Goal: Task Accomplishment & Management: Manage account settings

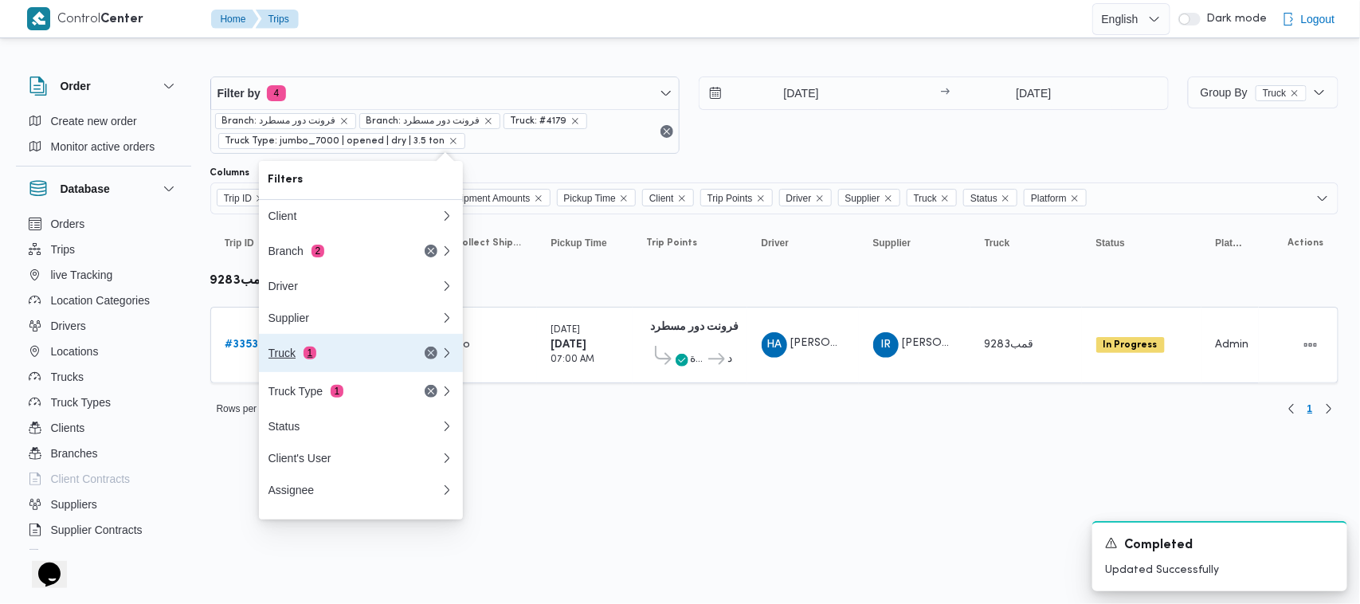
click at [308, 359] on span "1" at bounding box center [310, 353] width 13 height 13
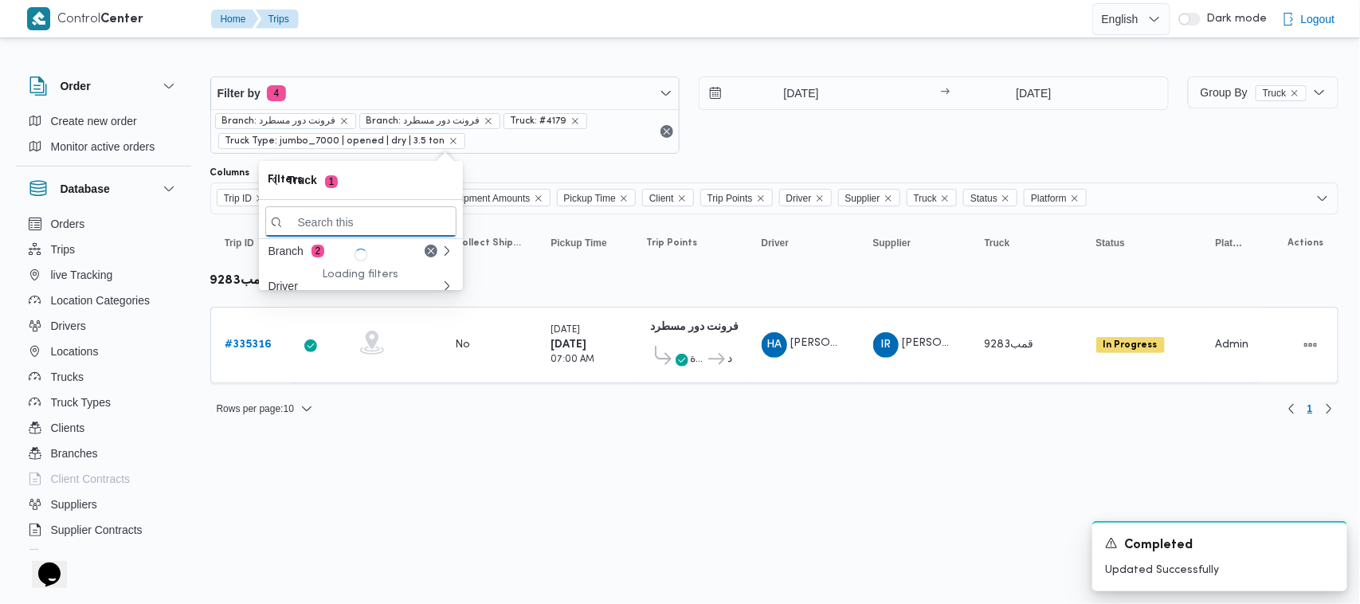
paste input "9846"
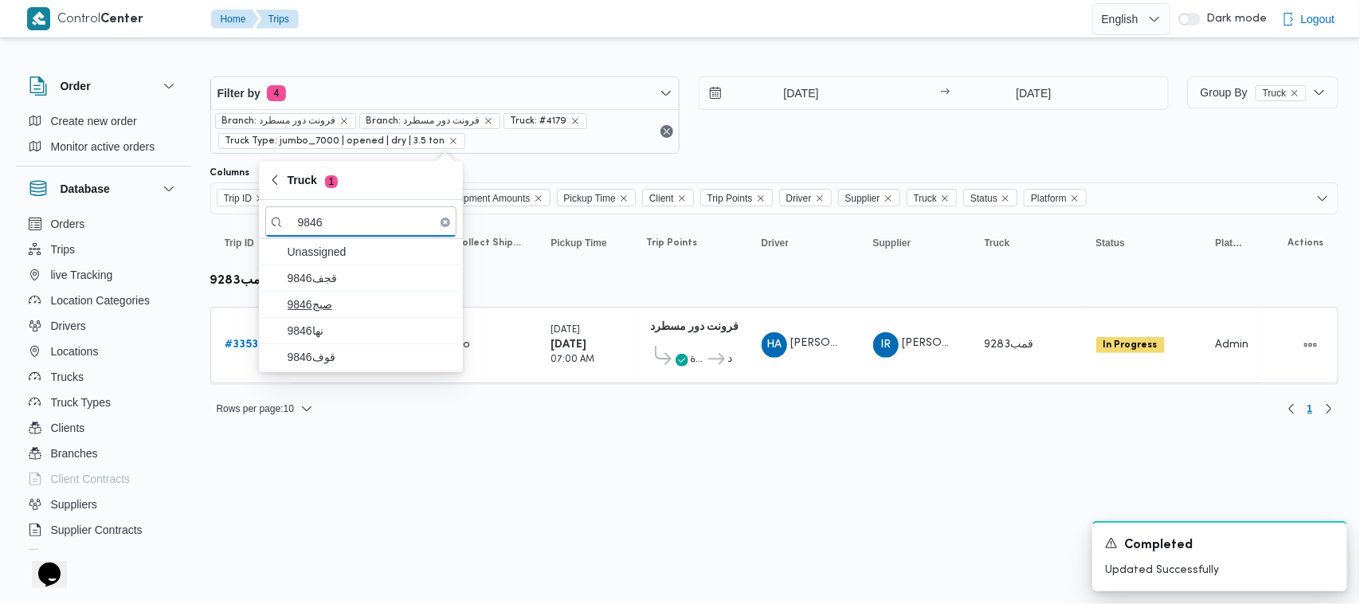
type input "9846"
click at [315, 300] on span "9846صبج" at bounding box center [371, 304] width 166 height 19
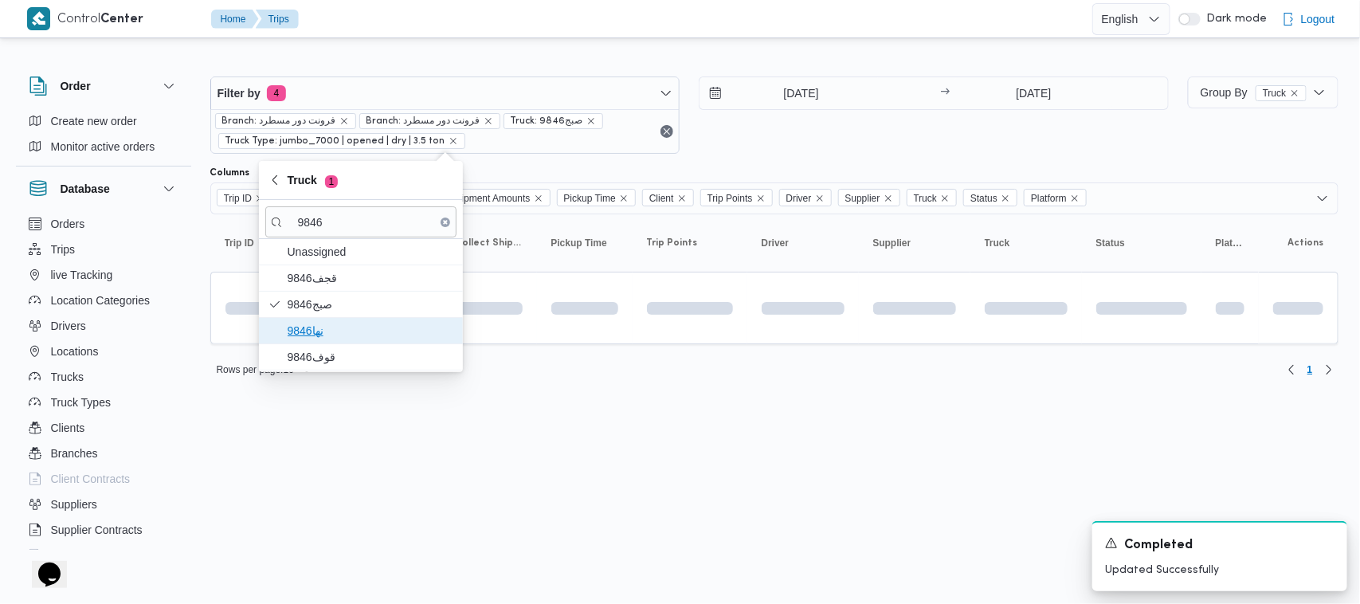
click at [325, 320] on span "نها9846" at bounding box center [360, 330] width 191 height 25
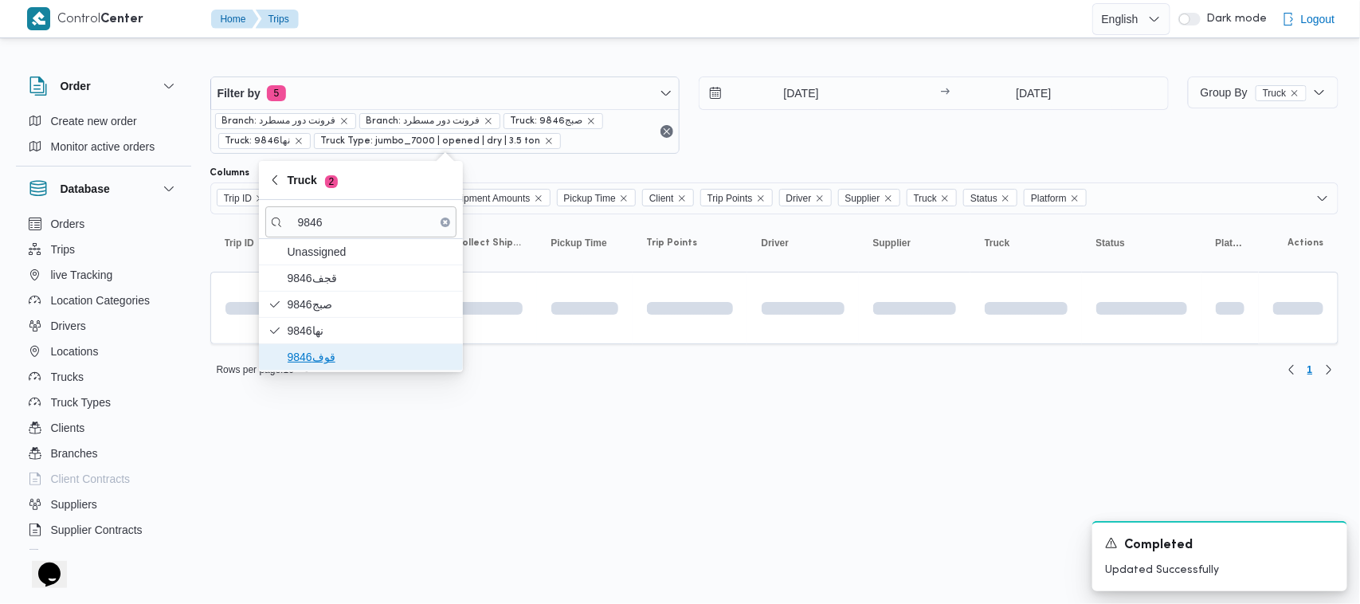
click at [321, 356] on span "قوف9846" at bounding box center [371, 356] width 166 height 19
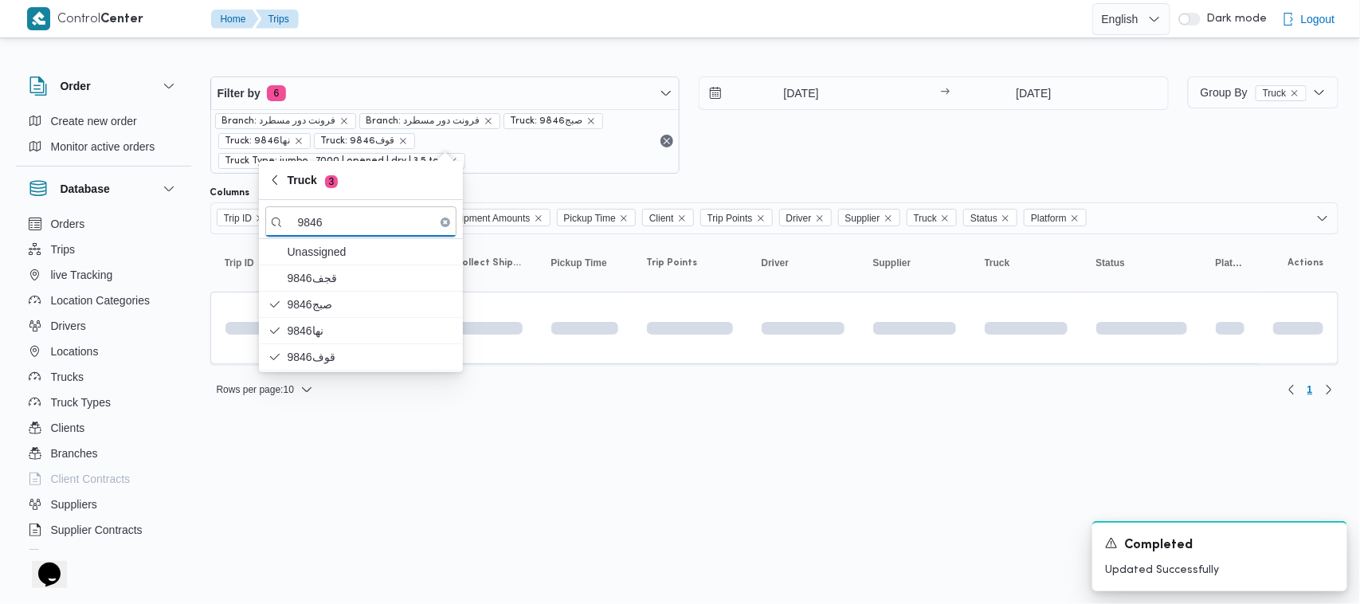
click at [327, 467] on html "Control Center Home Trips English عربي Dark mode Logout Order Create new order …" at bounding box center [680, 302] width 1360 height 604
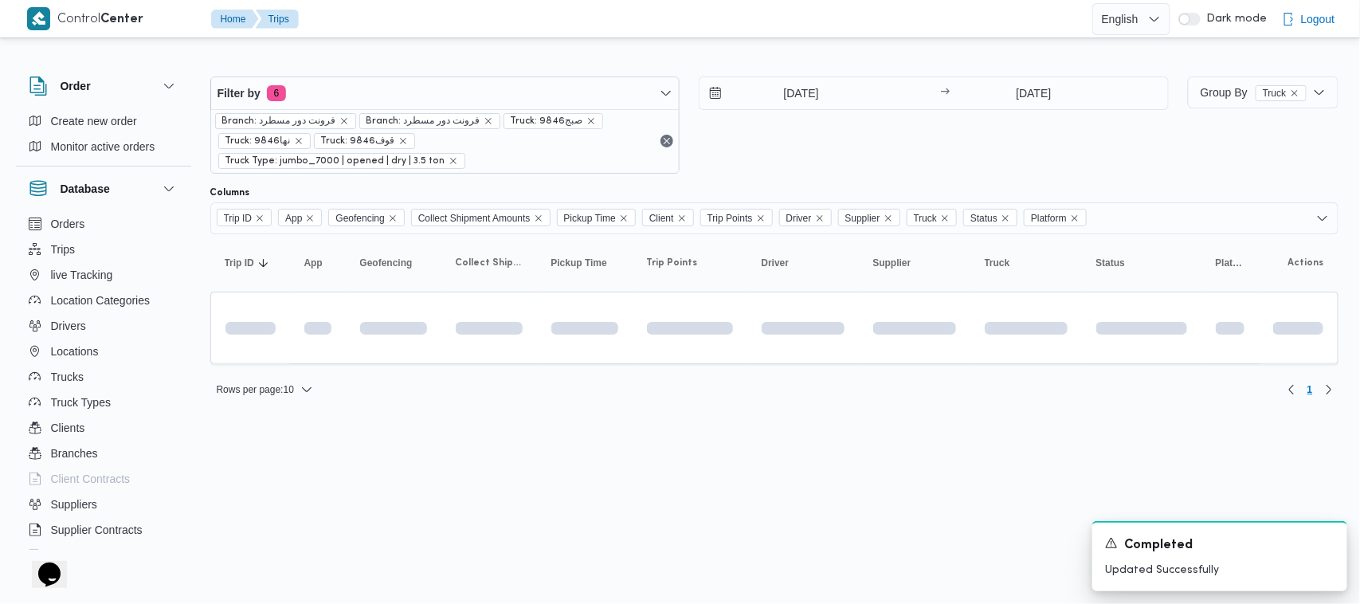
click at [663, 431] on html "Control Center Home Trips English عربي Dark mode Logout Order Create new order …" at bounding box center [680, 302] width 1360 height 604
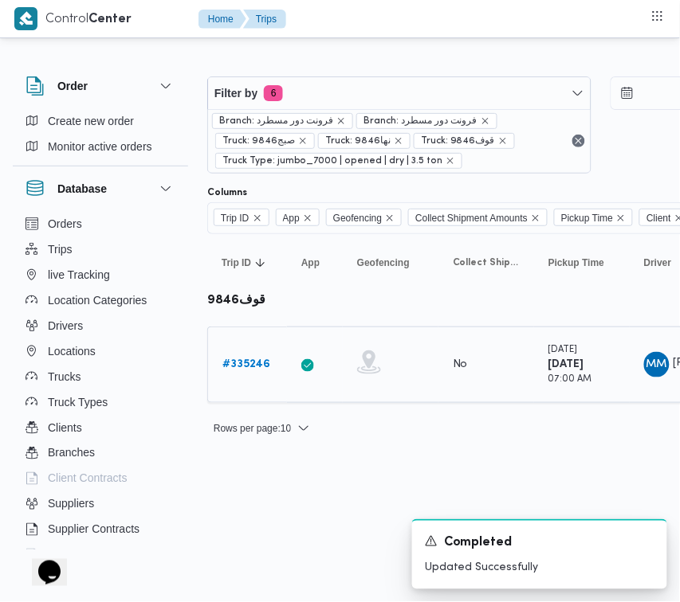
click at [245, 359] on b "# 335246" at bounding box center [246, 364] width 48 height 10
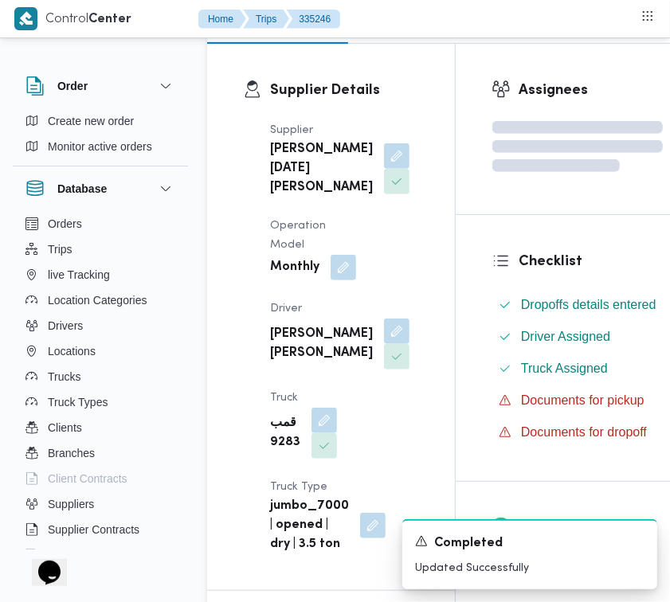
scroll to position [337, 0]
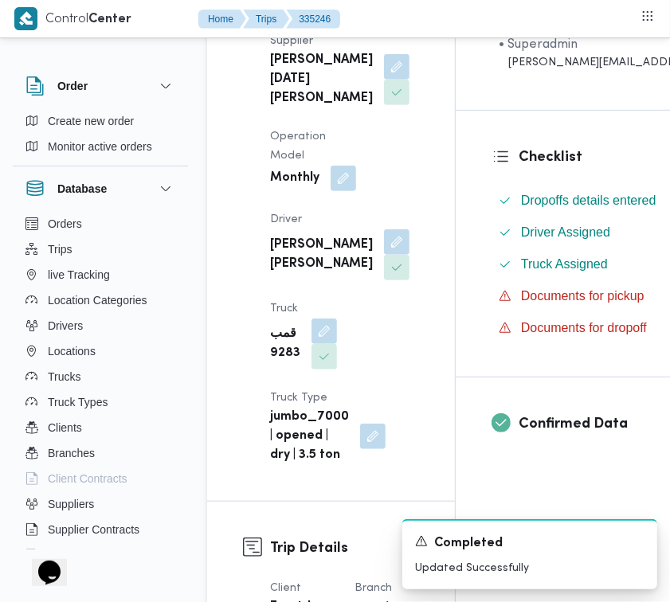
click at [235, 102] on div "Supplier Details Supplier ابراهيم رمضان ابراهيم عثمان ابوباشا Operation Model M…" at bounding box center [331, 228] width 248 height 547
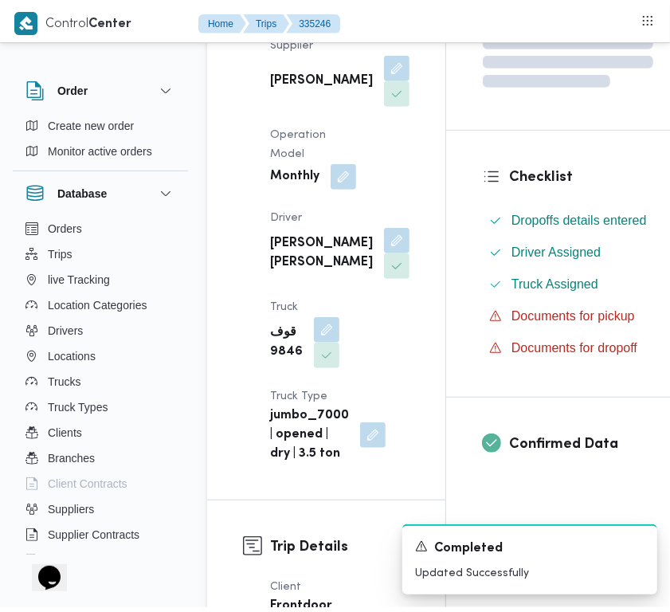
scroll to position [319, 0]
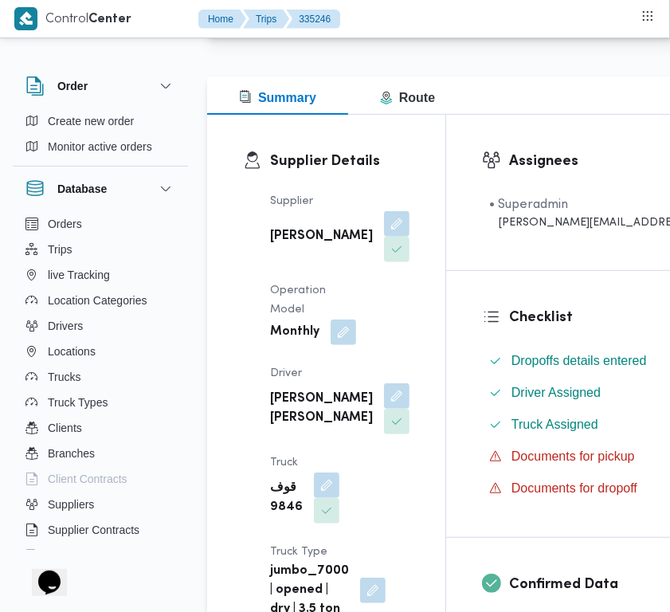
scroll to position [261, 0]
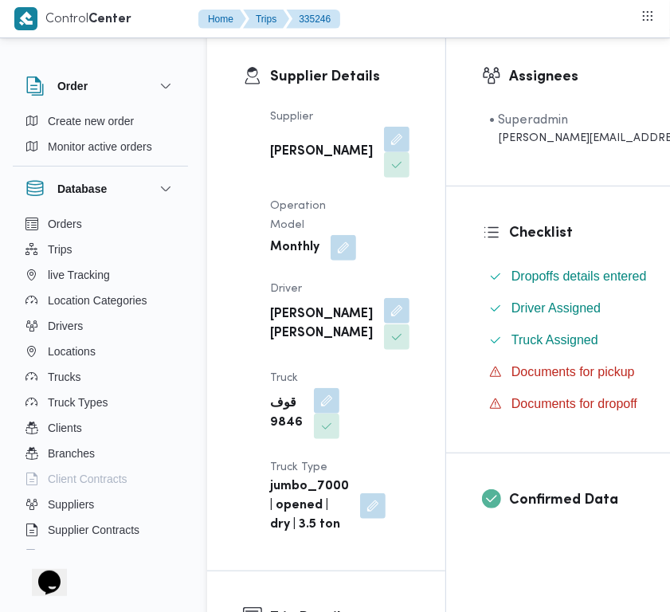
click at [384, 323] on button "button" at bounding box center [396, 310] width 25 height 25
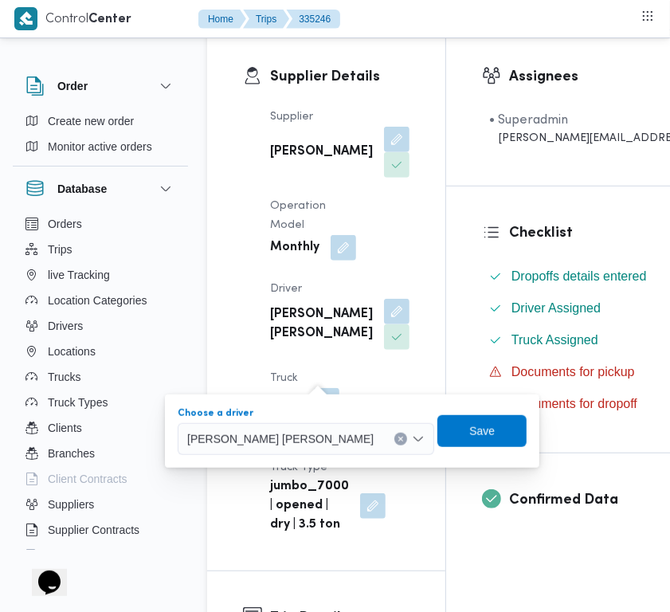
click at [299, 429] on span "[PERSON_NAME]" at bounding box center [280, 438] width 186 height 18
paste input "غريب جابر"
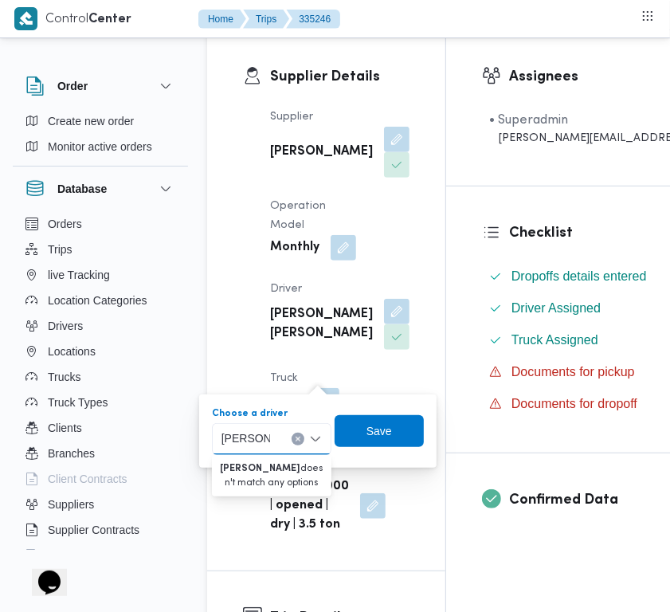
type input "غريب جابر"
drag, startPoint x: 300, startPoint y: 441, endPoint x: 320, endPoint y: 441, distance: 20.7
click at [303, 441] on button "Clear input" at bounding box center [298, 439] width 13 height 13
click at [367, 432] on span "Save" at bounding box center [378, 430] width 25 height 19
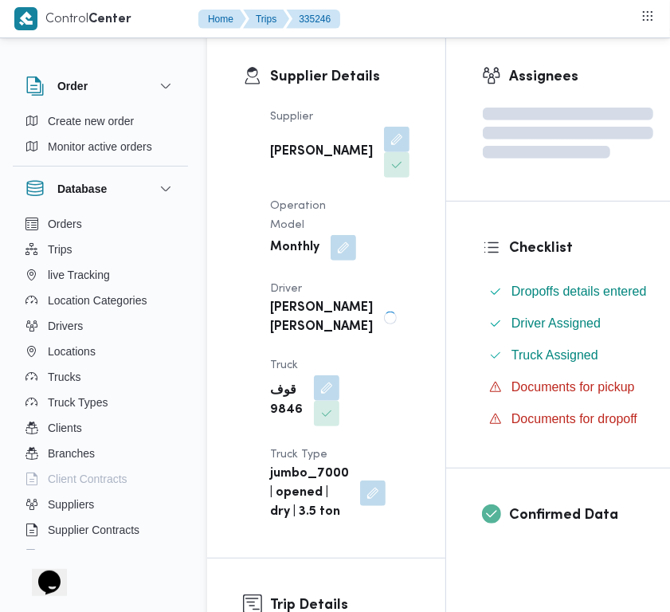
click at [378, 257] on div "Supplier علي عبدالناصر علي بخيت علي Operation Model Monthly Driver محمود مسعود …" at bounding box center [340, 314] width 159 height 433
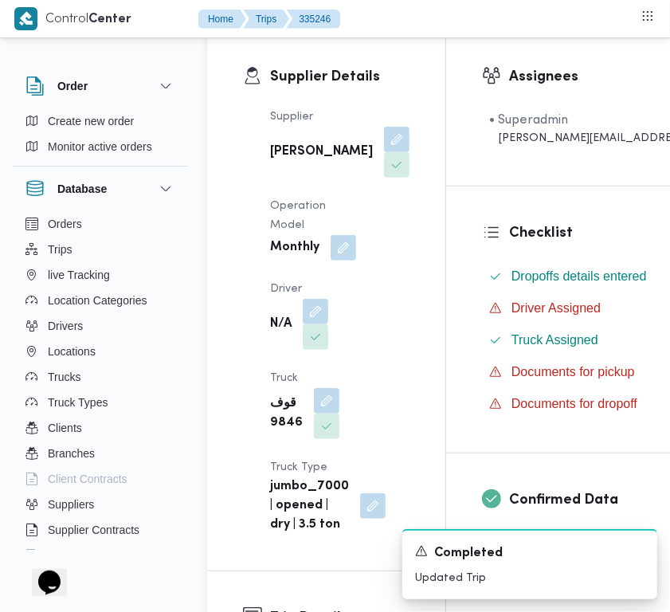
click at [371, 335] on div "Supplier علي عبدالناصر علي بخيت علي Operation Model Monthly Driver N/A Truck قو…" at bounding box center [340, 321] width 159 height 446
click at [324, 413] on button "button" at bounding box center [326, 399] width 25 height 25
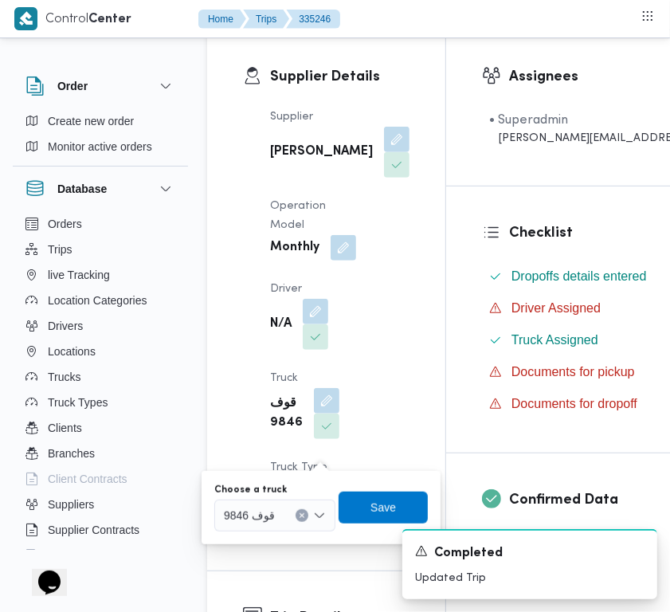
click at [268, 527] on div "قوف 9846" at bounding box center [274, 516] width 121 height 32
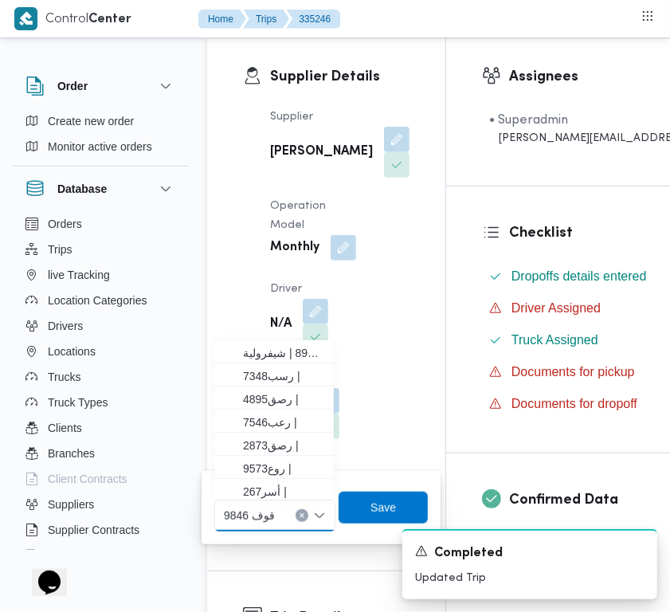
paste input "1629"
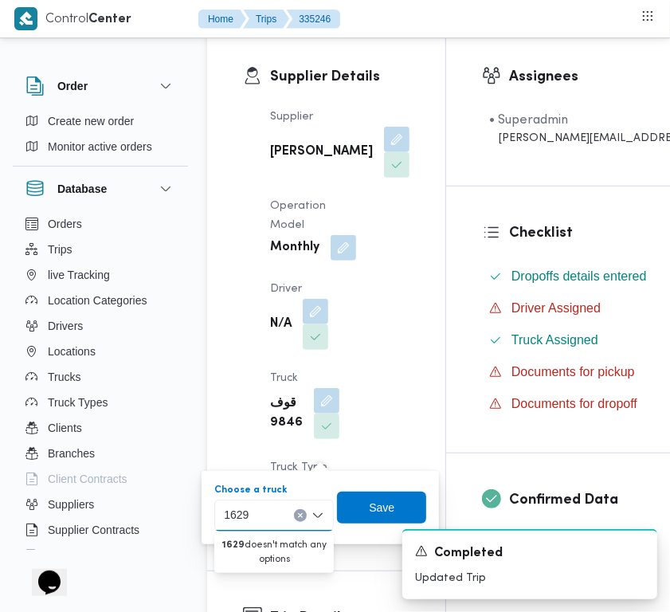
type input "1629"
click at [304, 511] on button "Clear input" at bounding box center [300, 515] width 13 height 13
click at [356, 506] on span "Save" at bounding box center [381, 507] width 89 height 32
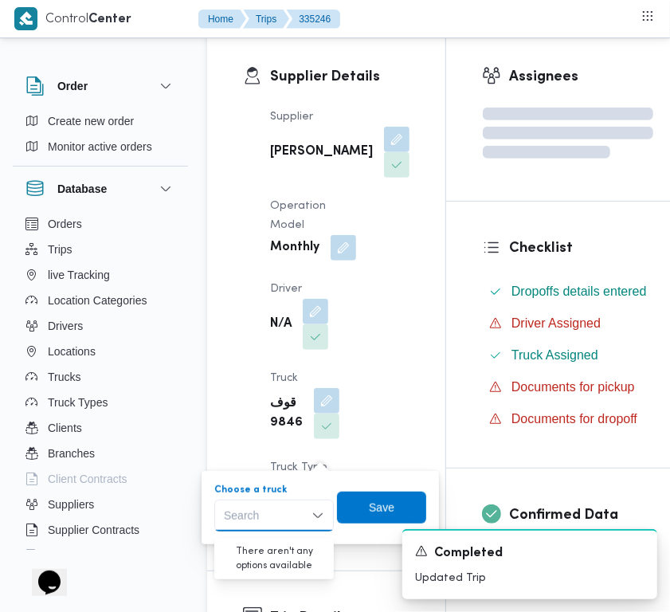
click at [377, 324] on div "Supplier علي عبدالناصر علي بخيت علي Operation Model Monthly Driver N/A Truck قو…" at bounding box center [340, 321] width 159 height 446
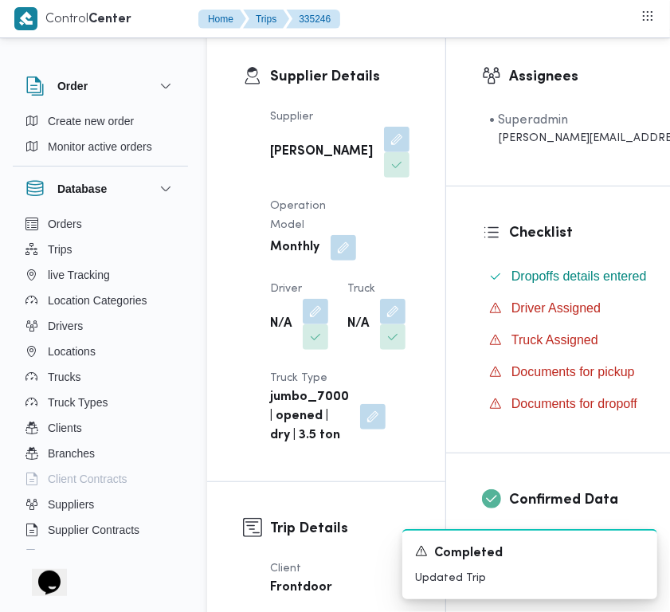
drag, startPoint x: 339, startPoint y: 197, endPoint x: 366, endPoint y: 197, distance: 27.9
click at [339, 179] on div "علي عبدالناصر علي بخيت علي" at bounding box center [339, 152] width 143 height 54
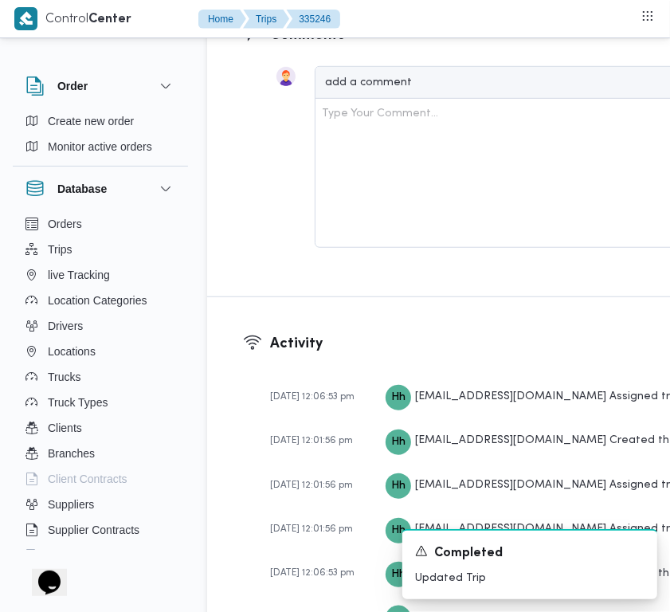
scroll to position [3156, 0]
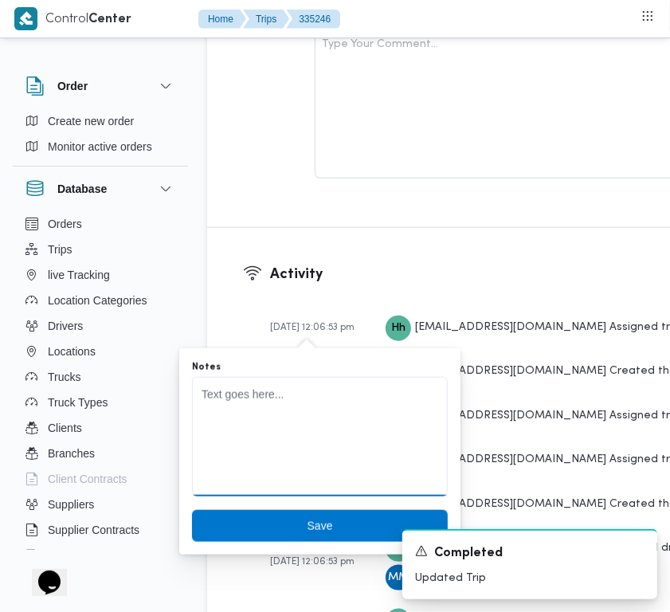
click at [249, 404] on textarea "Notes" at bounding box center [320, 437] width 256 height 120
paste textarea "1629 غريب جابر"
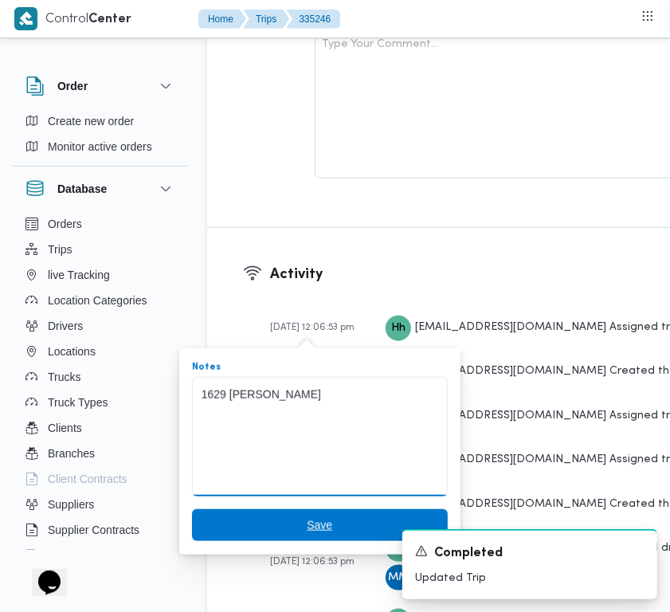
type textarea "1629 غريب جابر"
click at [289, 523] on span "Save" at bounding box center [320, 525] width 256 height 32
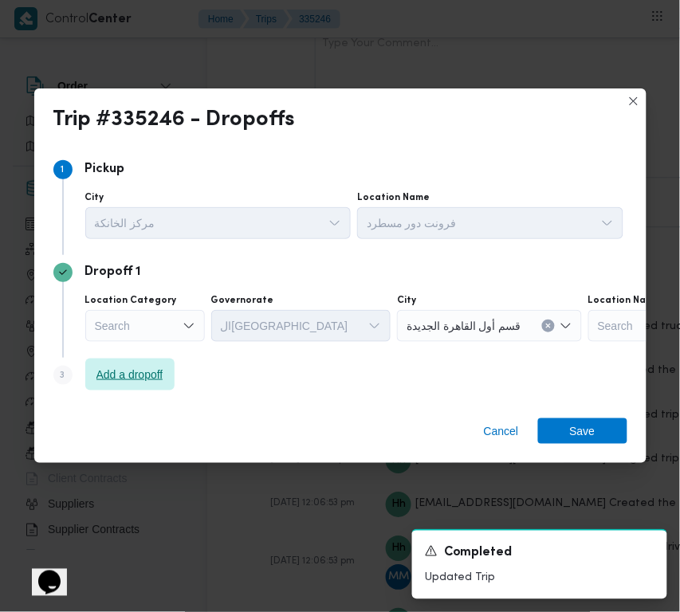
click at [139, 384] on span "Add a dropoff" at bounding box center [129, 374] width 67 height 19
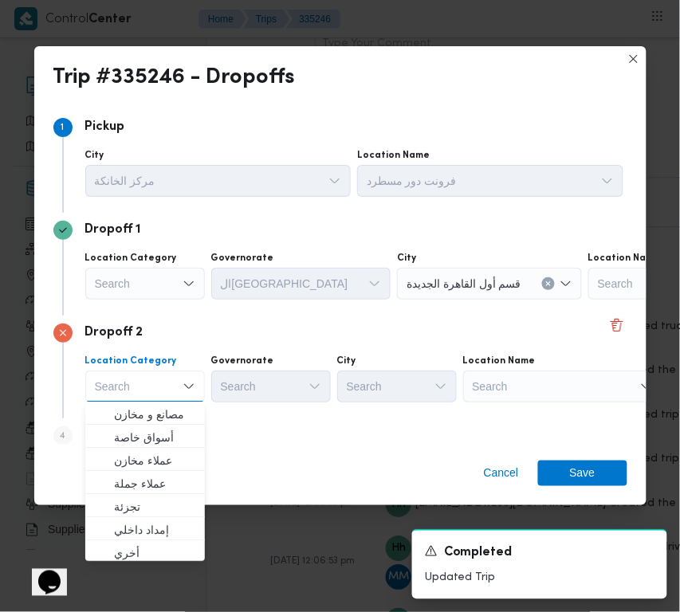
click at [534, 384] on div "Search" at bounding box center [562, 386] width 199 height 32
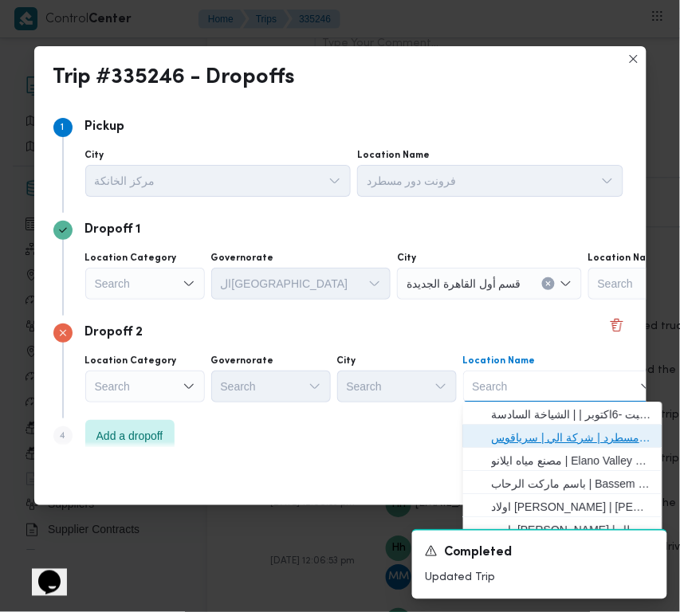
click at [550, 431] on span "فرونت دور مسطرد | شركة الي | سرياقوس" at bounding box center [572, 438] width 161 height 19
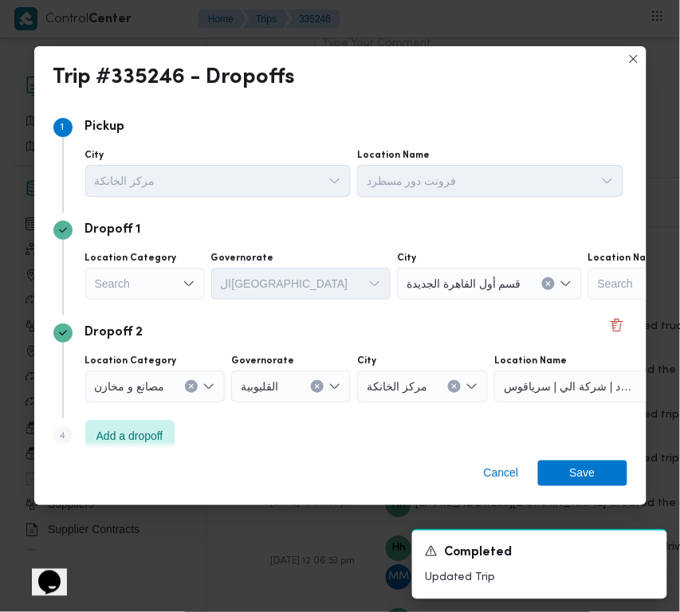
click at [180, 261] on div "Location Category" at bounding box center [145, 258] width 120 height 13
click at [156, 284] on div "Search" at bounding box center [145, 284] width 120 height 32
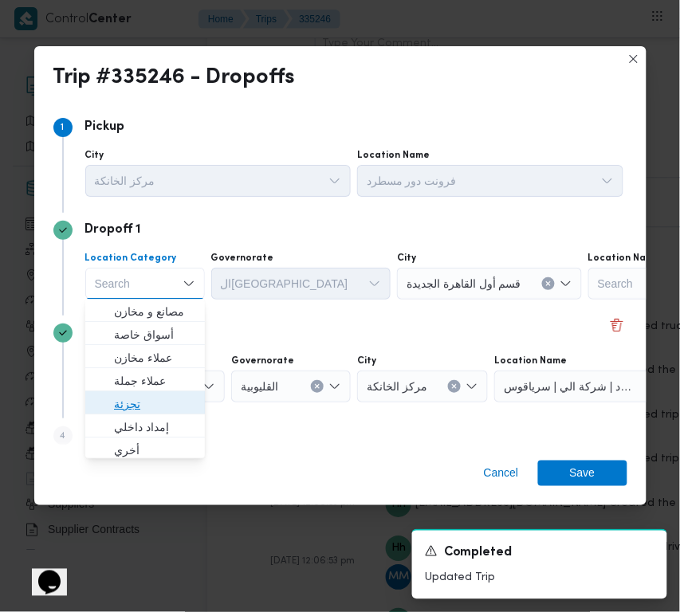
click at [154, 403] on span "تجزئة" at bounding box center [154, 404] width 81 height 19
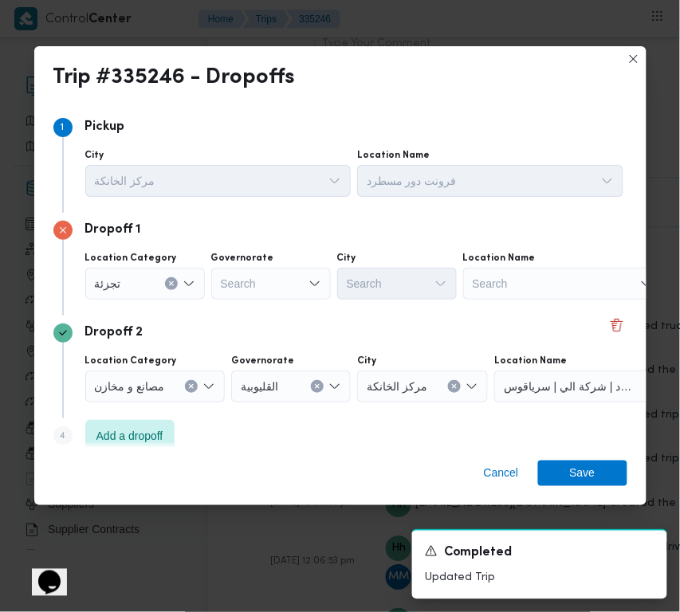
click at [288, 304] on div "Dropoff 1 Location Category تجزئة Governorate Search City Search Location Name …" at bounding box center [340, 264] width 574 height 103
click at [285, 269] on div "Search" at bounding box center [271, 284] width 120 height 32
paste input "جيزة"
type input "جيزة"
click at [264, 288] on div "جيزة جيزة" at bounding box center [271, 284] width 120 height 32
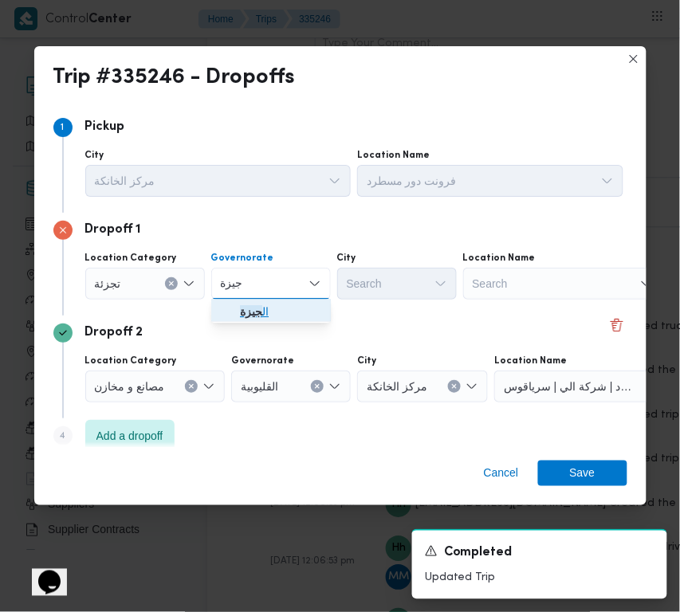
click at [268, 313] on span "ال جيزة" at bounding box center [280, 312] width 81 height 19
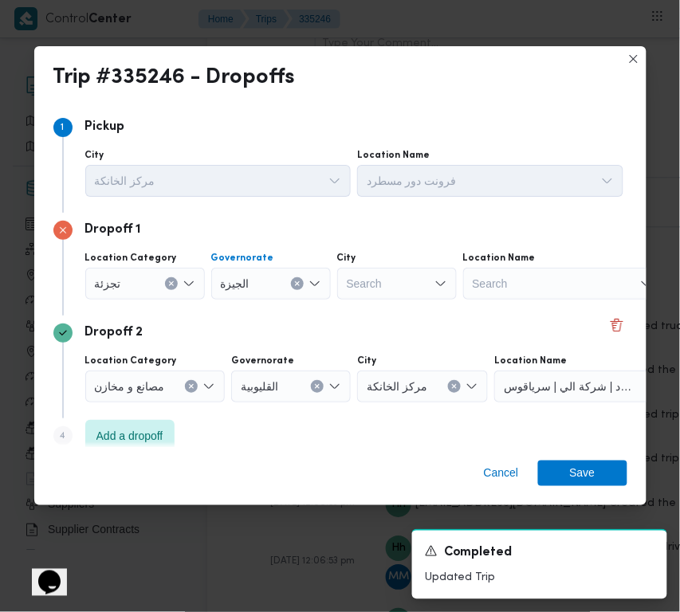
click at [381, 275] on div "Search" at bounding box center [397, 284] width 120 height 32
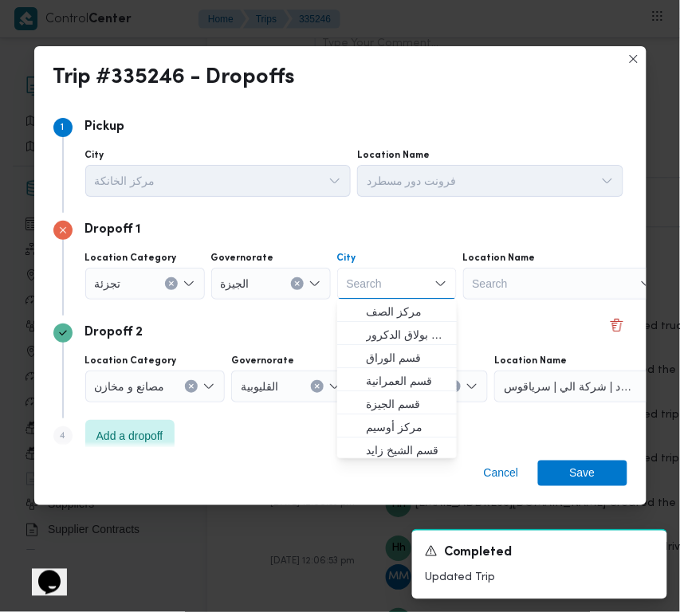
paste input "اكتوبر"
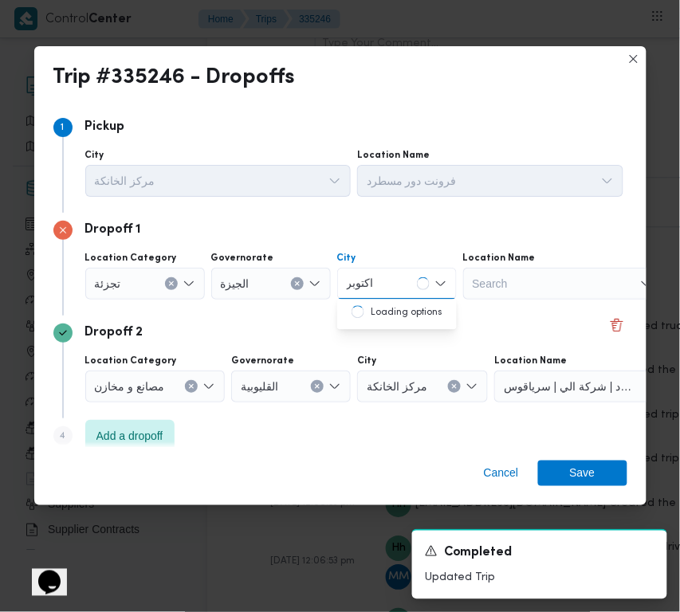
type input "اكتوبر"
click at [390, 327] on div "Dropoff 2" at bounding box center [340, 332] width 574 height 19
click at [396, 268] on div "اكتوبر اكتوبر" at bounding box center [397, 284] width 120 height 32
click at [397, 304] on span "ثالث ٦ اكتوبر" at bounding box center [406, 312] width 81 height 19
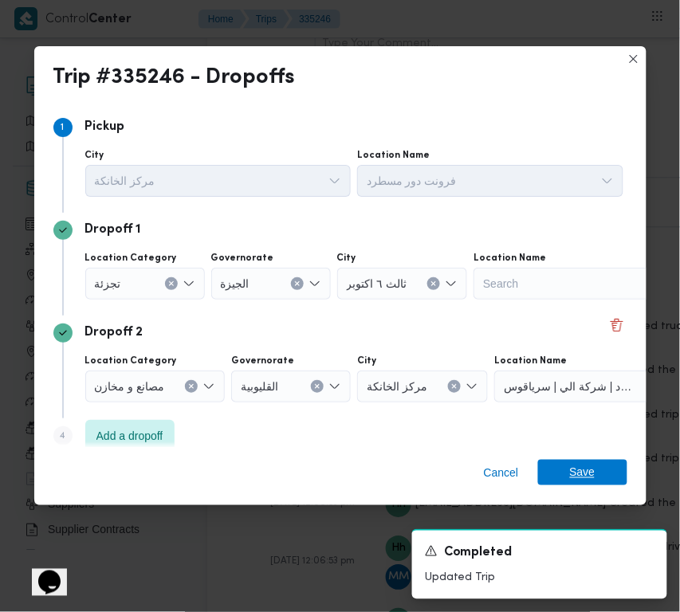
click at [590, 464] on span "Save" at bounding box center [582, 472] width 25 height 25
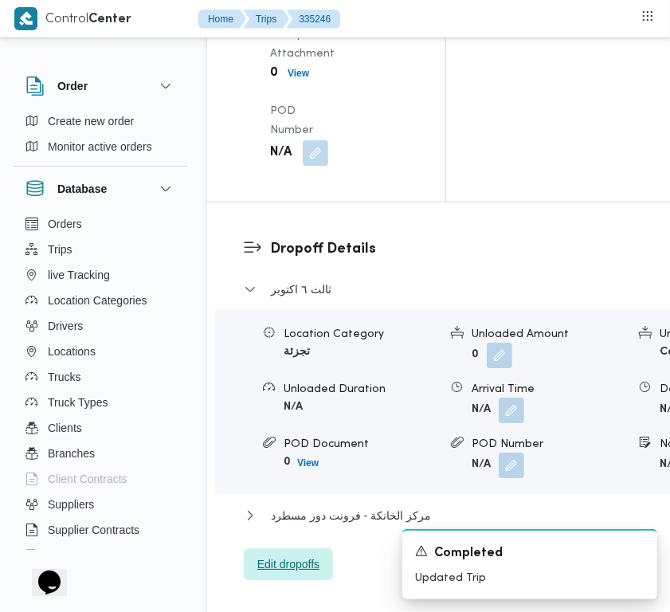
scroll to position [2335, 0]
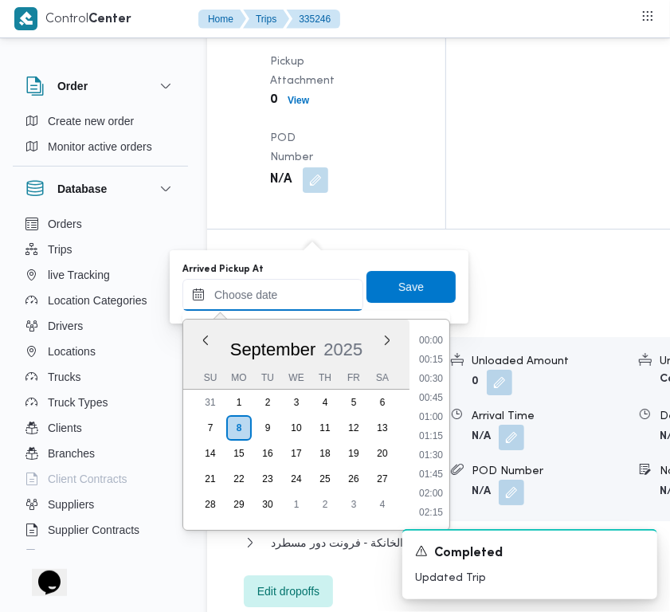
click at [313, 285] on input "Arrived Pickup At" at bounding box center [272, 295] width 181 height 32
paste input "8/9/2025 7:00"
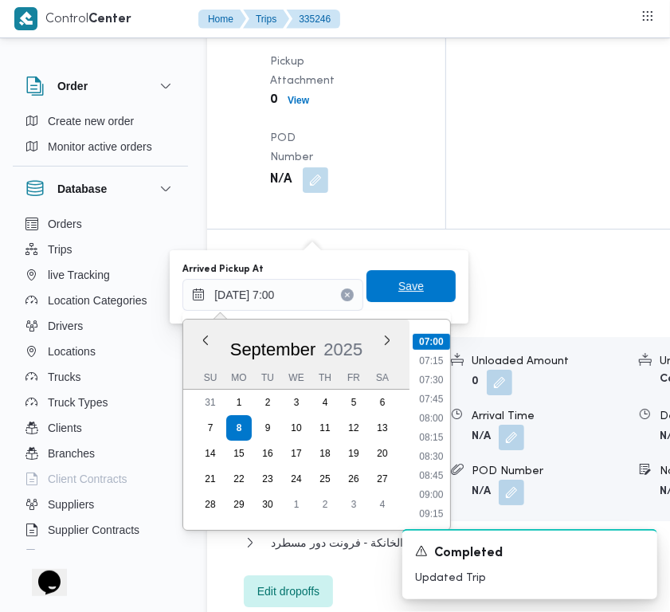
type input "08/09/2025 07:00"
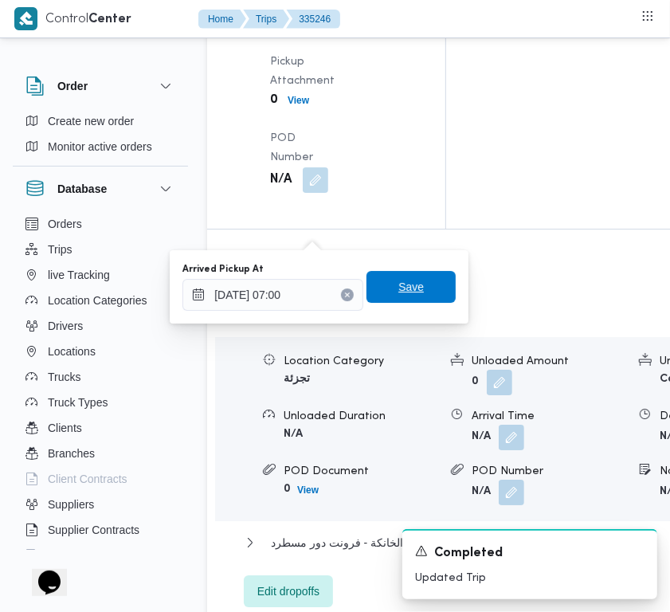
drag, startPoint x: 418, startPoint y: 287, endPoint x: 409, endPoint y: 288, distance: 9.6
click at [418, 287] on span "Save" at bounding box center [410, 287] width 89 height 32
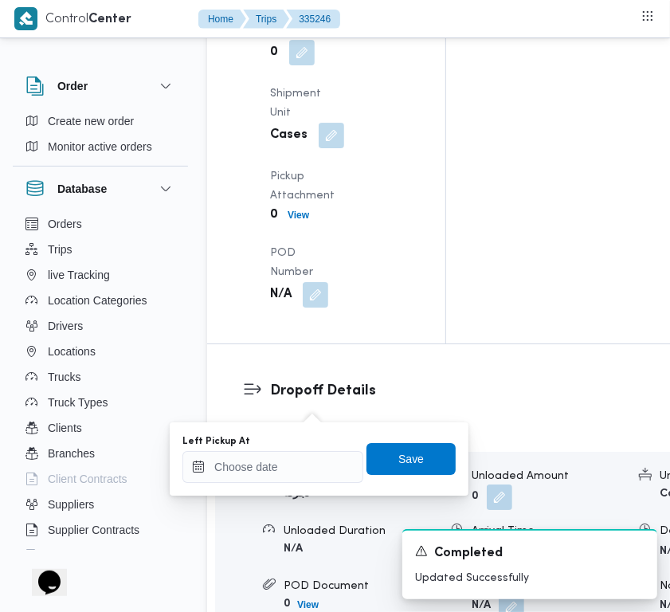
click at [291, 447] on div "Left Pickup At" at bounding box center [272, 459] width 181 height 48
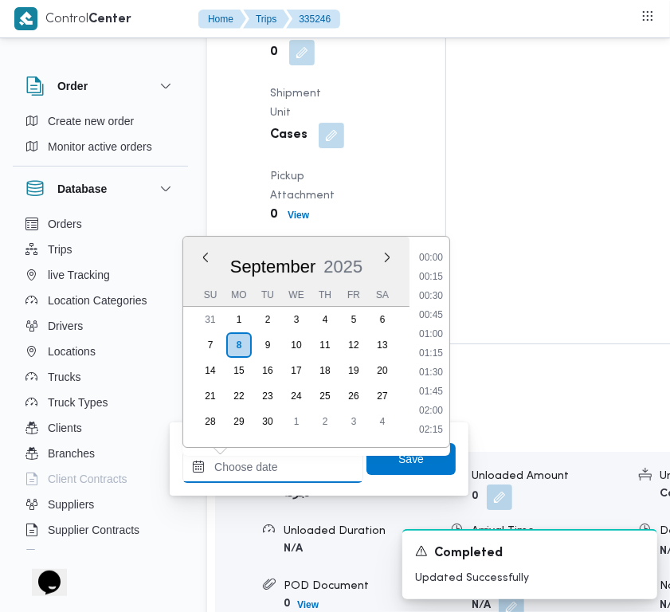
drag, startPoint x: 267, startPoint y: 455, endPoint x: 280, endPoint y: 459, distance: 13.4
click at [267, 455] on input "Left Pickup At" at bounding box center [272, 467] width 181 height 32
paste input "8/9/2025 7:00"
click at [431, 380] on ul "00:00 00:15 00:30 00:45 01:00 01:15 01:30 01:45 02:00 02:15 02:30 02:45 03:00 0…" at bounding box center [431, 341] width 37 height 185
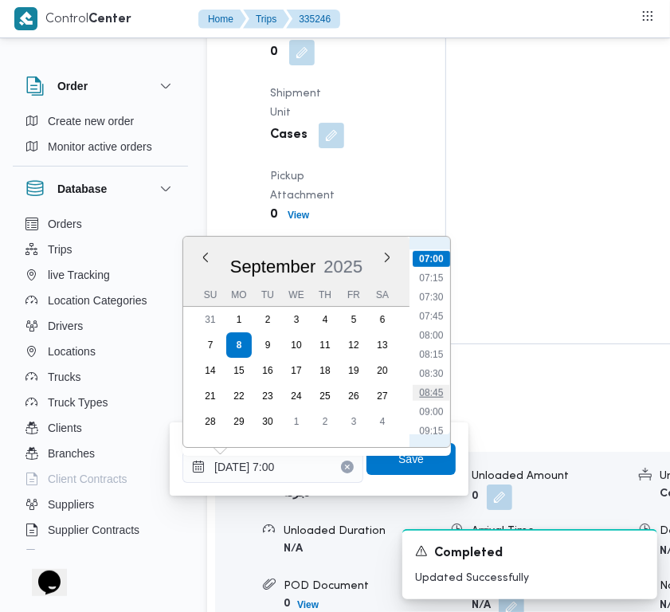
click at [438, 390] on li "08:45" at bounding box center [431, 393] width 37 height 16
type input "08/09/2025 08:45"
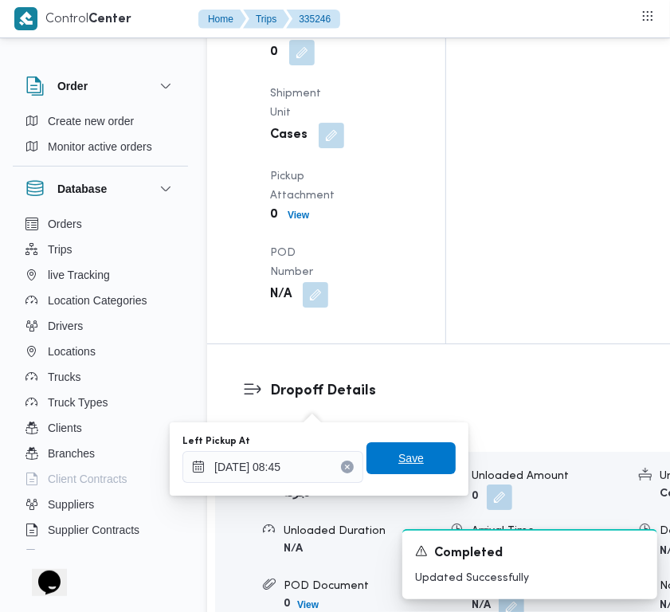
click at [414, 453] on span "Save" at bounding box center [410, 458] width 89 height 32
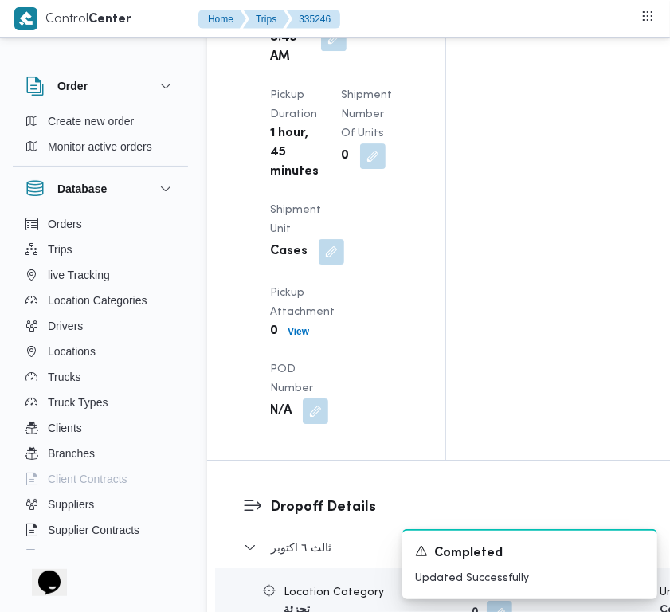
scroll to position [2303, 0]
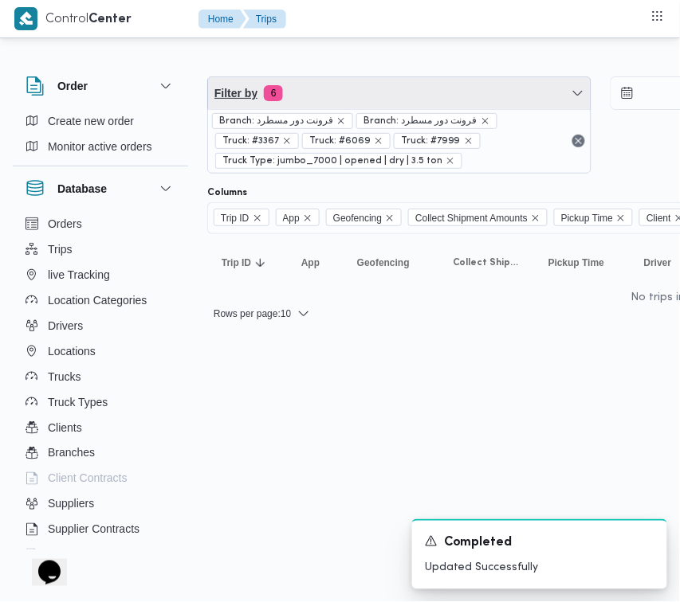
click at [327, 93] on span "Filter by 6" at bounding box center [399, 93] width 382 height 32
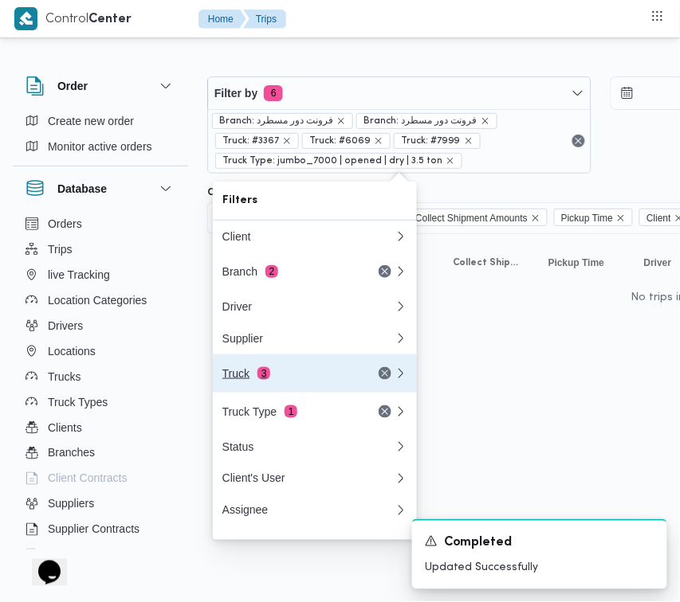
click at [329, 380] on div "Truck 3" at bounding box center [289, 373] width 134 height 13
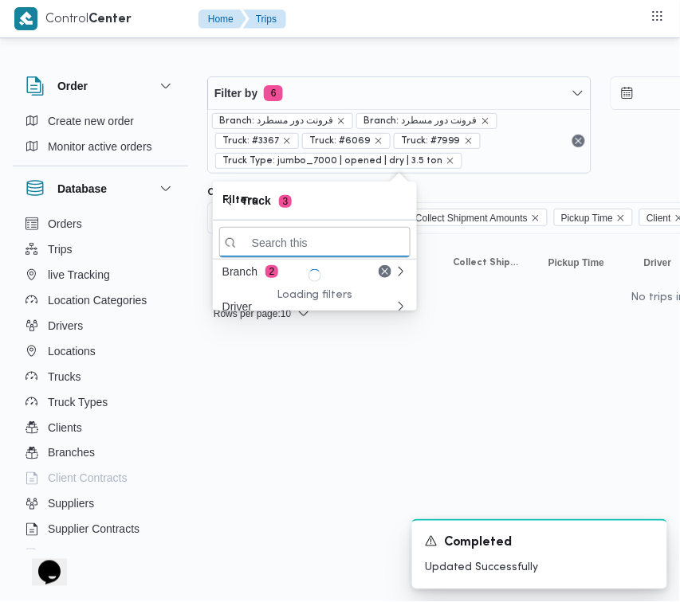
paste input "5942"
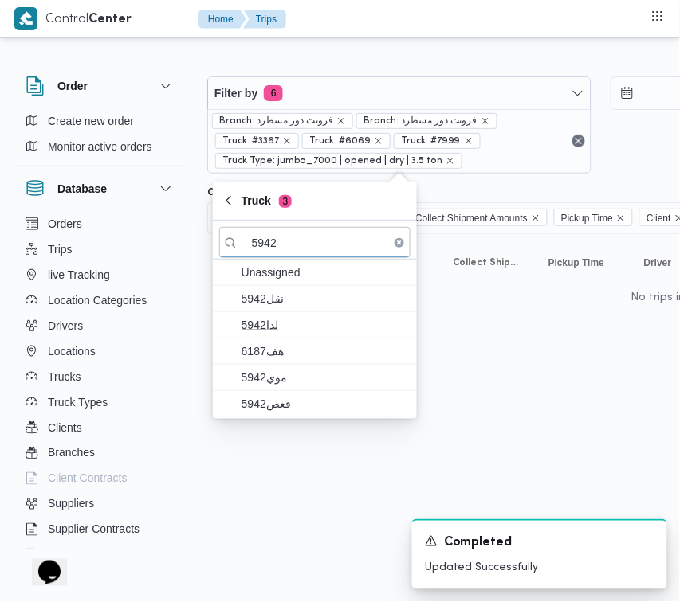
type input "5942"
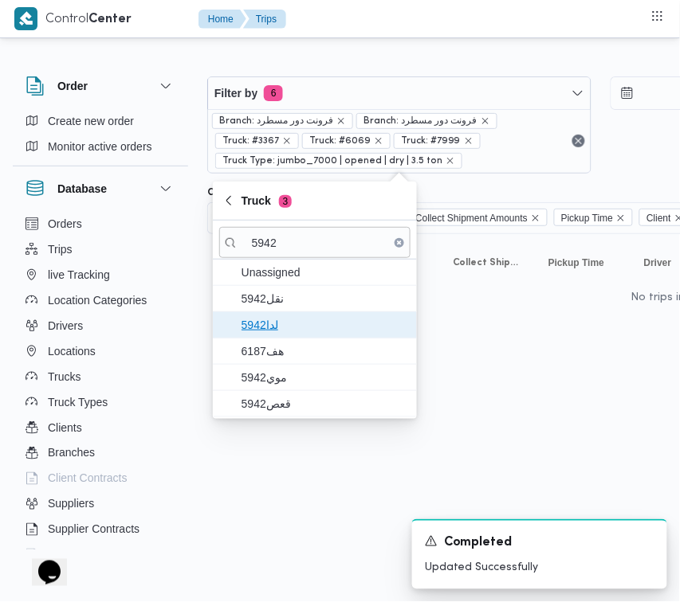
click at [257, 331] on span "5942لدا" at bounding box center [324, 324] width 166 height 19
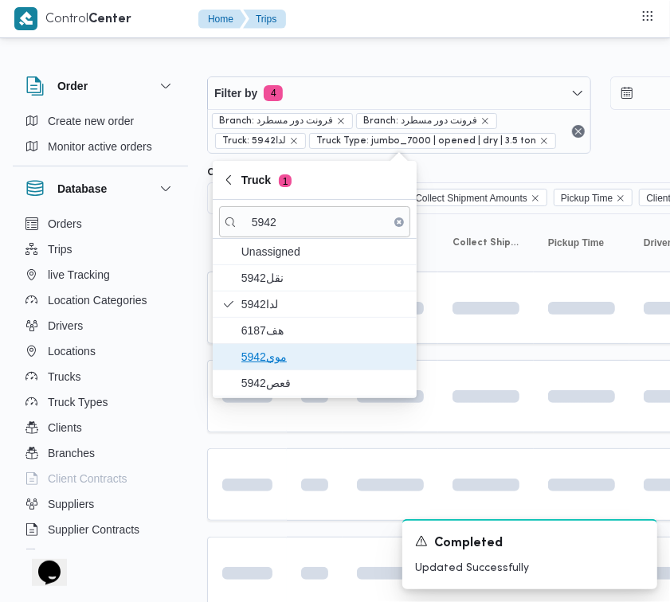
click at [263, 351] on span "موي5942" at bounding box center [324, 356] width 166 height 19
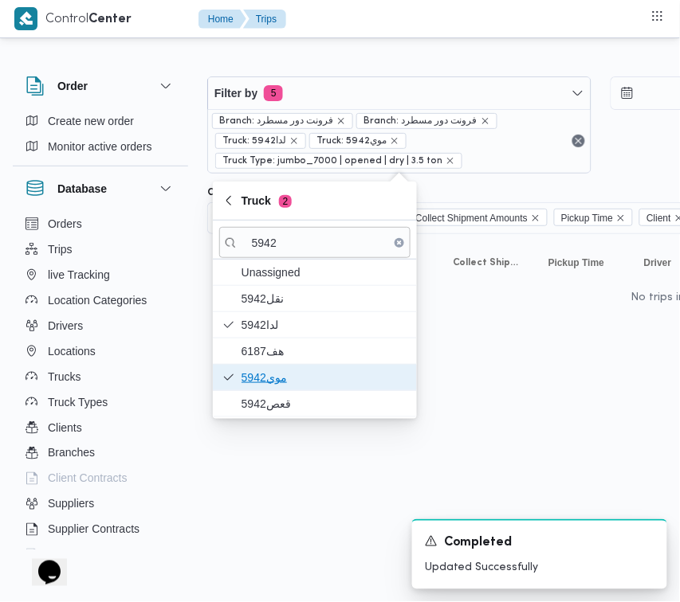
click at [268, 388] on span "موي5942" at bounding box center [314, 377] width 191 height 25
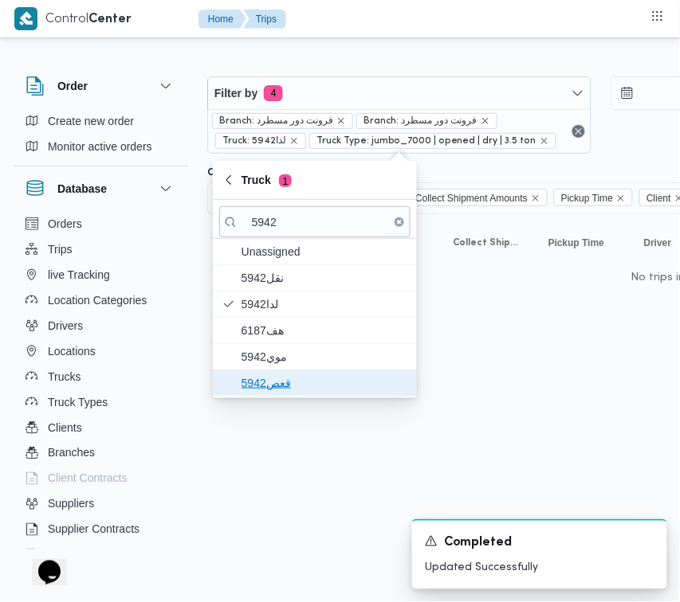
click at [272, 375] on span "قعص5942" at bounding box center [324, 383] width 166 height 19
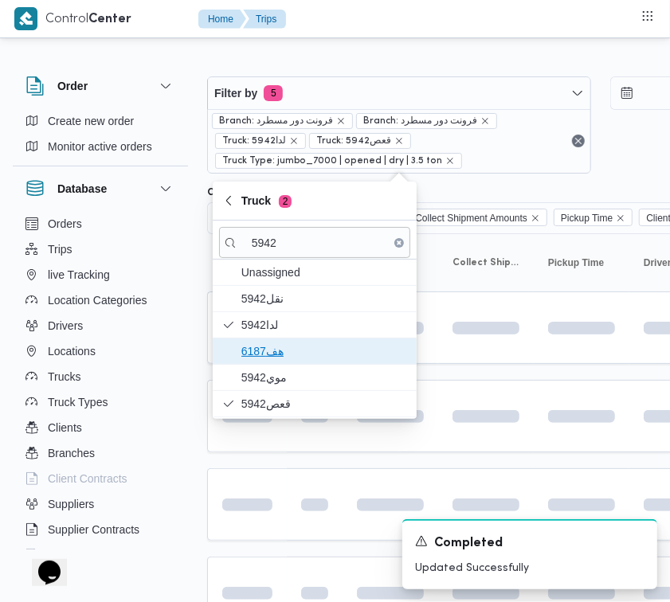
click at [265, 343] on span "هف6187" at bounding box center [324, 351] width 166 height 19
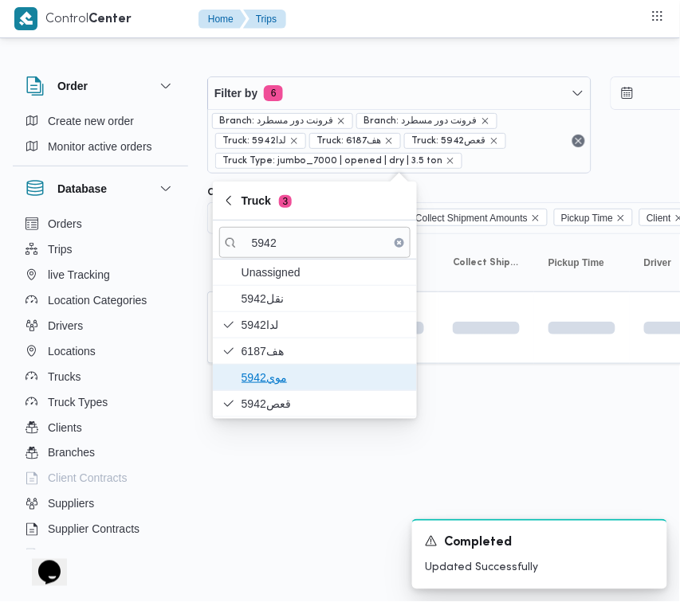
click at [268, 371] on span "موي5942" at bounding box center [324, 377] width 166 height 19
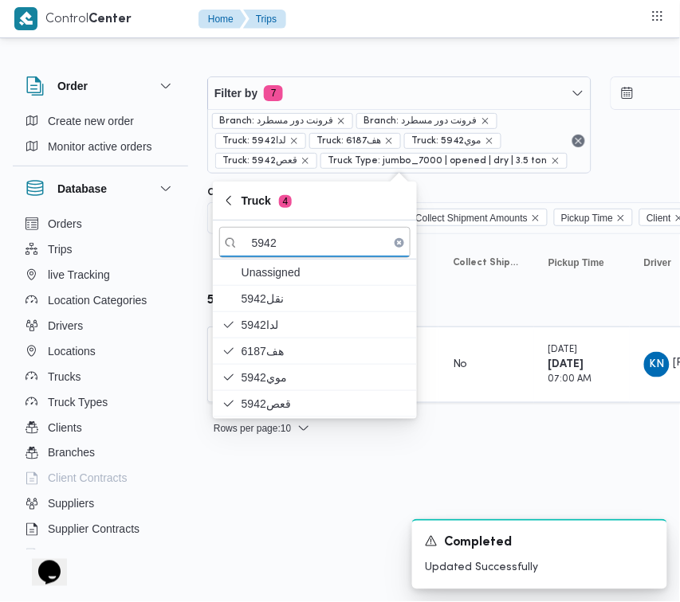
click at [281, 487] on html "Control Center Home Trips Order Create new order Monitor active orders Database…" at bounding box center [340, 301] width 680 height 602
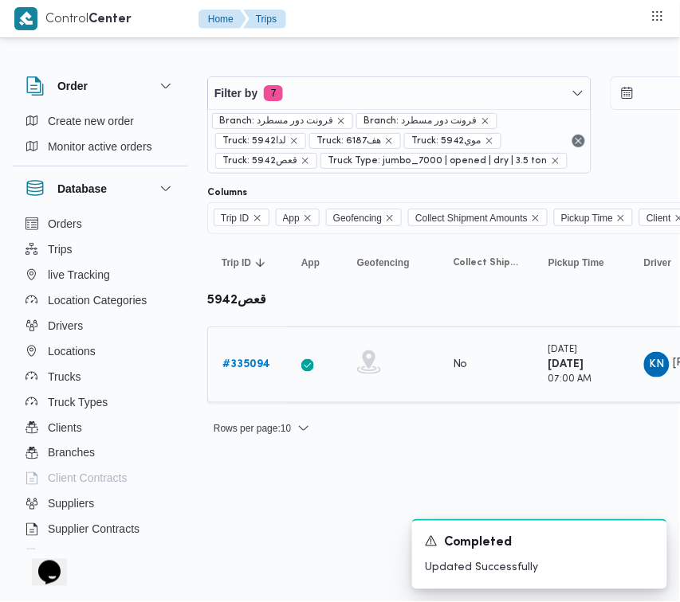
click at [244, 368] on b "# 335094" at bounding box center [246, 364] width 48 height 10
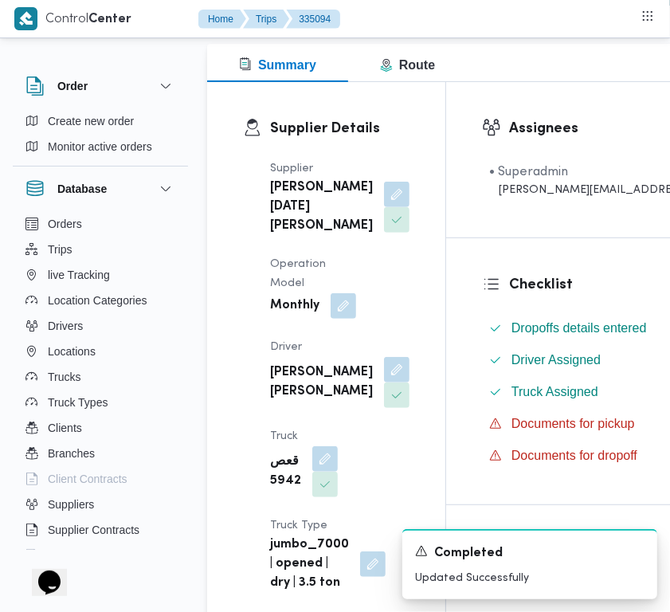
scroll to position [244, 0]
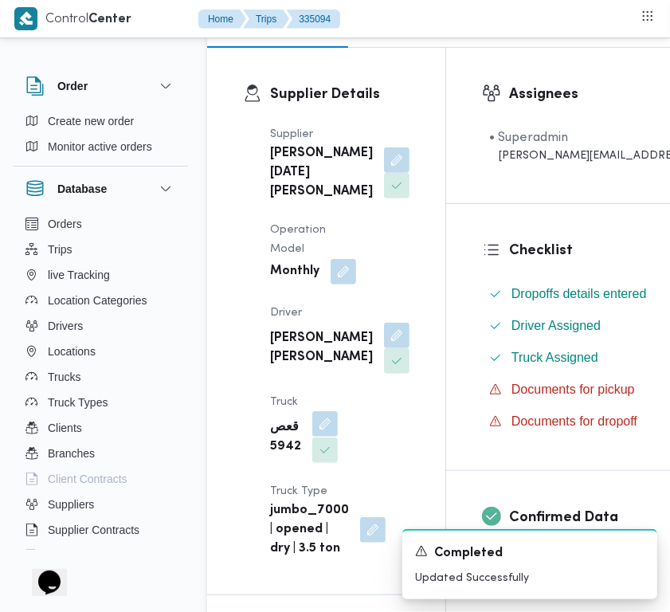
click at [312, 437] on button "button" at bounding box center [324, 423] width 25 height 25
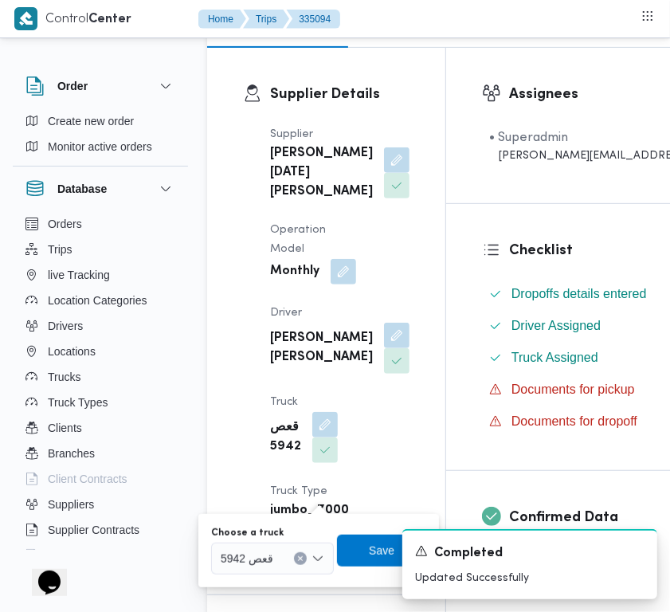
click at [288, 532] on div "Choose a truck" at bounding box center [272, 533] width 123 height 13
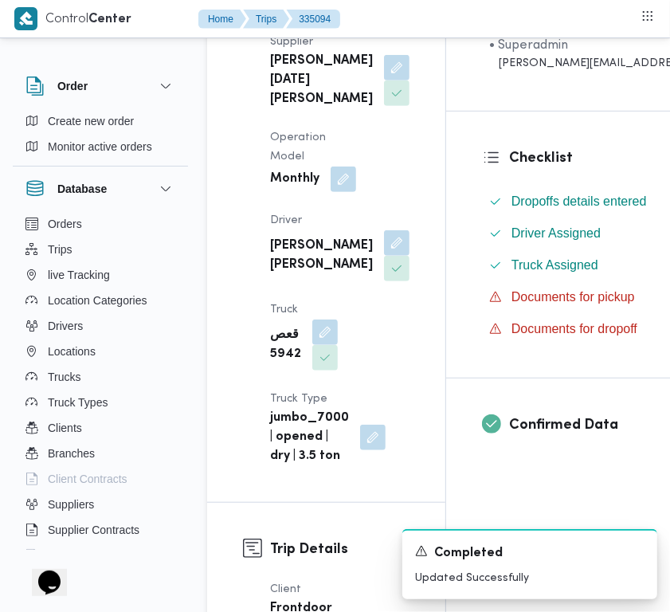
scroll to position [353, 0]
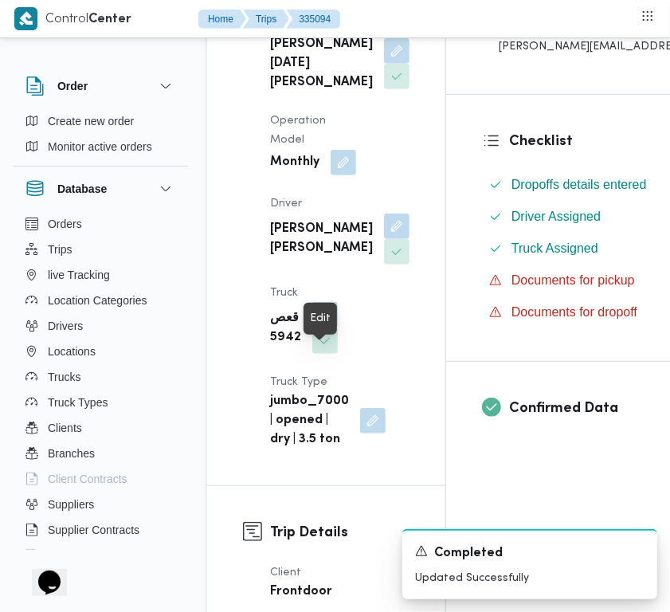
click at [316, 327] on button "button" at bounding box center [324, 314] width 25 height 25
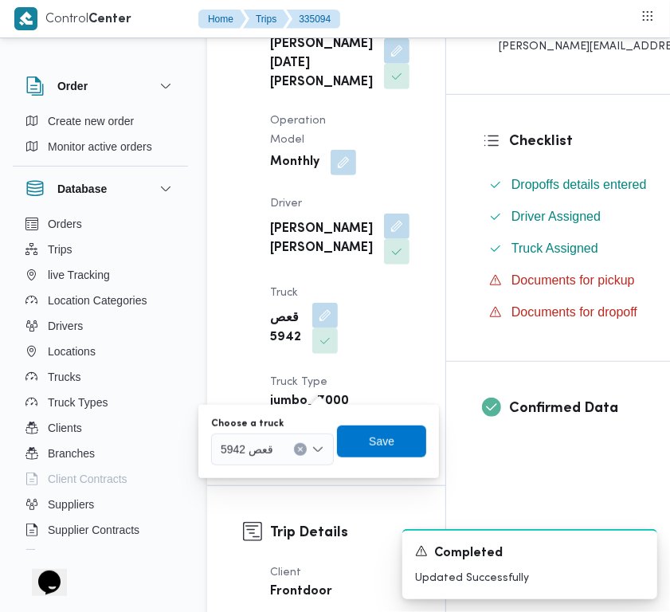
click at [279, 429] on div "Choose a truck قعص 5942" at bounding box center [272, 441] width 123 height 48
click at [253, 440] on span "قعص 5942" at bounding box center [247, 449] width 53 height 18
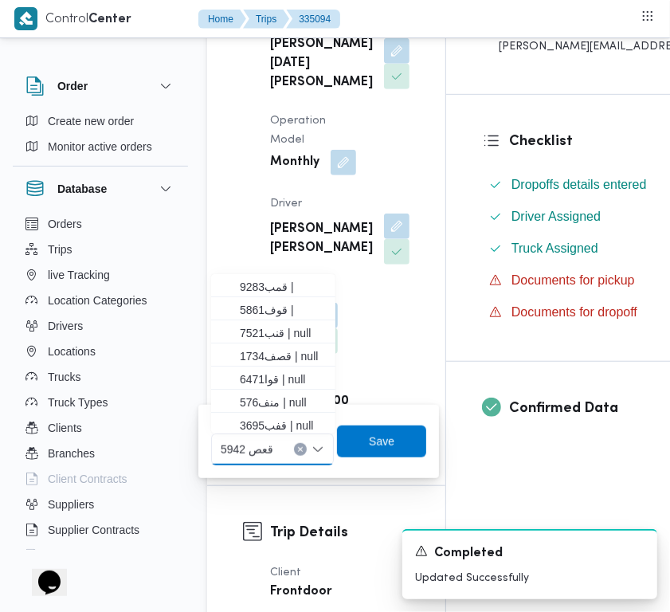
paste input "1697"
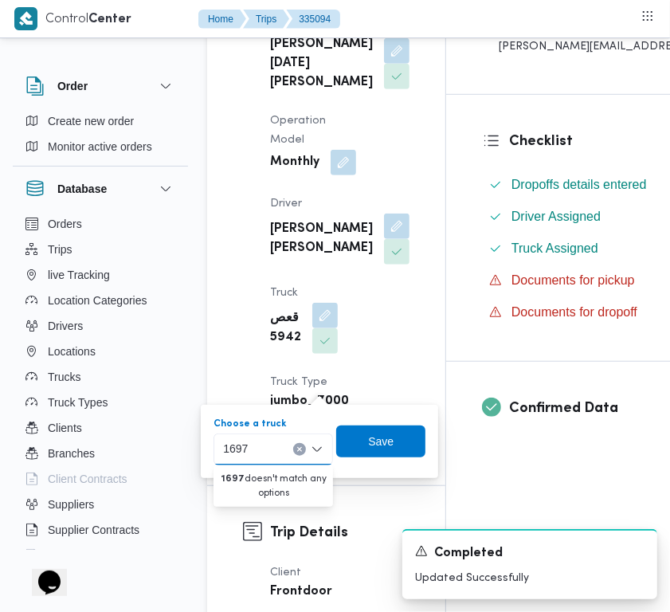
type input "1697"
drag, startPoint x: 239, startPoint y: 484, endPoint x: 229, endPoint y: 478, distance: 12.2
click at [260, 448] on div "1697 1697" at bounding box center [274, 449] width 120 height 32
click at [271, 460] on div "1697 1697" at bounding box center [274, 449] width 120 height 32
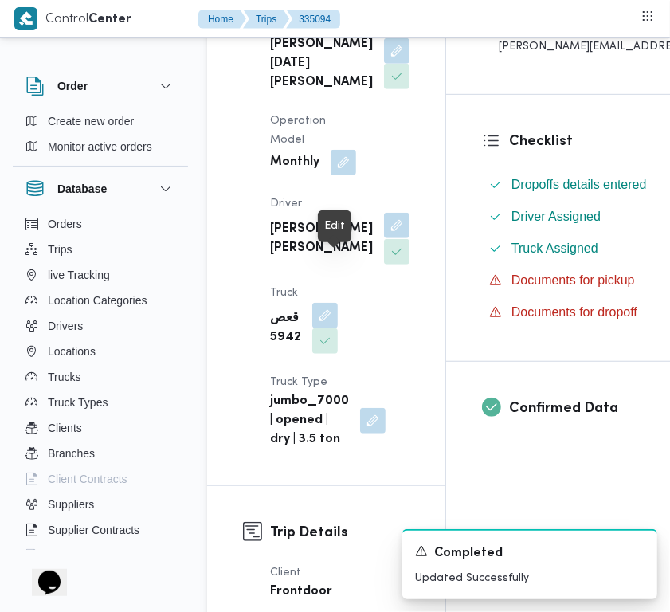
click at [384, 238] on button "button" at bounding box center [396, 225] width 25 height 25
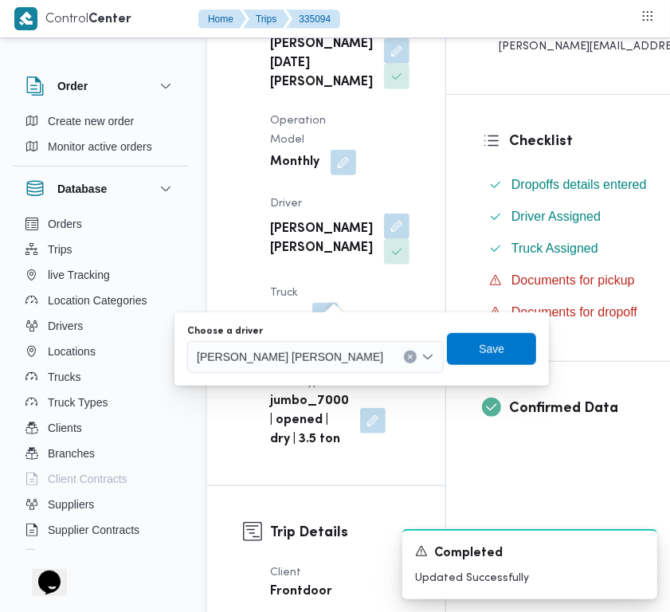
click at [297, 347] on span "خالد ناجي سلطان عبدالمهدي" at bounding box center [290, 356] width 186 height 18
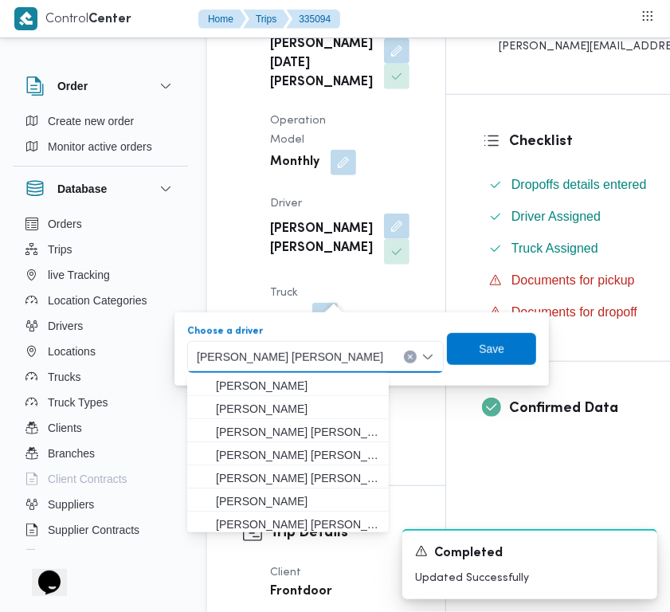
paste input "محمود رفعت"
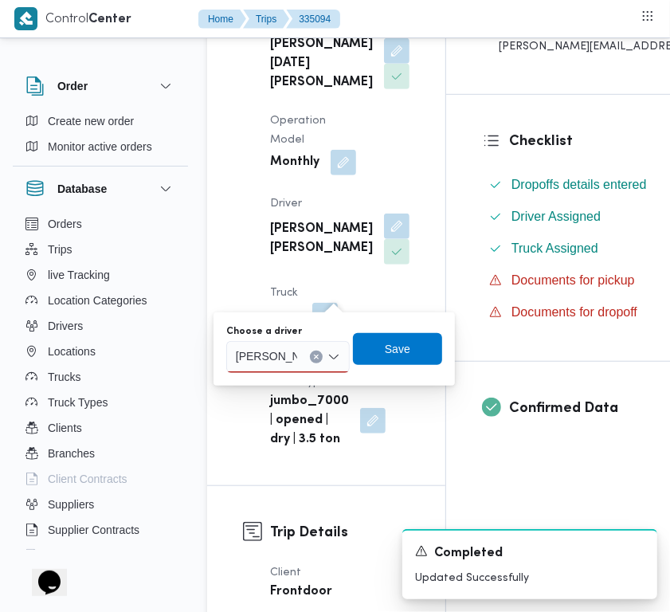
click at [299, 361] on div "محمود رفعت محمود رفعت" at bounding box center [267, 356] width 68 height 25
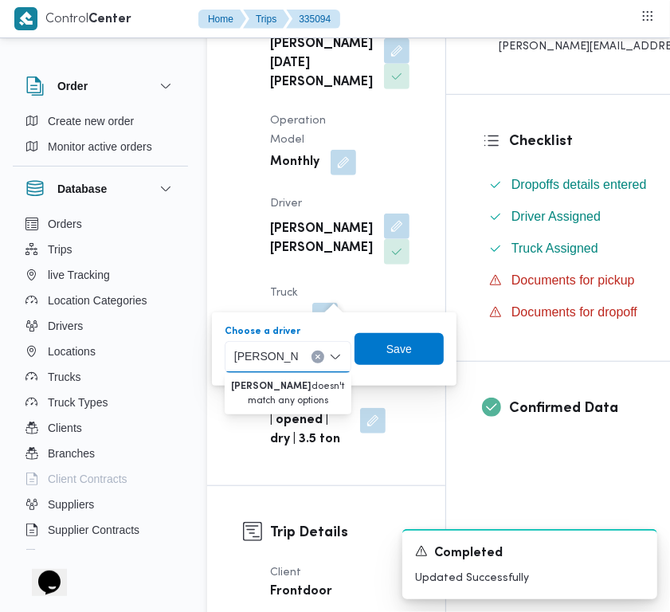
type input "محمود رفعت"
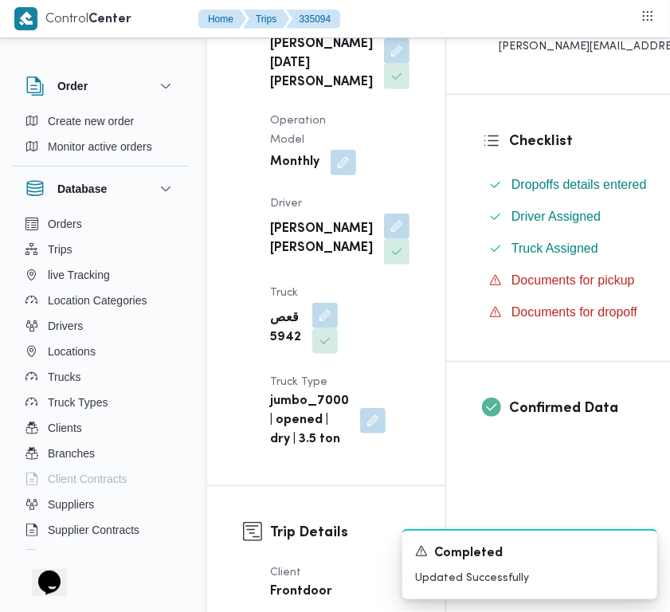
click at [404, 244] on div "Supplier Details Supplier ابراهيم رمضان ابراهيم عثمان ابوباشا Operation Model M…" at bounding box center [326, 212] width 238 height 547
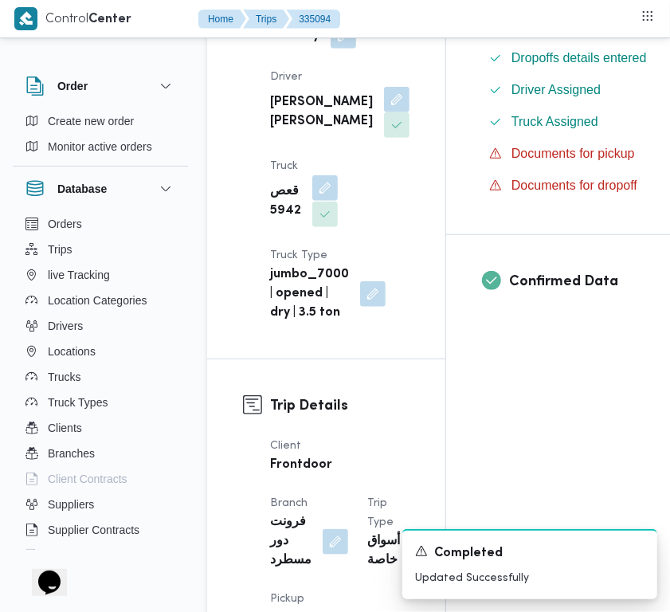
click at [327, 201] on button "button" at bounding box center [324, 187] width 25 height 25
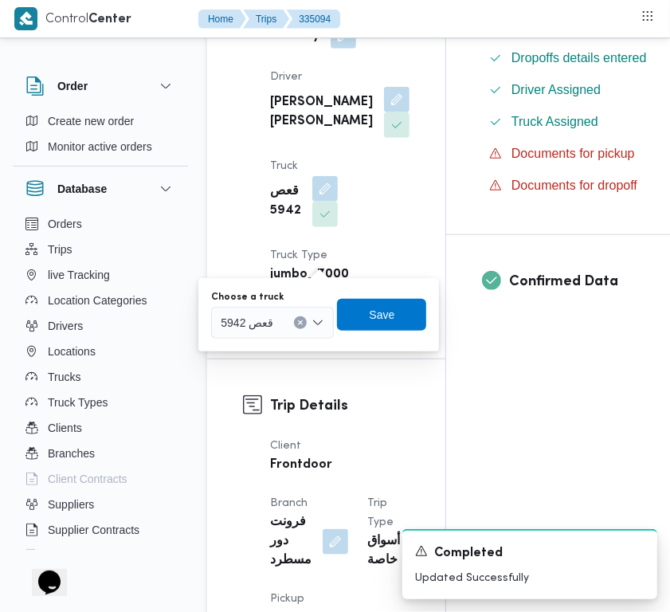
click at [308, 327] on div "قعص 5942" at bounding box center [272, 323] width 123 height 32
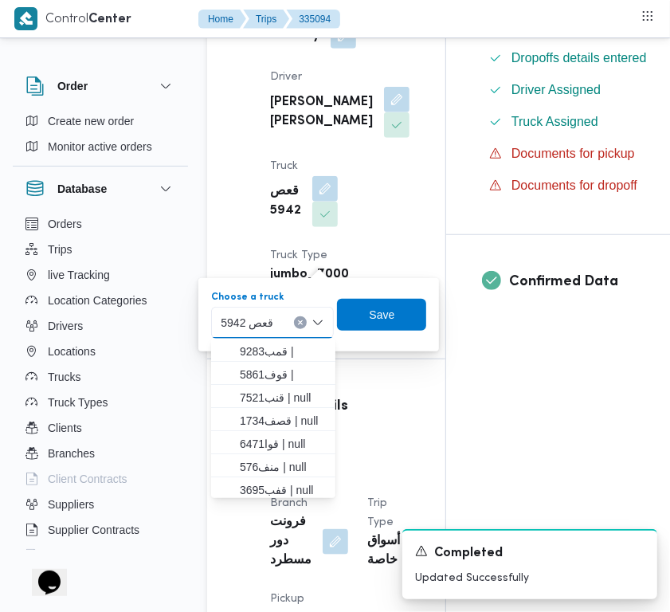
click at [305, 327] on button "Clear input" at bounding box center [300, 322] width 13 height 13
click at [344, 321] on span "Save" at bounding box center [380, 314] width 89 height 32
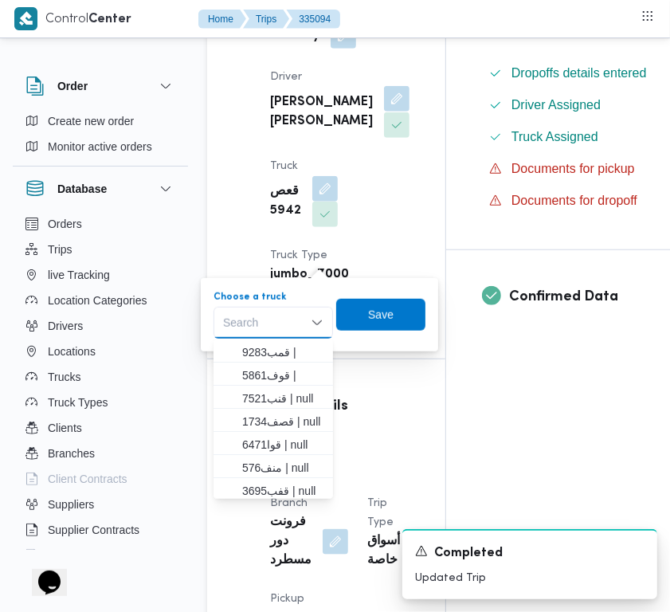
click at [384, 112] on button "button" at bounding box center [396, 98] width 25 height 25
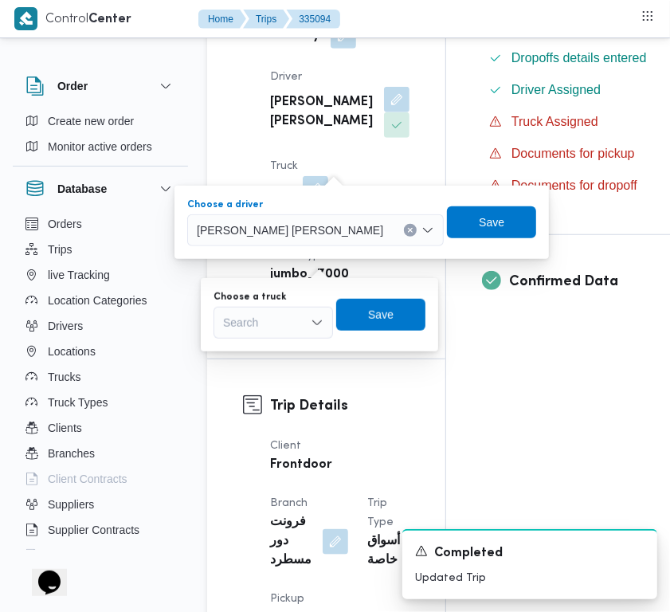
click at [409, 229] on icon "Clear input" at bounding box center [411, 230] width 4 height 4
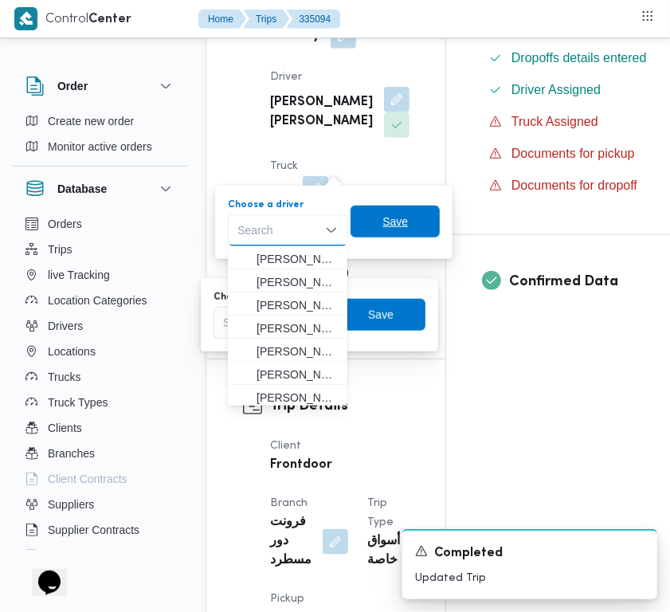
click at [402, 231] on span "Save" at bounding box center [395, 222] width 89 height 32
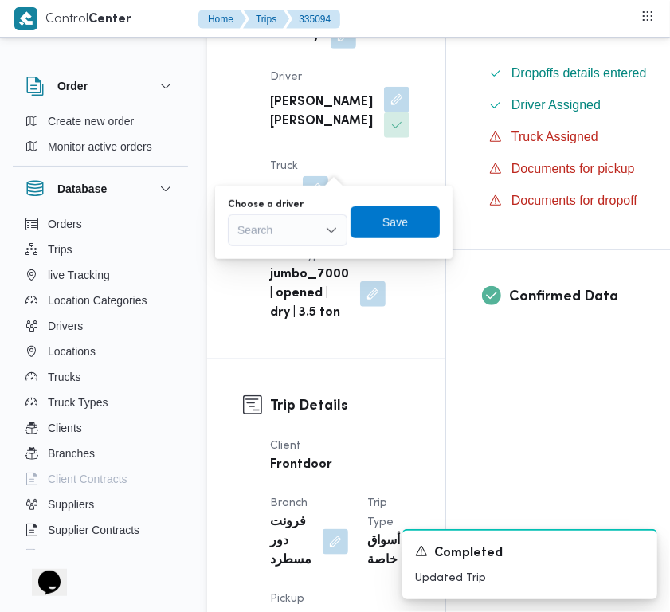
click at [337, 112] on div "Supplier ابراهيم رمضان ابراهيم عثمان ابوباشا Operation Model Monthly Driver خال…" at bounding box center [340, 106] width 159 height 453
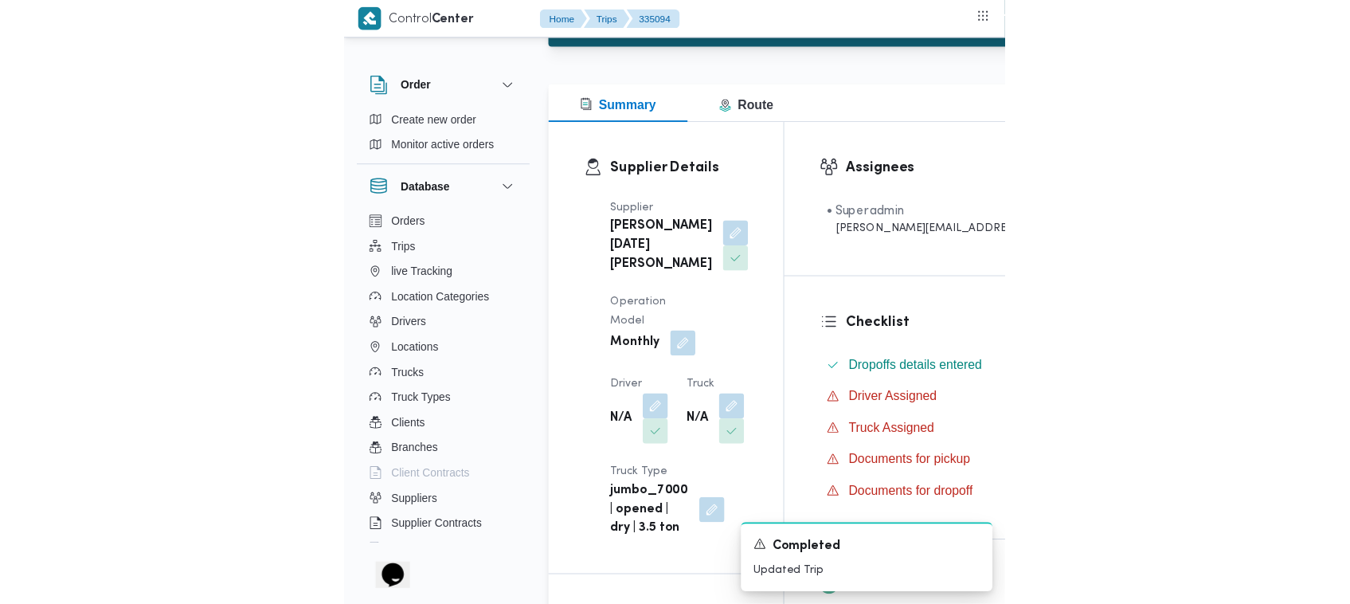
scroll to position [307, 0]
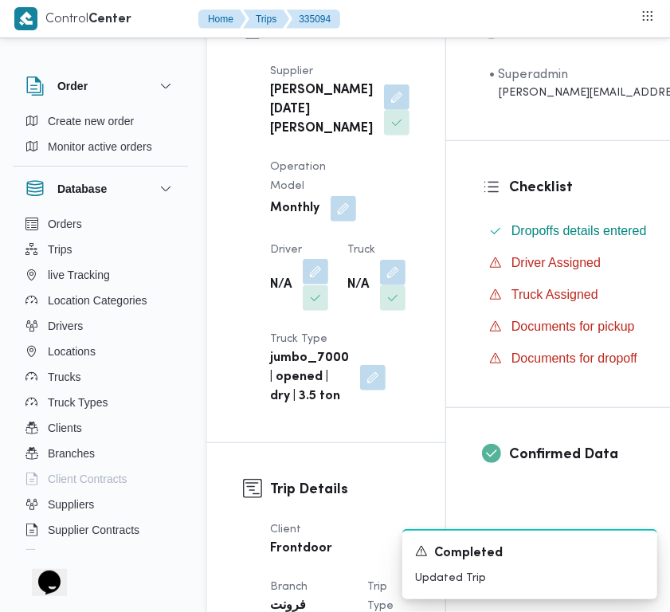
click at [320, 284] on button "button" at bounding box center [315, 271] width 25 height 25
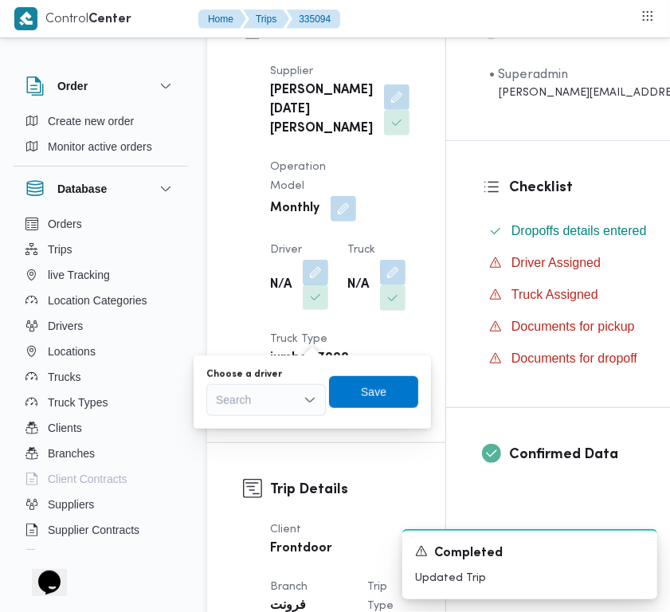
click at [301, 398] on div "Search" at bounding box center [266, 400] width 120 height 32
paste input "محمود رفعت"
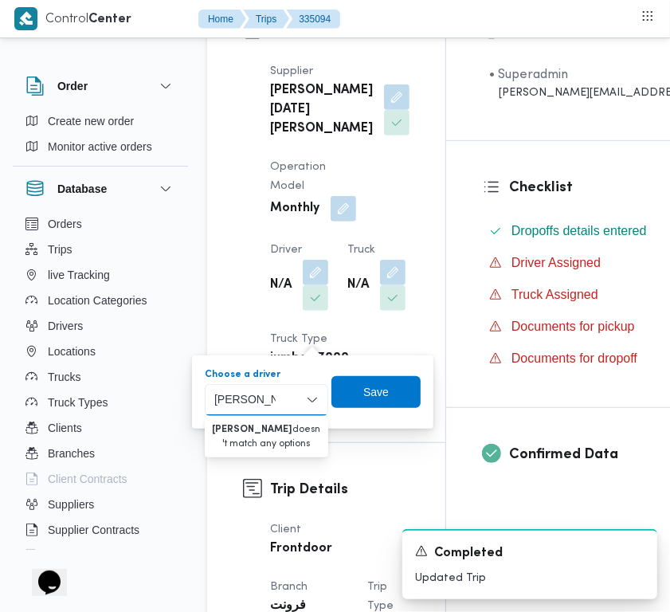
click at [263, 402] on input "محمود رفعت" at bounding box center [244, 399] width 61 height 19
type input "مح رفعت"
click at [384, 289] on div "Supplier ابراهيم رمضان ابراهيم عثمان ابوباشا Operation Model Monthly Driver N/A…" at bounding box center [340, 234] width 159 height 363
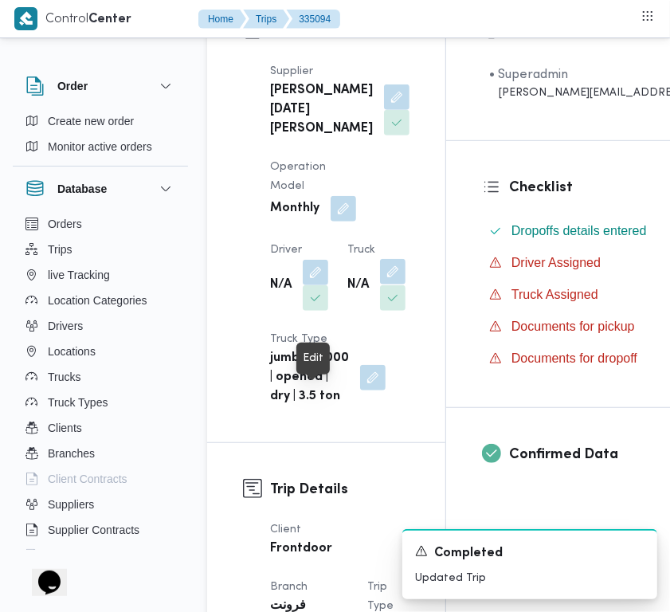
click at [380, 284] on button "button" at bounding box center [392, 271] width 25 height 25
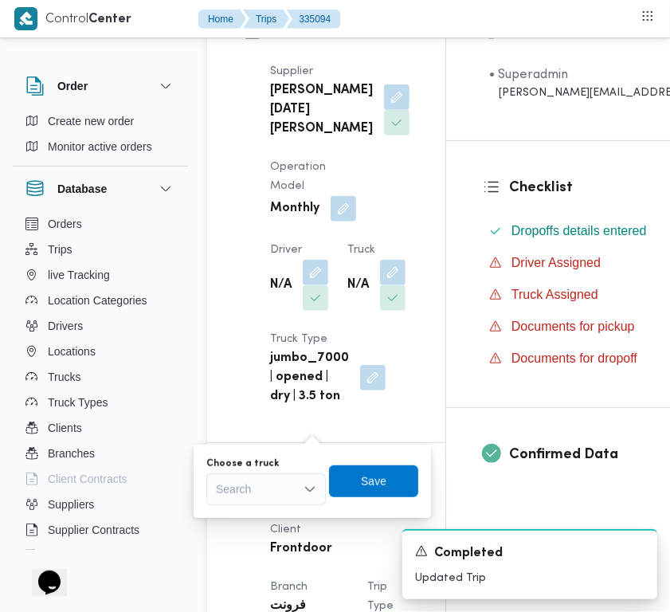
click at [287, 486] on div "Search" at bounding box center [266, 489] width 120 height 32
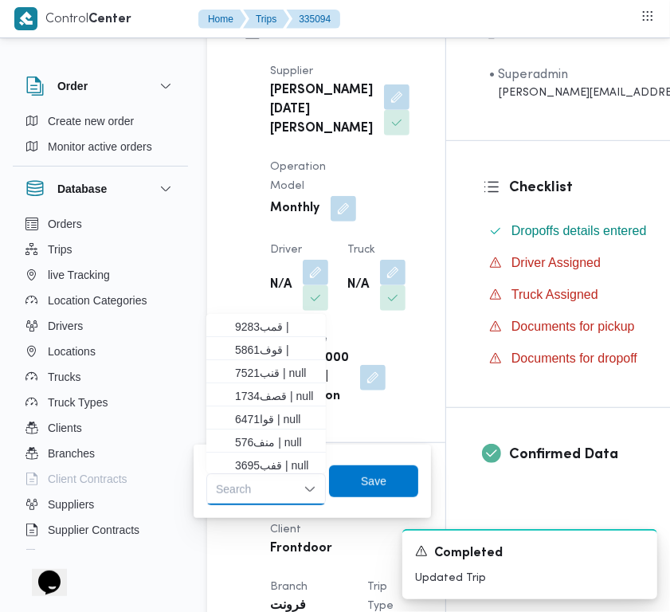
paste input "1697"
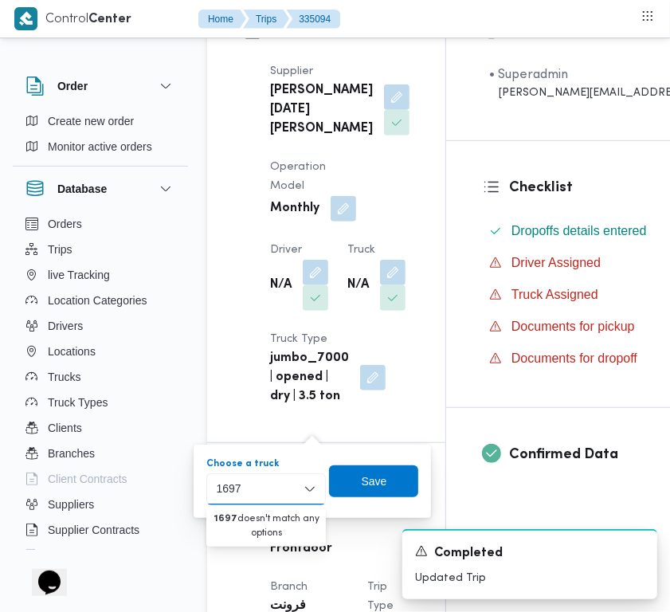
type input "1697"
click at [362, 325] on div "Supplier ابراهيم رمضان ابراهيم عثمان ابوباشا Operation Model Monthly Driver N/A…" at bounding box center [340, 234] width 159 height 363
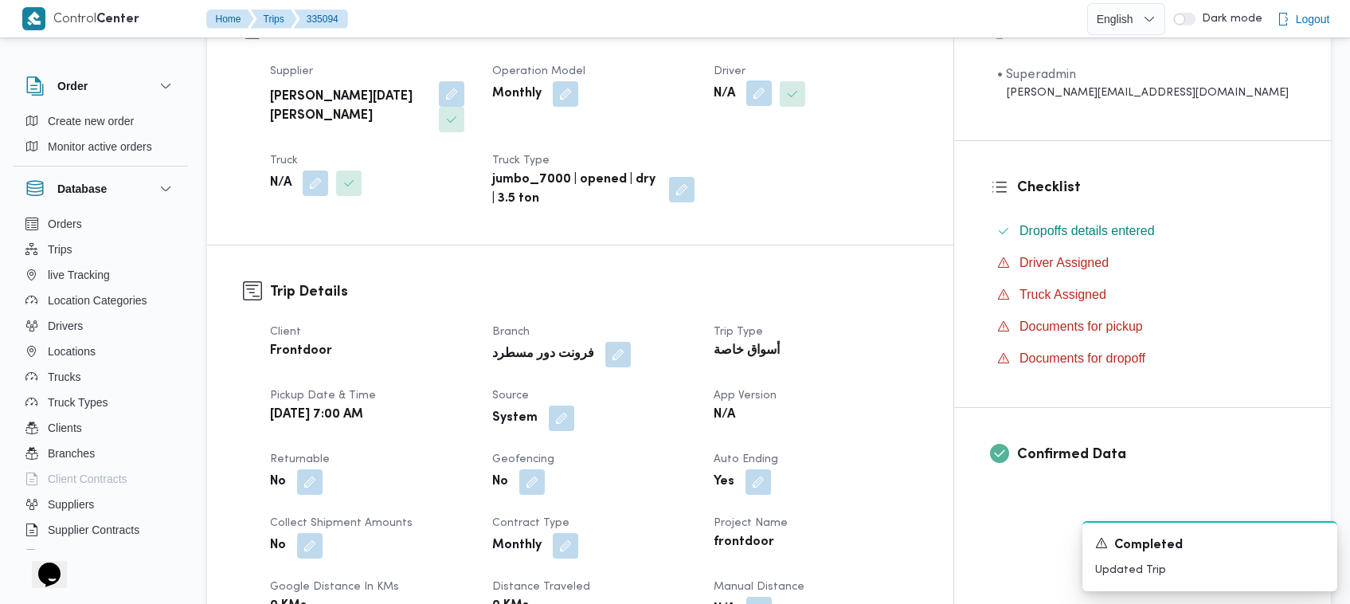
click at [679, 94] on button "button" at bounding box center [758, 92] width 25 height 25
click at [679, 164] on div "Search" at bounding box center [791, 158] width 120 height 32
paste input "محمود رفعت عبدالعظيم امام"
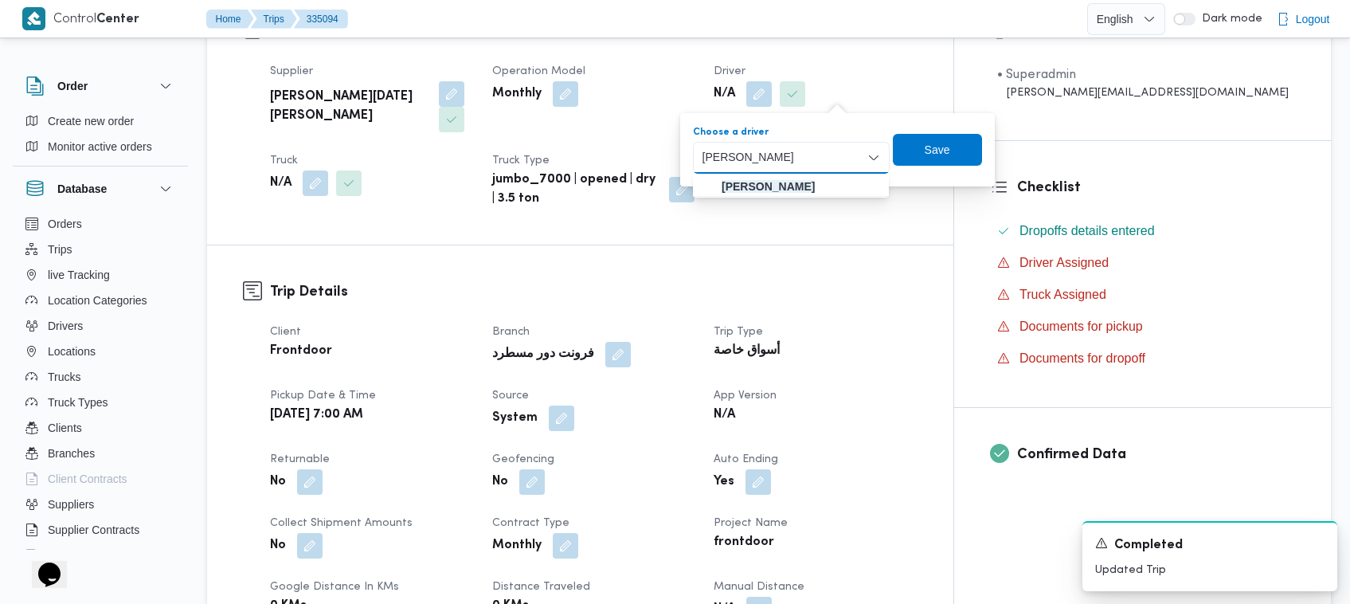
type input "محمود رفعت عبدالعظيم امام"
click at [679, 183] on mark "محمود رفعت عبدالعظيم امام" at bounding box center [768, 186] width 93 height 13
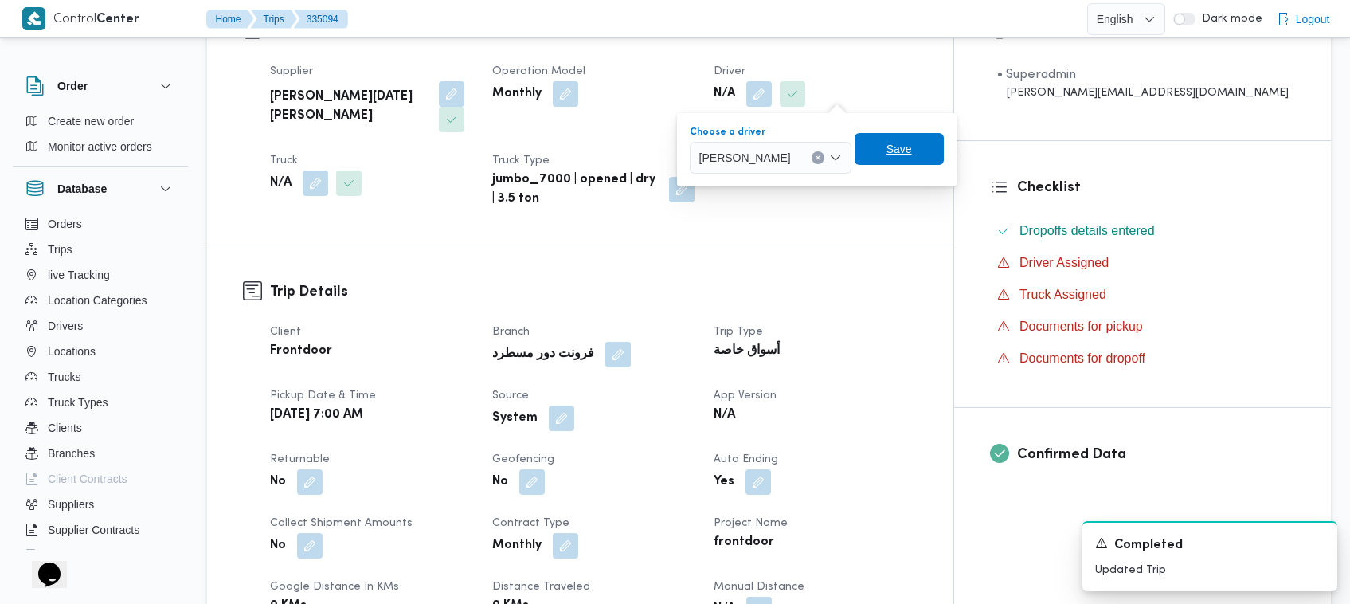
click at [679, 148] on span "Save" at bounding box center [899, 148] width 25 height 19
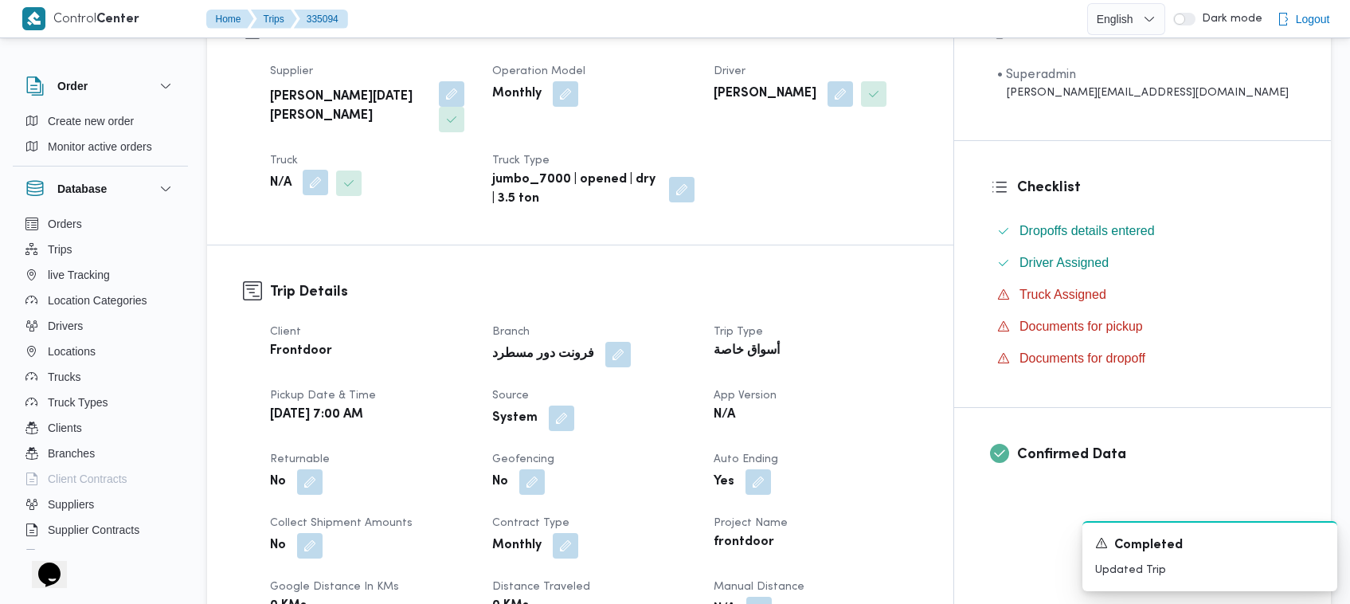
click at [312, 170] on button "button" at bounding box center [315, 182] width 25 height 25
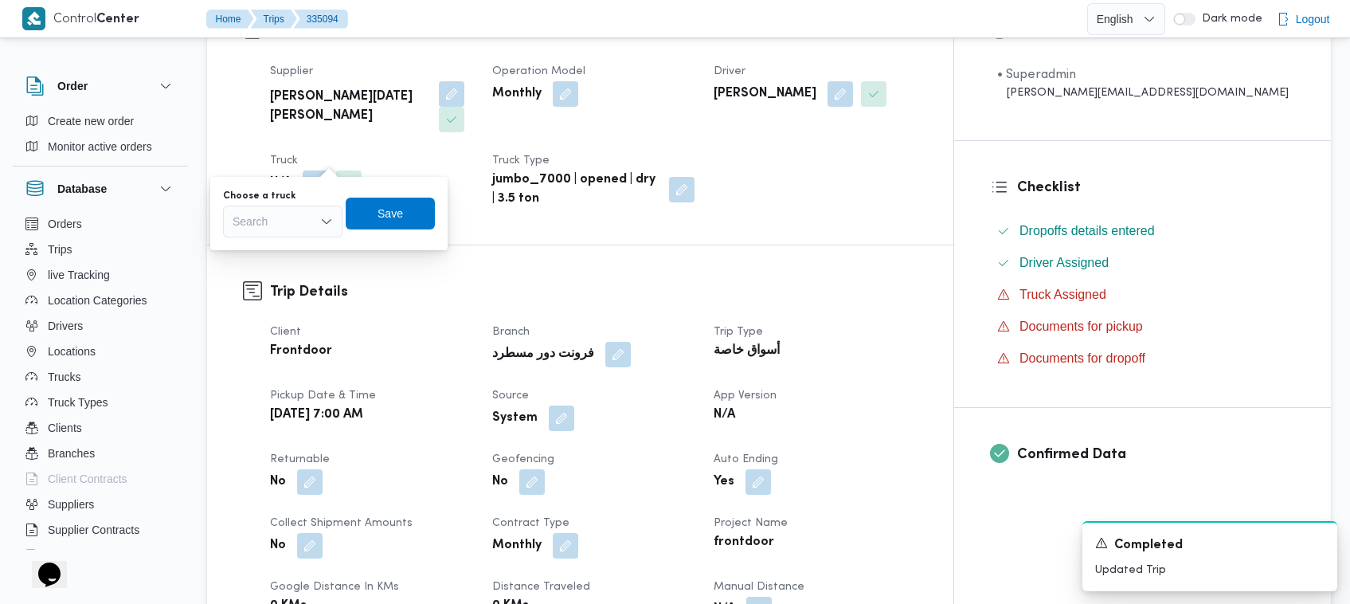
click at [280, 214] on div "Search" at bounding box center [283, 222] width 120 height 32
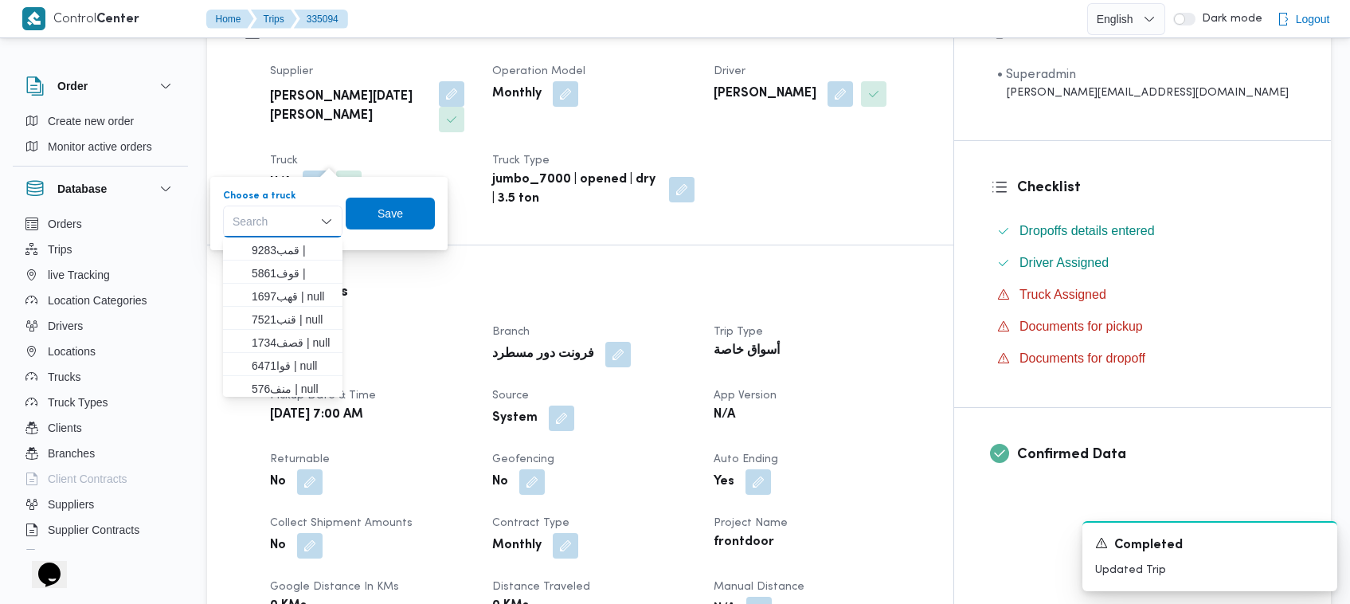
paste input "1697"
type input "1697"
click at [244, 257] on span "قهب 1697 | null" at bounding box center [282, 249] width 107 height 25
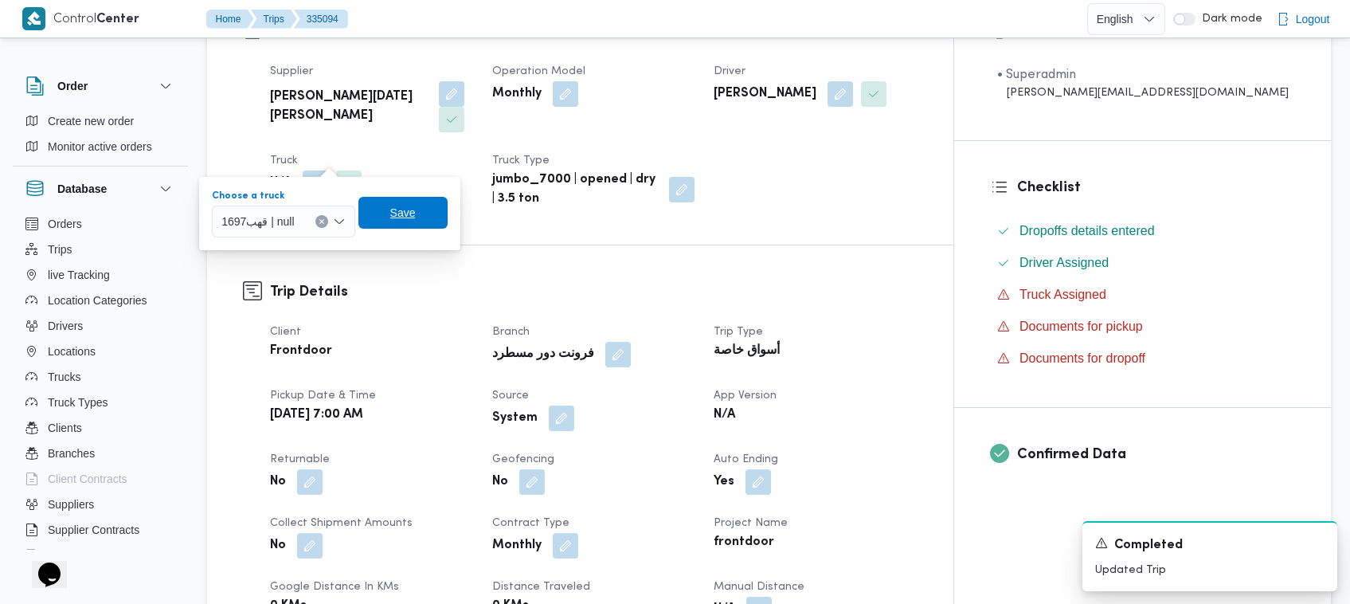
click at [417, 217] on span "Save" at bounding box center [403, 213] width 89 height 32
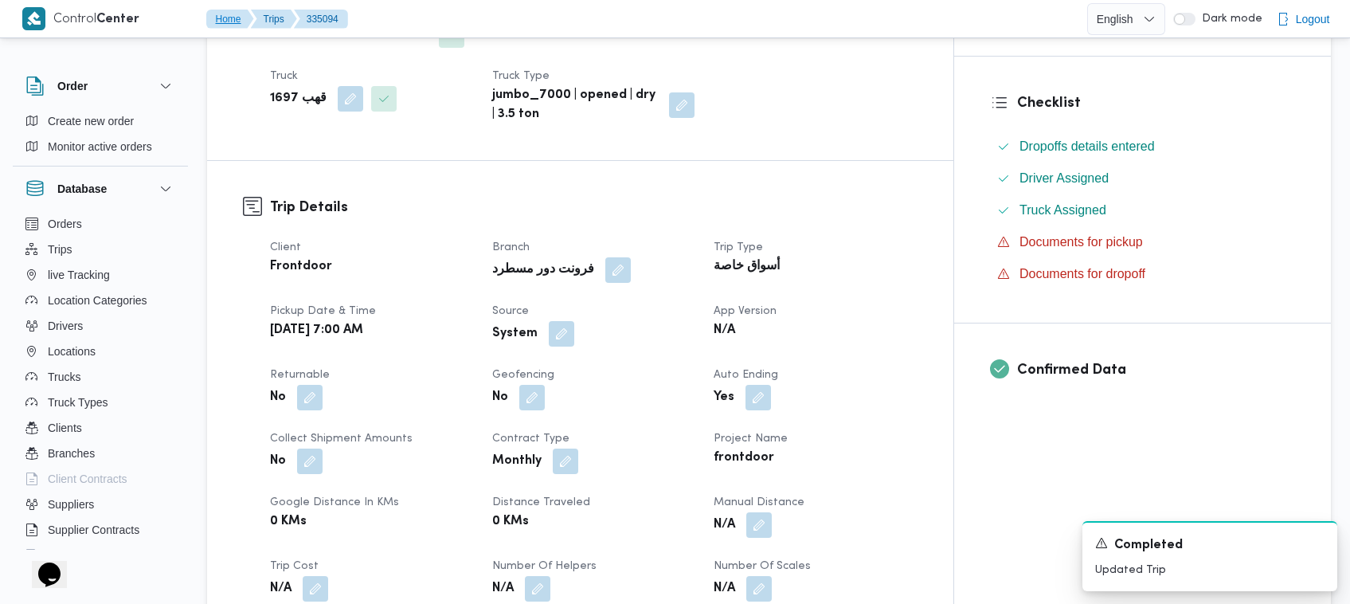
scroll to position [434, 0]
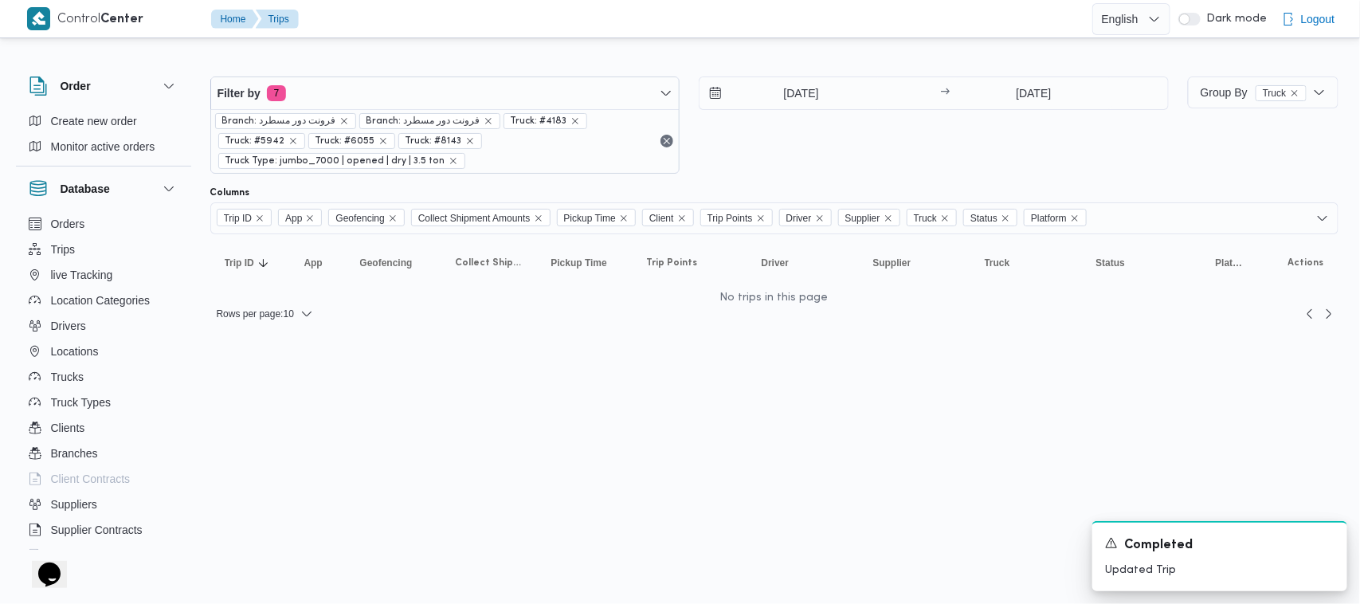
drag, startPoint x: 815, startPoint y: 345, endPoint x: 777, endPoint y: 347, distance: 38.3
click at [679, 345] on html "Control Center Home Trips English عربي Dark mode Logout Order Create new order …" at bounding box center [680, 302] width 1360 height 604
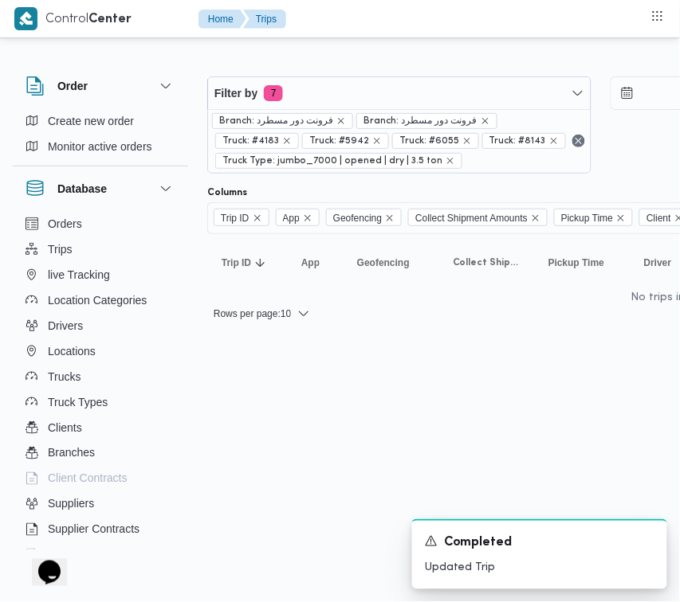
click at [384, 76] on div "Filter by 7 Branch: فرونت دور مسطرد Branch: فرونت دور مسطرد Truck: #4183 Truck:…" at bounding box center [399, 124] width 384 height 97
click at [375, 113] on span "Branch: فرونت دور مسطرد" at bounding box center [426, 121] width 141 height 16
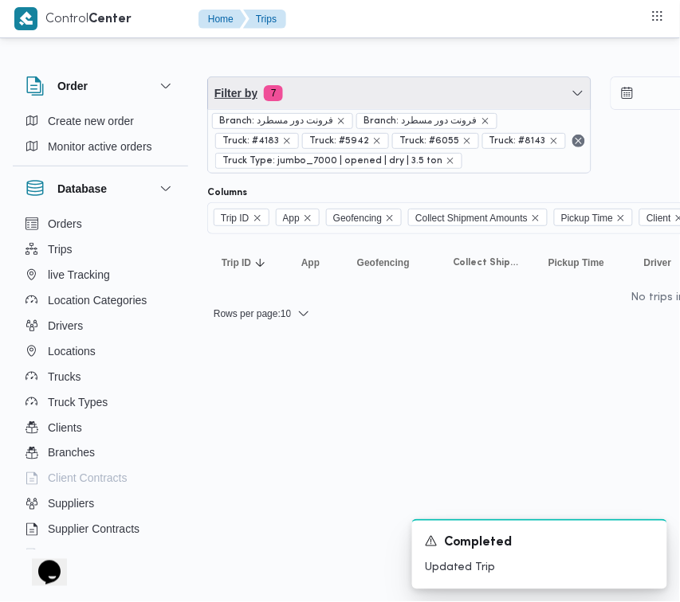
click at [357, 100] on span "Filter by 7" at bounding box center [399, 93] width 382 height 32
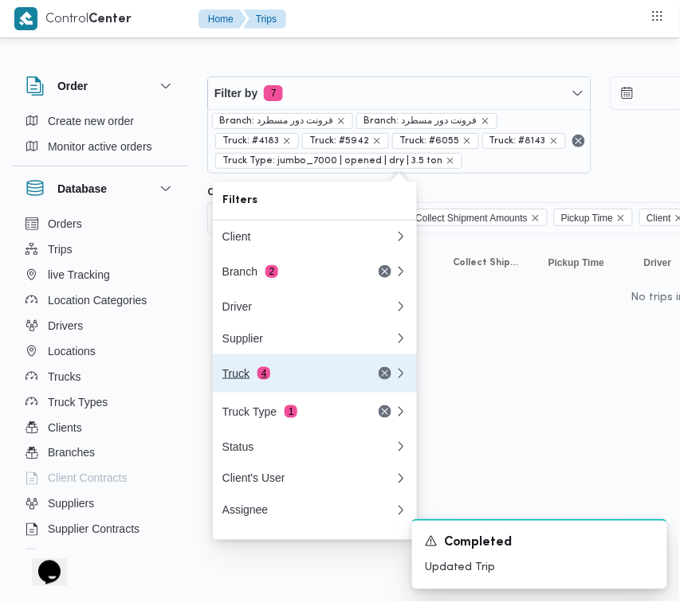
click at [299, 374] on div "Truck 4" at bounding box center [289, 373] width 134 height 13
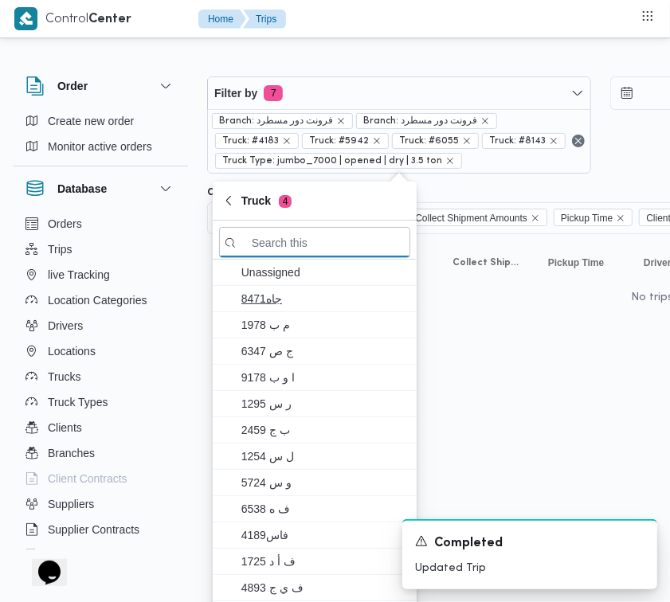
paste input "1697"
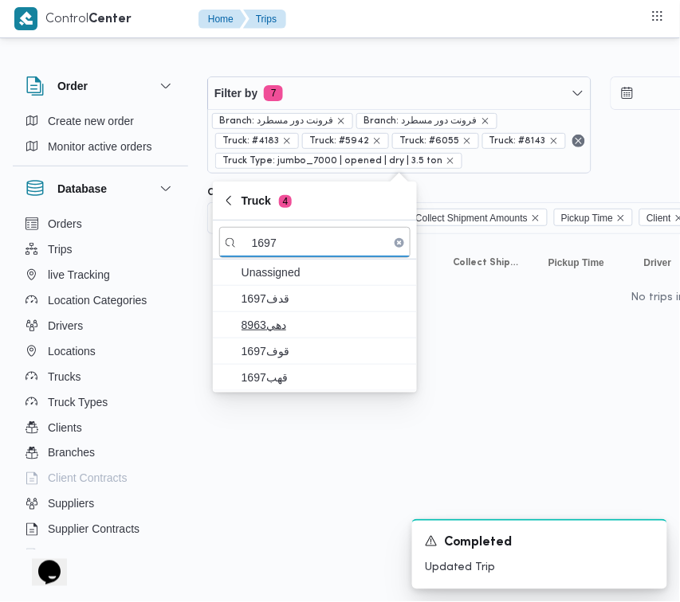
type input "1697"
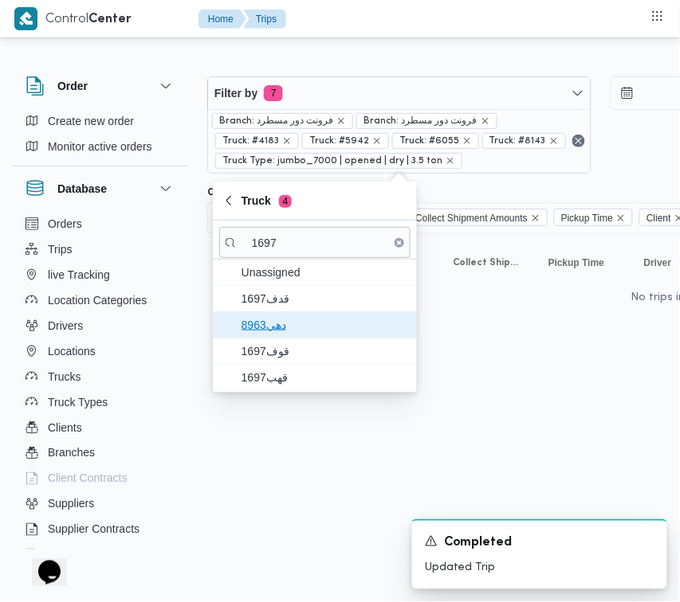
click at [296, 313] on span "دهي8963" at bounding box center [314, 324] width 191 height 25
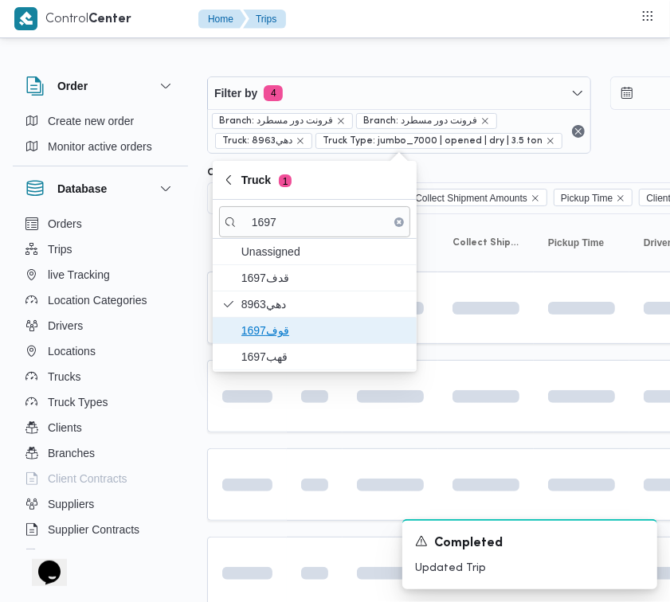
click at [303, 332] on span "قوف1697" at bounding box center [324, 330] width 166 height 19
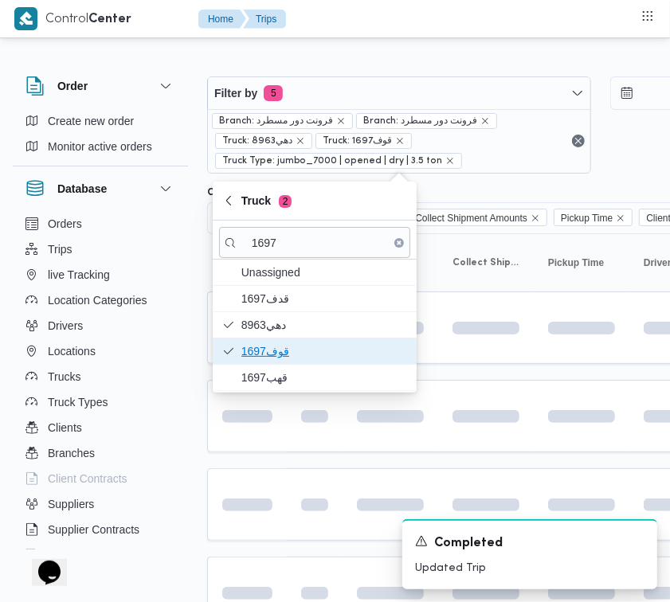
click at [303, 360] on span "قوف1697" at bounding box center [324, 351] width 166 height 19
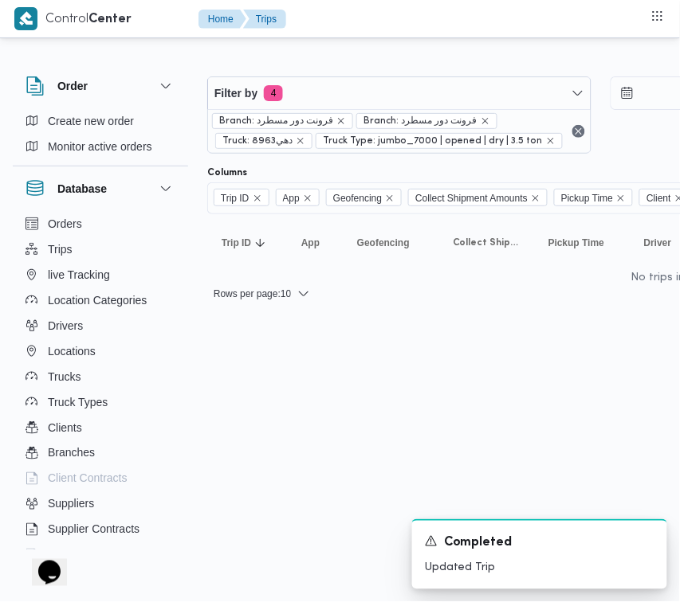
click at [292, 375] on html "Control Center Home Trips Order Create new order Monitor active orders Database…" at bounding box center [340, 301] width 680 height 602
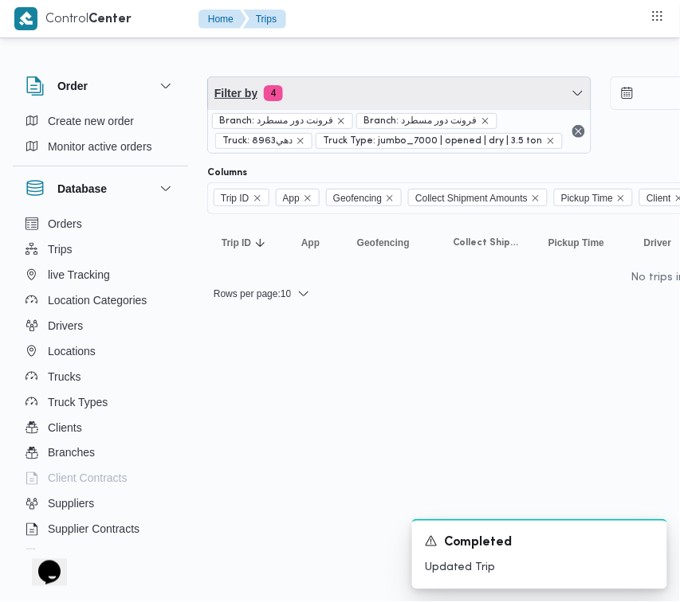
click at [315, 93] on span "Filter by 4" at bounding box center [399, 93] width 382 height 32
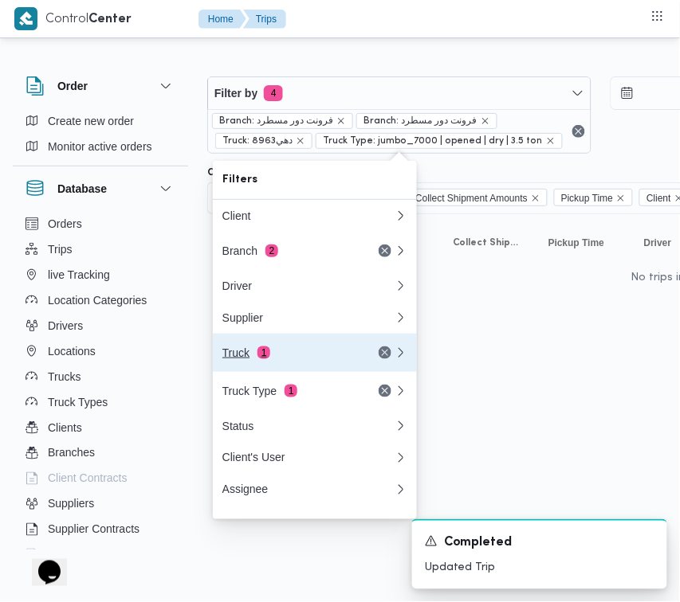
click at [299, 353] on div "Truck 1" at bounding box center [289, 353] width 134 height 13
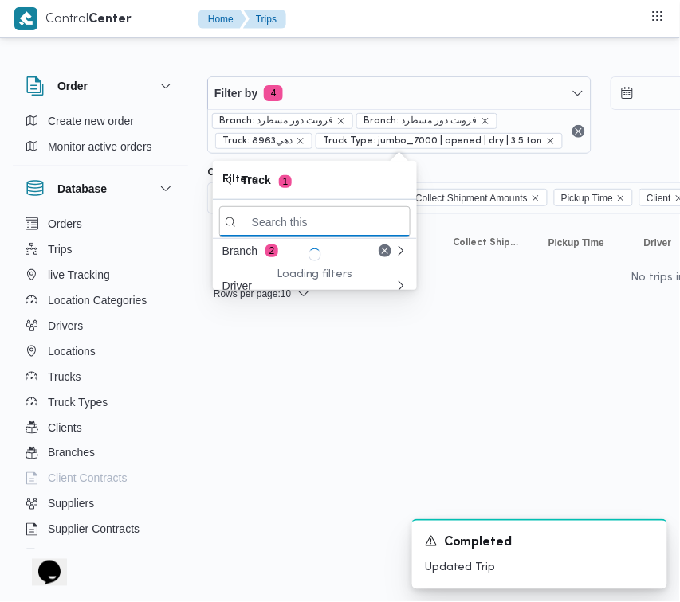
paste input "1697"
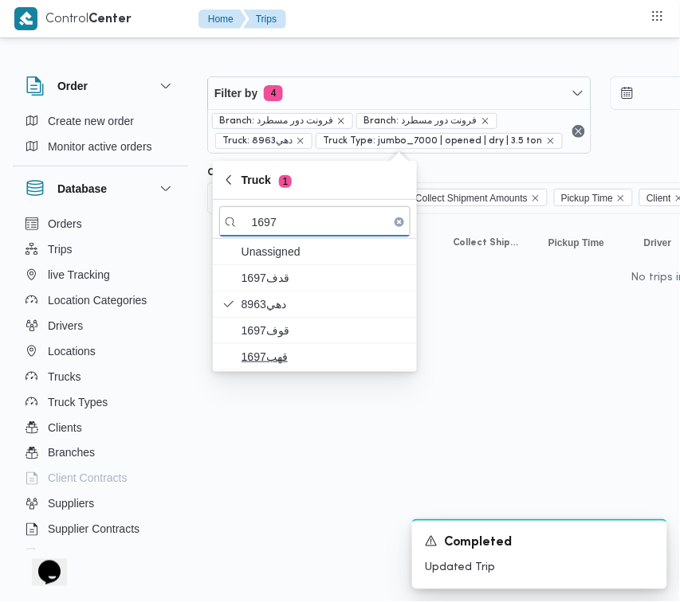
type input "1697"
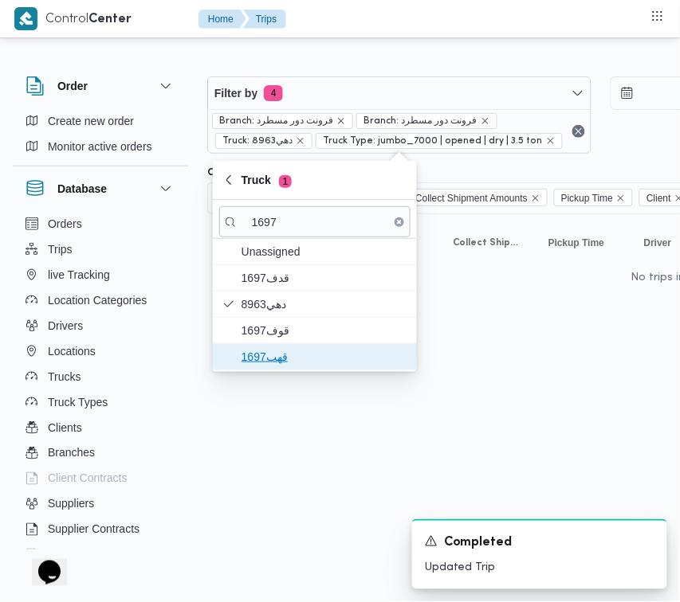
click at [265, 351] on span "قهب1697" at bounding box center [324, 356] width 166 height 19
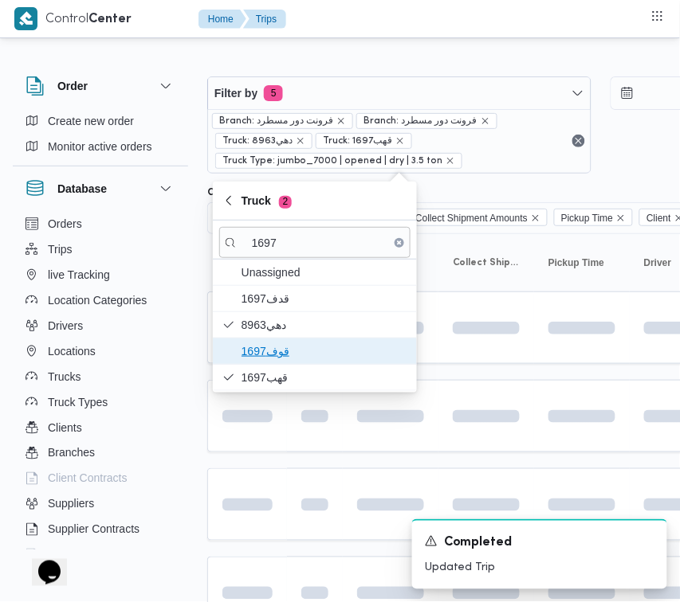
click at [265, 343] on span "قوف1697" at bounding box center [324, 351] width 166 height 19
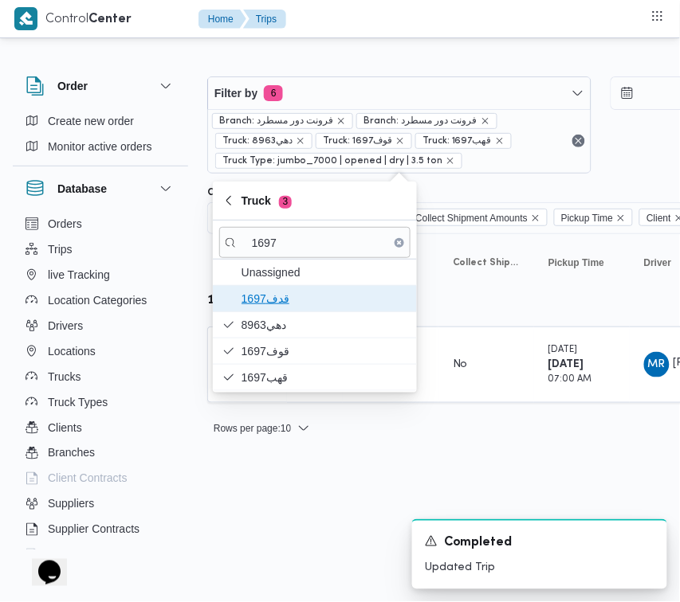
click at [260, 301] on span "قدف1697" at bounding box center [324, 298] width 166 height 19
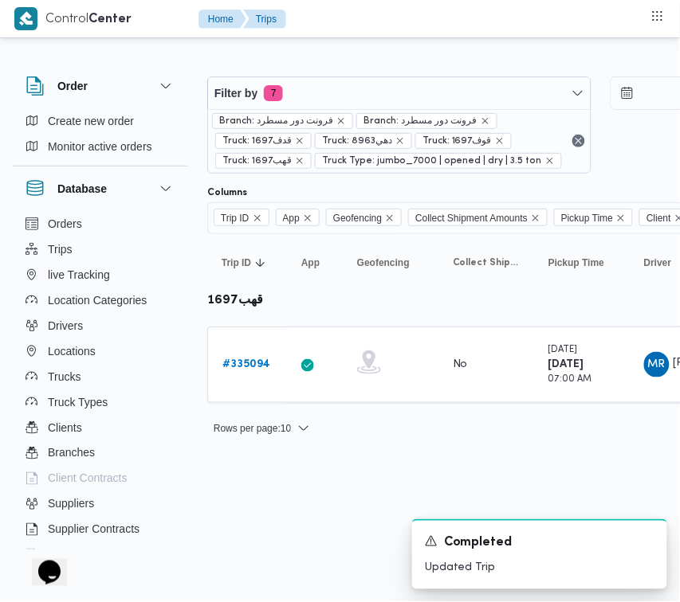
click at [277, 476] on html "Control Center Home Trips Order Create new order Monitor active orders Database…" at bounding box center [340, 301] width 680 height 602
click at [229, 361] on b "# 335094" at bounding box center [246, 364] width 48 height 10
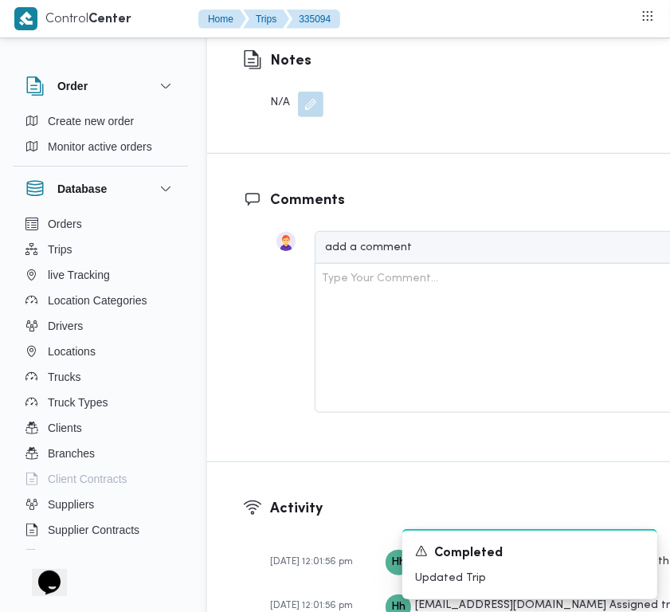
scroll to position [3027, 0]
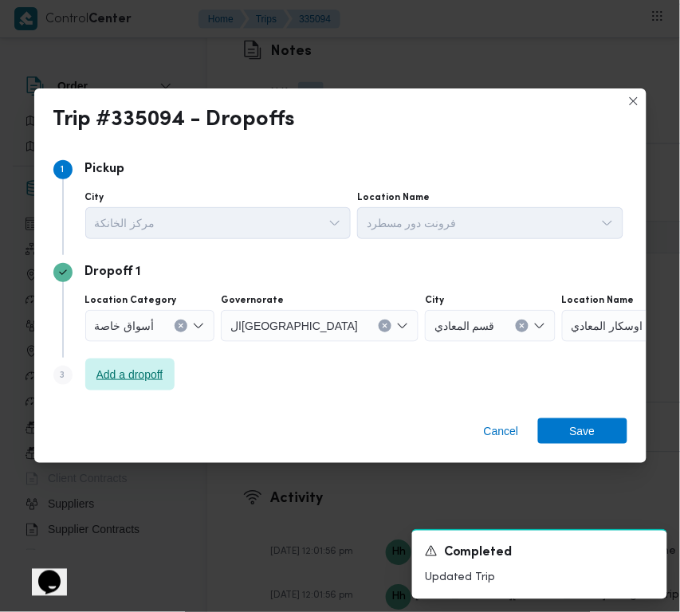
click at [151, 387] on span "Add a dropoff" at bounding box center [129, 375] width 89 height 32
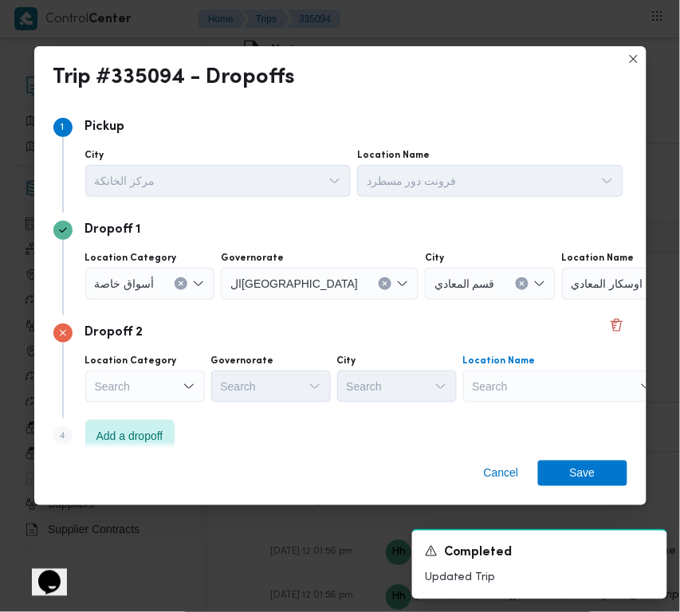
click at [516, 399] on div "Search" at bounding box center [562, 386] width 199 height 32
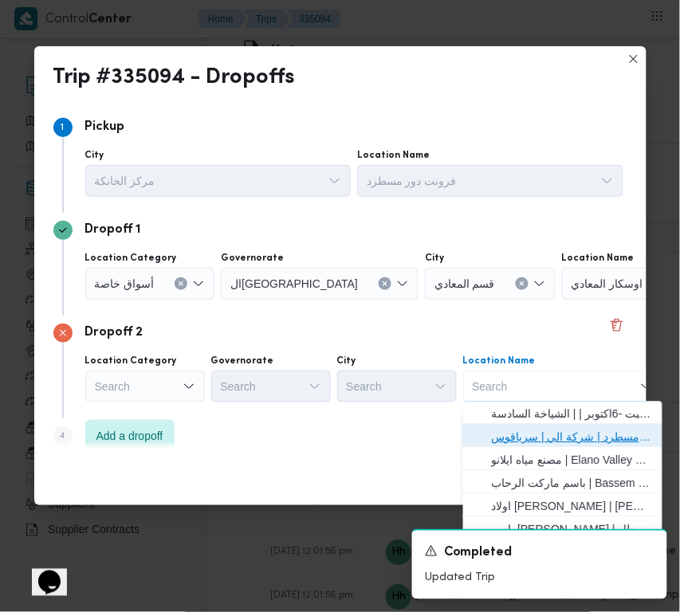
click at [547, 433] on span "فرونت دور مسطرد | شركة الي | سرياقوس" at bounding box center [572, 437] width 161 height 19
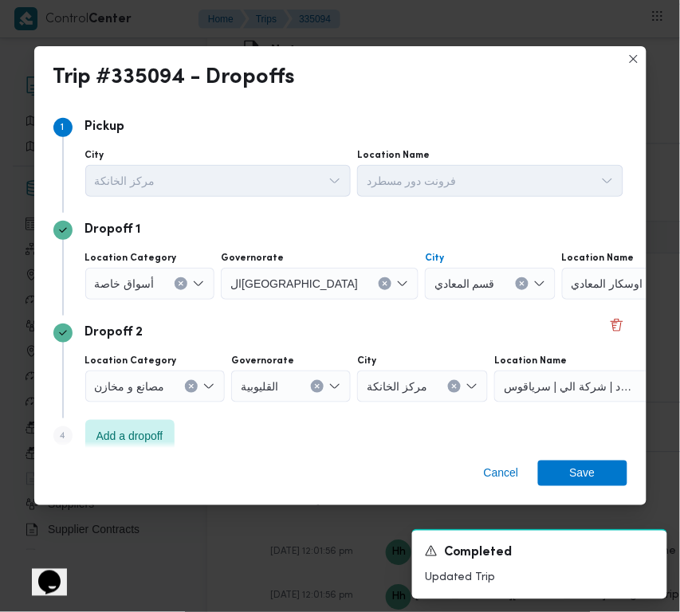
click at [515, 284] on button "Clear input" at bounding box center [521, 283] width 13 height 13
click at [604, 280] on div "Search" at bounding box center [650, 284] width 199 height 32
paste input "سعودى مدينتى"
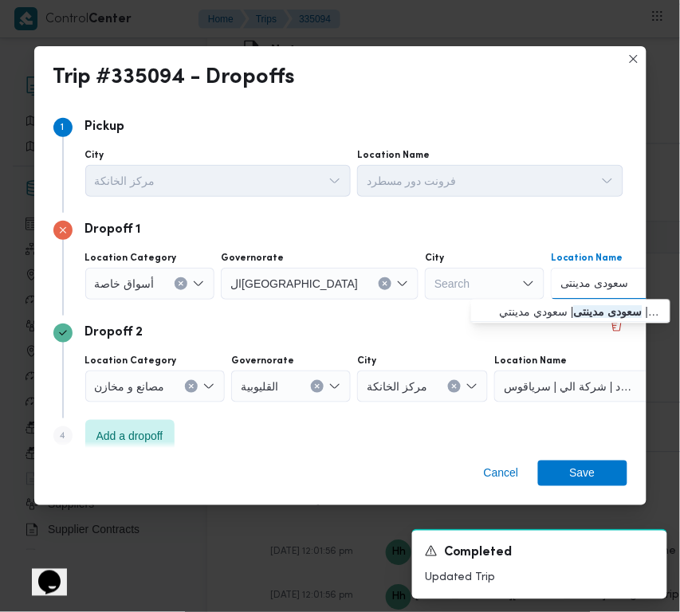
type input "سعودى مدينتى"
click at [546, 319] on span "سعودى مدينتى | سعودي مدينتي | null" at bounding box center [580, 312] width 161 height 19
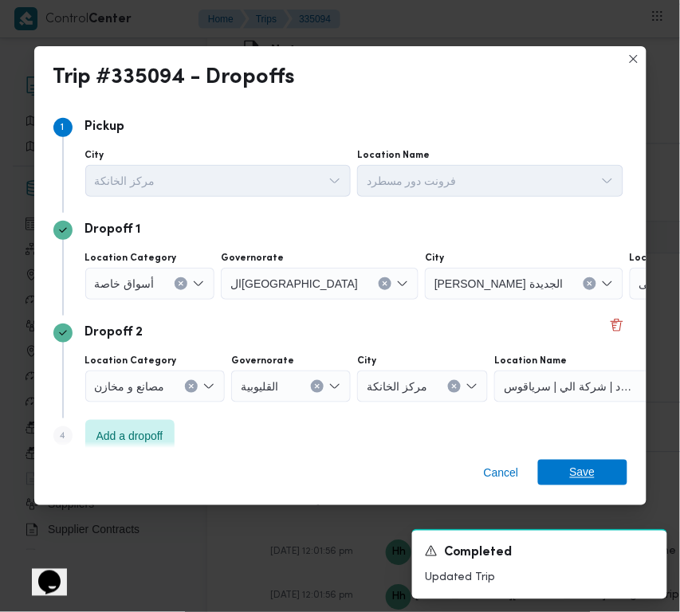
click at [564, 472] on span "Save" at bounding box center [582, 472] width 89 height 25
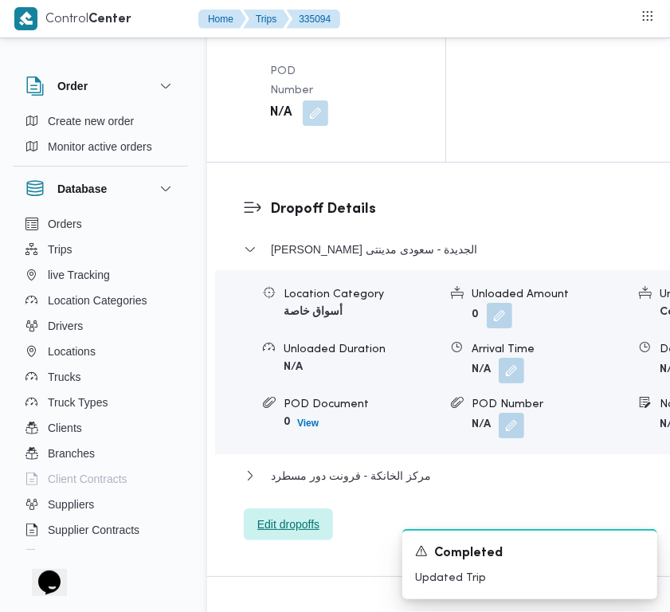
scroll to position [2406, 0]
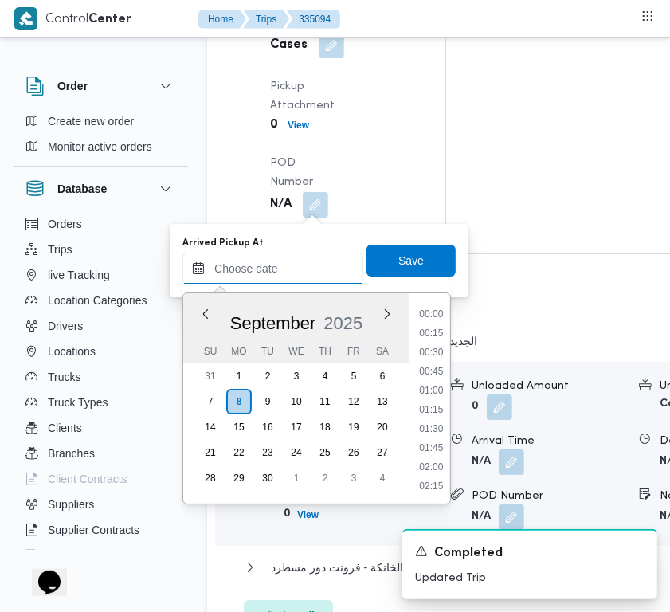
click at [309, 267] on input "Arrived Pickup At" at bounding box center [272, 269] width 181 height 32
paste input "8/9/2025 7:30"
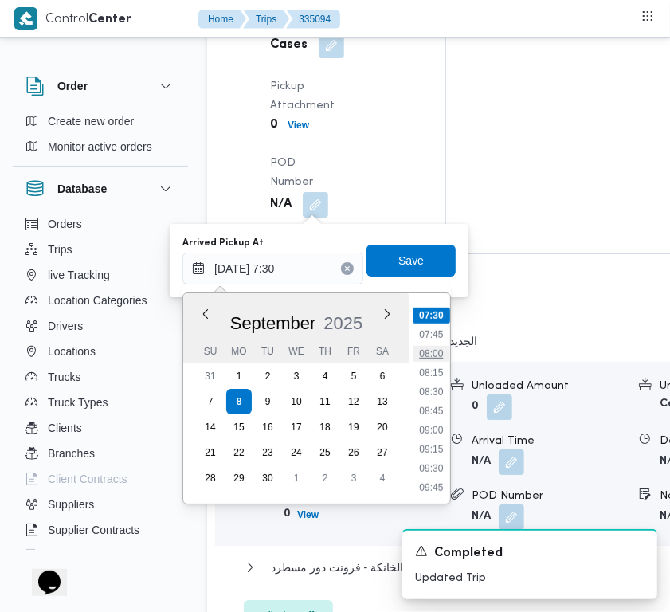
click at [422, 351] on li "08:00" at bounding box center [431, 354] width 37 height 16
type input "08/09/2025 08:00"
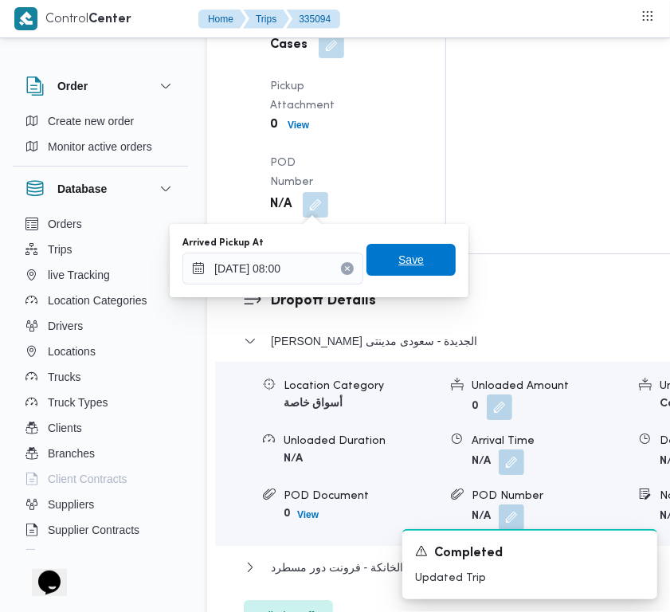
click at [407, 260] on span "Save" at bounding box center [410, 259] width 25 height 19
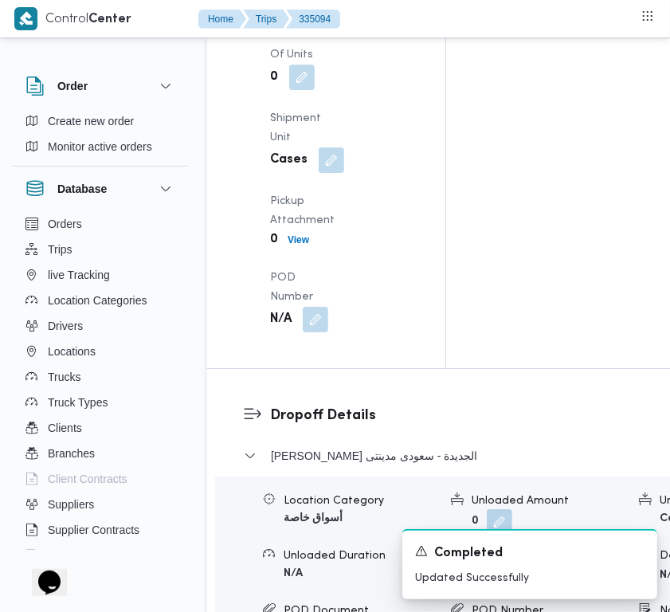
drag, startPoint x: 317, startPoint y: 368, endPoint x: 317, endPoint y: 387, distance: 19.1
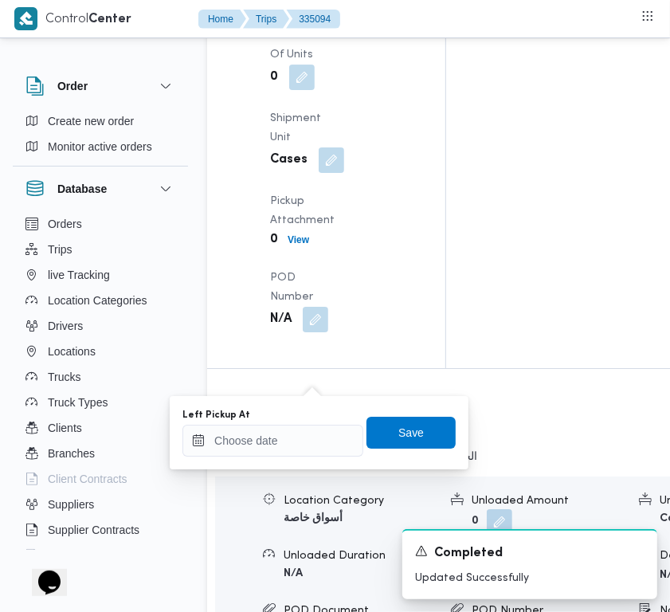
drag, startPoint x: 309, startPoint y: 414, endPoint x: 311, endPoint y: 432, distance: 17.6
click at [309, 426] on div "Left Pickup At" at bounding box center [272, 433] width 181 height 48
click at [311, 433] on input "Left Pickup At" at bounding box center [272, 441] width 181 height 32
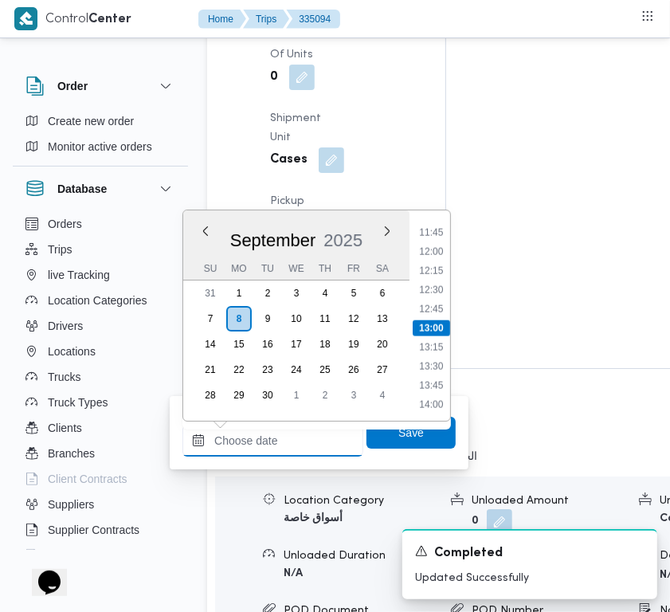
paste input "8/9/2025 9:00"
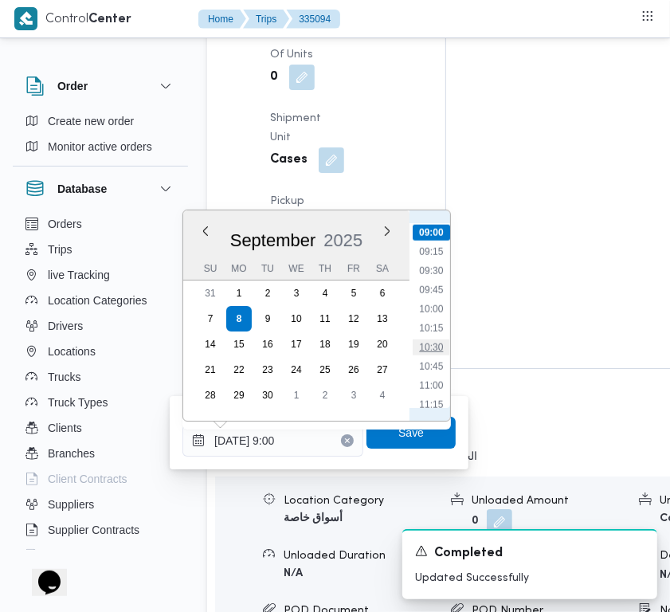
click at [427, 341] on li "10:30" at bounding box center [431, 347] width 37 height 16
type input "08/09/2025 10:30"
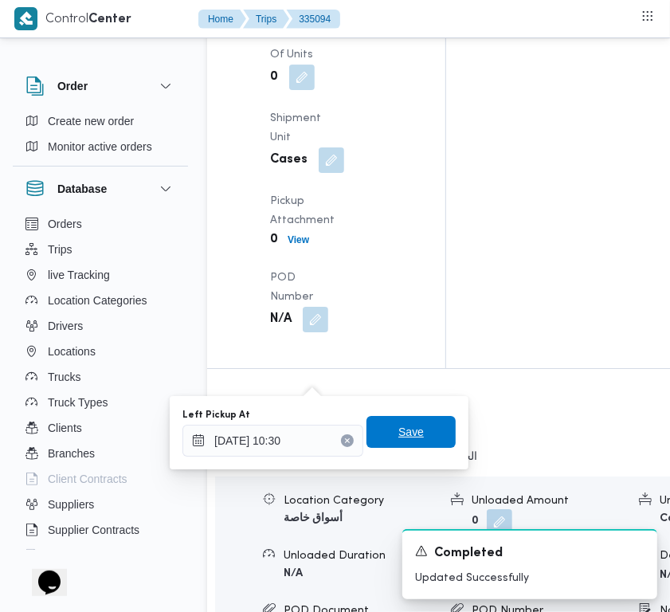
click at [421, 423] on span "Save" at bounding box center [410, 432] width 89 height 32
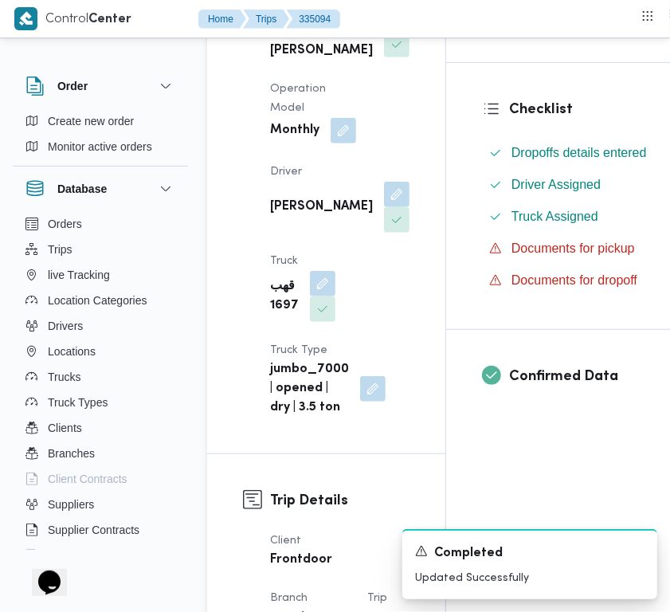
scroll to position [0, 0]
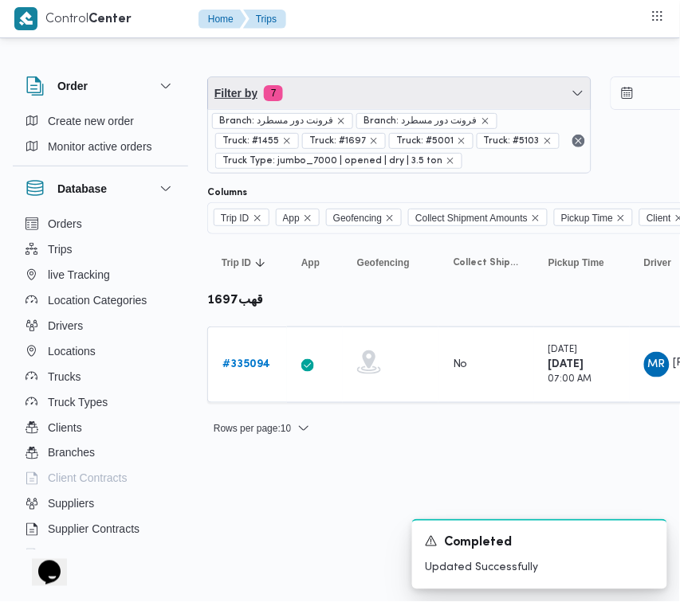
click at [401, 86] on span "Filter by 7" at bounding box center [399, 93] width 382 height 32
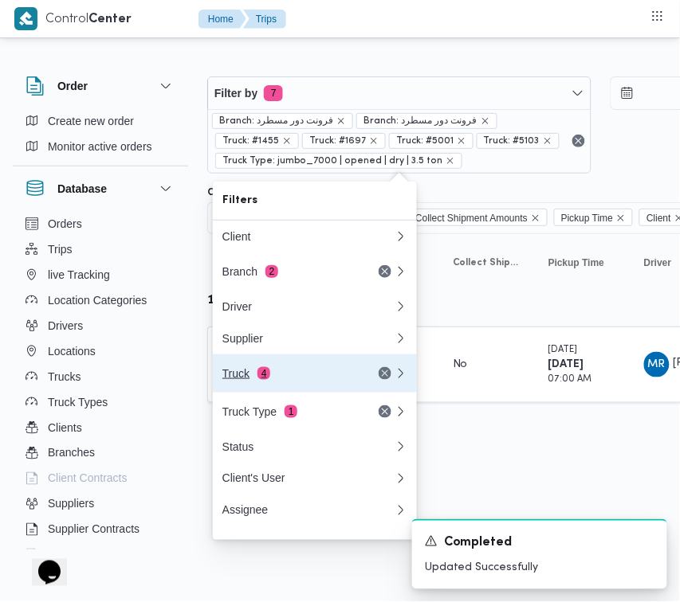
click at [245, 380] on div "Truck 4" at bounding box center [289, 373] width 134 height 13
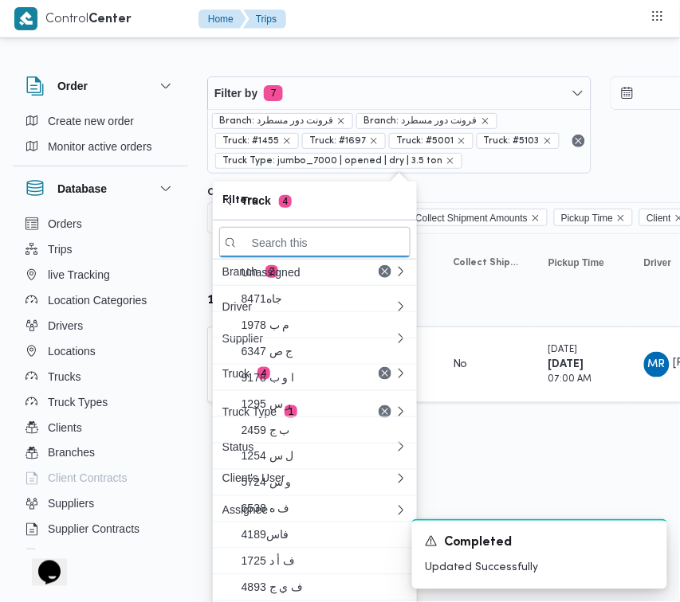
paste input "4361"
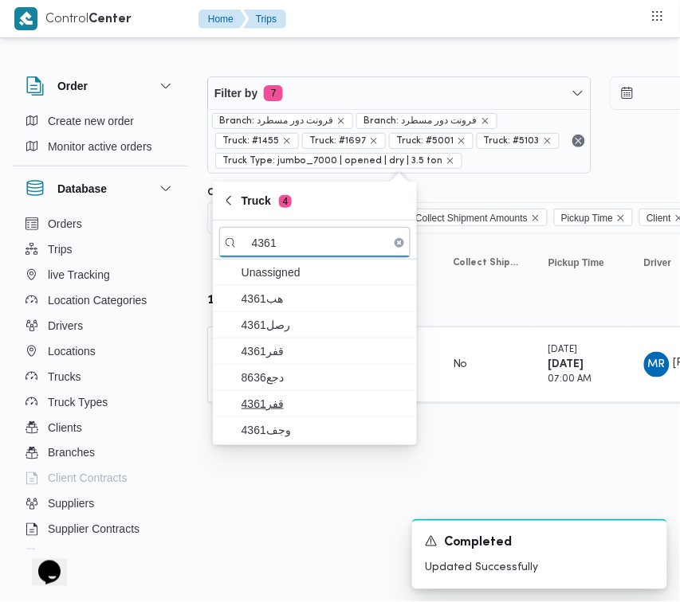
type input "4361"
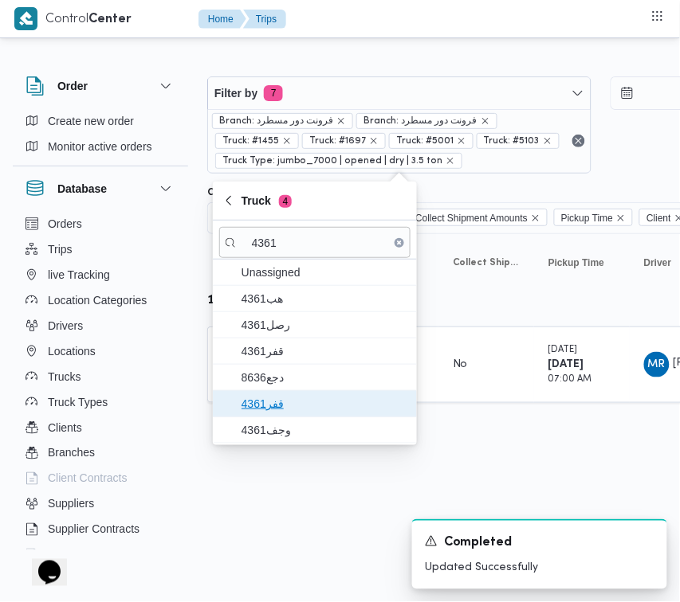
click at [271, 404] on span "قفر4361" at bounding box center [324, 403] width 166 height 19
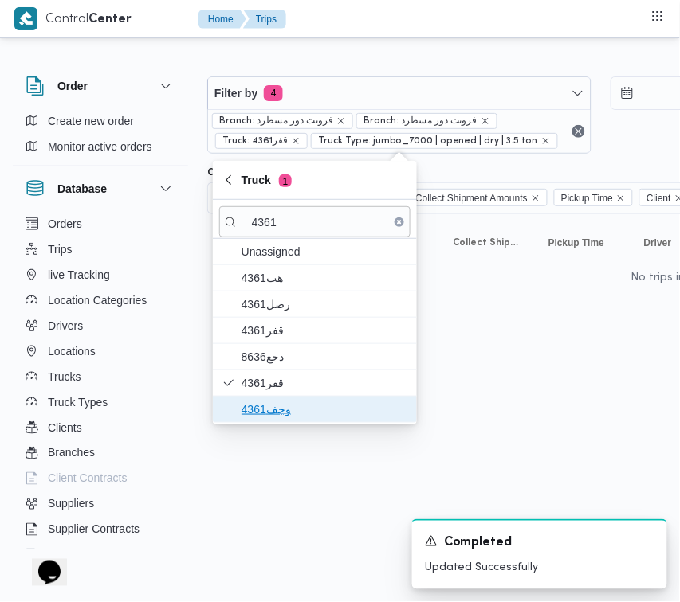
click at [271, 412] on span "وجف4361" at bounding box center [324, 409] width 166 height 19
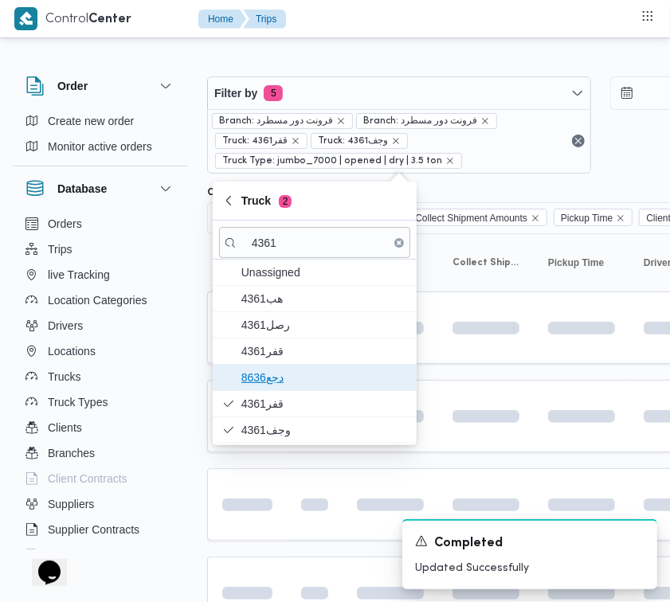
click at [288, 373] on span "دجع8636" at bounding box center [324, 377] width 166 height 19
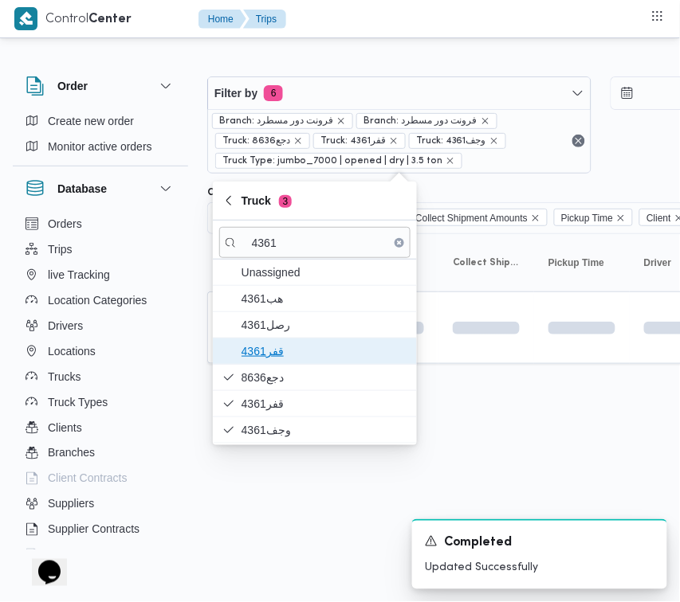
click at [287, 363] on span "4361قفر" at bounding box center [314, 351] width 191 height 25
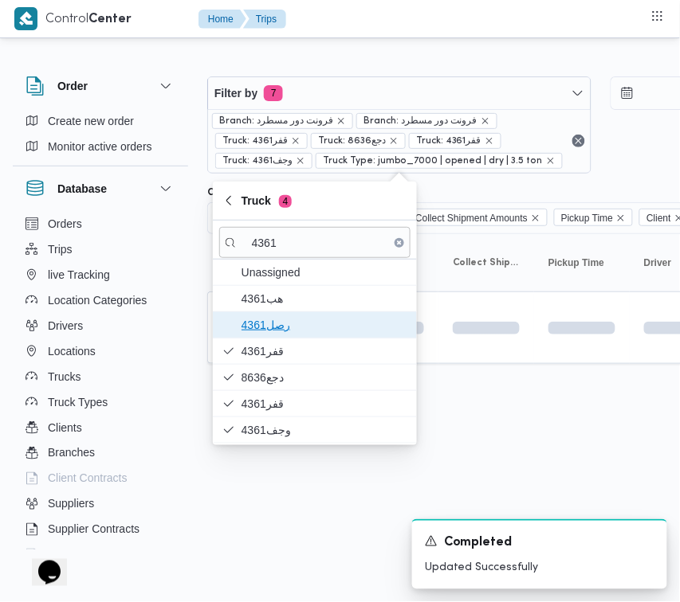
click at [281, 329] on span "4361رصل" at bounding box center [324, 324] width 166 height 19
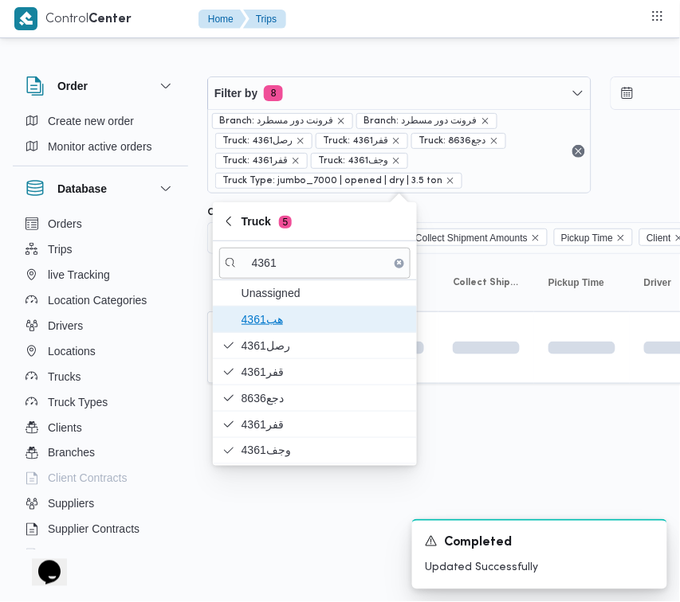
click at [276, 316] on span "هب4361" at bounding box center [324, 319] width 166 height 19
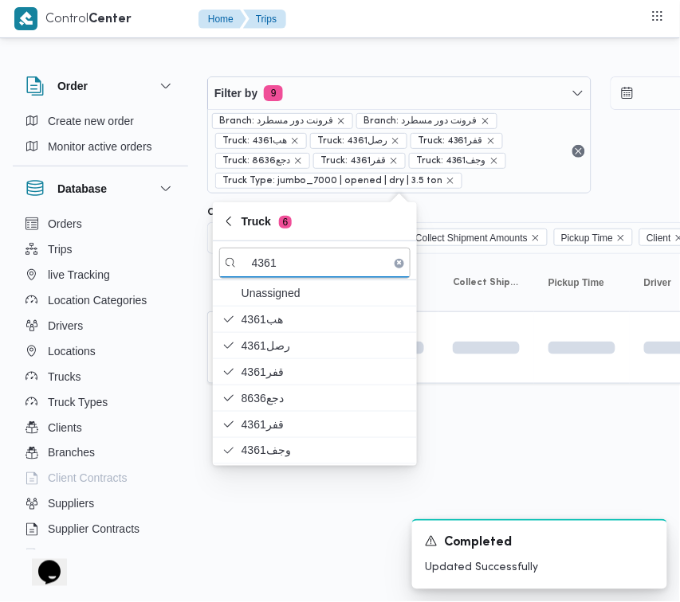
click at [284, 482] on html "Control Center Home Trips Order Create new order Monitor active orders Database…" at bounding box center [340, 301] width 680 height 602
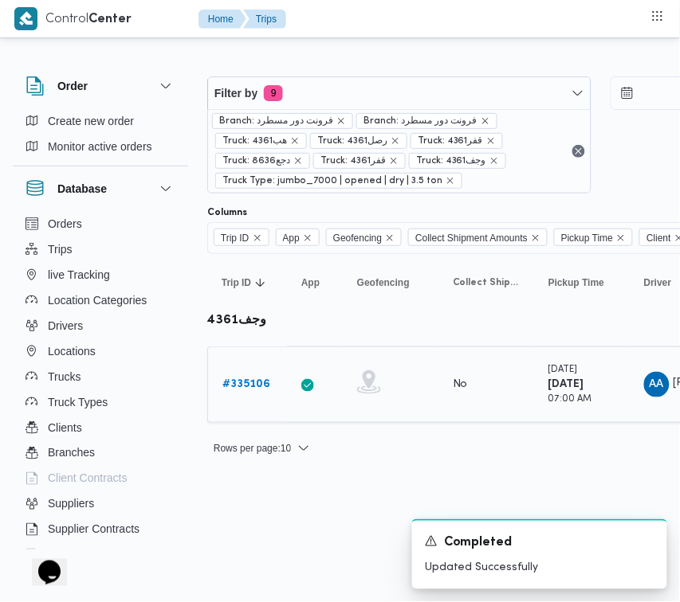
click at [253, 364] on td "Trip ID # 335106" at bounding box center [247, 385] width 80 height 76
click at [255, 381] on b "# 335106" at bounding box center [246, 384] width 48 height 10
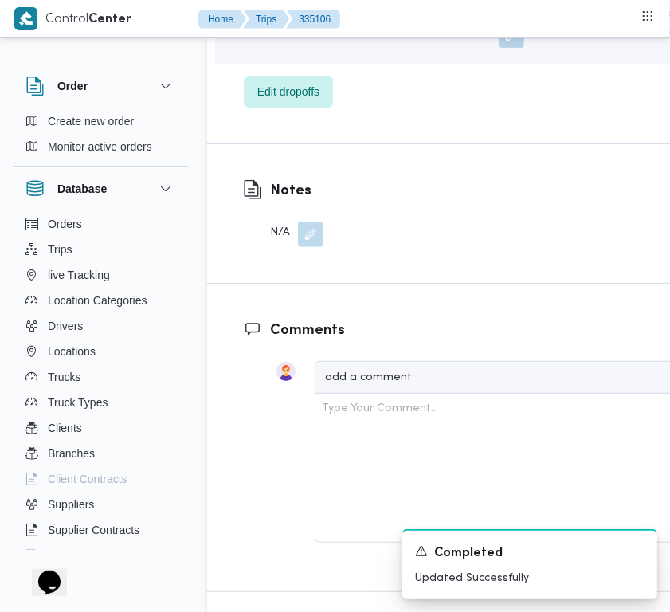
scroll to position [2992, 0]
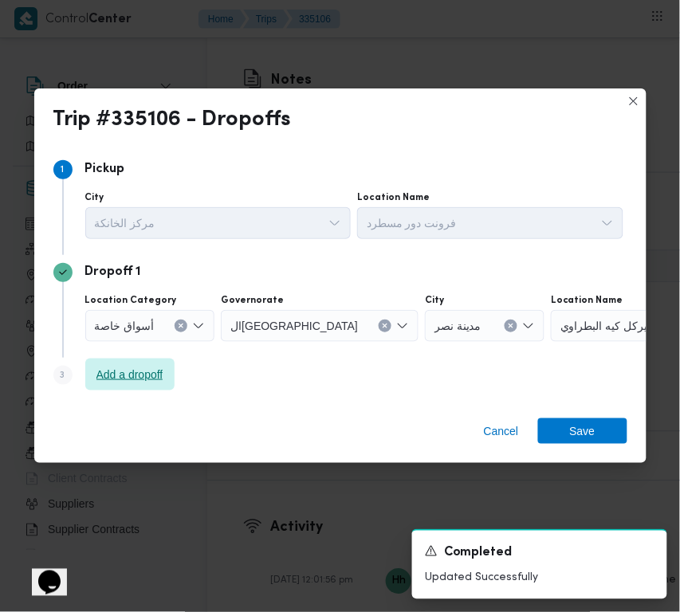
click at [109, 379] on span "Add a dropoff" at bounding box center [129, 374] width 67 height 19
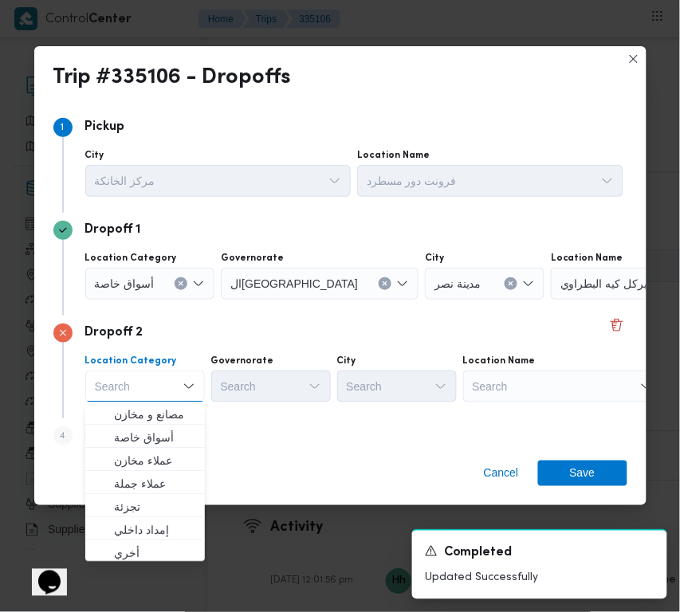
click at [567, 384] on div "Search" at bounding box center [562, 386] width 199 height 32
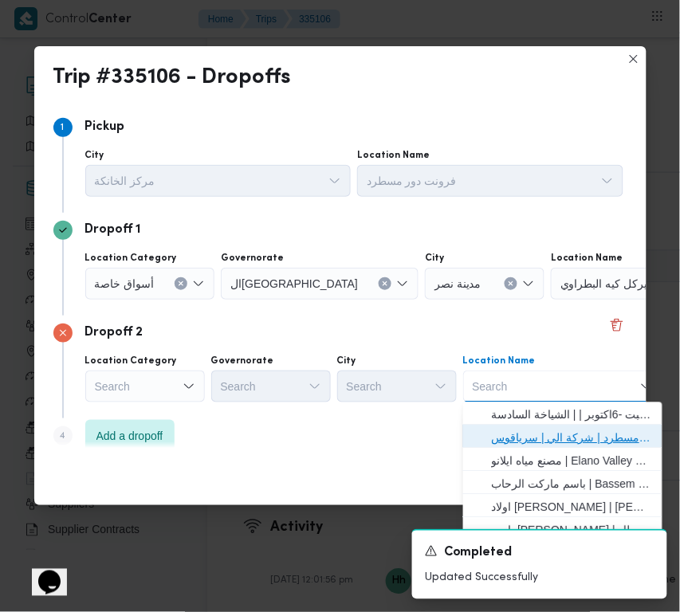
click at [560, 429] on span "فرونت دور مسطرد | شركة الي | سرياقوس" at bounding box center [572, 438] width 161 height 19
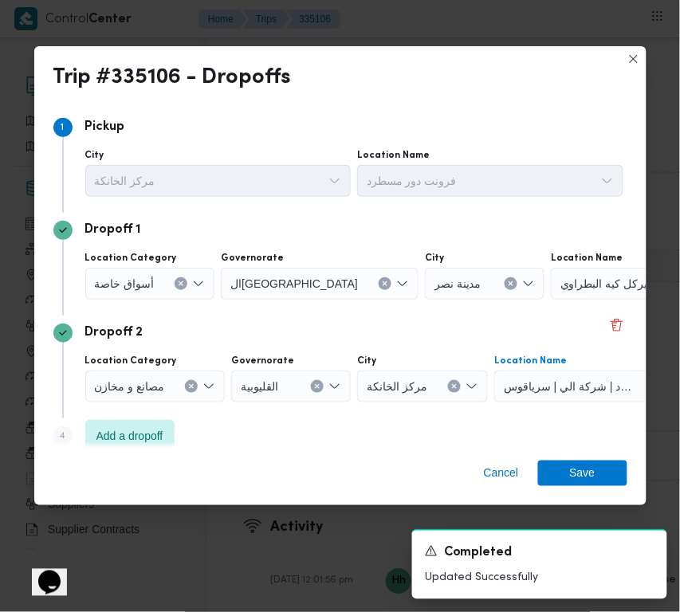
click at [120, 280] on span "أسواق خاصة" at bounding box center [125, 283] width 60 height 18
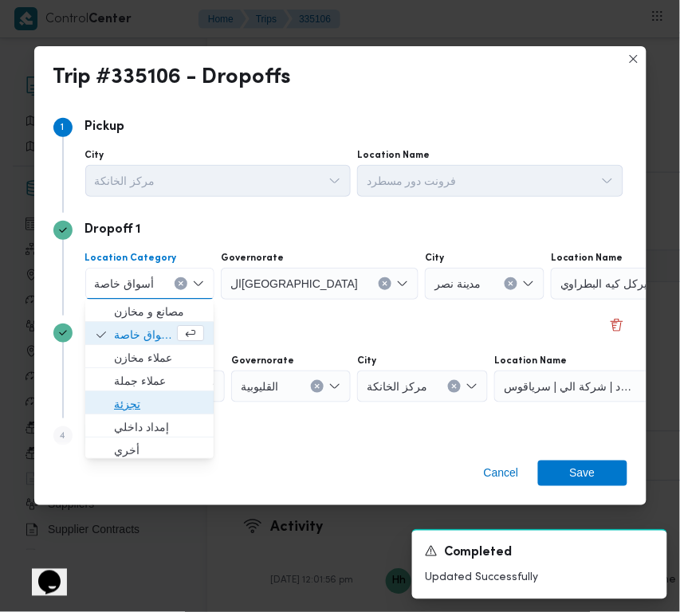
click at [158, 405] on span "تجزئة" at bounding box center [159, 404] width 90 height 19
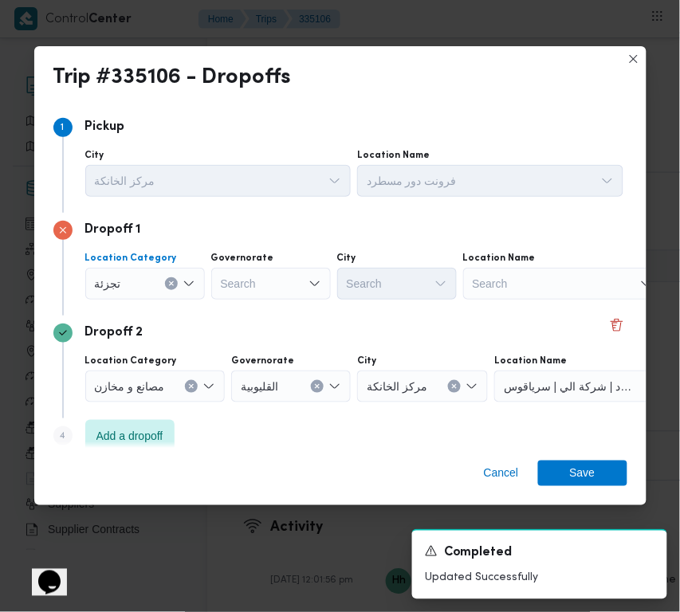
click at [264, 272] on div "Search" at bounding box center [271, 284] width 120 height 32
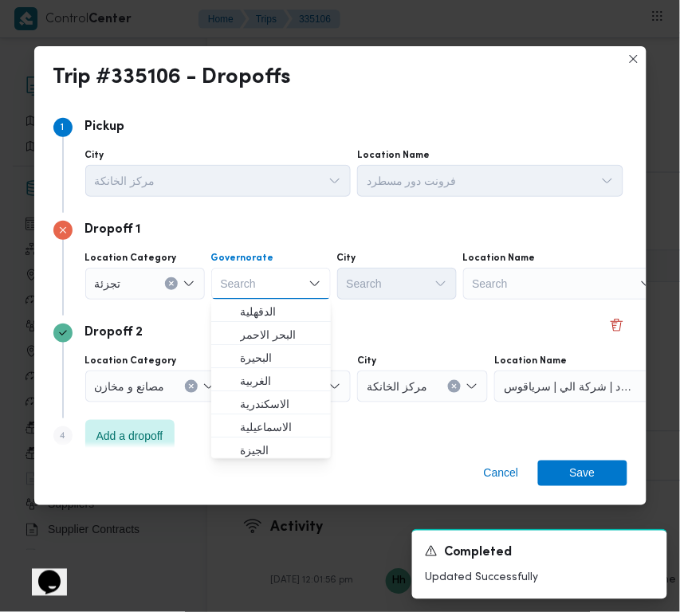
paste input "جيزة"
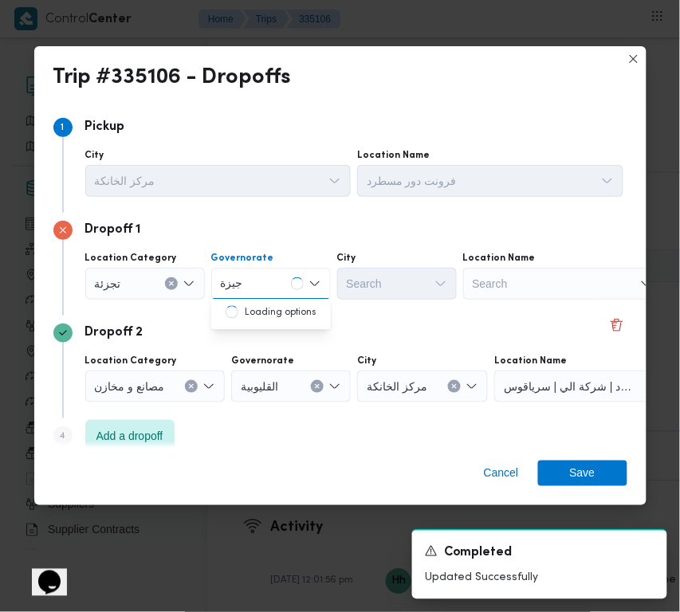
type input "جيزة"
click at [280, 272] on div "جيزة جيزة" at bounding box center [271, 284] width 120 height 32
drag, startPoint x: 265, startPoint y: 315, endPoint x: 349, endPoint y: 305, distance: 84.2
click at [268, 315] on span "ال جيزة" at bounding box center [280, 312] width 81 height 19
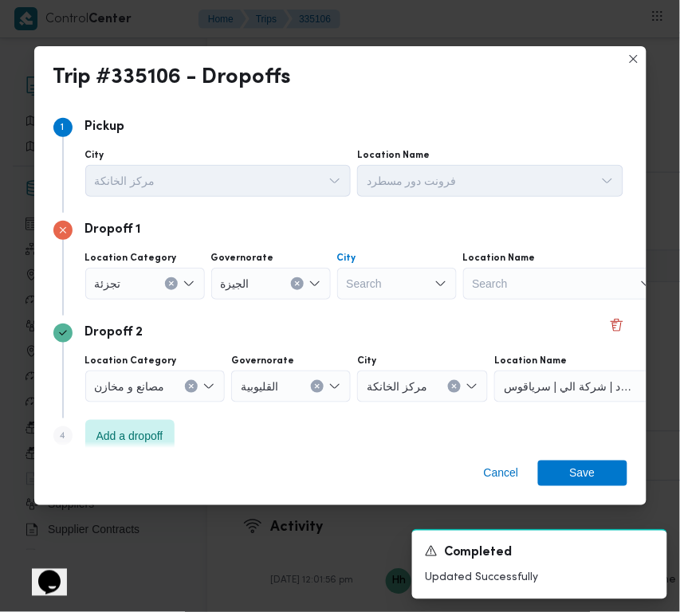
click at [405, 292] on div "Search" at bounding box center [397, 284] width 120 height 32
paste input "أكتوبر"
type input "أكتوبر"
drag, startPoint x: 405, startPoint y: 292, endPoint x: 377, endPoint y: 316, distance: 36.7
click at [399, 277] on div "أكتوبر أكتوبر" at bounding box center [397, 284] width 120 height 32
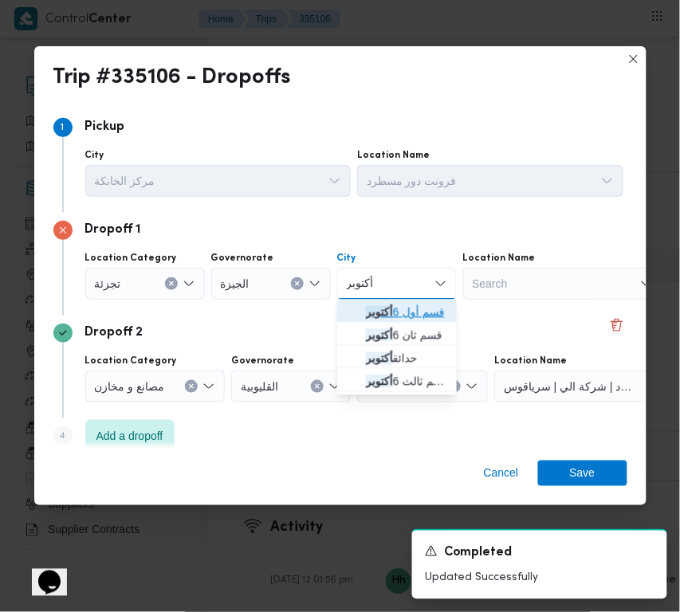
click at [401, 308] on span "قسم أول 6 أكتوبر" at bounding box center [406, 312] width 81 height 19
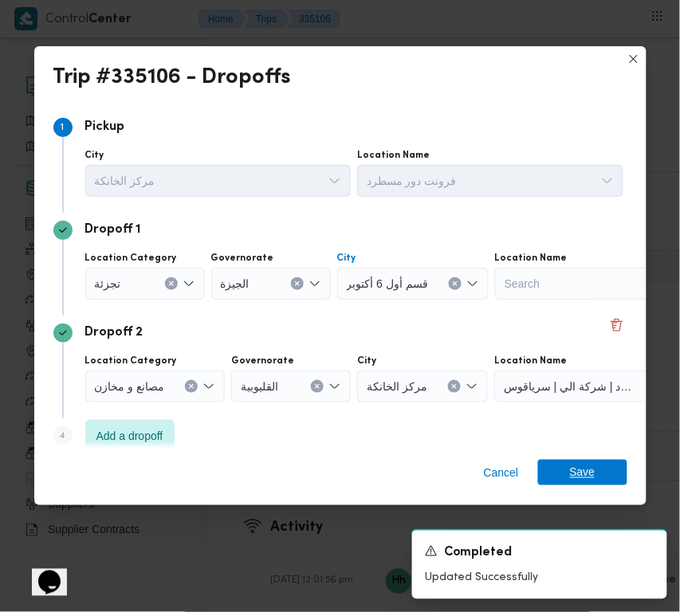
click at [587, 472] on span "Save" at bounding box center [582, 472] width 25 height 25
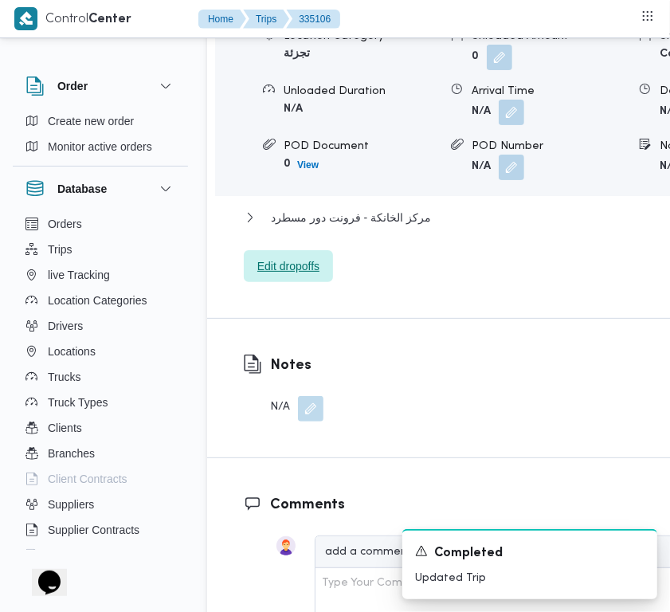
scroll to position [2567, 0]
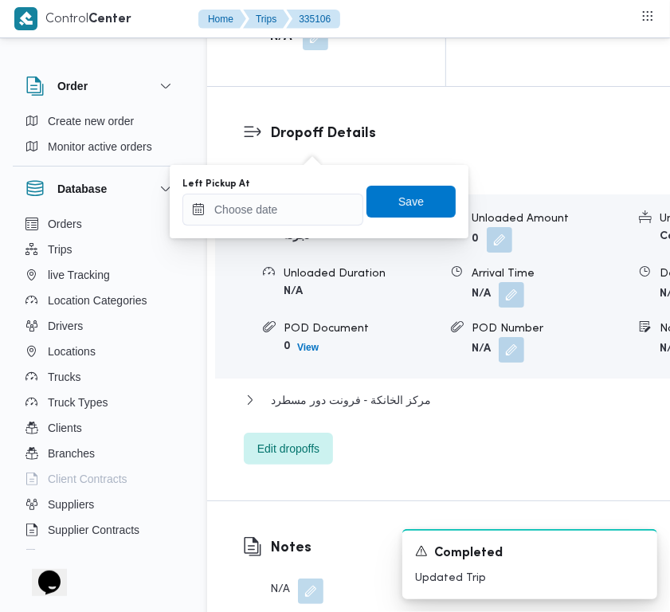
drag, startPoint x: 319, startPoint y: 185, endPoint x: 324, endPoint y: 205, distance: 20.7
click at [321, 196] on div "Left Pickup At" at bounding box center [272, 202] width 181 height 48
click at [327, 217] on input "Left Pickup At" at bounding box center [272, 210] width 181 height 32
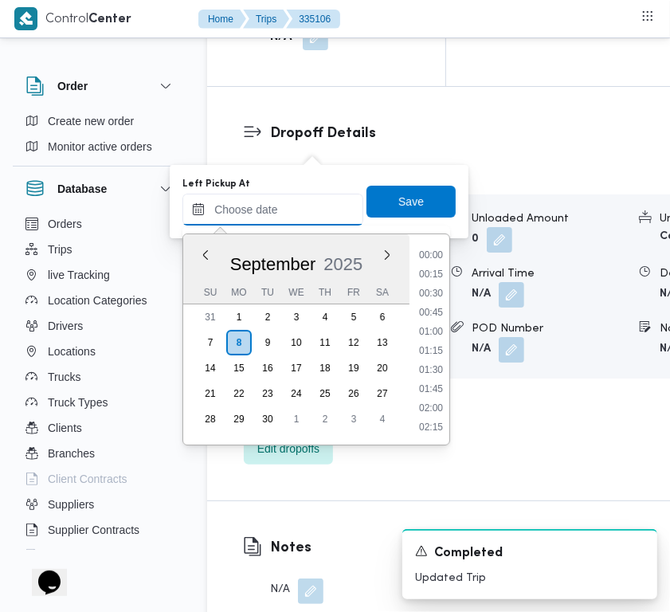
paste input "8/9/2025 9:00"
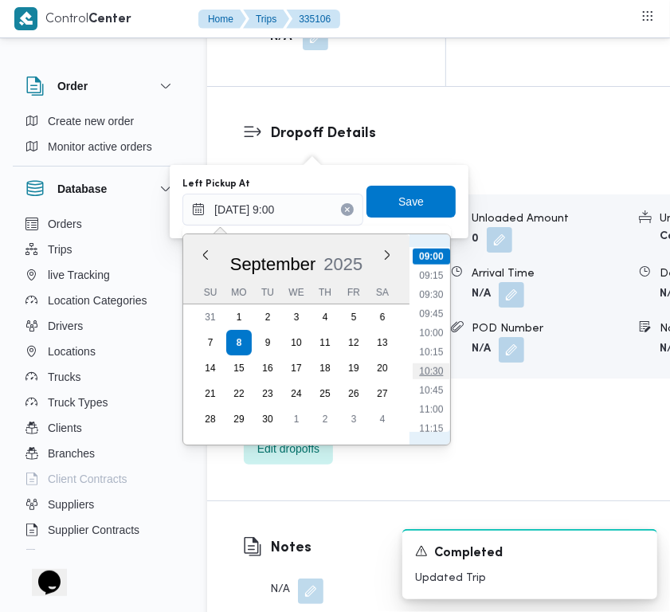
click at [438, 363] on li "10:30" at bounding box center [431, 371] width 37 height 16
type input "08/09/2025 10:30"
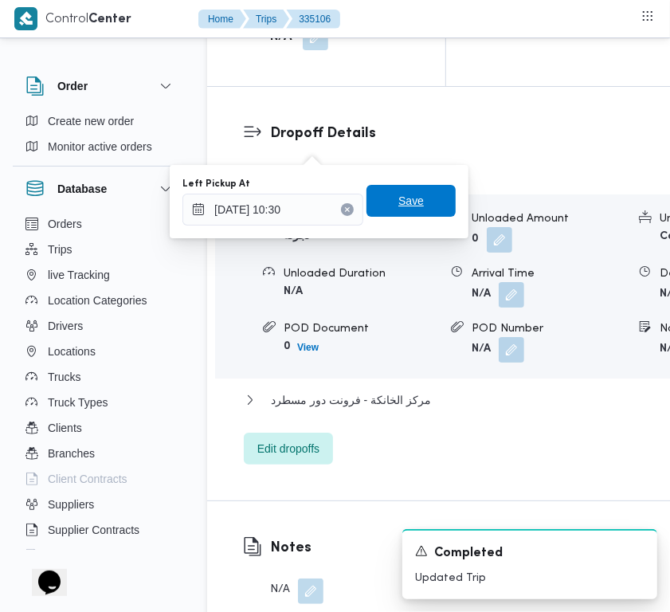
click at [407, 209] on span "Save" at bounding box center [410, 200] width 25 height 19
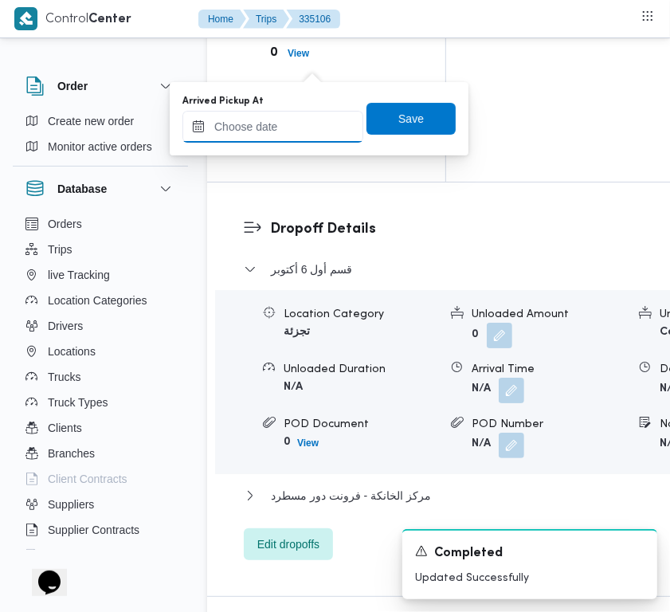
click at [319, 117] on input "Arrived Pickup At" at bounding box center [272, 127] width 181 height 32
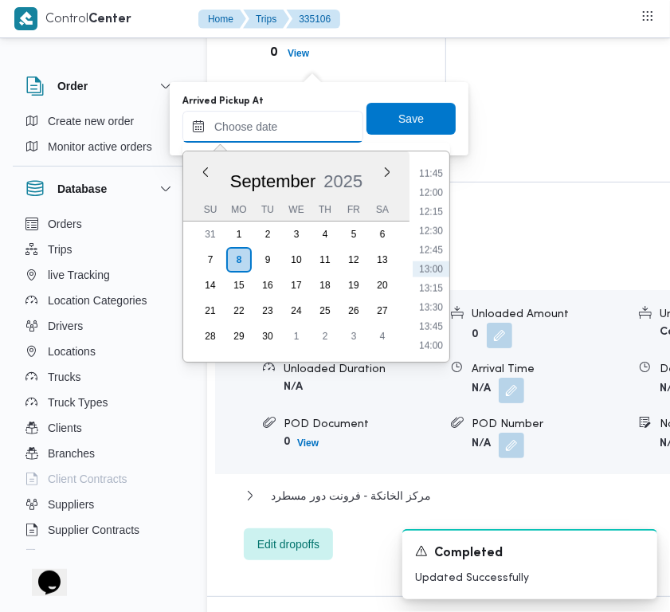
paste input "8/9/2025 9:00"
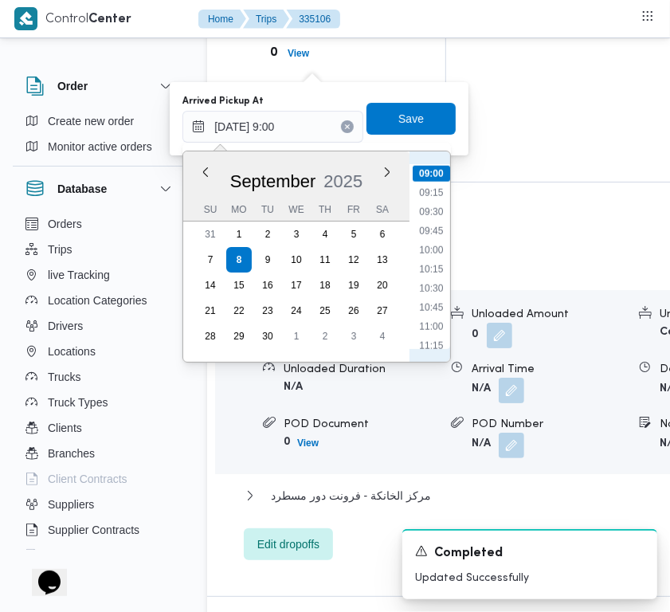
scroll to position [530, 0]
click at [440, 291] on li "08:30" at bounding box center [431, 292] width 37 height 16
type input "08/09/2025 08:30"
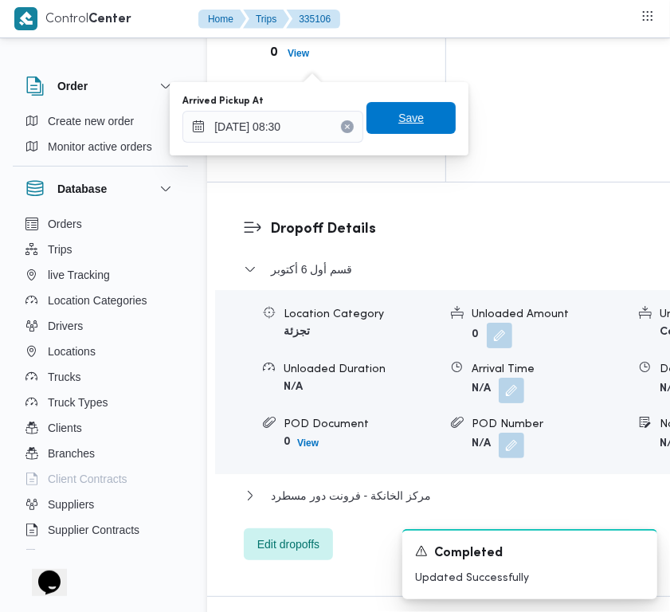
click at [409, 125] on span "Save" at bounding box center [410, 117] width 25 height 19
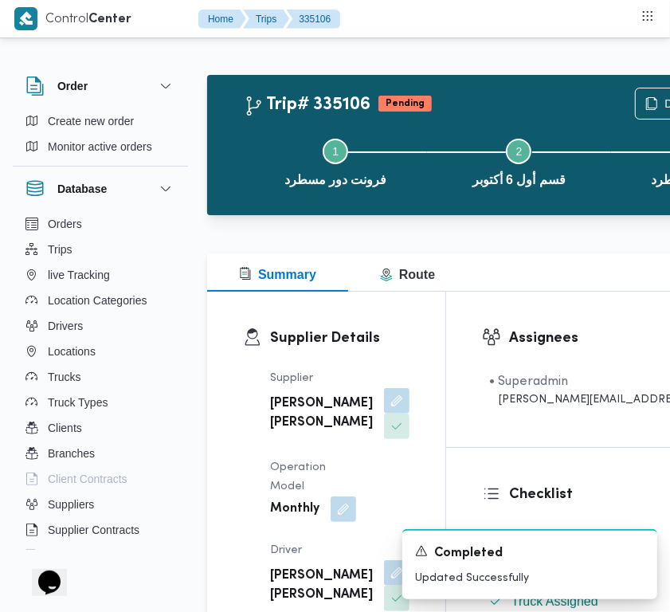
scroll to position [82, 0]
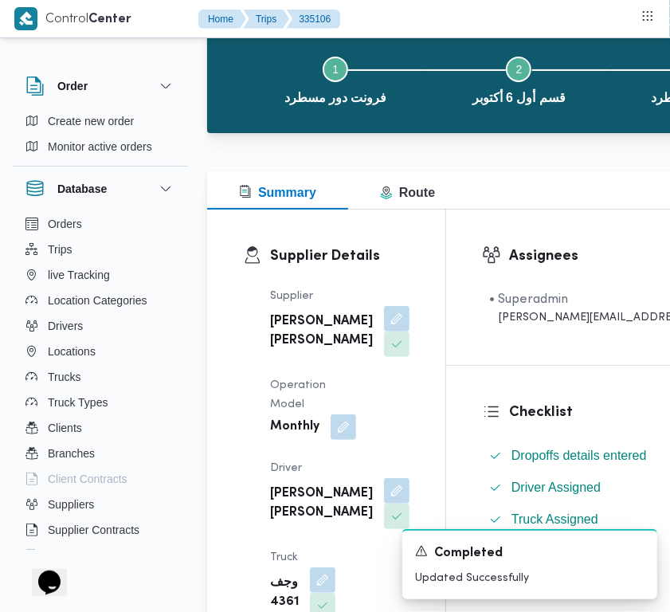
click at [316, 323] on div "احمد عزت سيد دويش سليمان" at bounding box center [339, 331] width 143 height 54
click at [384, 331] on button "button" at bounding box center [396, 317] width 25 height 25
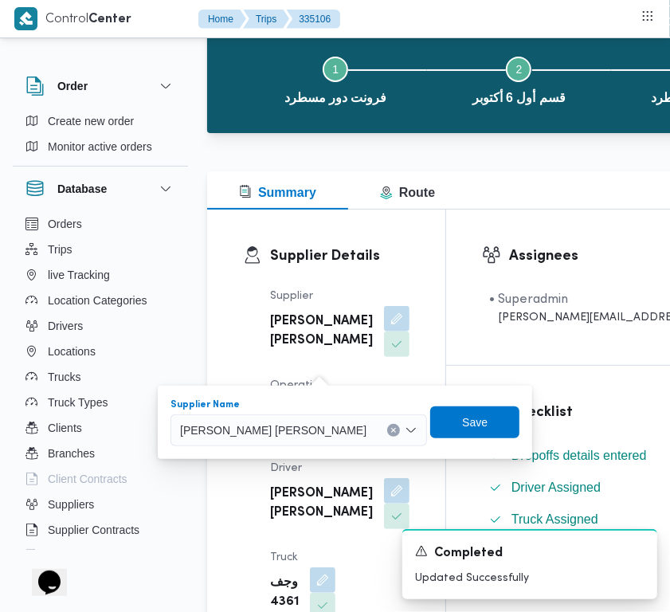
click at [273, 434] on span "احمد عزت سيد دويش سليمان" at bounding box center [273, 430] width 186 height 18
paste input "محمد هاني"
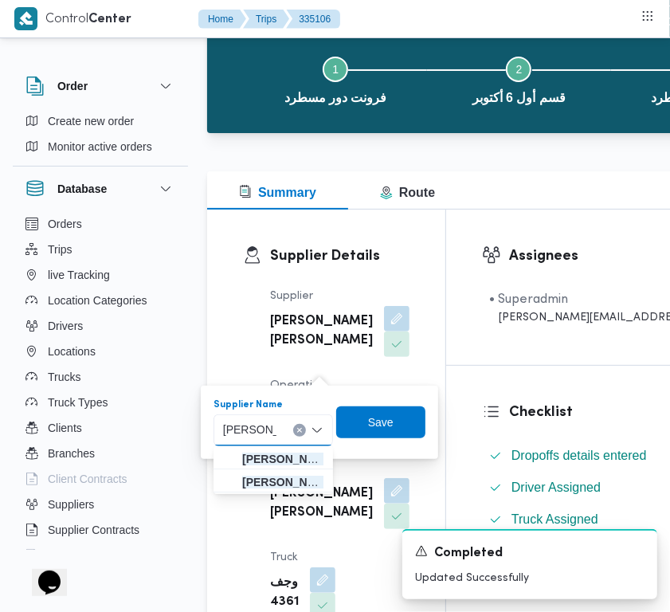
type input "[PERSON_NAME] [PERSON_NAME]"
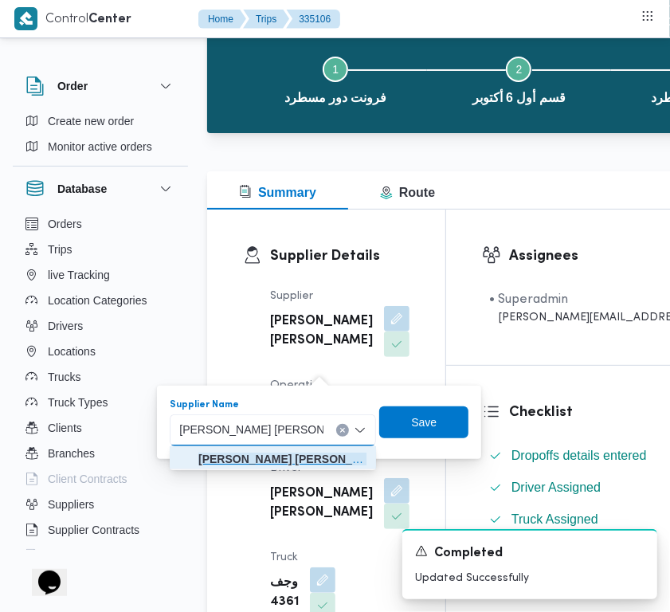
click at [276, 454] on mark "[PERSON_NAME] [PERSON_NAME]" at bounding box center [293, 459] width 190 height 13
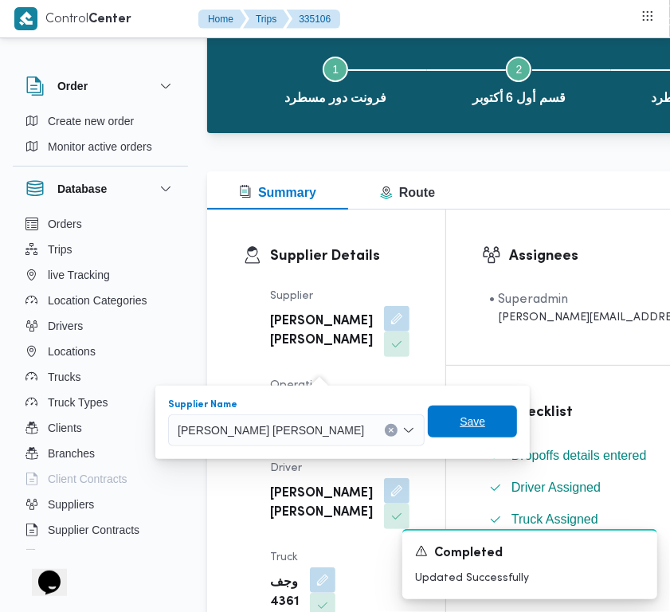
click at [428, 427] on span "Save" at bounding box center [472, 422] width 89 height 32
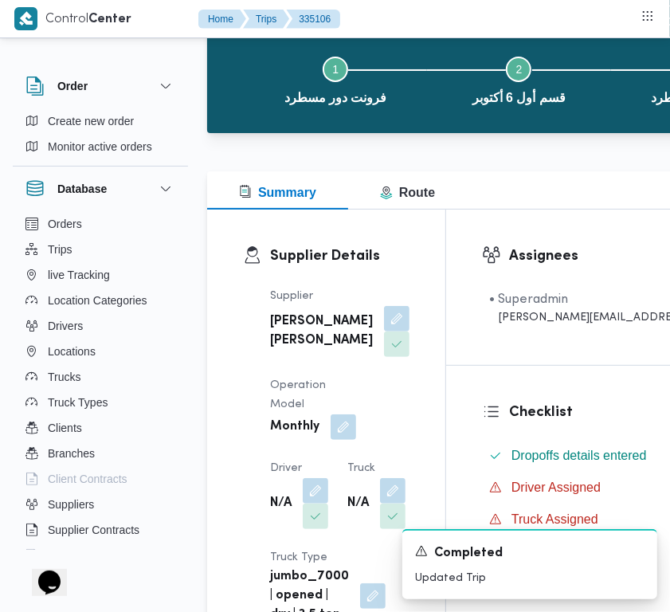
click at [313, 478] on dt "Driver" at bounding box center [299, 468] width 58 height 19
click at [321, 503] on button "button" at bounding box center [315, 489] width 25 height 25
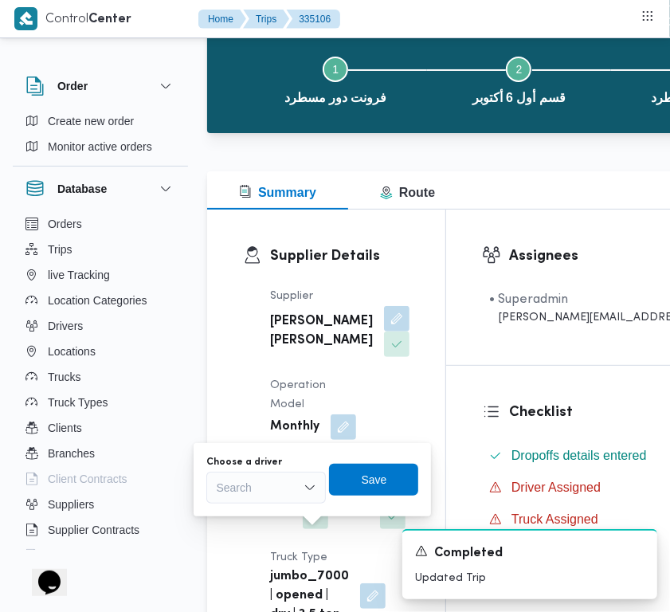
click at [288, 495] on div "Search" at bounding box center [266, 488] width 120 height 32
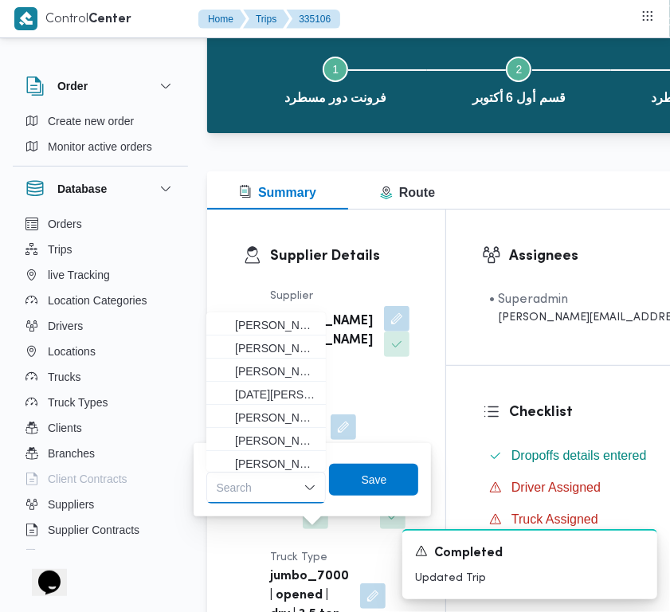
paste input "محمود فرج"
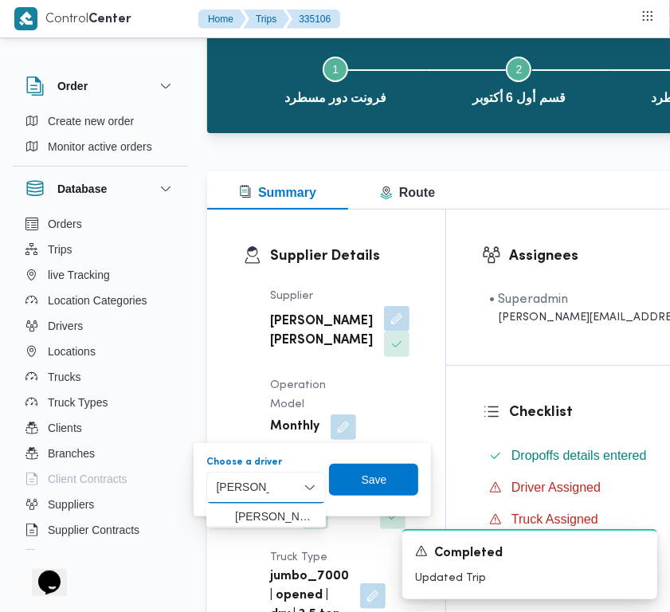
type input "محمود فرج"
click at [327, 515] on mark "محمود فرج" at bounding box center [373, 516] width 93 height 13
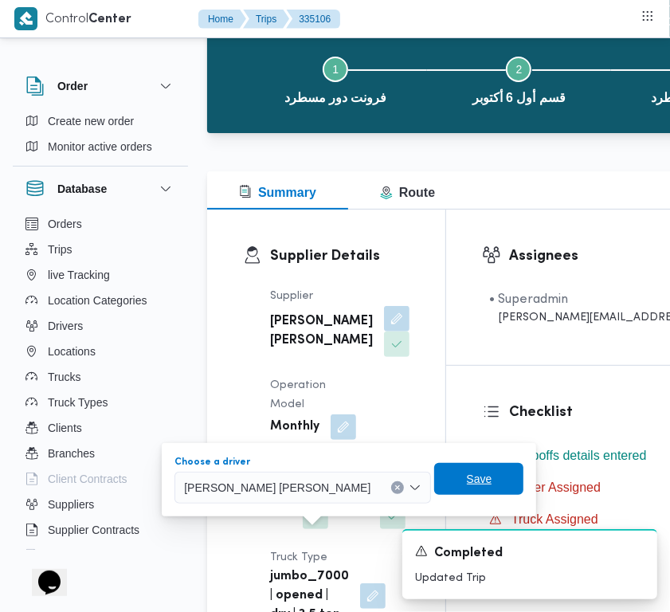
click at [434, 487] on span "Save" at bounding box center [478, 479] width 89 height 32
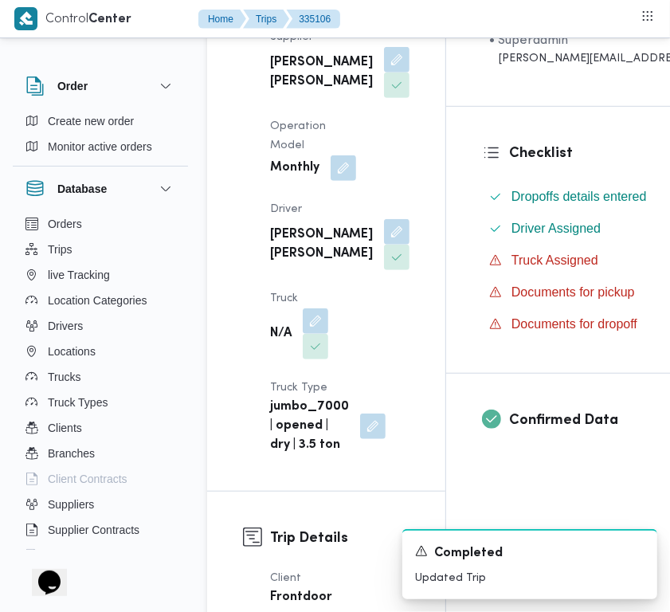
scroll to position [437, 0]
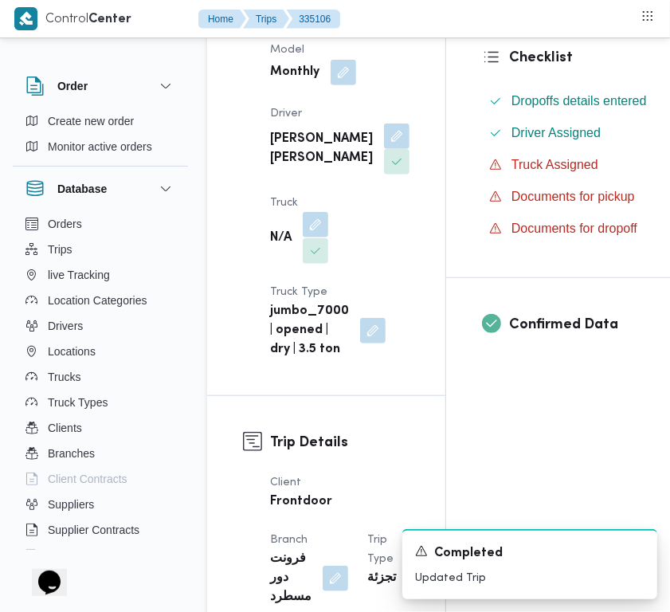
click at [319, 237] on button "button" at bounding box center [315, 224] width 25 height 25
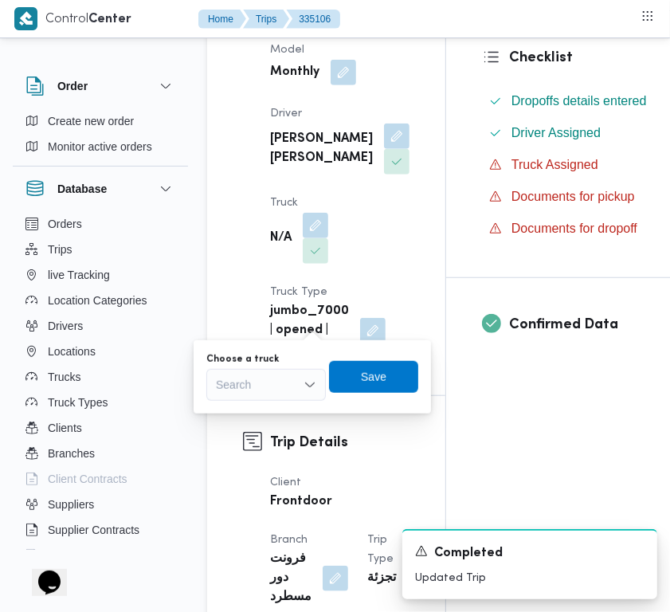
click at [260, 403] on div "You are in a dialog. To close this dialog, hit escape. Choose a truck Search Sa…" at bounding box center [312, 376] width 237 height 73
click at [259, 401] on div "Choose a truck Search Save" at bounding box center [312, 376] width 215 height 51
click at [259, 395] on div "Search" at bounding box center [266, 385] width 120 height 32
paste input "1613"
type input "1613"
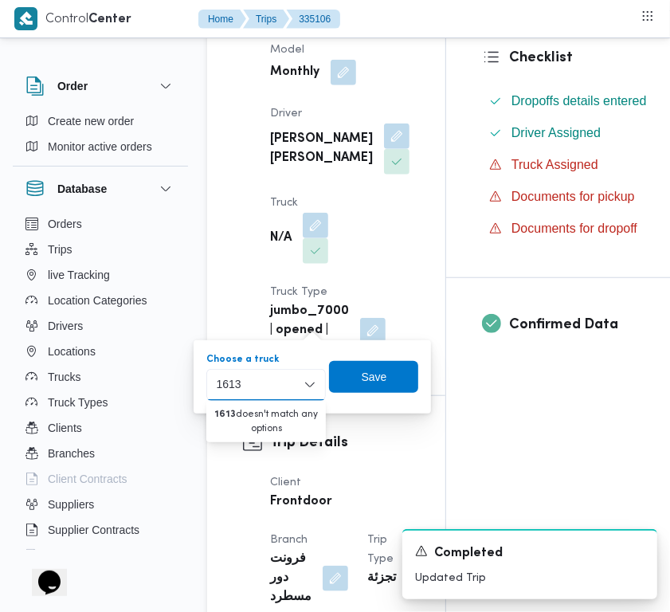
click at [259, 385] on div "1613 1613 Combo box. Selected. 1613 . Selected. Combo box input. Search. Type s…" at bounding box center [266, 385] width 120 height 32
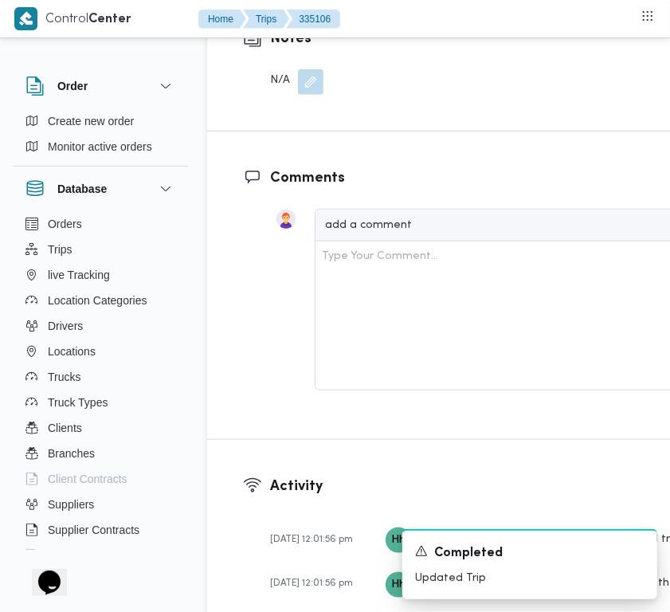
scroll to position [3347, 0]
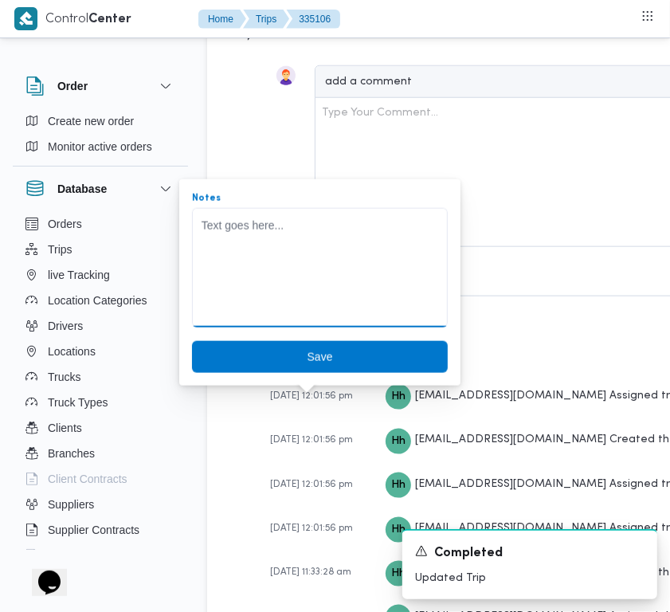
click at [276, 299] on textarea "Notes" at bounding box center [320, 268] width 256 height 120
paste textarea "1613"
type textarea "1613"
click at [315, 356] on span "Save" at bounding box center [319, 356] width 25 height 19
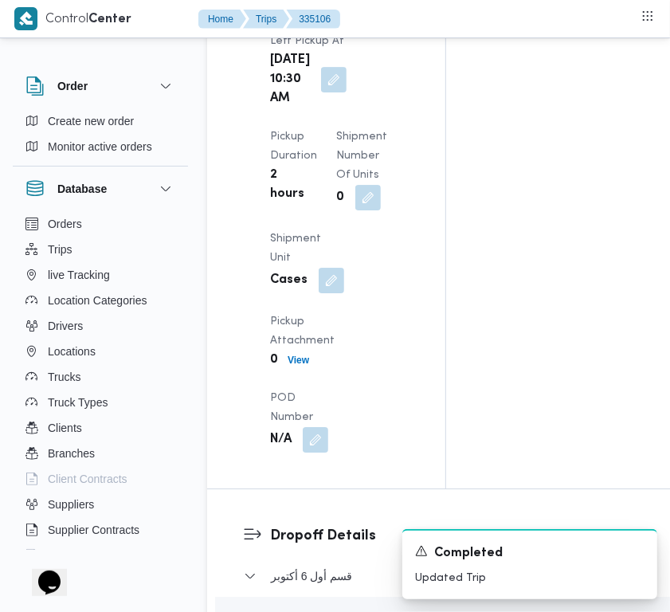
scroll to position [2350, 0]
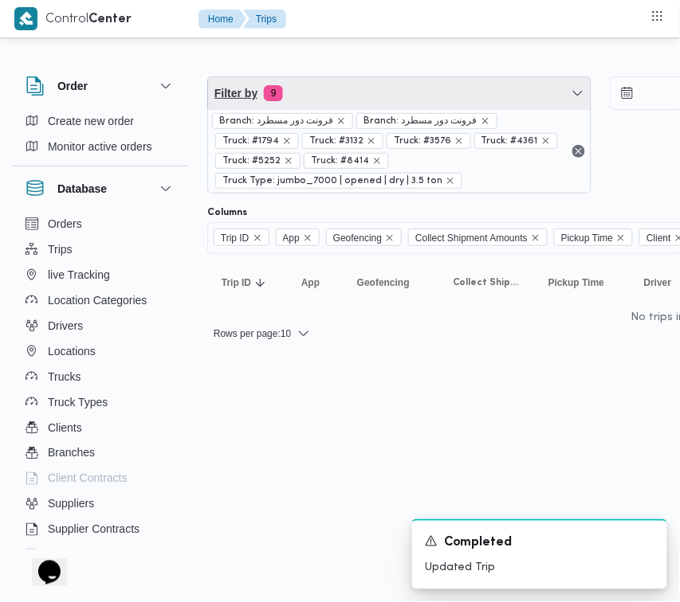
click at [432, 94] on span "Filter by 9" at bounding box center [399, 93] width 382 height 32
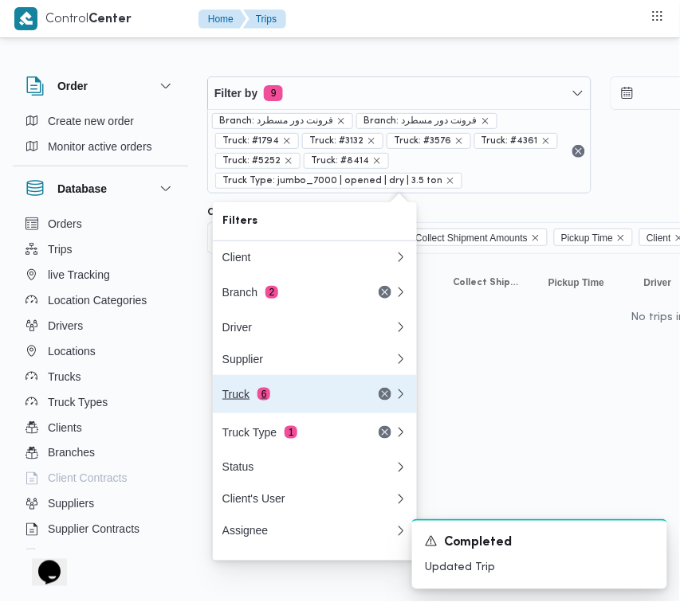
click at [293, 386] on button "Truck 6" at bounding box center [315, 394] width 204 height 38
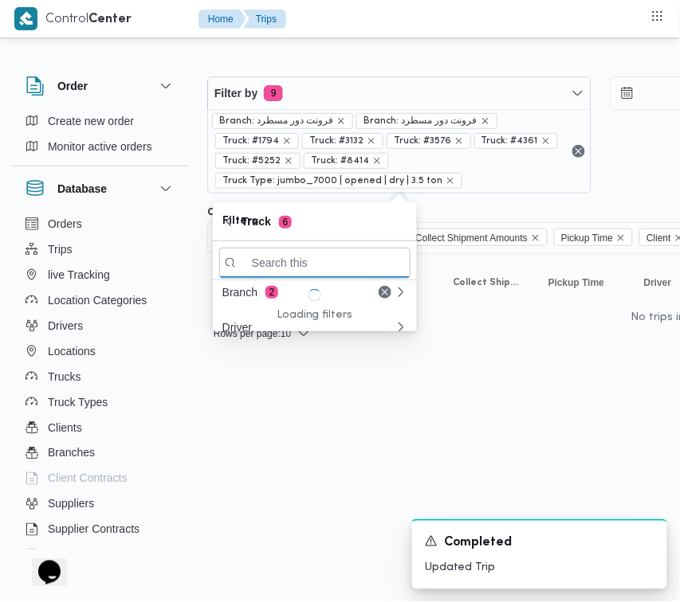
paste input "9851"
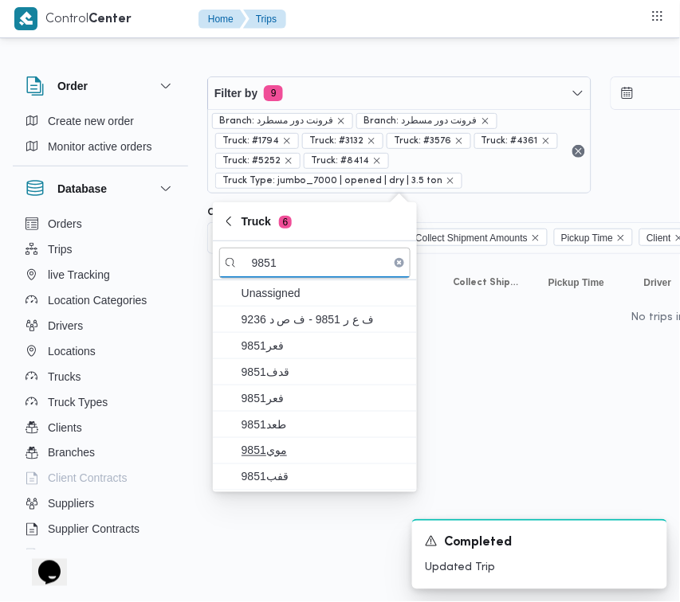
type input "9851"
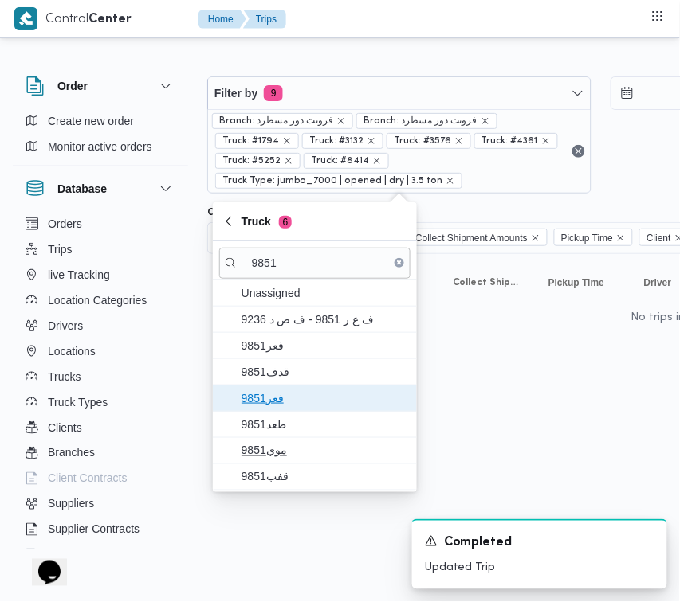
click at [279, 402] on span "فعر9851" at bounding box center [324, 398] width 166 height 19
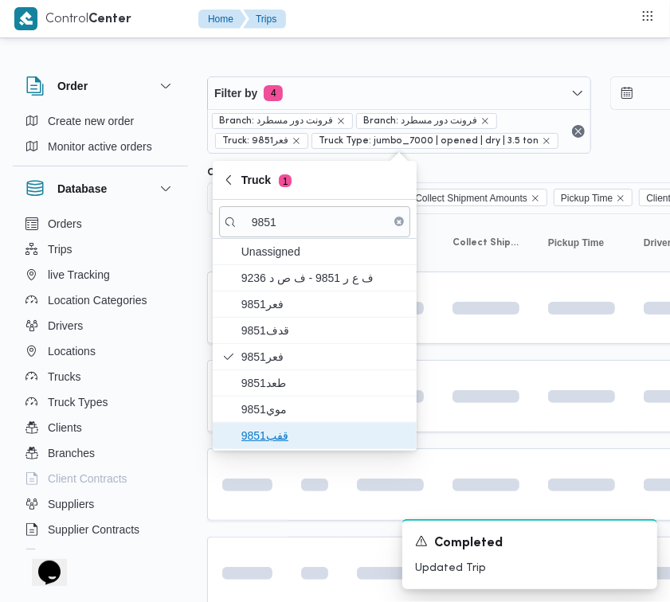
click at [284, 435] on span "قفب9851" at bounding box center [324, 435] width 166 height 19
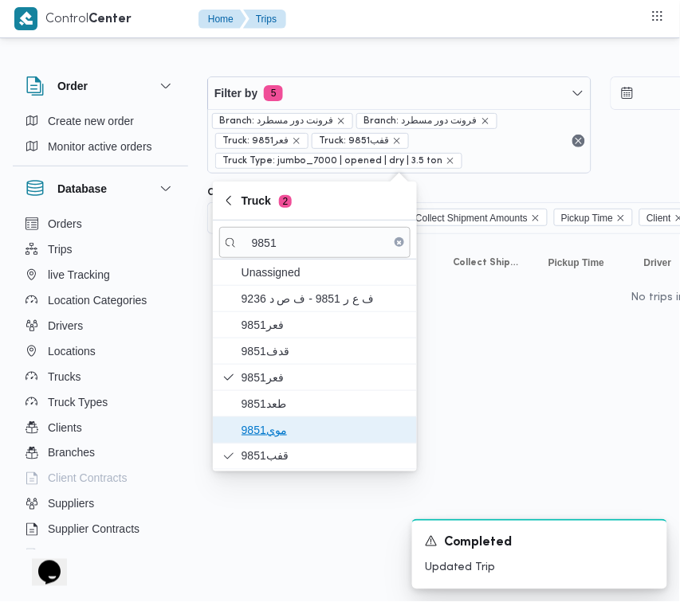
click at [284, 429] on span "موي9851" at bounding box center [324, 430] width 166 height 19
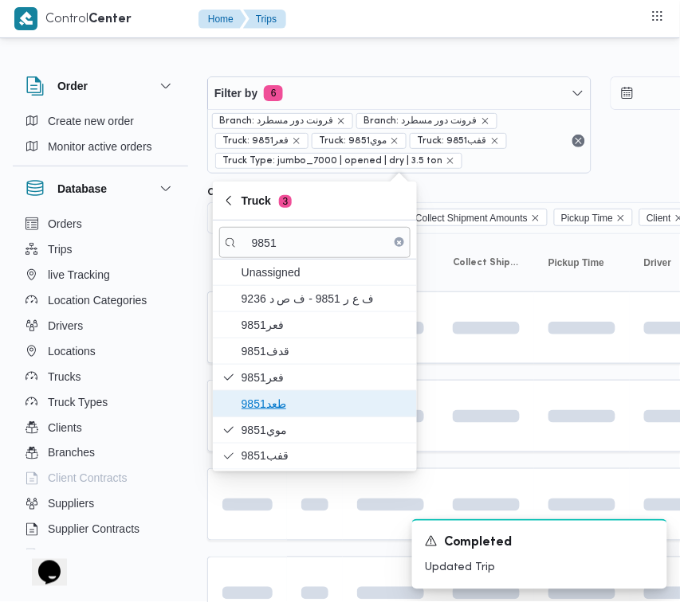
click at [276, 409] on span "طعد9851" at bounding box center [324, 403] width 166 height 19
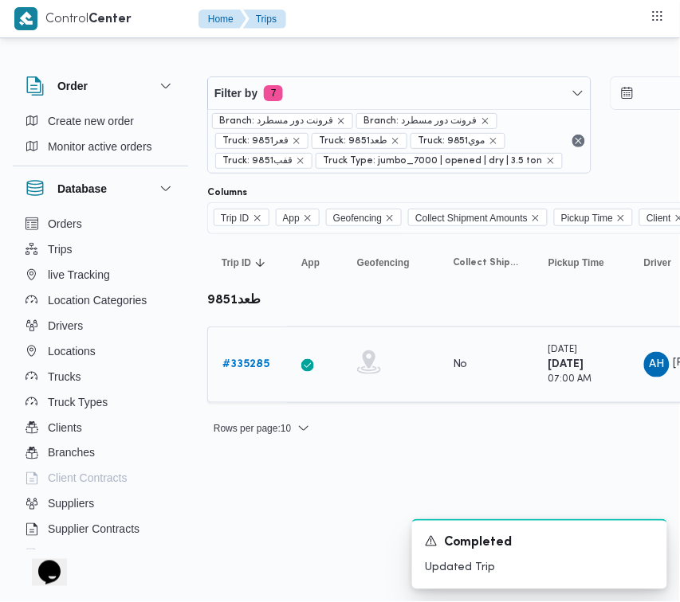
click at [249, 361] on b "# 335285" at bounding box center [245, 364] width 47 height 10
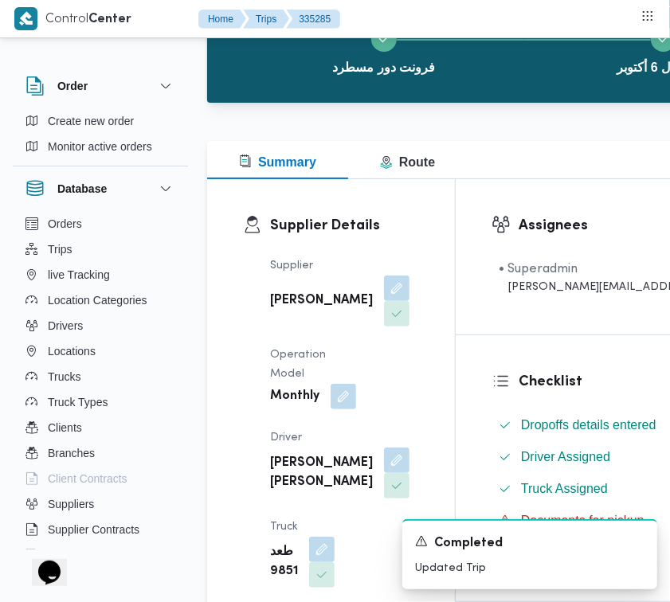
scroll to position [24, 0]
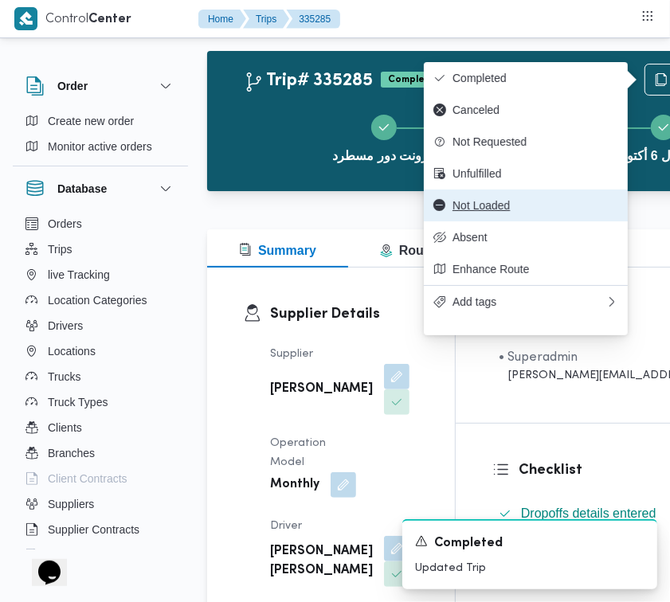
click at [572, 203] on button "Not Loaded" at bounding box center [526, 206] width 204 height 32
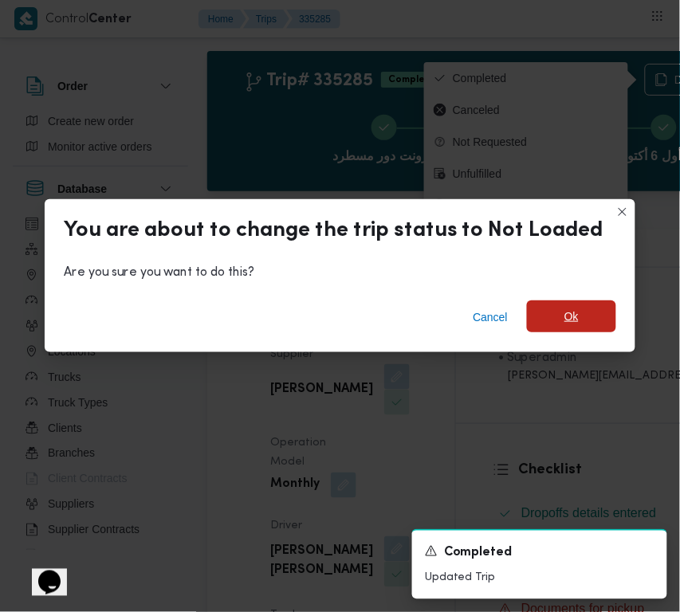
click at [558, 313] on span "Ok" at bounding box center [571, 316] width 89 height 32
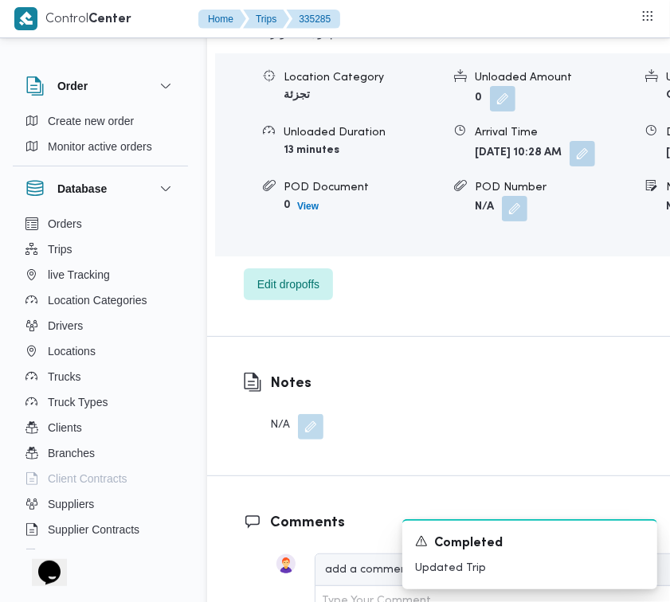
scroll to position [2741, 0]
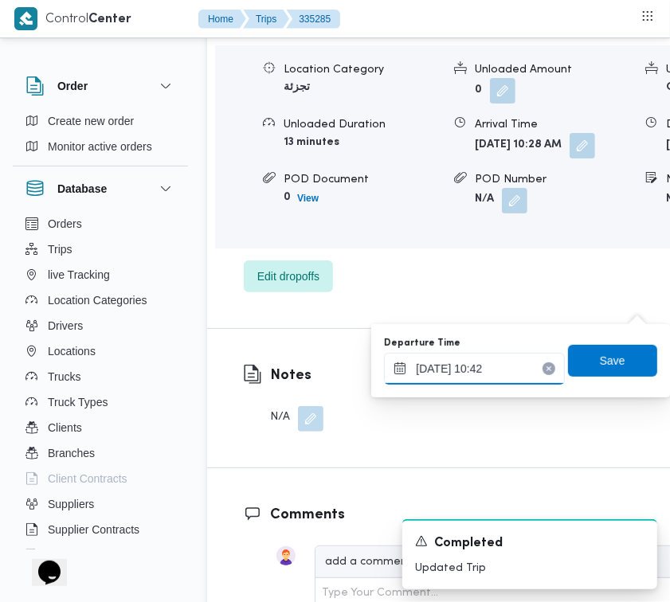
click at [539, 373] on div "08/09/2025 10:42" at bounding box center [474, 369] width 181 height 32
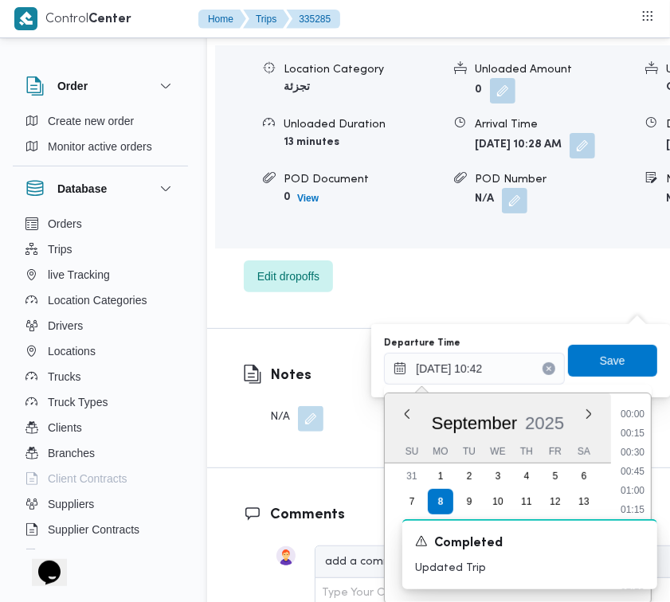
scroll to position [0, 0]
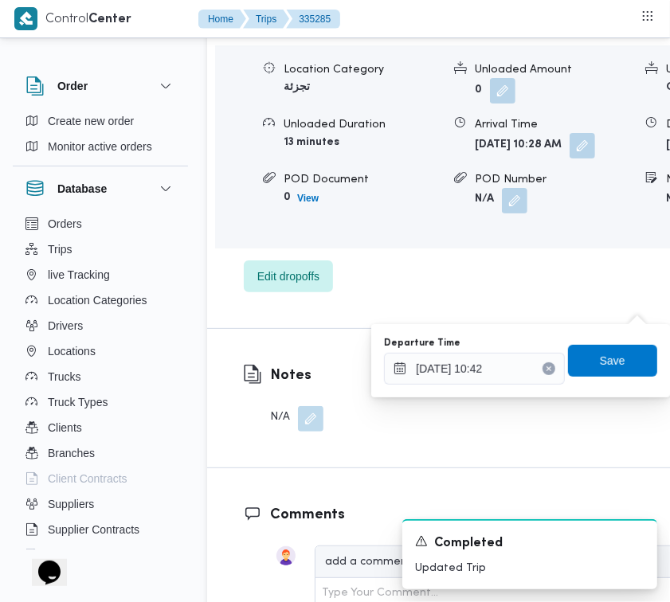
click at [543, 373] on button "Clear input" at bounding box center [549, 368] width 13 height 13
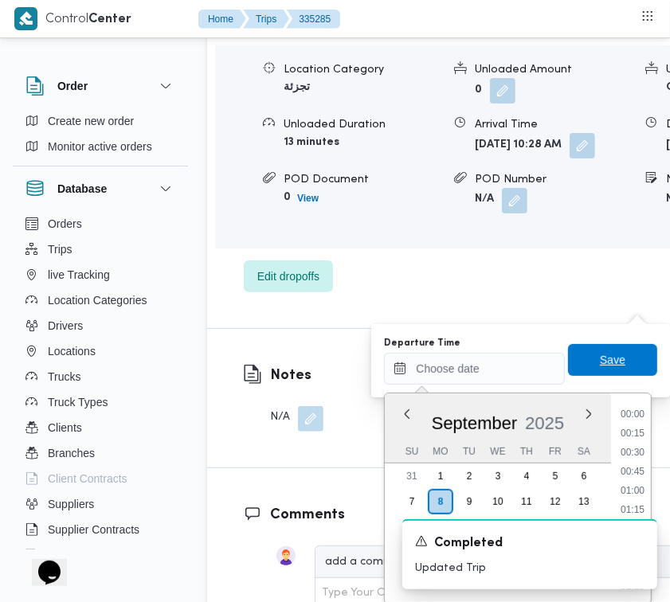
click at [605, 371] on span "Save" at bounding box center [612, 360] width 89 height 32
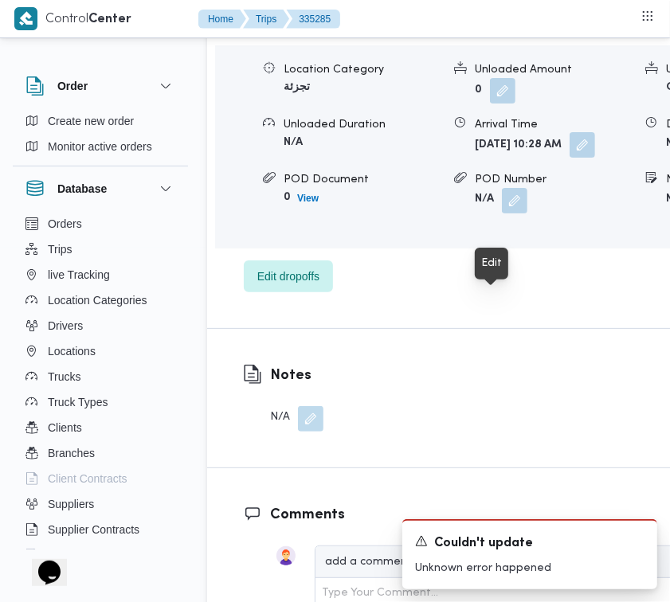
click at [570, 158] on button "button" at bounding box center [582, 144] width 25 height 25
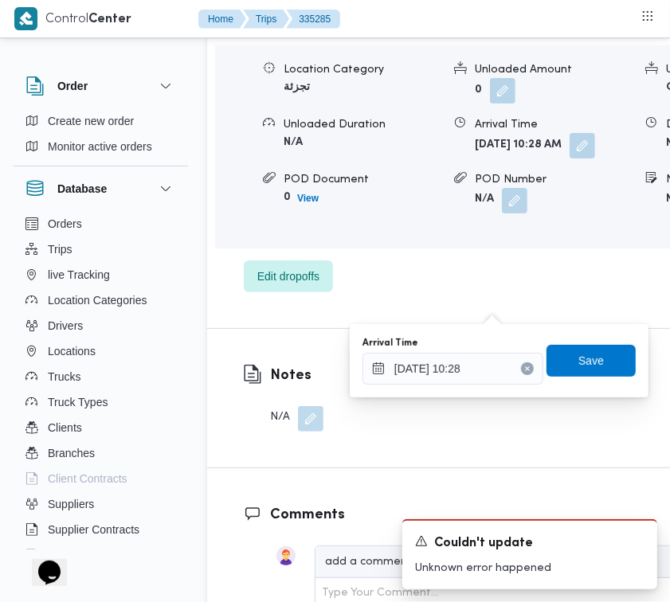
click at [521, 372] on button "Clear input" at bounding box center [527, 368] width 13 height 13
click at [586, 369] on span "Save" at bounding box center [590, 360] width 25 height 19
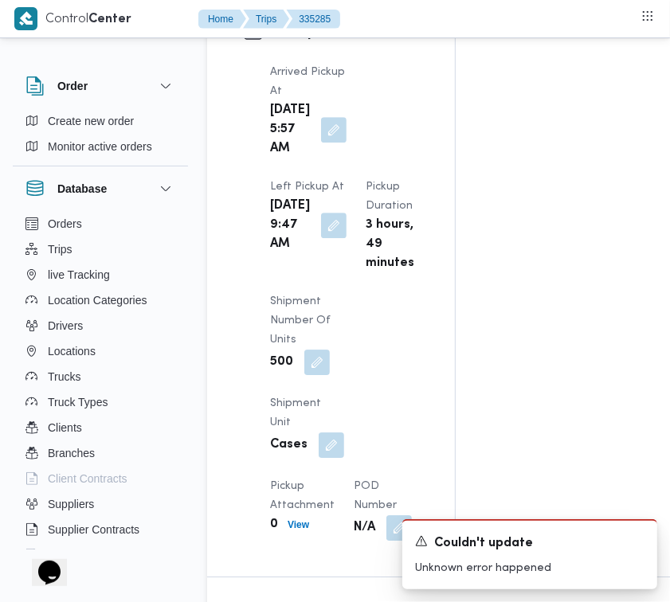
scroll to position [2068, 0]
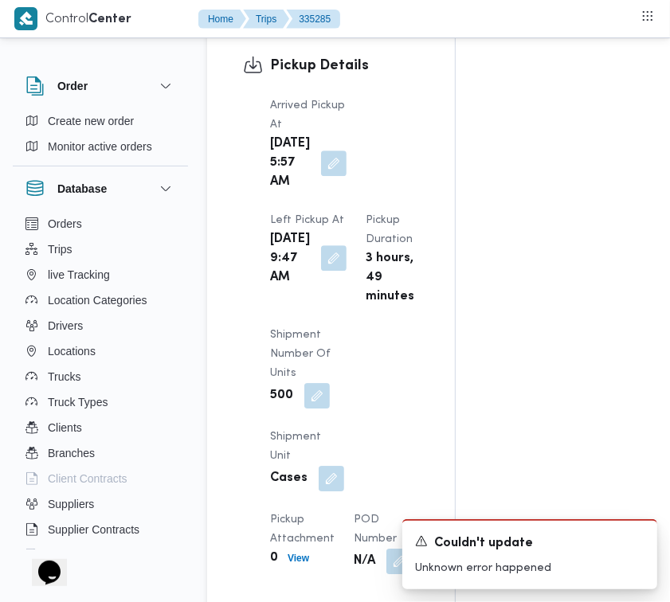
click at [321, 271] on button "button" at bounding box center [333, 257] width 25 height 25
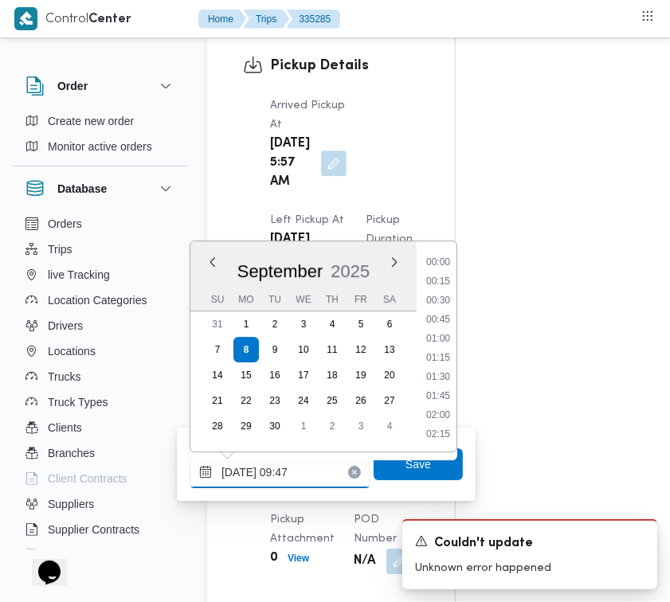
click at [323, 476] on input "08/09/2025 09:47" at bounding box center [280, 473] width 181 height 32
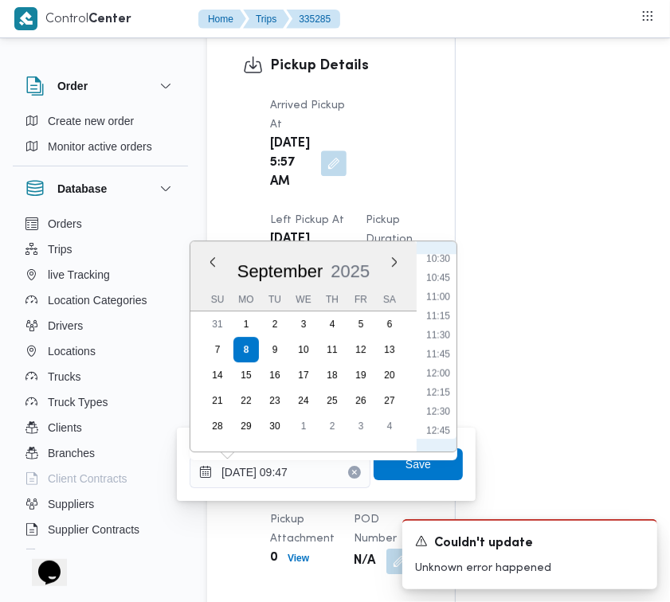
scroll to position [964, 0]
click at [443, 296] on li "13:00" at bounding box center [438, 292] width 37 height 16
type input "08/09/2025 13:00"
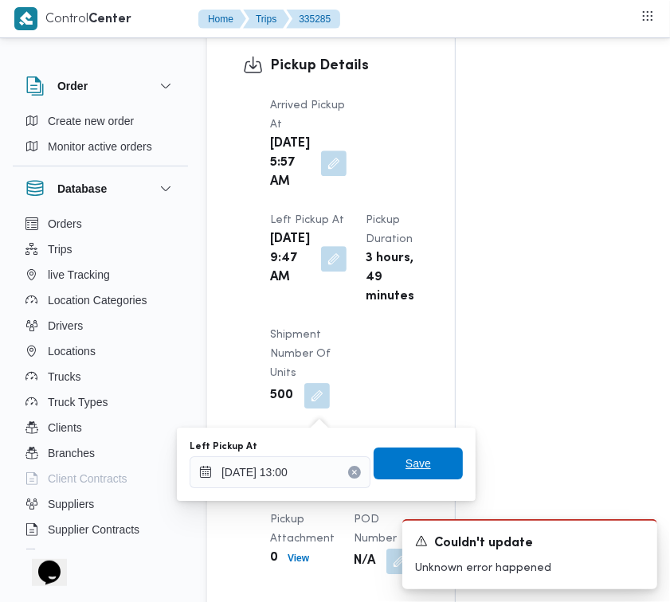
click at [434, 462] on span "Save" at bounding box center [418, 464] width 89 height 32
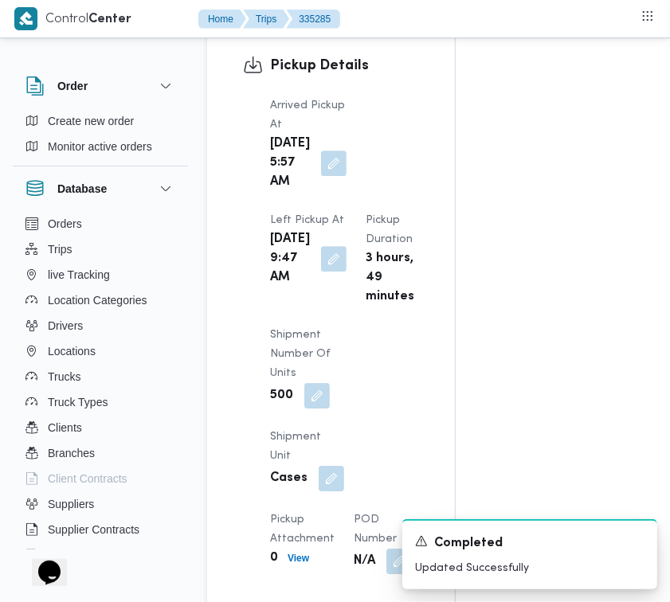
click at [442, 275] on div "Pickup Details Arrived Pickup At Mon, Sep 8, 2025 5:57 AM Left Pickup At Mon, S…" at bounding box center [331, 314] width 248 height 591
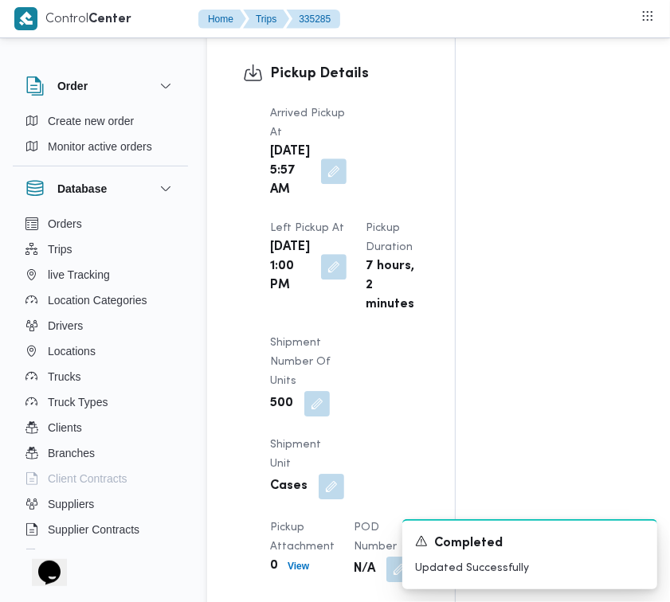
scroll to position [2069, 0]
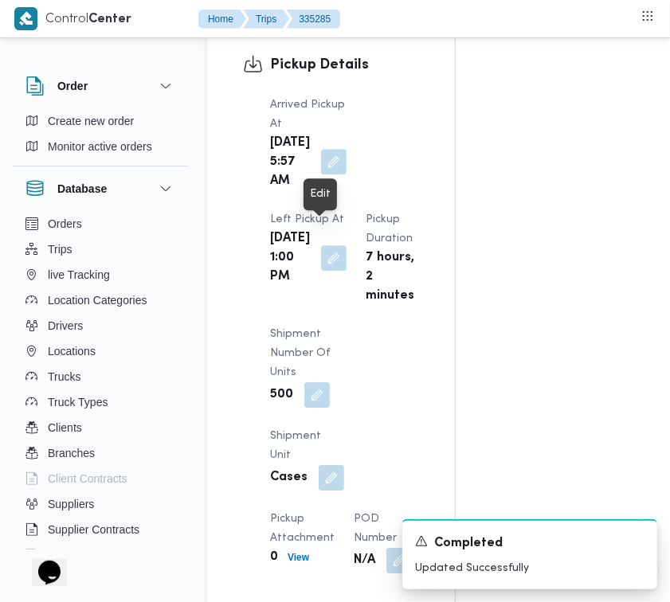
click at [324, 174] on button "button" at bounding box center [333, 161] width 25 height 25
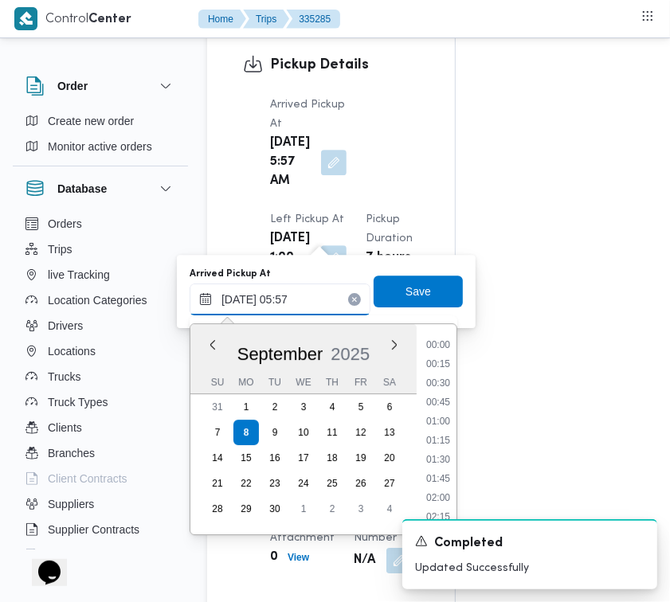
click at [312, 300] on input "08/09/2025 05:57" at bounding box center [280, 300] width 181 height 32
click at [443, 410] on li "07:30" at bounding box center [438, 418] width 37 height 16
type input "08/09/2025 07:30"
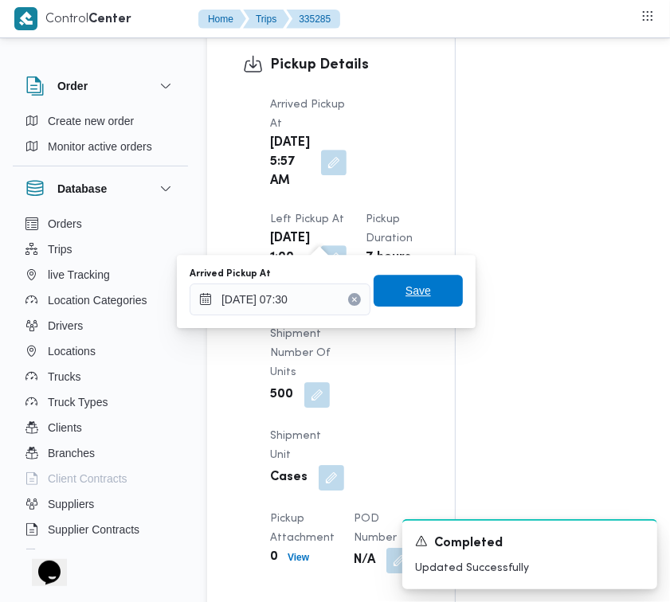
click at [425, 292] on span "Save" at bounding box center [418, 291] width 89 height 32
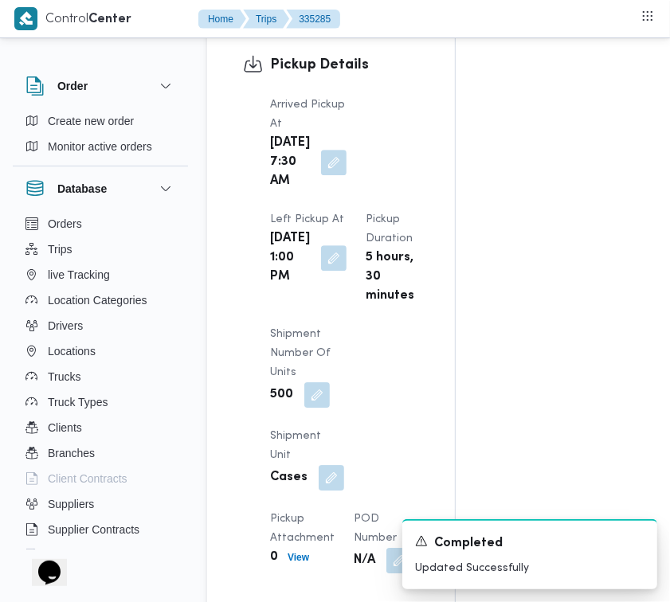
click at [442, 228] on div "Pickup Details Arrived Pickup At Mon, Sep 8, 2025 7:30 AM Left Pickup At Mon, S…" at bounding box center [331, 313] width 248 height 591
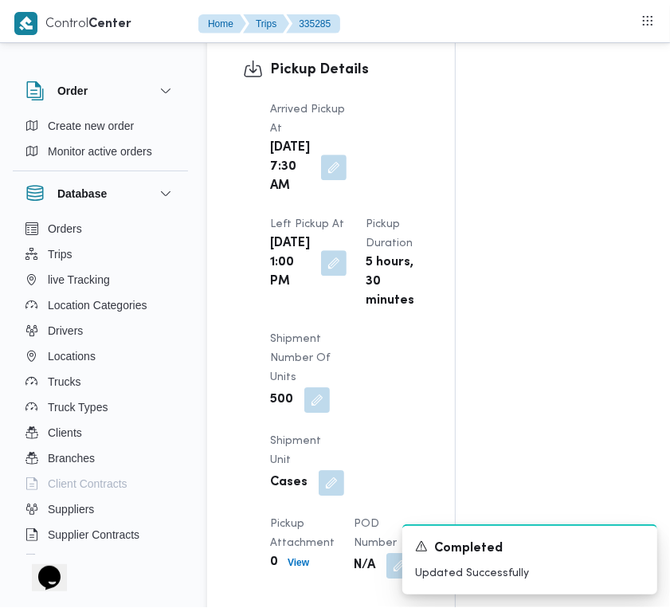
scroll to position [0, 0]
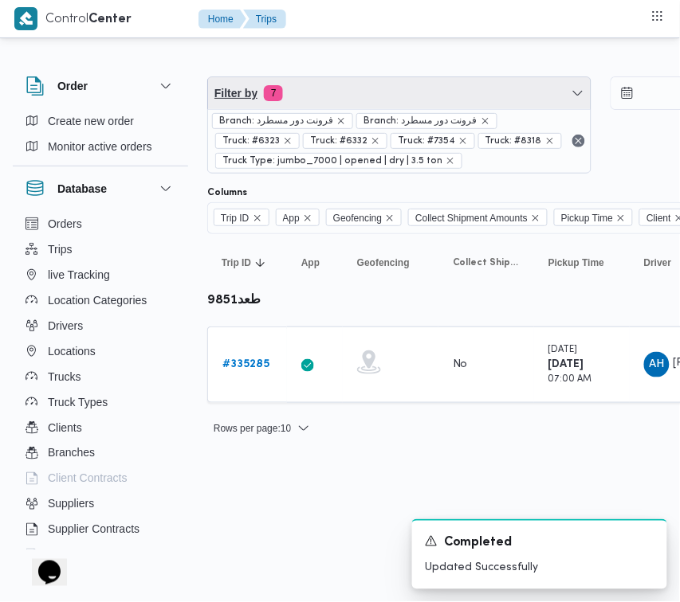
click at [392, 93] on span "Filter by 7" at bounding box center [399, 93] width 382 height 32
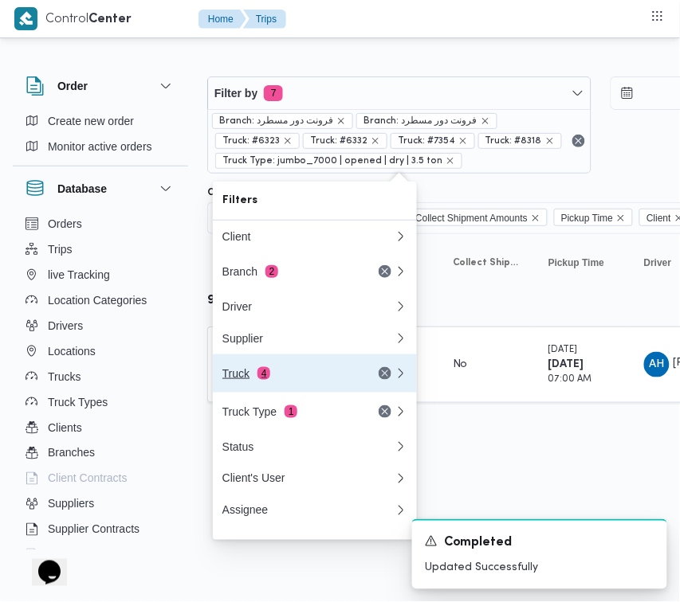
click at [308, 372] on div "Truck 4" at bounding box center [289, 373] width 134 height 13
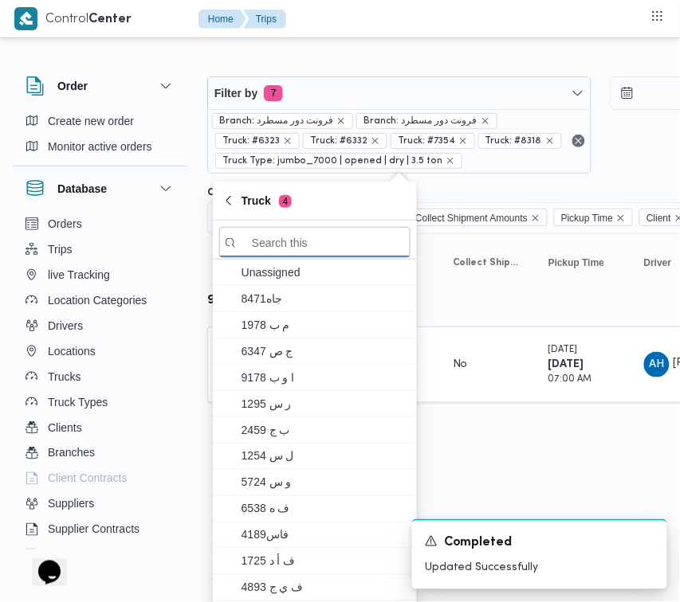
paste input "رمط497"
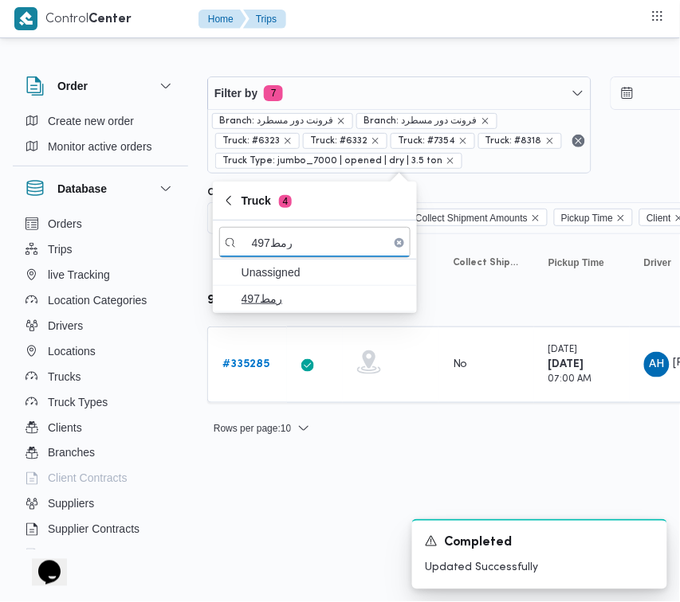
type input "رمط497"
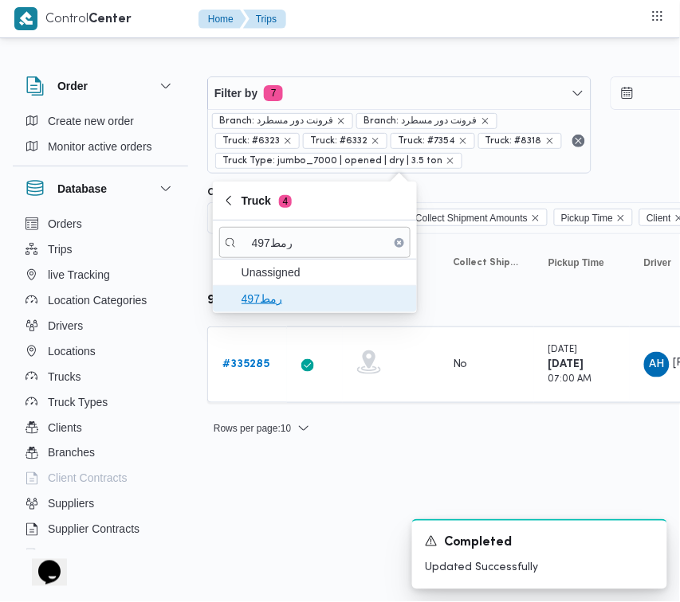
click at [287, 296] on span "رمط497" at bounding box center [324, 298] width 166 height 19
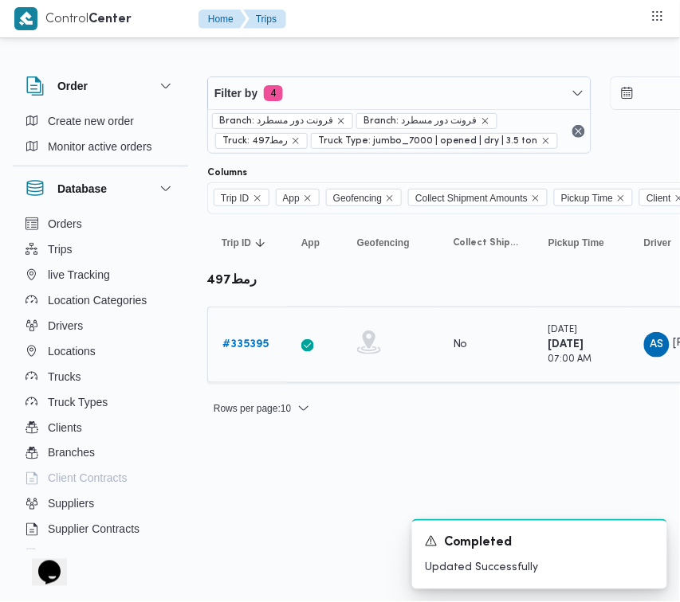
click at [248, 343] on b "# 335395" at bounding box center [245, 344] width 46 height 10
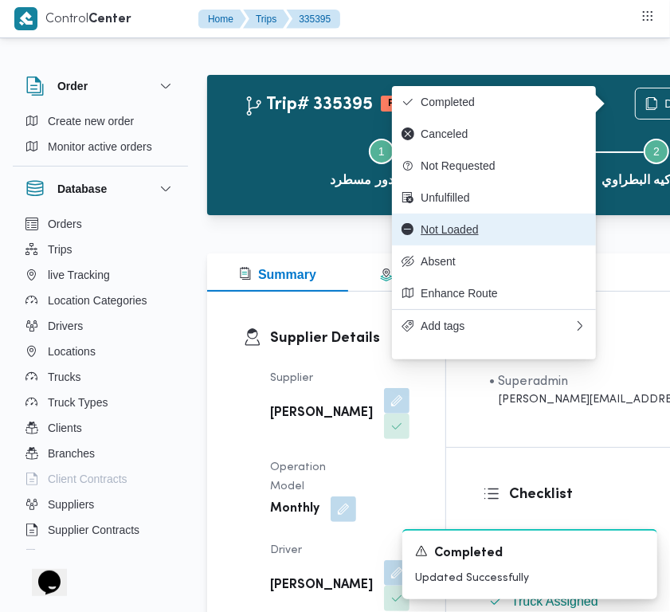
click at [478, 236] on span "Not Loaded" at bounding box center [504, 229] width 166 height 13
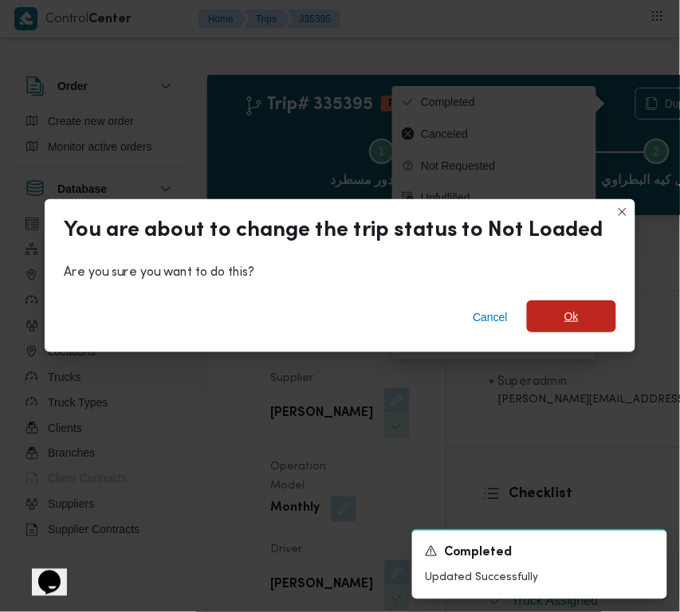
click at [587, 309] on span "Ok" at bounding box center [571, 316] width 89 height 32
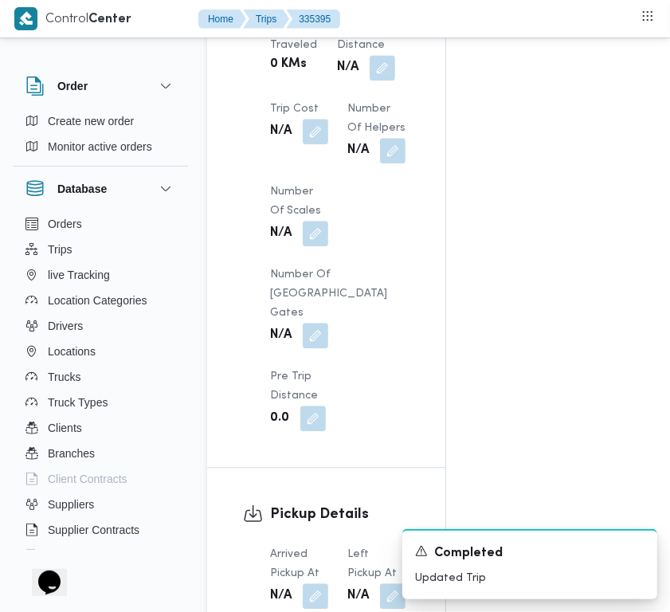
scroll to position [1228, 0]
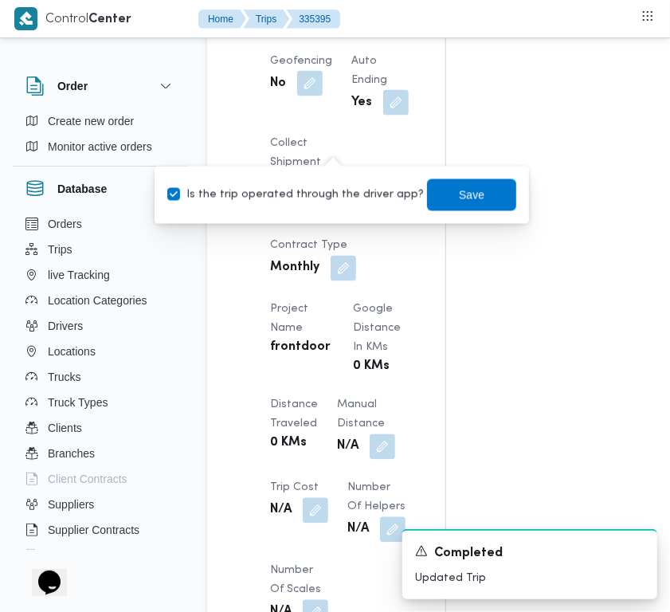
click at [325, 198] on label "Is the trip operated through the driver app?" at bounding box center [295, 195] width 257 height 19
checkbox input "false"
click at [471, 191] on span "Save" at bounding box center [471, 194] width 89 height 32
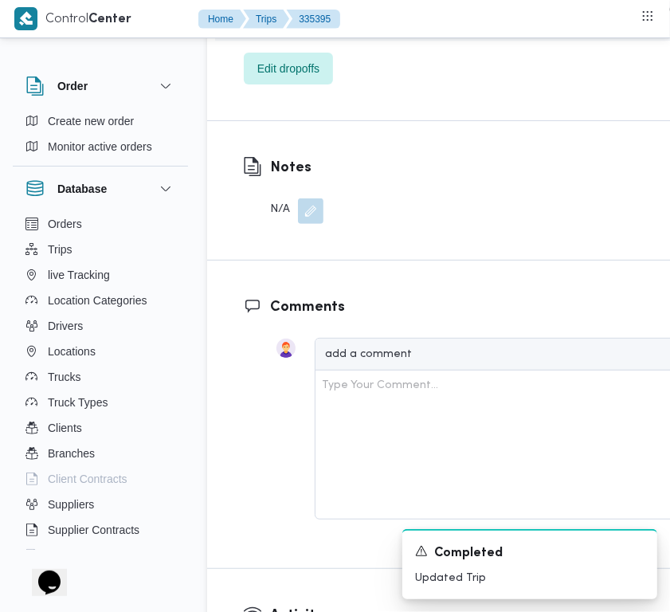
scroll to position [2443, 0]
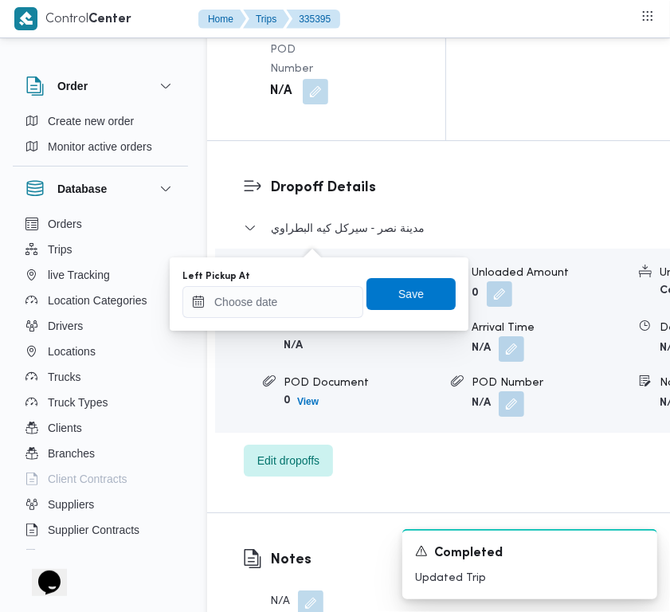
click at [304, 319] on div "You are in a dialog. To close this dialog, hit escape. Left Pickup At Save" at bounding box center [319, 293] width 299 height 73
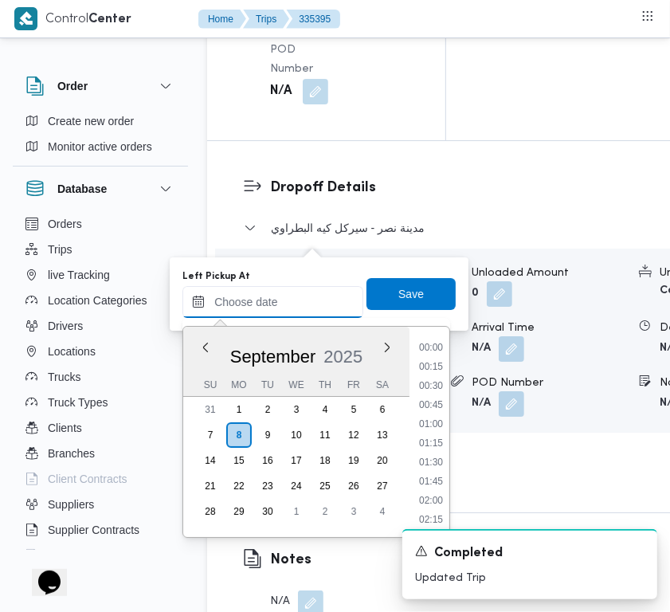
drag, startPoint x: 303, startPoint y: 300, endPoint x: 364, endPoint y: 313, distance: 62.8
click at [303, 300] on input "Left Pickup At" at bounding box center [272, 302] width 181 height 32
click at [443, 445] on li "13:00" at bounding box center [431, 445] width 37 height 16
type input "08/09/2025 13:00"
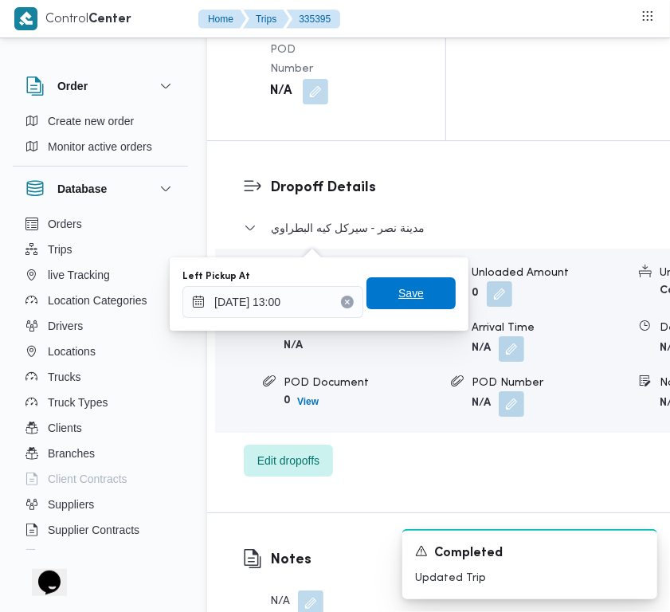
click at [400, 296] on span "Save" at bounding box center [410, 293] width 25 height 19
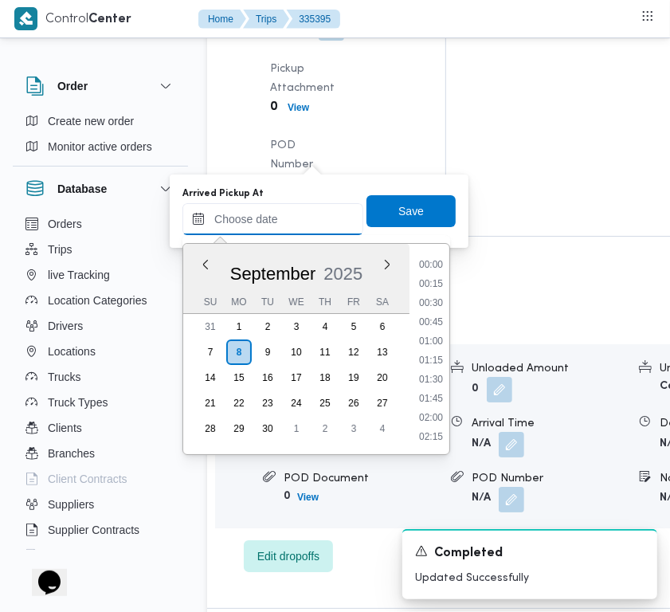
click at [336, 219] on input "Arrived Pickup At" at bounding box center [272, 219] width 181 height 32
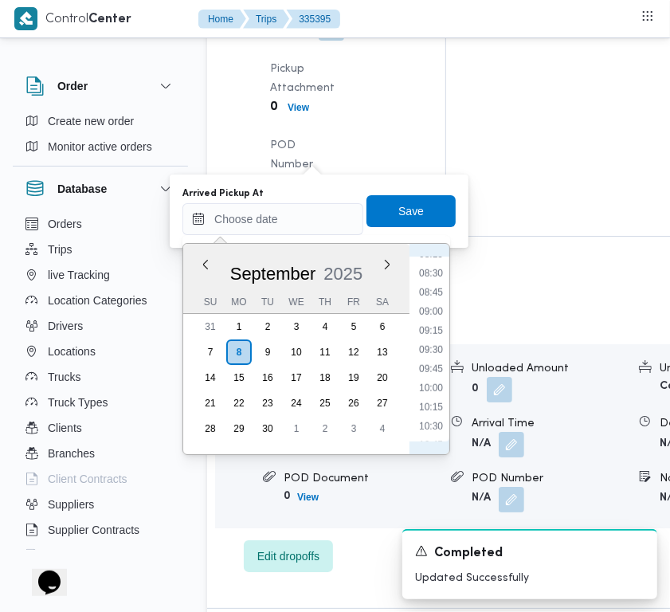
scroll to position [584, 0]
click at [447, 292] on li "08:00" at bounding box center [431, 292] width 37 height 16
type input "08/09/2025 08:00"
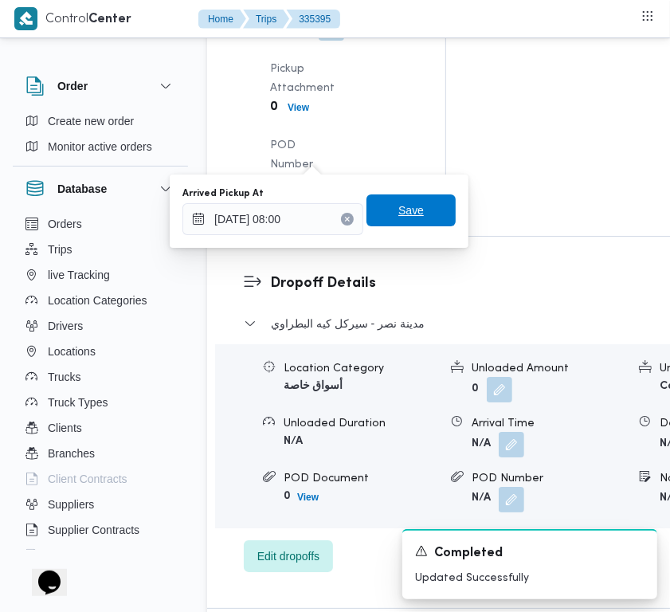
click at [425, 215] on span "Save" at bounding box center [410, 210] width 89 height 32
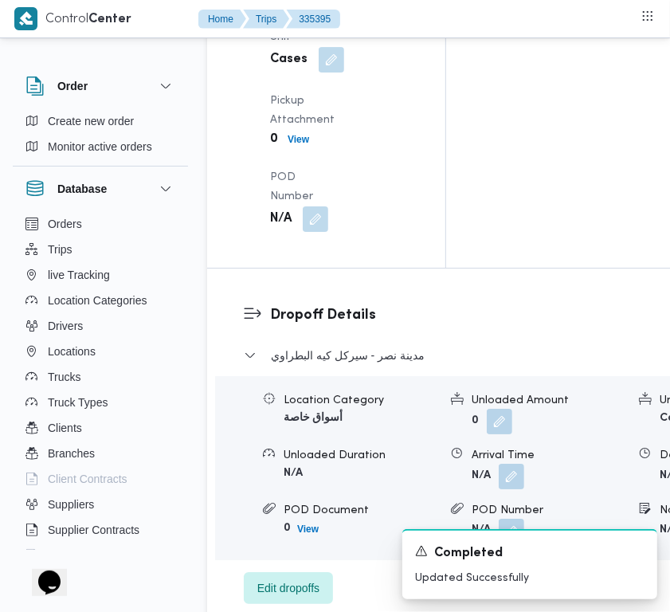
drag, startPoint x: 544, startPoint y: 315, endPoint x: 478, endPoint y: 332, distance: 68.2
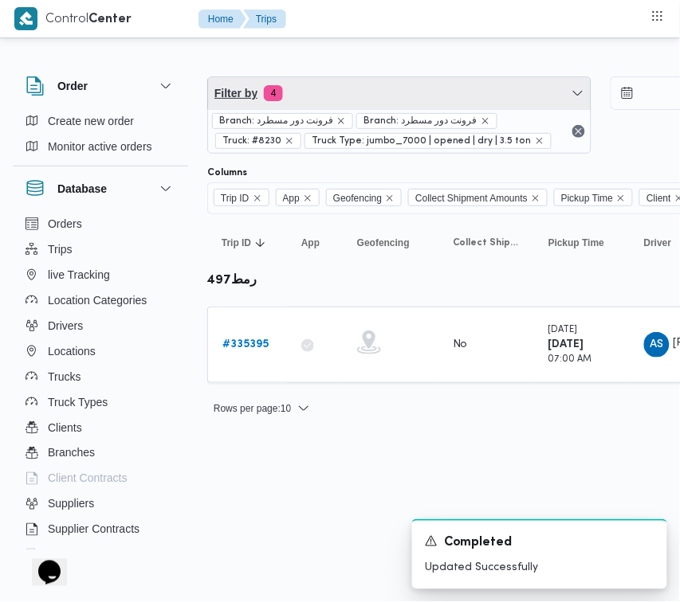
click at [454, 89] on span "Filter by 4" at bounding box center [399, 93] width 382 height 32
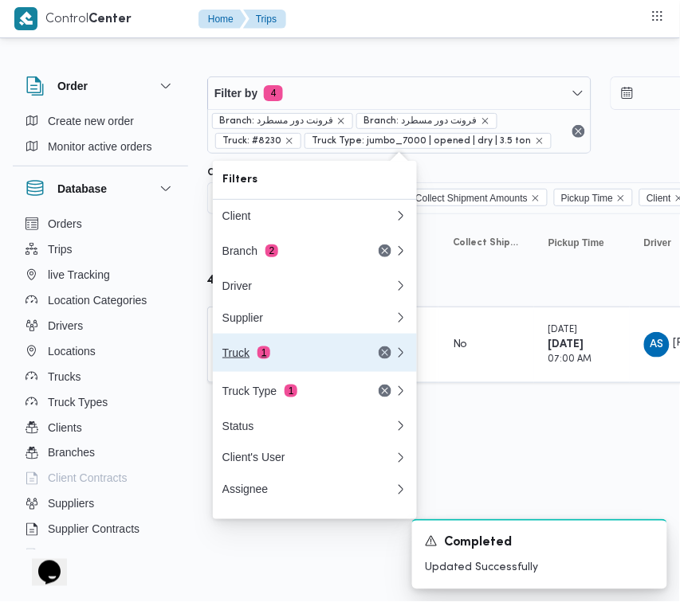
click at [284, 359] on div "Truck 1" at bounding box center [289, 353] width 134 height 13
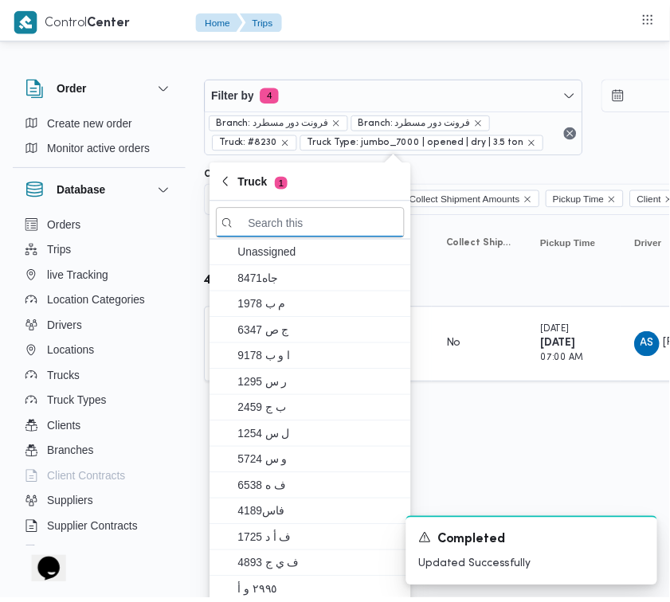
paste input "7836"
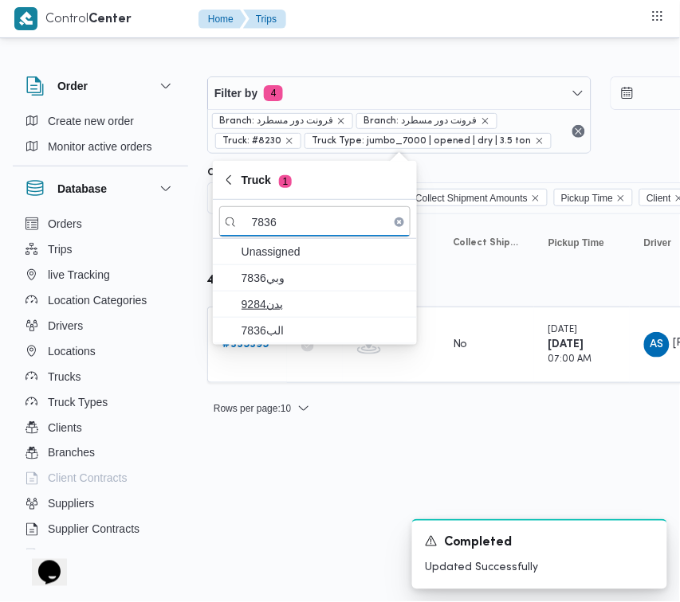
type input "7836"
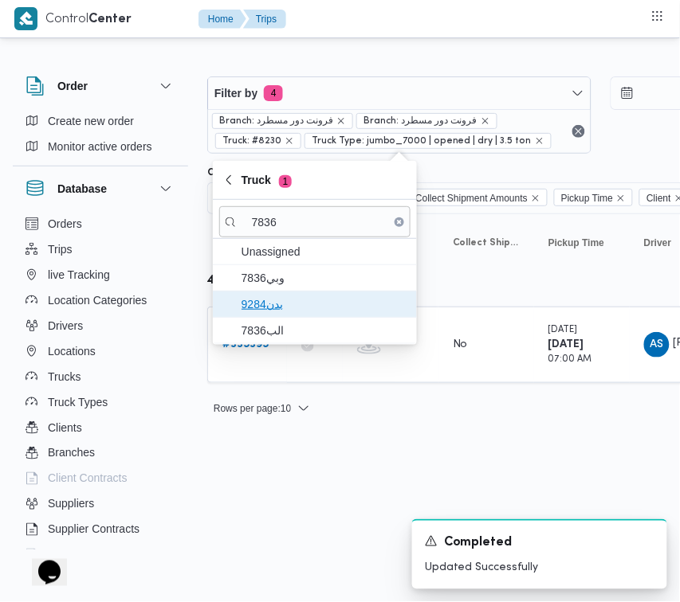
click at [300, 303] on span "بدن9284" at bounding box center [324, 304] width 166 height 19
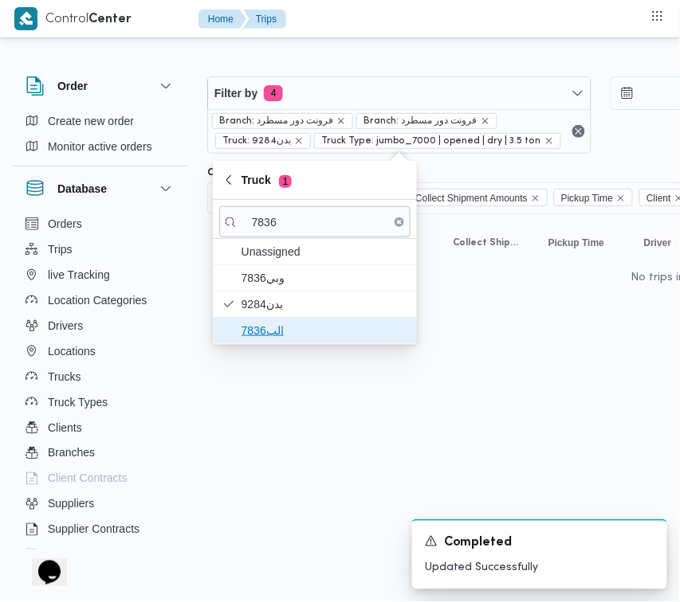
click at [289, 320] on span "الب7836" at bounding box center [314, 330] width 191 height 25
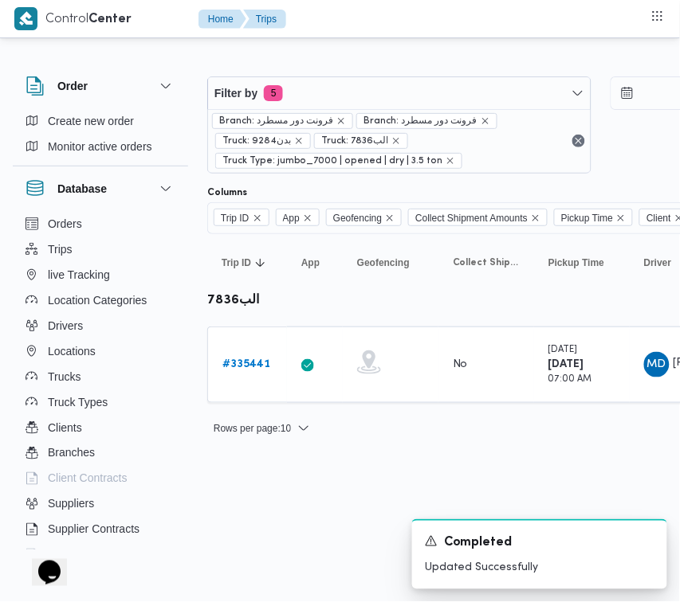
click at [291, 488] on html "Control Center Home Trips Order Create new order Monitor active orders Database…" at bounding box center [340, 301] width 680 height 602
click at [253, 364] on b "# 335441" at bounding box center [246, 364] width 48 height 10
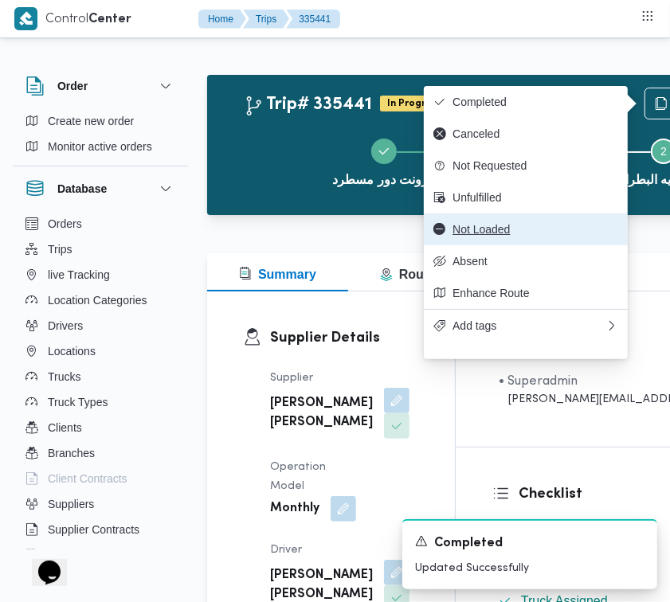
click at [535, 229] on button "Not Loaded" at bounding box center [526, 230] width 204 height 32
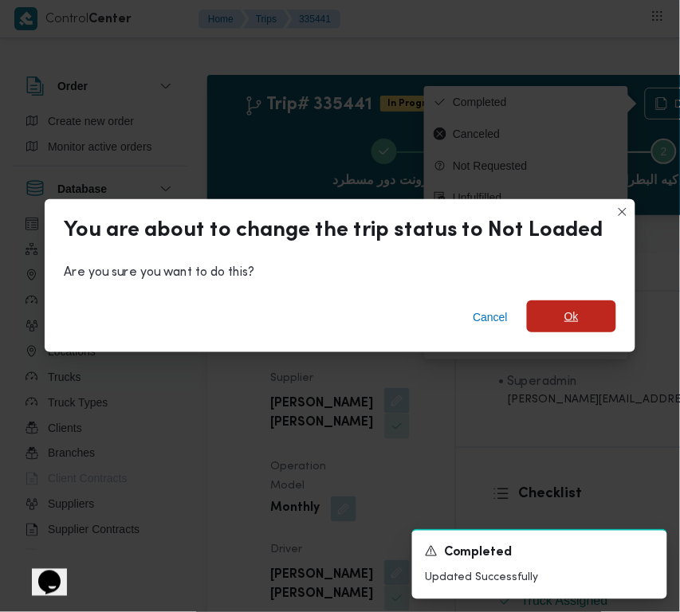
click at [556, 308] on span "Ok" at bounding box center [571, 316] width 89 height 32
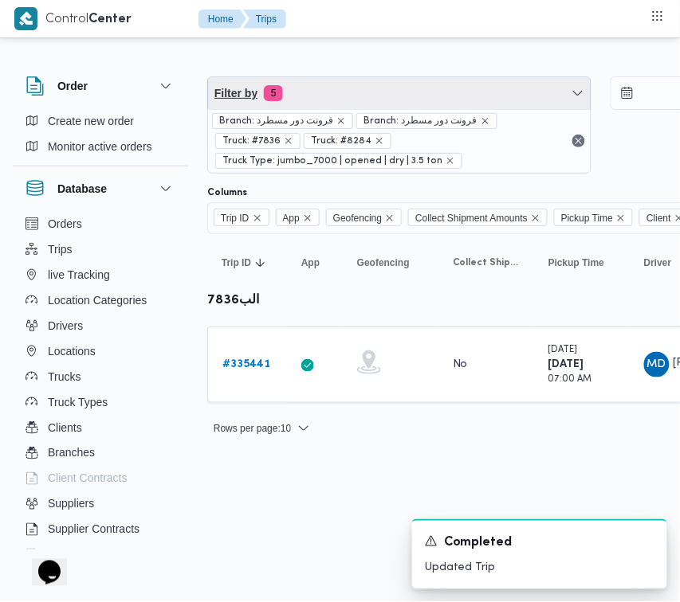
click at [439, 104] on span "Filter by 5" at bounding box center [399, 93] width 382 height 32
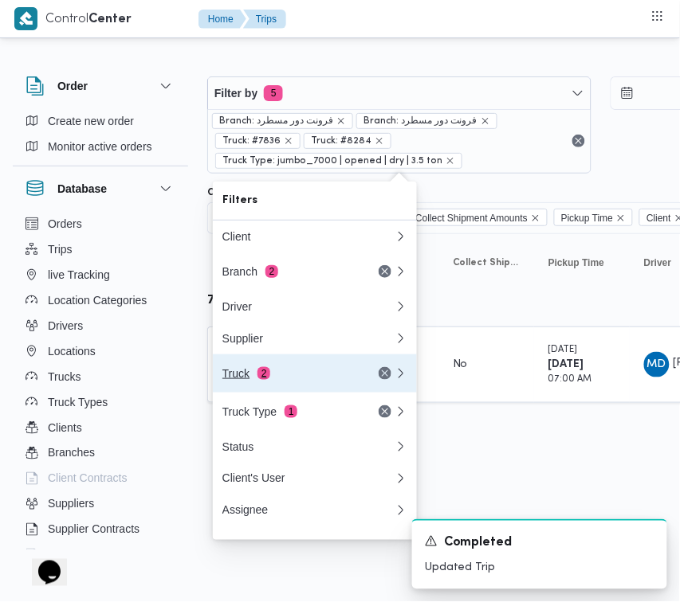
click at [288, 380] on div "Truck 2" at bounding box center [289, 373] width 134 height 13
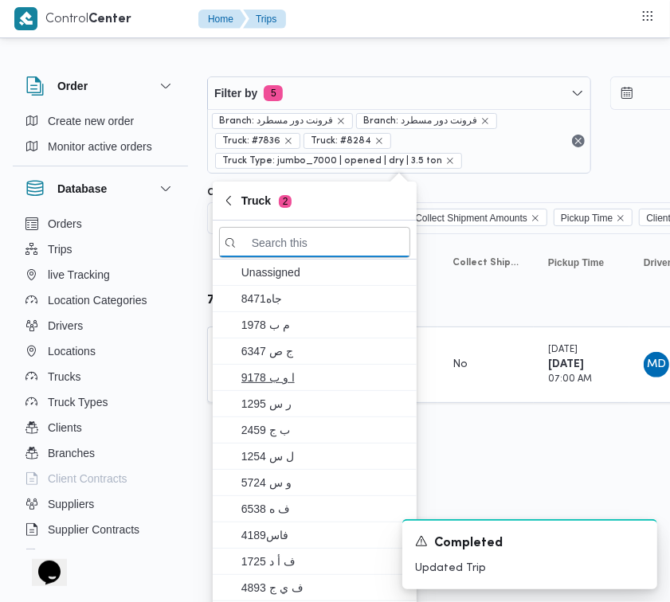
paste input "6827"
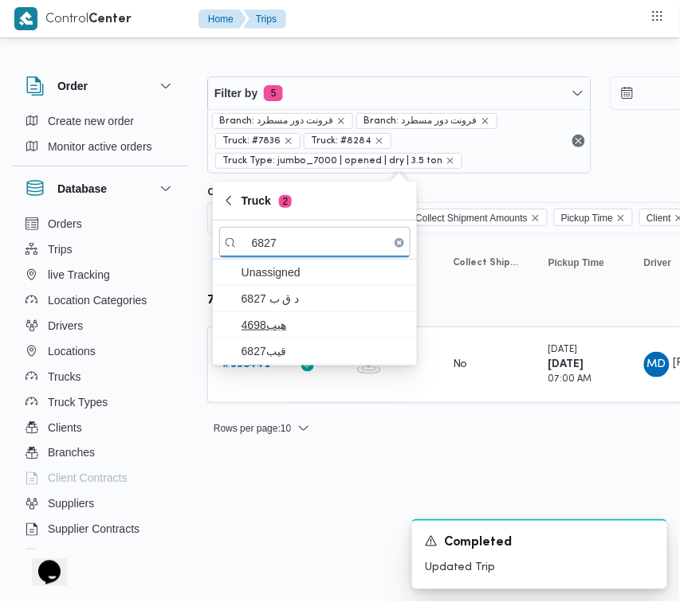
type input "6827"
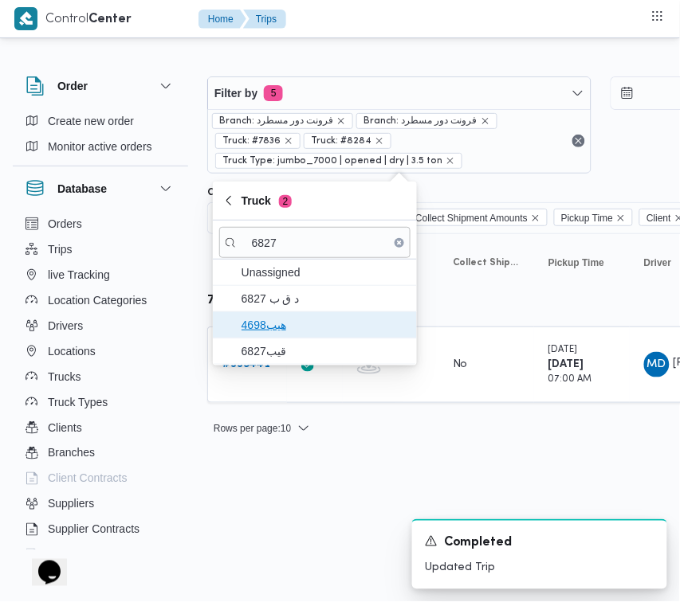
click at [271, 335] on span "هيب4698" at bounding box center [324, 324] width 166 height 19
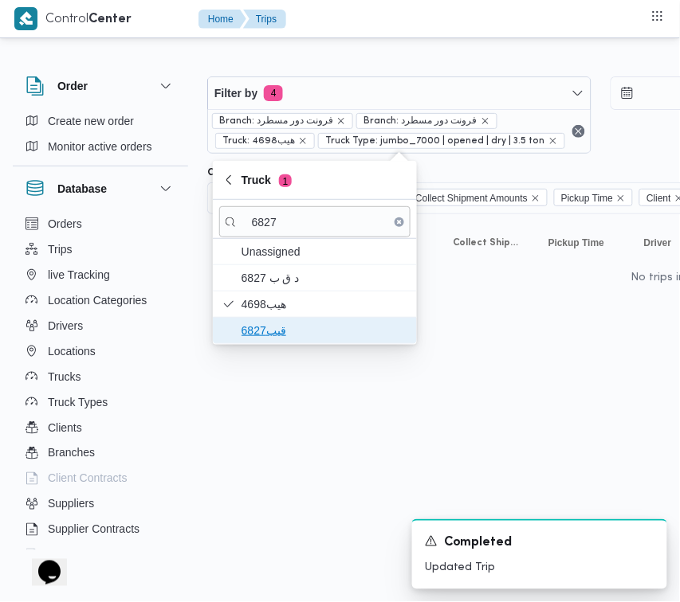
click at [267, 335] on span "قيب6827" at bounding box center [324, 330] width 166 height 19
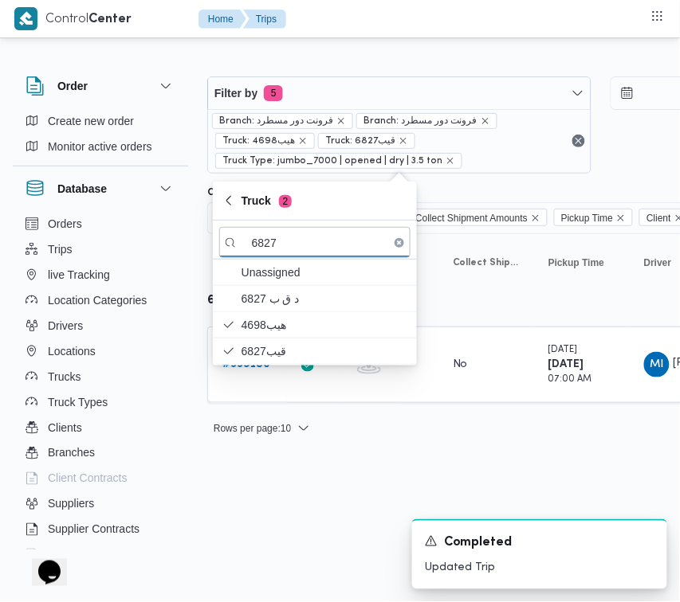
click at [383, 448] on div "Filter by 5 Branch: فرونت دور مسطرد Branch: فرونت دور مسطرد Truck: هيب4698 Truc…" at bounding box center [330, 249] width 680 height 417
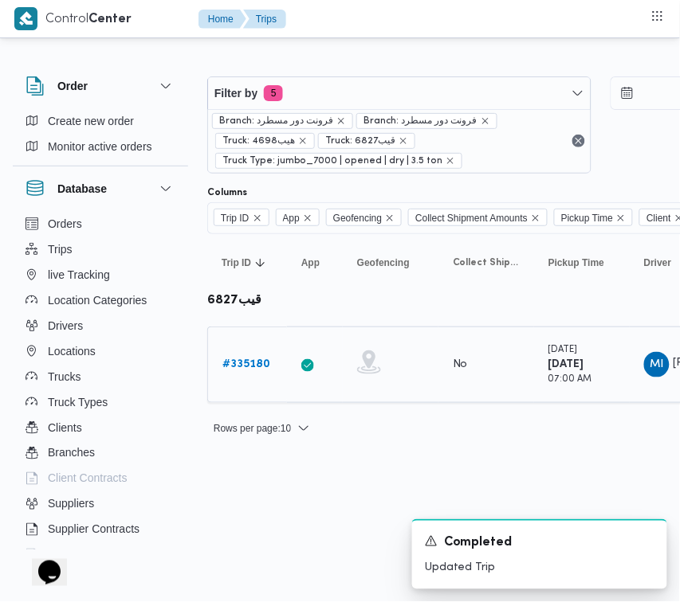
click at [245, 373] on link "# 335180" at bounding box center [246, 364] width 48 height 19
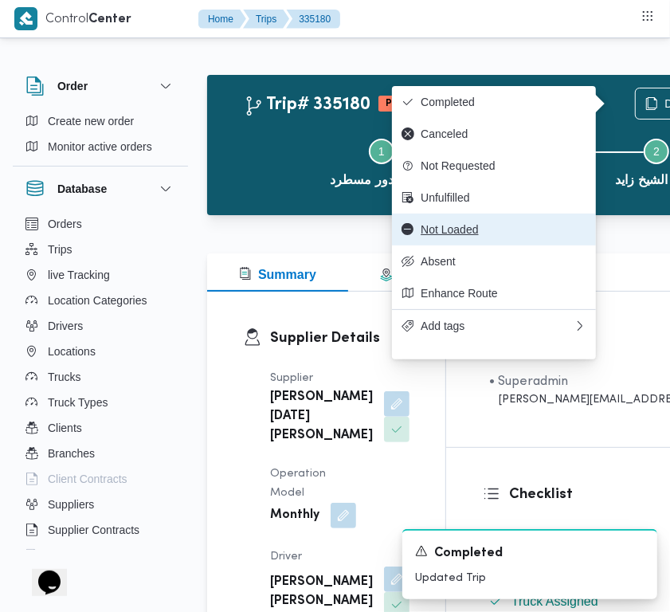
click at [531, 236] on span "Not Loaded" at bounding box center [504, 229] width 166 height 13
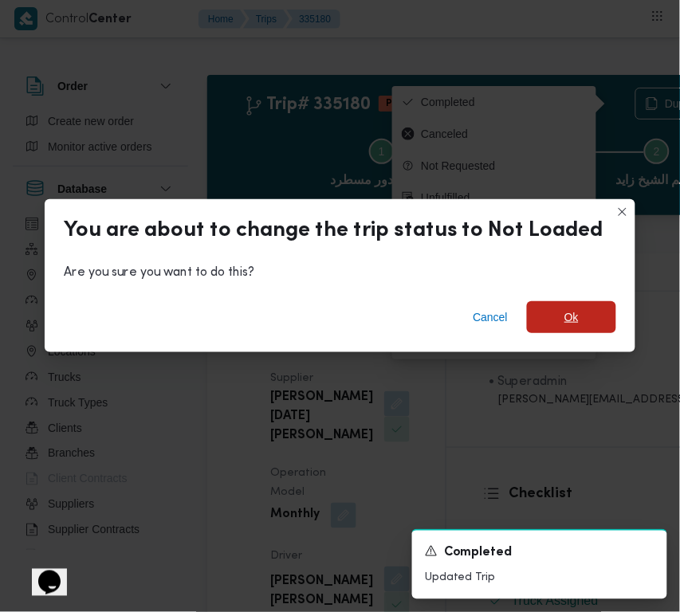
drag, startPoint x: 556, startPoint y: 312, endPoint x: 667, endPoint y: 291, distance: 112.8
click at [558, 312] on span "Ok" at bounding box center [571, 317] width 89 height 32
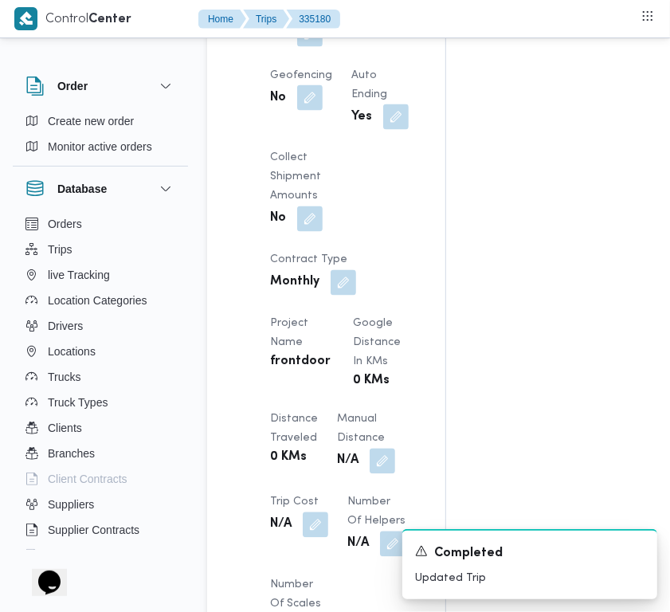
scroll to position [1204, 0]
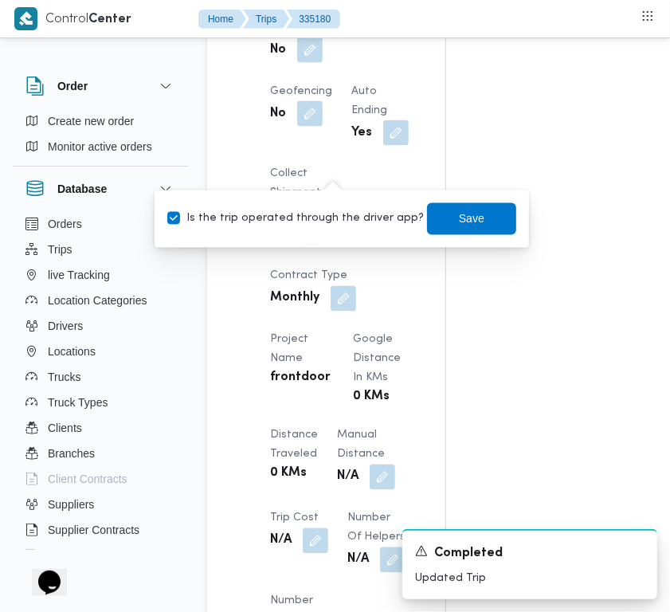
click at [321, 208] on div "Is the trip operated through the driver app? Save" at bounding box center [342, 219] width 352 height 35
click at [327, 219] on label "Is the trip operated through the driver app?" at bounding box center [295, 219] width 257 height 19
checkbox input "false"
click at [468, 224] on span "Save" at bounding box center [471, 218] width 89 height 32
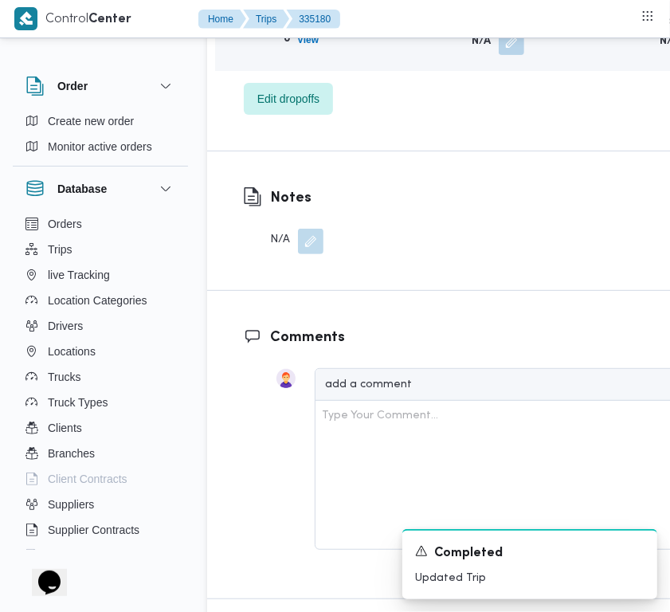
scroll to position [2647, 0]
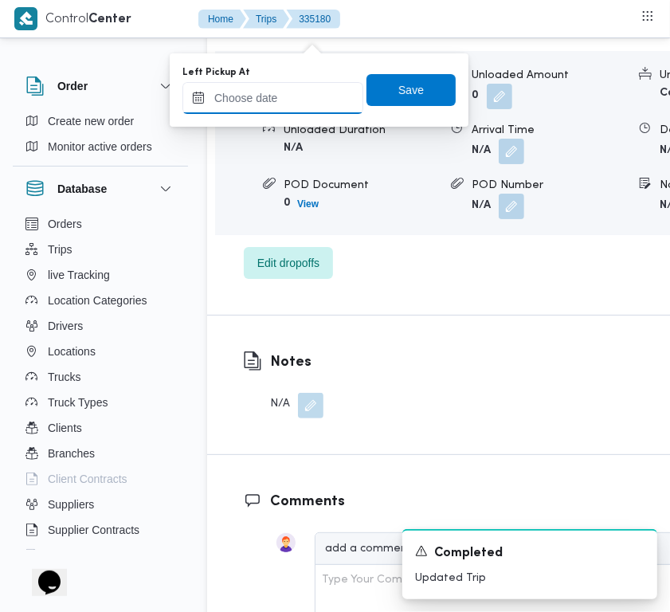
click at [304, 96] on input "Left Pickup At" at bounding box center [272, 98] width 181 height 32
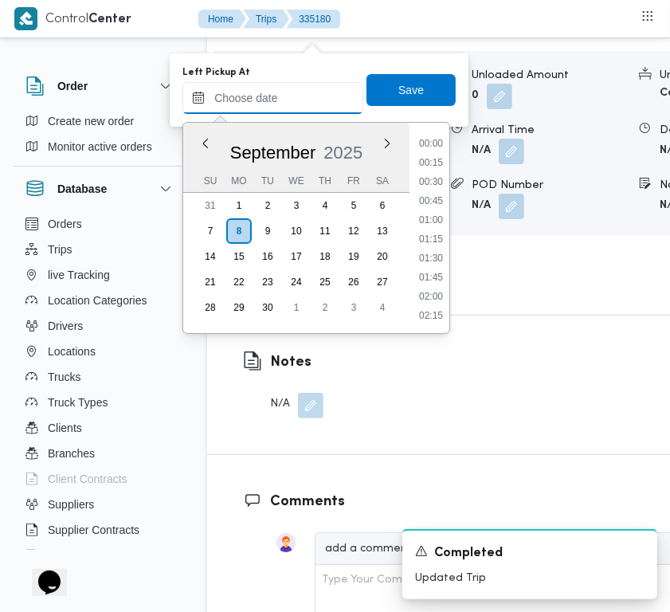
scroll to position [897, 0]
click at [439, 233] on li "13:00" at bounding box center [431, 241] width 37 height 16
type input "08/09/2025 13:00"
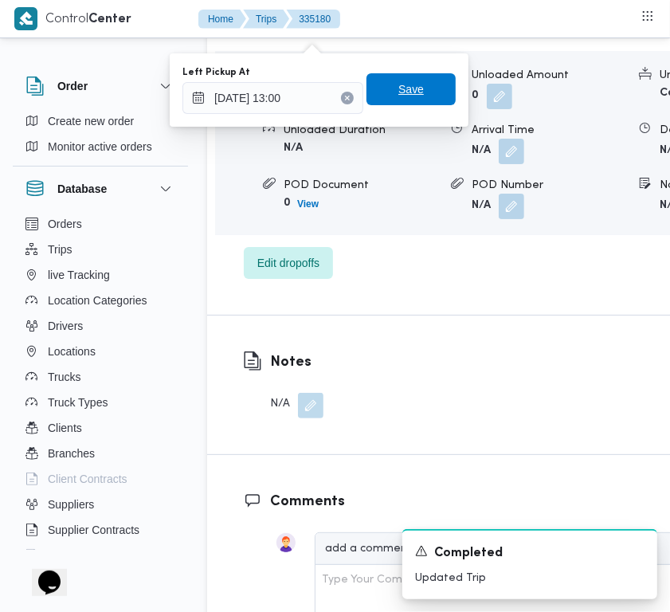
click at [398, 80] on span "Save" at bounding box center [410, 89] width 25 height 19
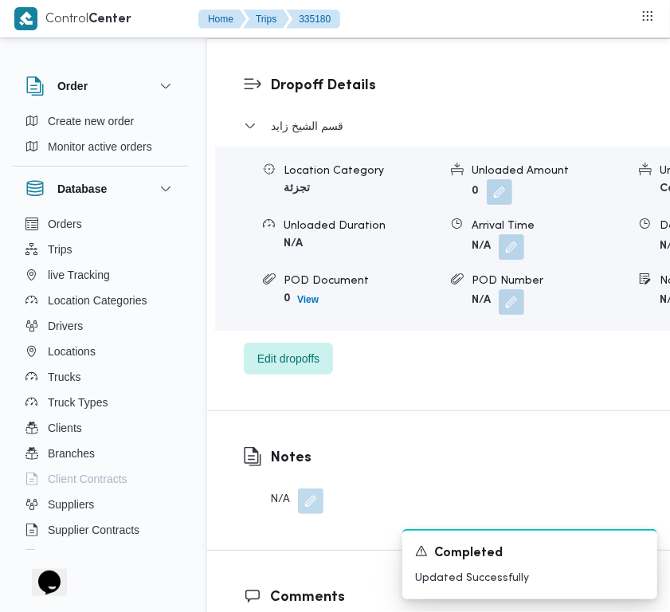
scroll to position [2512, 0]
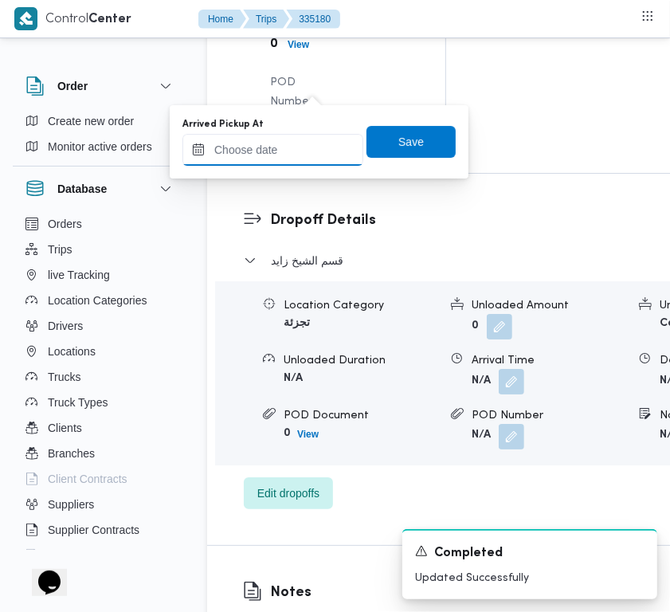
click at [335, 155] on input "Arrived Pickup At" at bounding box center [272, 150] width 181 height 32
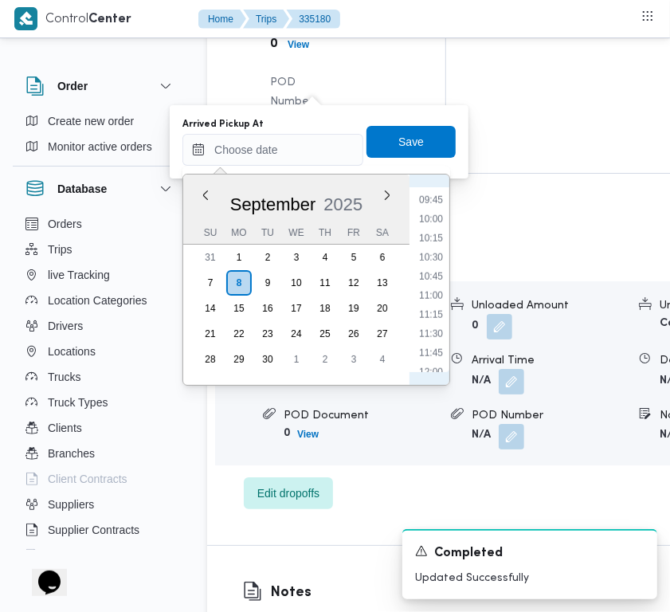
scroll to position [584, 0]
click at [445, 221] on li "08:00" at bounding box center [431, 223] width 37 height 16
type input "08/09/2025 08:00"
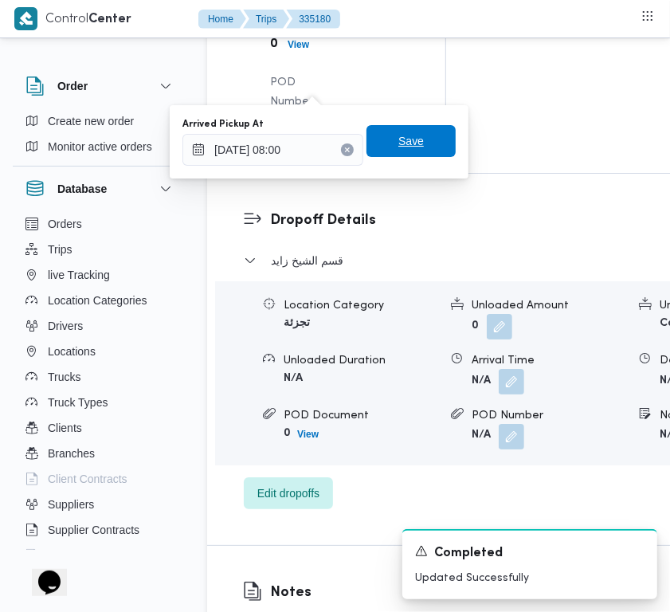
click at [414, 143] on span "Save" at bounding box center [410, 141] width 89 height 32
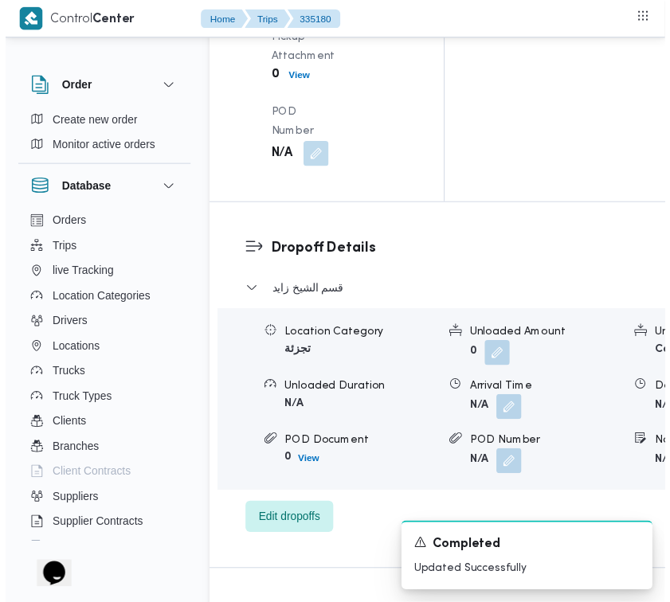
scroll to position [0, 0]
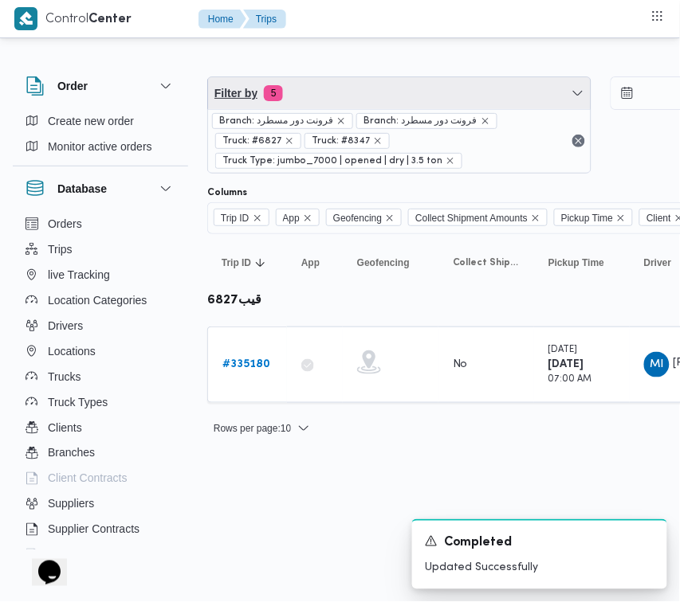
click at [372, 89] on span "Filter by 5" at bounding box center [399, 93] width 382 height 32
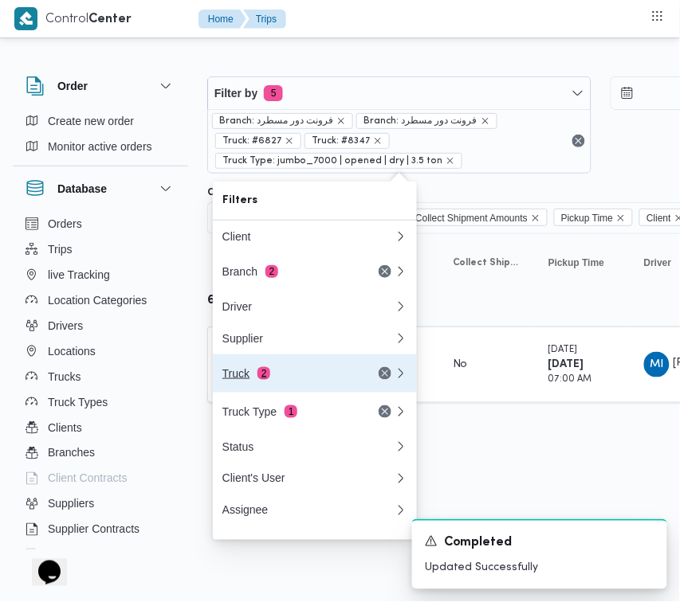
click at [316, 374] on div "Truck 2" at bounding box center [289, 373] width 134 height 13
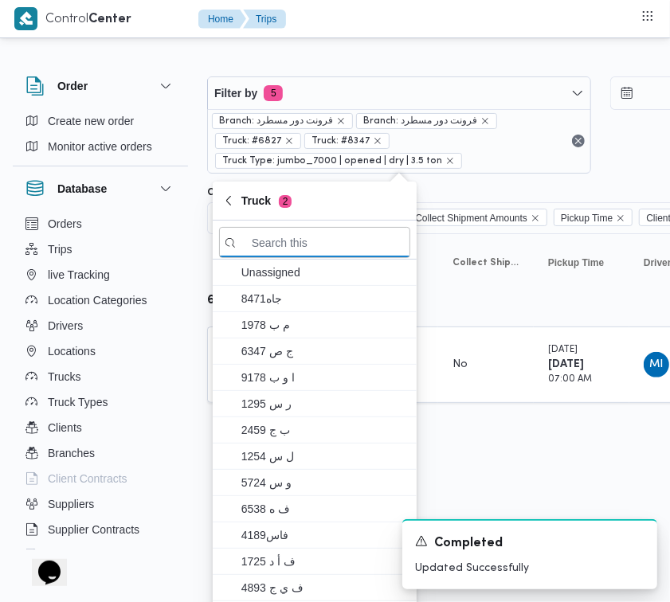
paste input "5138"
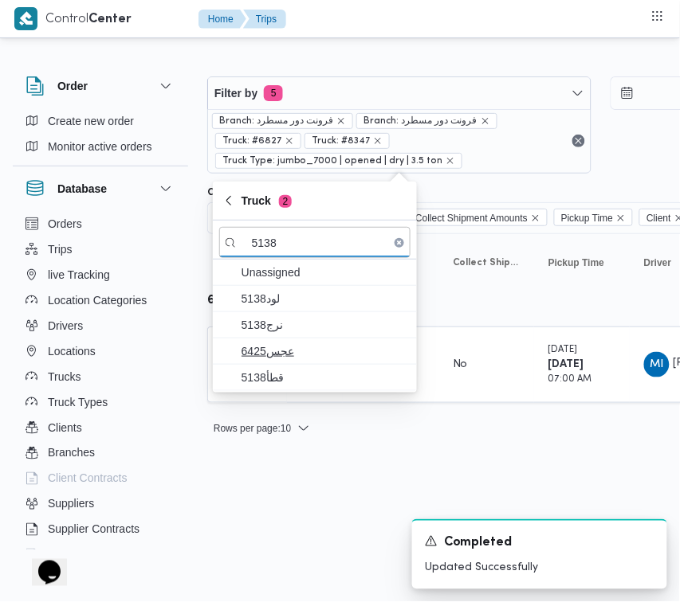
type input "5138"
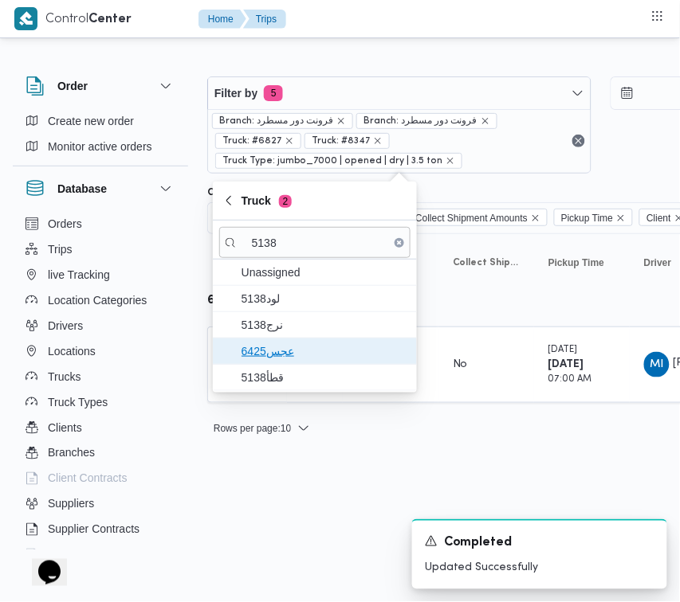
click at [300, 349] on span "عجس6425" at bounding box center [324, 351] width 166 height 19
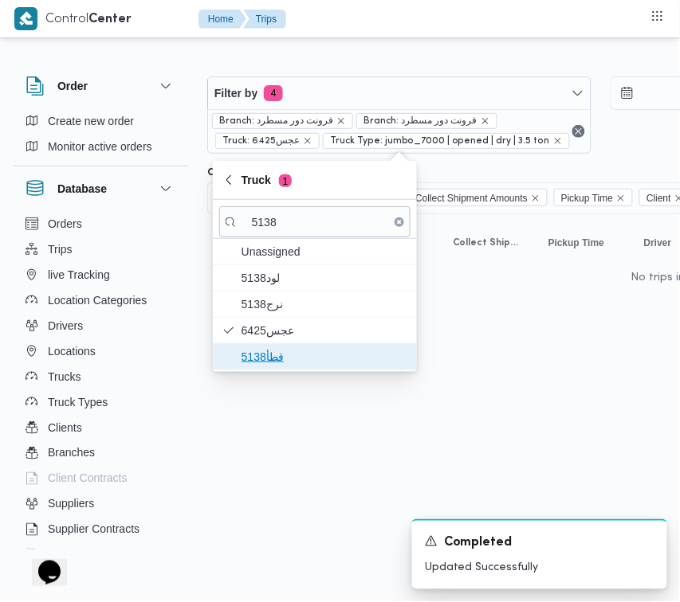
click at [300, 359] on span "قطأ5138" at bounding box center [324, 356] width 166 height 19
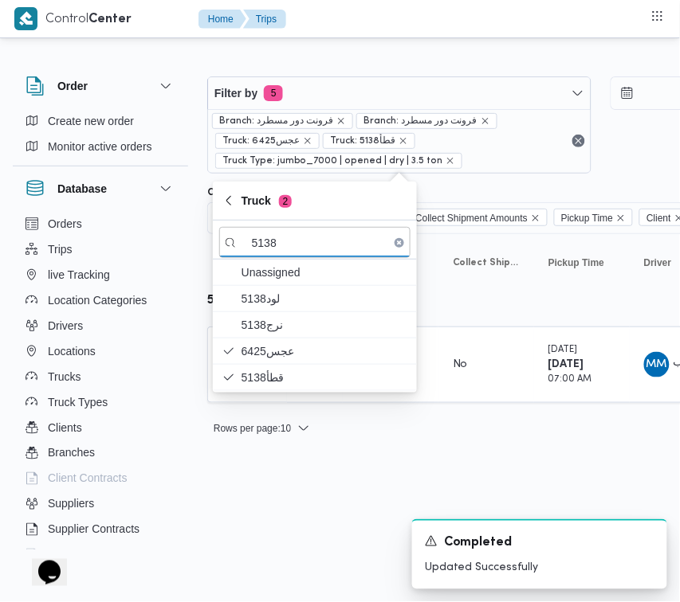
click at [361, 484] on html "Control Center Home Trips Order Create new order Monitor active orders Database…" at bounding box center [340, 301] width 680 height 602
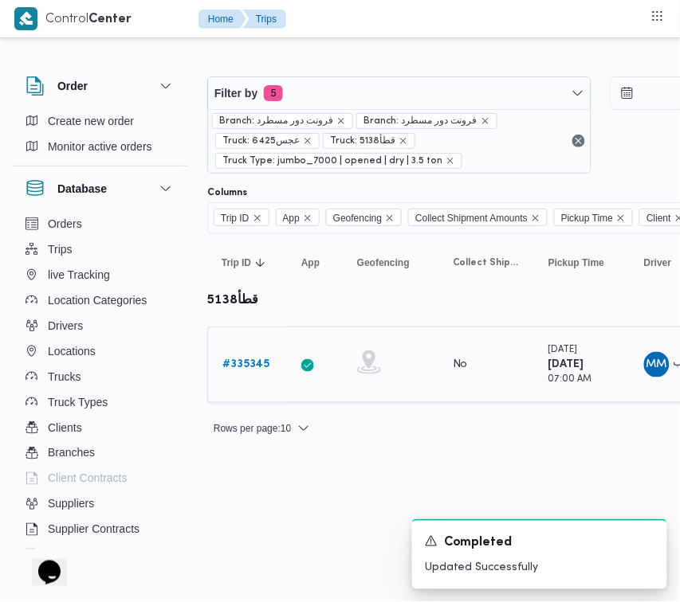
click at [243, 374] on link "# 335345" at bounding box center [245, 364] width 47 height 19
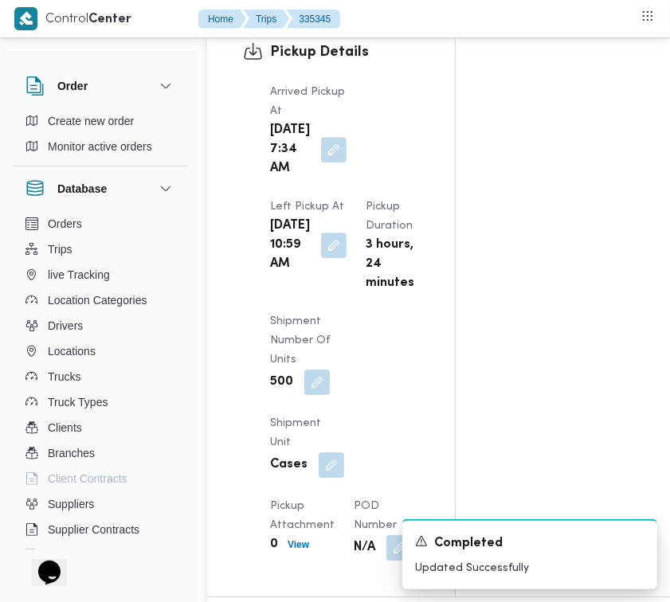
scroll to position [2634, 0]
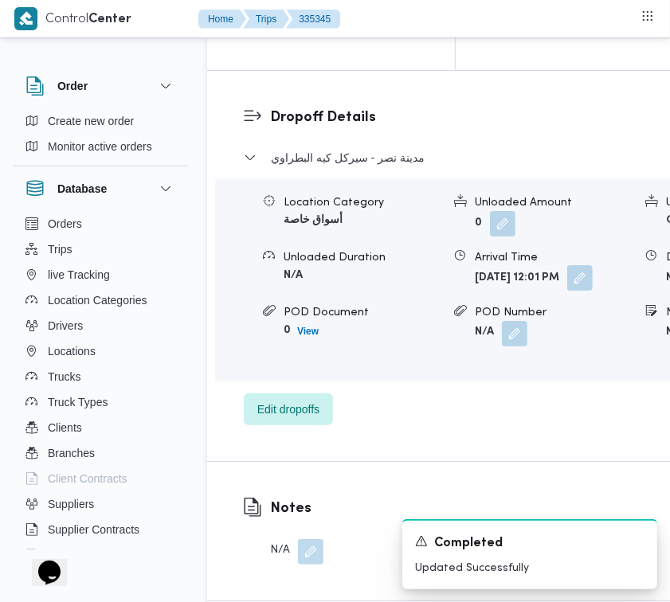
click at [567, 291] on button "button" at bounding box center [579, 277] width 25 height 25
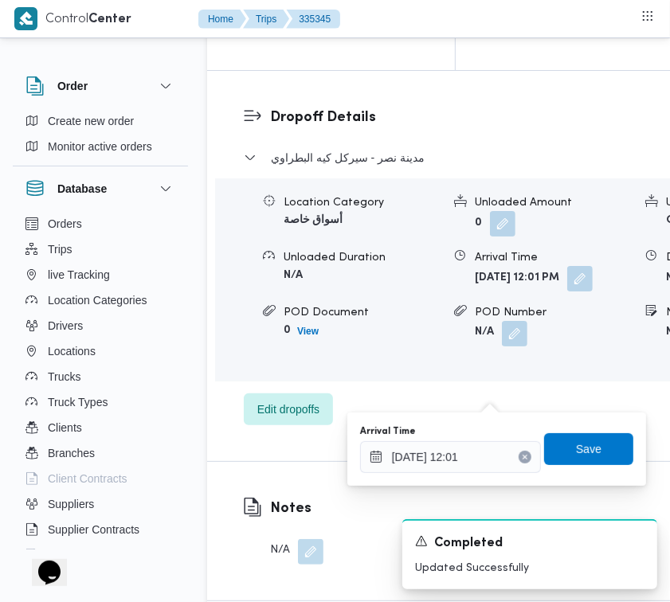
click at [522, 455] on icon "Clear input" at bounding box center [525, 457] width 6 height 6
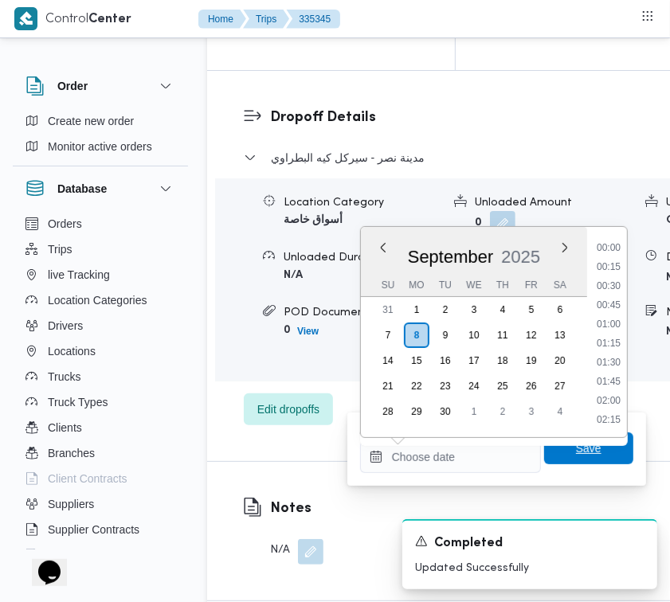
scroll to position [0, 0]
click at [582, 452] on span "Save" at bounding box center [588, 448] width 25 height 19
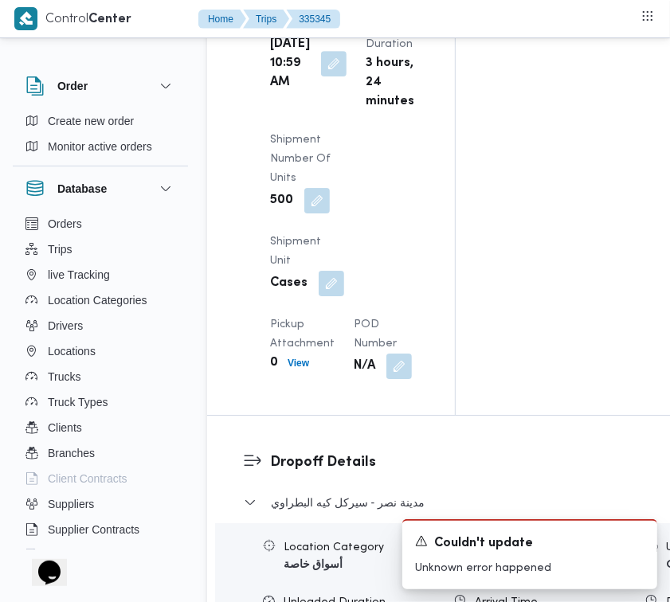
scroll to position [2281, 0]
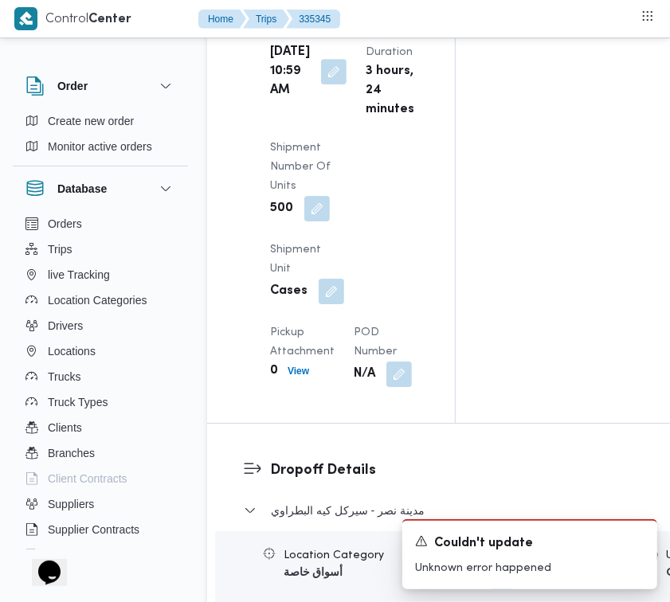
click at [344, 173] on div "Arrived Pickup At Mon, Sep 8, 2025 7:34 AM Left Pickup At Mon, Sep 8, 2025 10:5…" at bounding box center [345, 148] width 168 height 497
click at [288, 100] on b "Mon, Sep 8, 2025 10:59 AM" at bounding box center [290, 71] width 40 height 57
click at [325, 84] on button "button" at bounding box center [333, 70] width 25 height 25
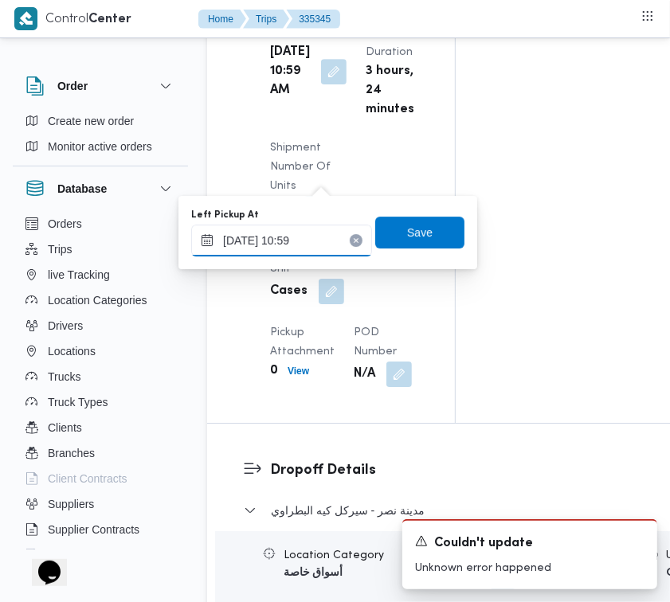
click at [324, 233] on input "08/09/2025 10:59" at bounding box center [281, 241] width 181 height 32
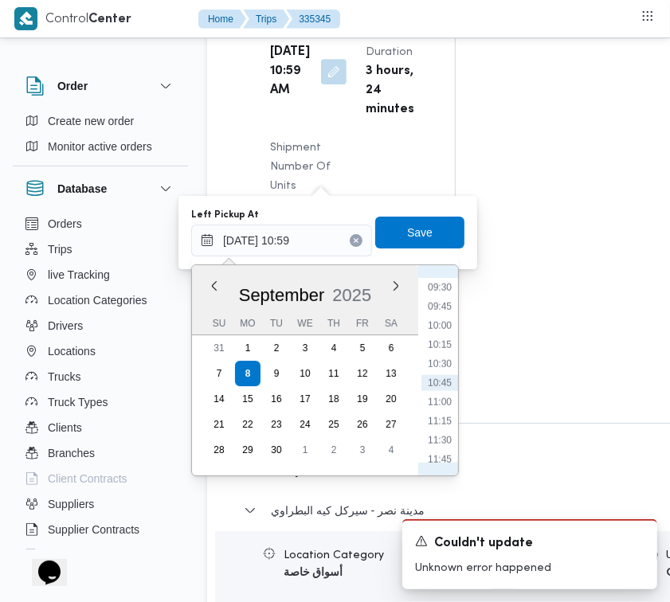
scroll to position [882, 0]
click at [446, 393] on li "13:00" at bounding box center [439, 398] width 37 height 16
type input "08/09/2025 13:00"
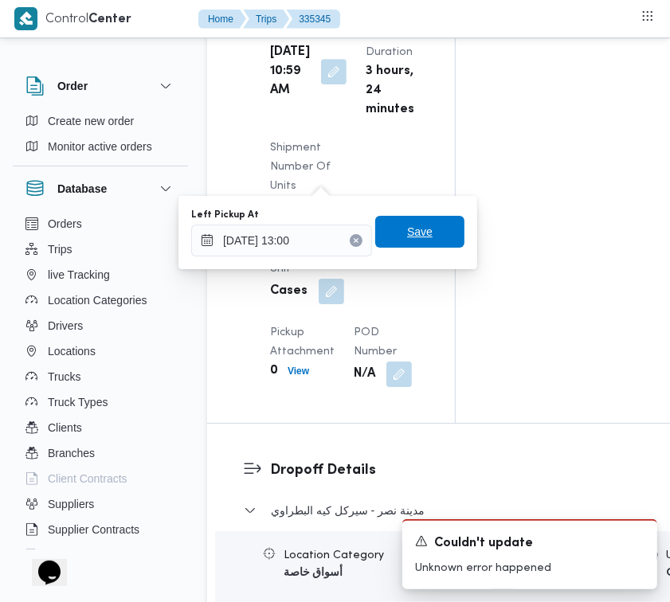
click at [410, 244] on span "Save" at bounding box center [419, 232] width 89 height 32
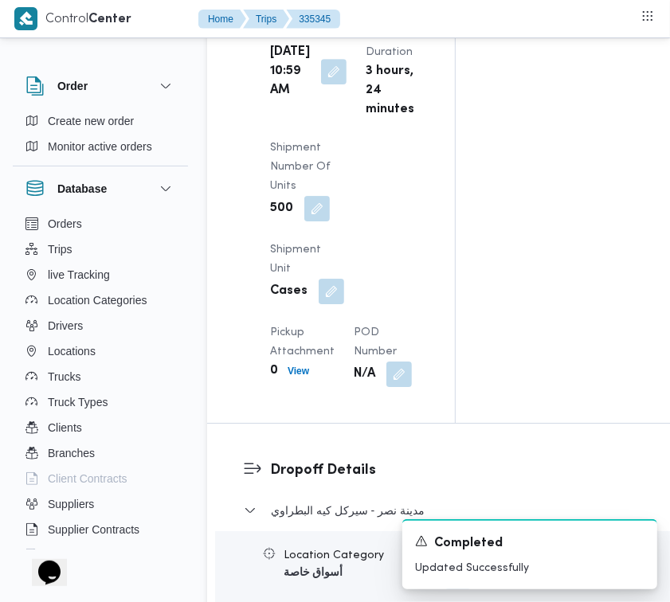
scroll to position [0, 0]
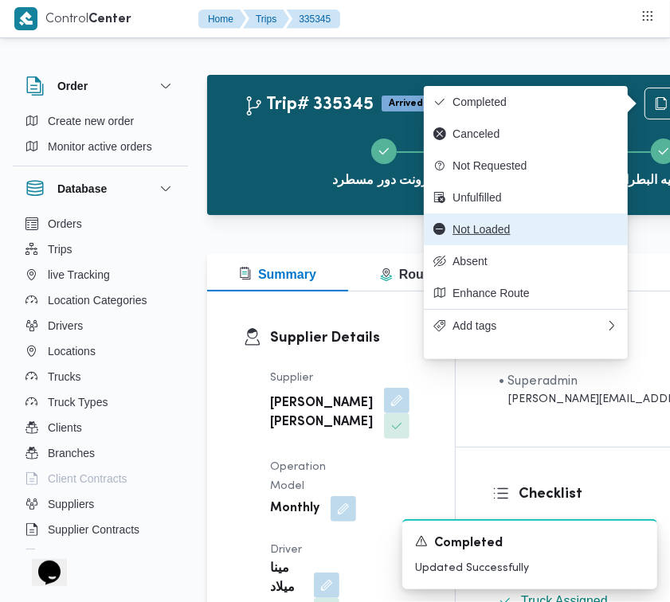
click at [500, 236] on span "Not Loaded" at bounding box center [536, 229] width 166 height 13
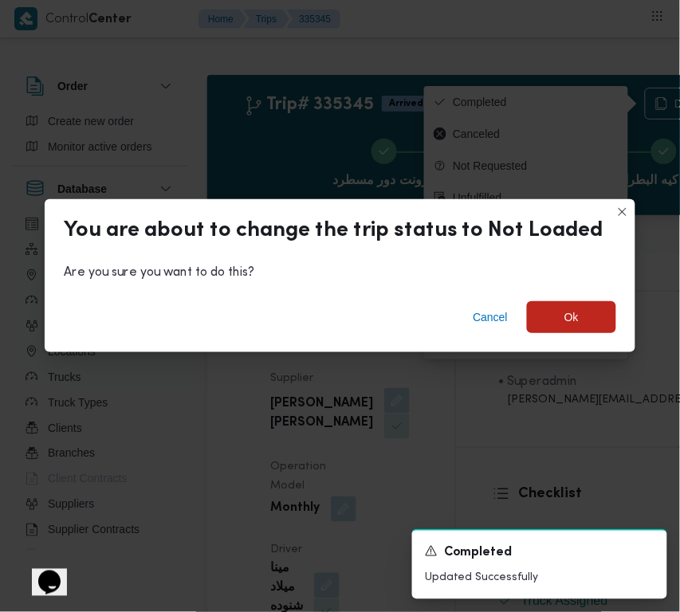
click at [580, 339] on div "Cancel Ok" at bounding box center [340, 320] width 590 height 64
click at [571, 312] on span "Ok" at bounding box center [571, 316] width 14 height 19
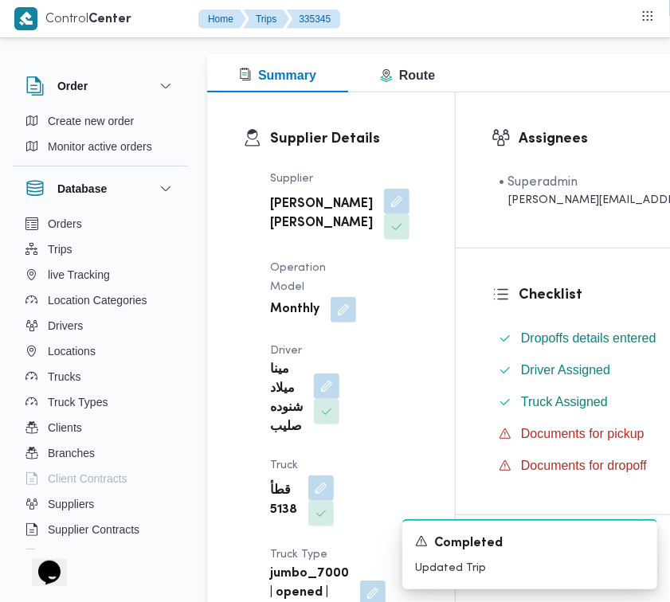
scroll to position [215, 0]
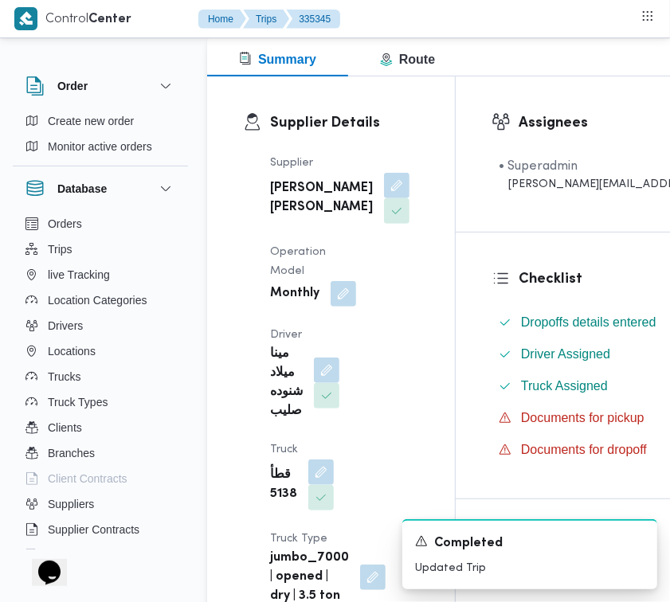
drag, startPoint x: 336, startPoint y: 192, endPoint x: 319, endPoint y: 236, distance: 47.2
click at [384, 192] on button "button" at bounding box center [396, 185] width 25 height 25
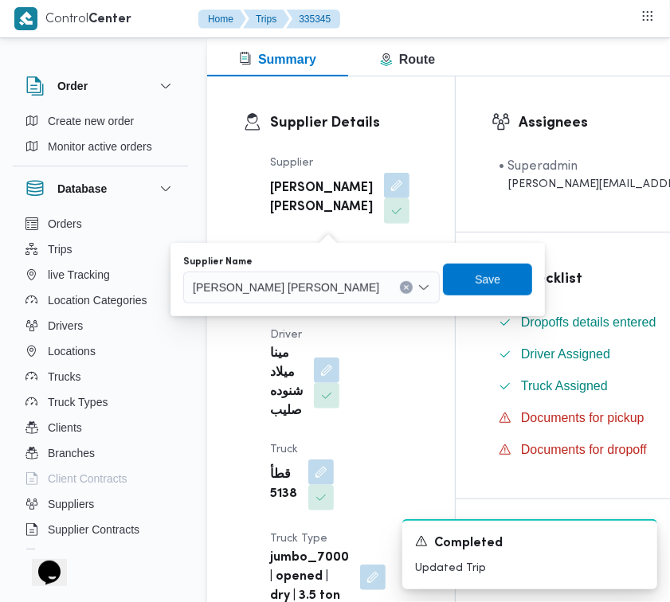
click at [280, 300] on div "عبدالمنعم مجدي السيد عواد" at bounding box center [311, 288] width 257 height 32
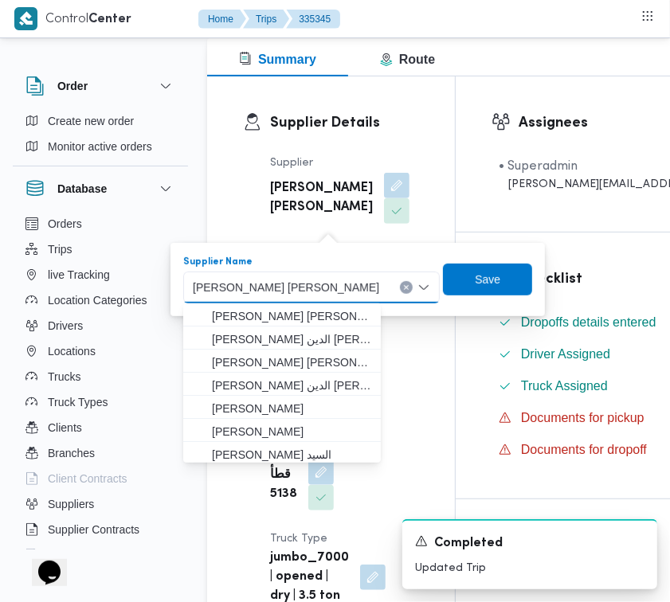
paste input "محمد ناصر"
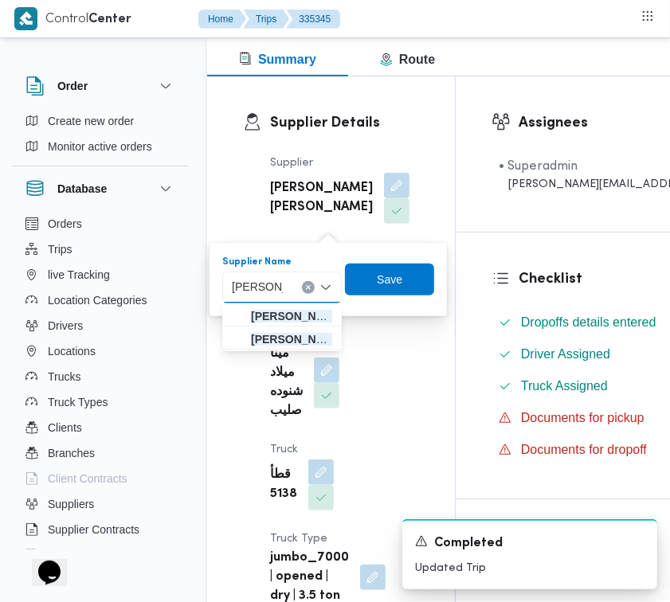
type input "محمد ناصر كامل عباس"
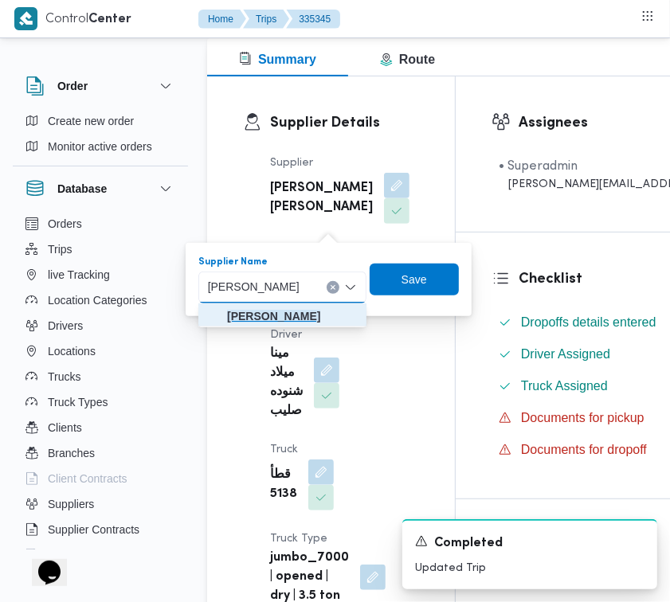
click at [241, 310] on mark "محمد ناصر كامل عباس" at bounding box center [273, 316] width 93 height 13
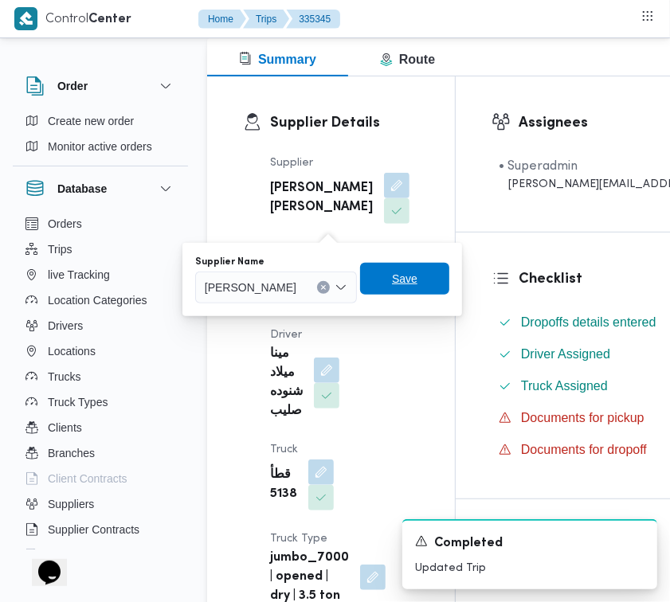
click at [417, 277] on span "Save" at bounding box center [404, 278] width 25 height 19
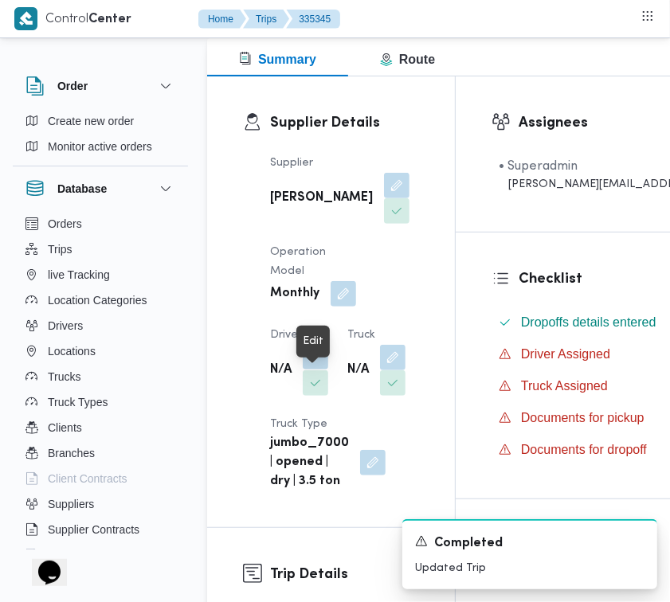
click at [311, 370] on button "button" at bounding box center [315, 356] width 25 height 25
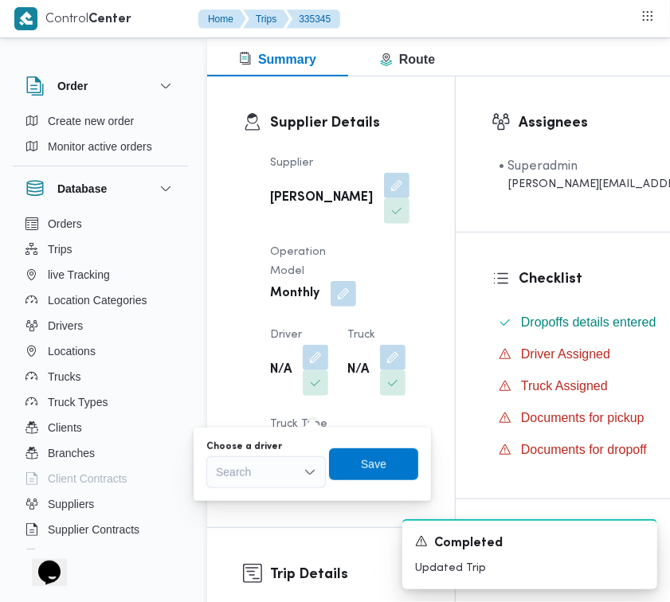
click at [300, 462] on div "Search" at bounding box center [266, 473] width 120 height 32
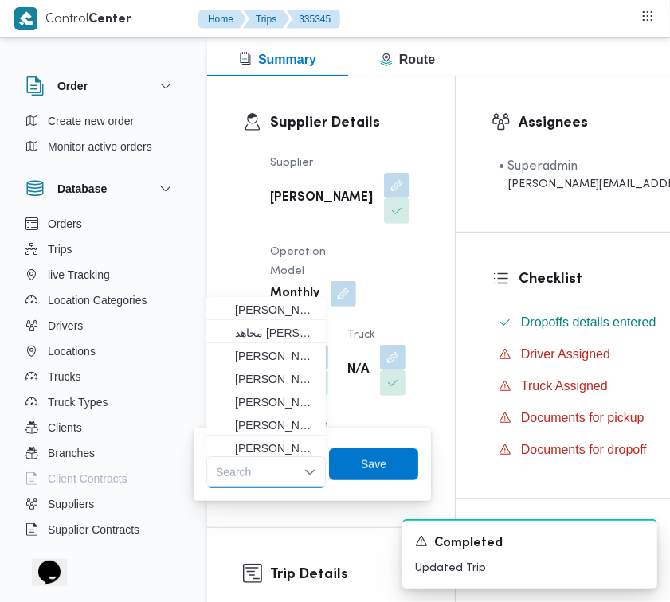
paste input "محمدحسن"
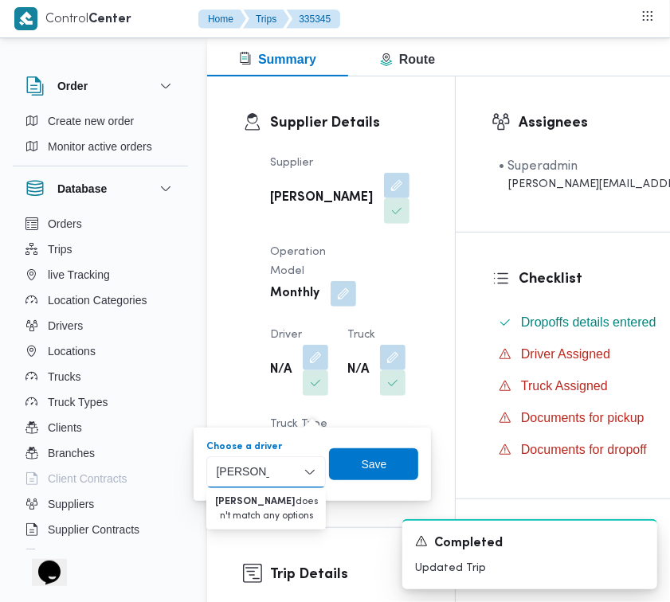
click at [239, 466] on input "محمدحسن" at bounding box center [242, 472] width 53 height 19
type input "محمد حسن"
click at [269, 496] on span "محمد حسن عبدالدايم سعيد" at bounding box center [275, 501] width 81 height 19
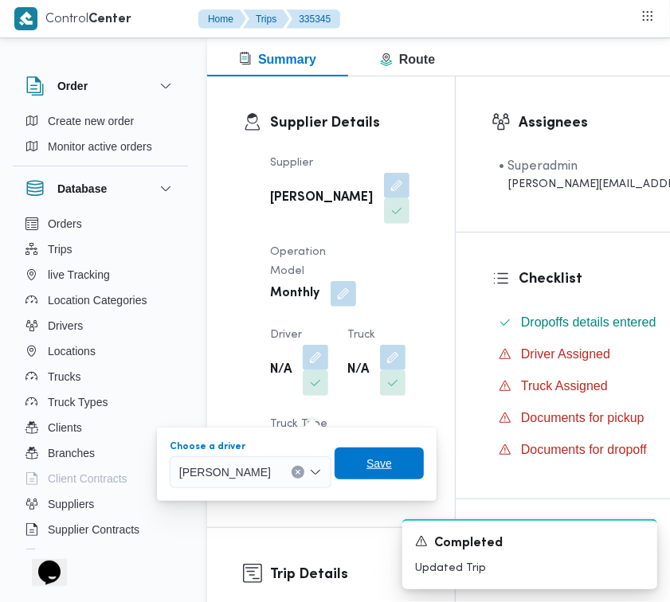
click at [392, 464] on span "Save" at bounding box center [378, 463] width 25 height 19
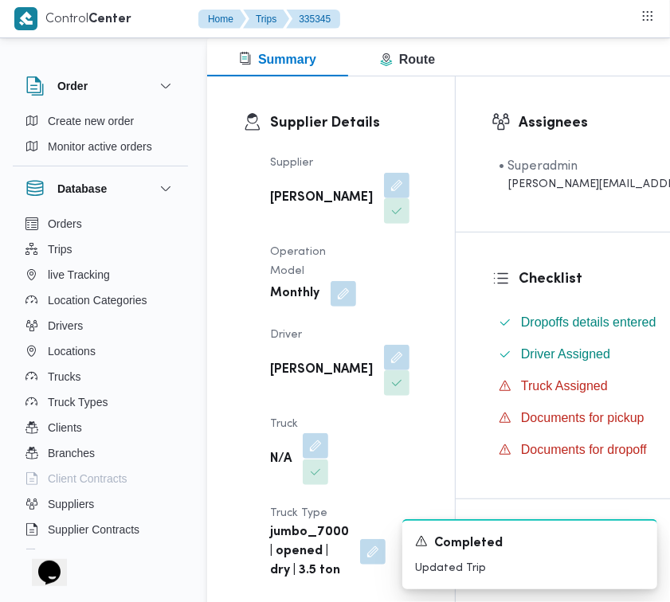
click at [324, 459] on button "button" at bounding box center [315, 445] width 25 height 25
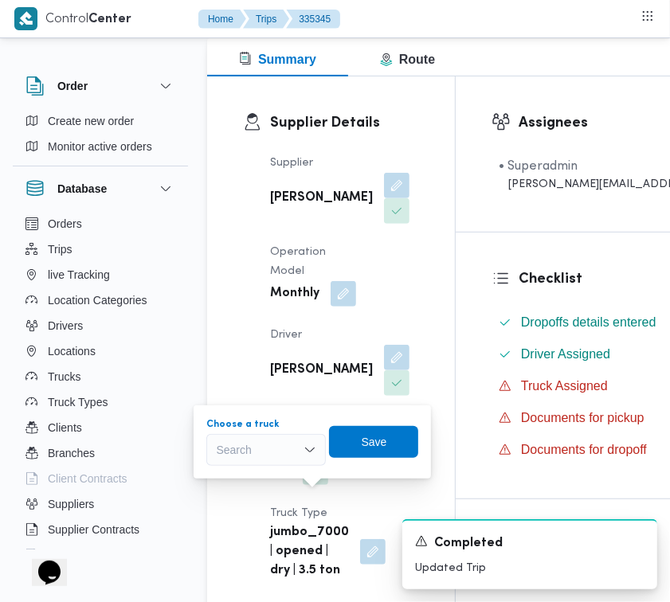
click at [279, 439] on div "Search" at bounding box center [266, 450] width 120 height 32
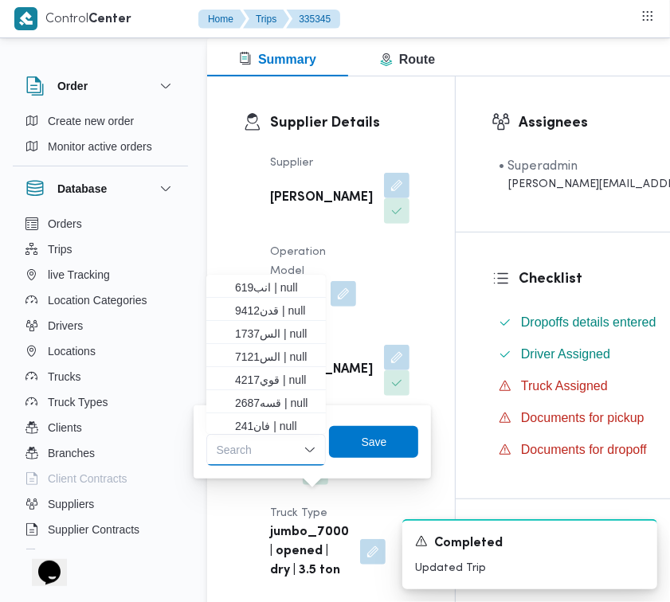
paste input "9412"
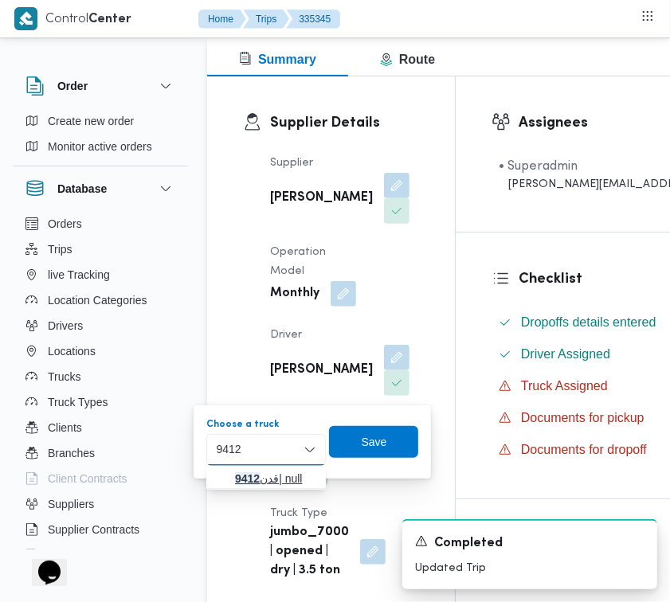
type input "9412"
click at [265, 476] on span "قدن 9412 | null" at bounding box center [275, 478] width 81 height 19
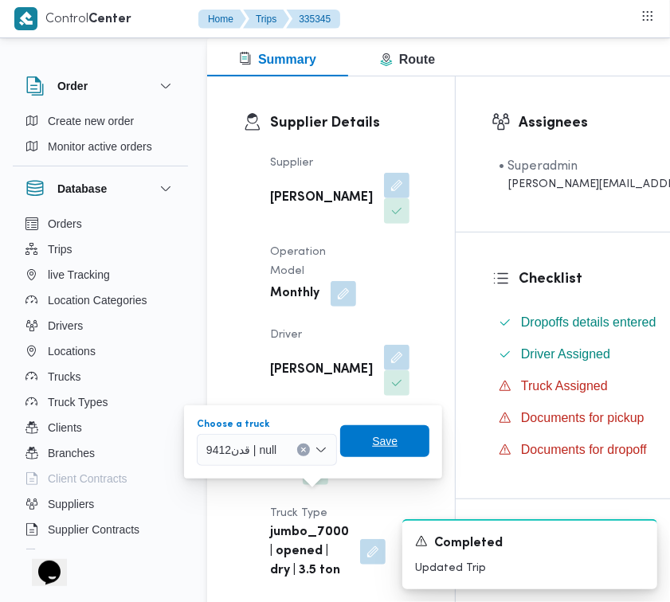
click at [413, 452] on span "Save" at bounding box center [384, 441] width 89 height 32
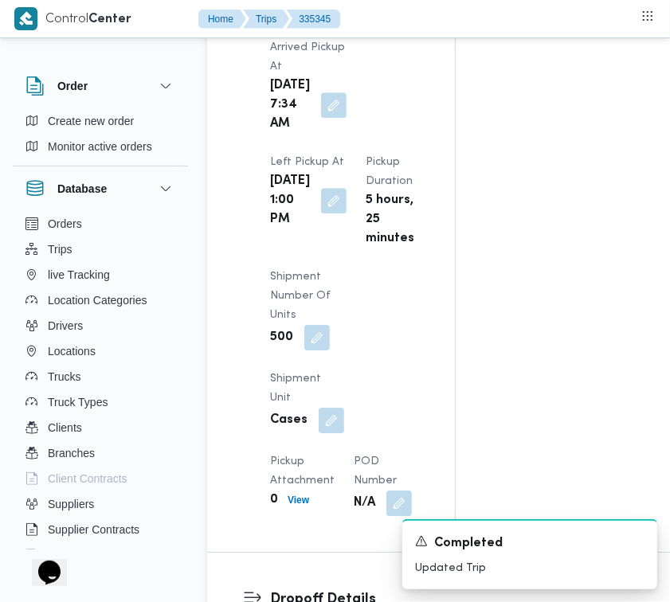
scroll to position [0, 0]
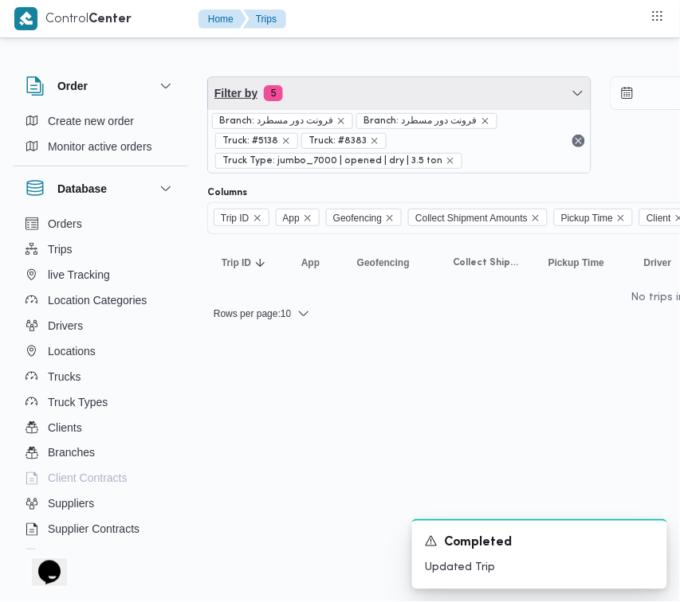
click at [428, 90] on span "Filter by 5" at bounding box center [399, 93] width 382 height 32
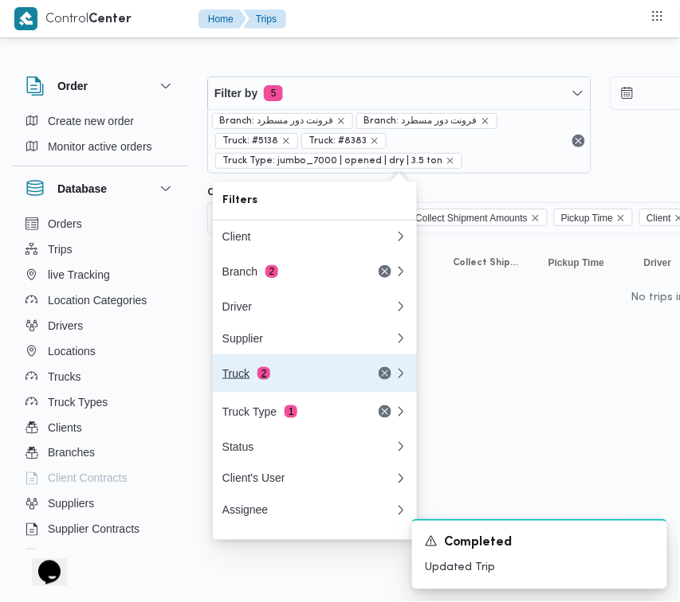
click at [267, 390] on button "Truck 2" at bounding box center [315, 374] width 204 height 38
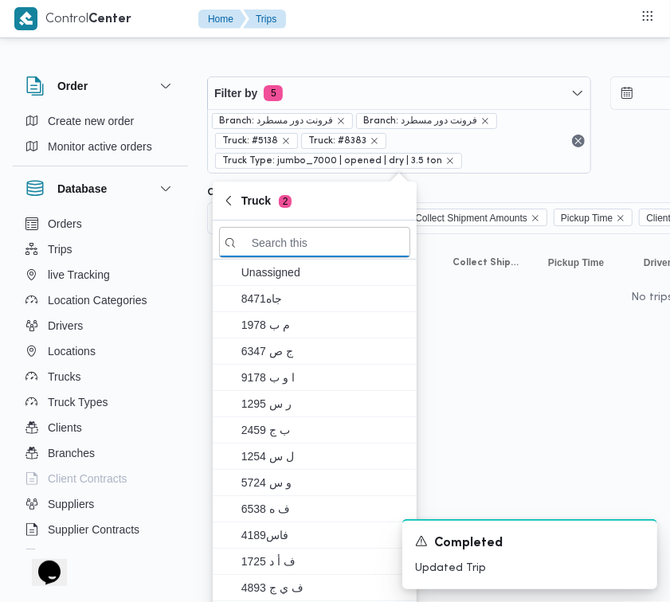
paste input "2879"
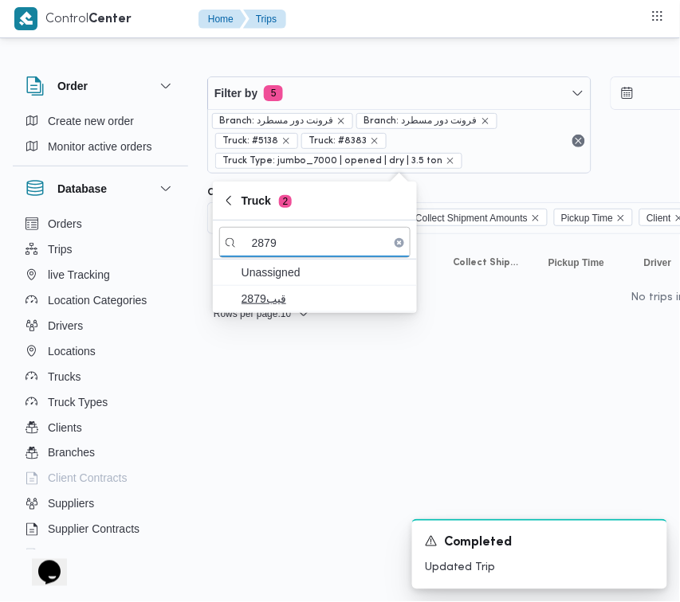
type input "2879"
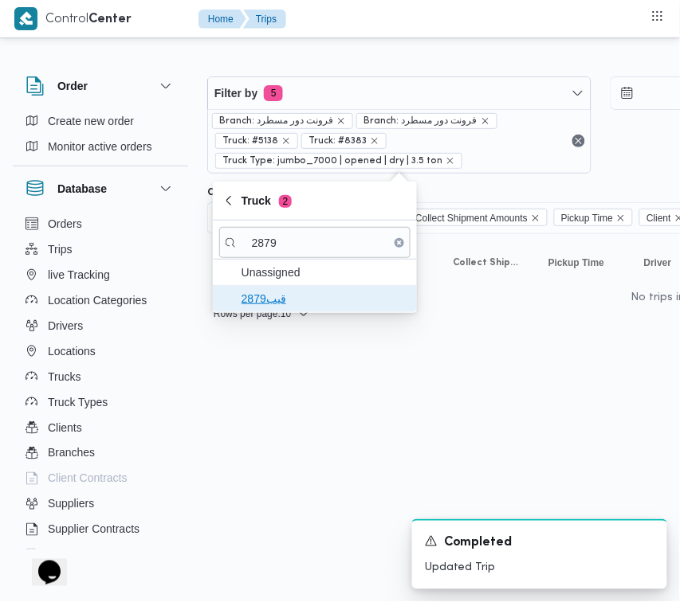
click at [253, 297] on span "قيب2879" at bounding box center [324, 298] width 166 height 19
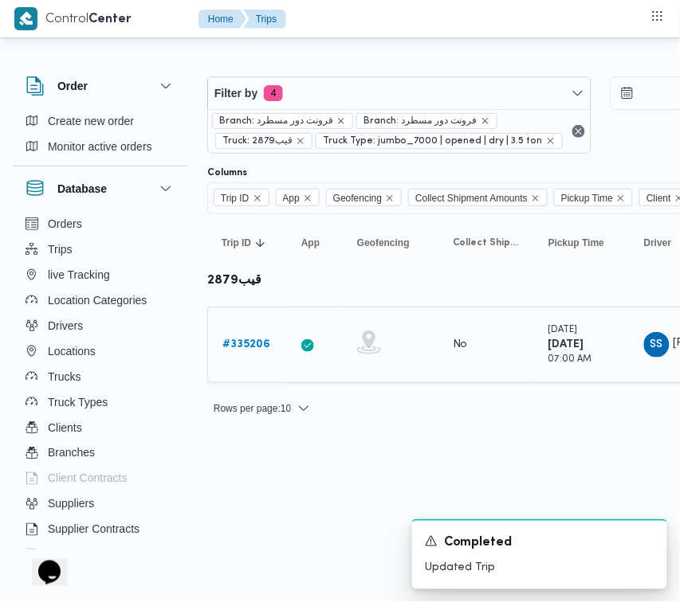
click at [256, 347] on b "# 335206" at bounding box center [246, 344] width 48 height 10
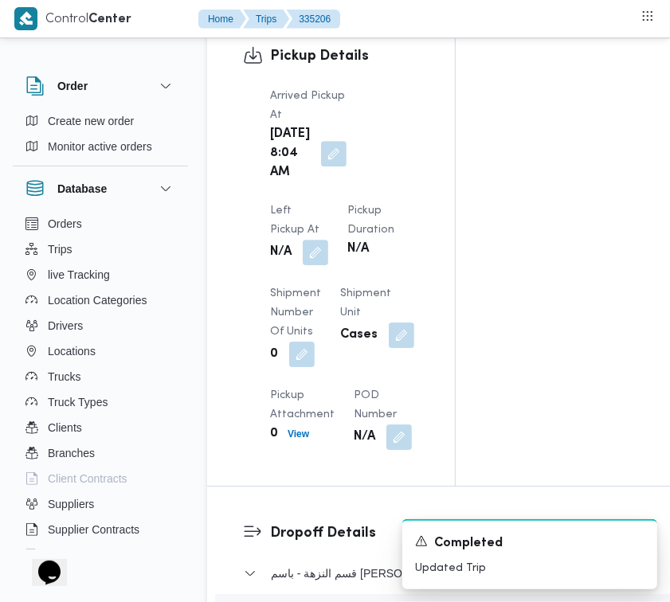
scroll to position [2091, 0]
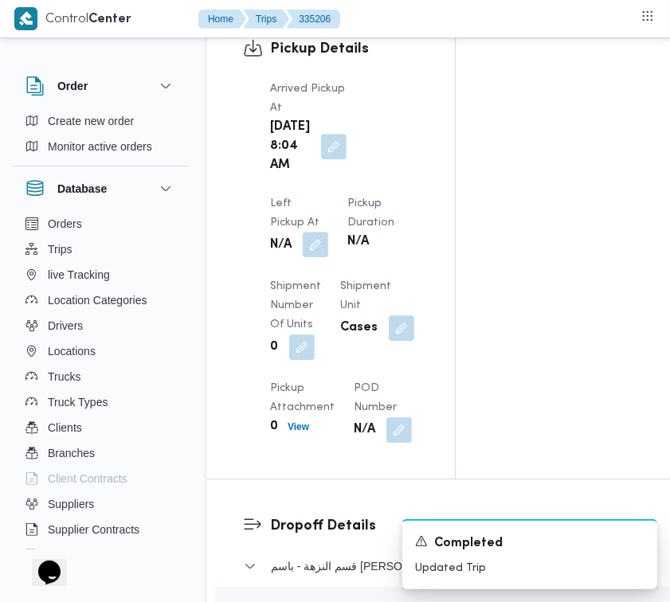
click at [316, 257] on button "button" at bounding box center [315, 244] width 25 height 25
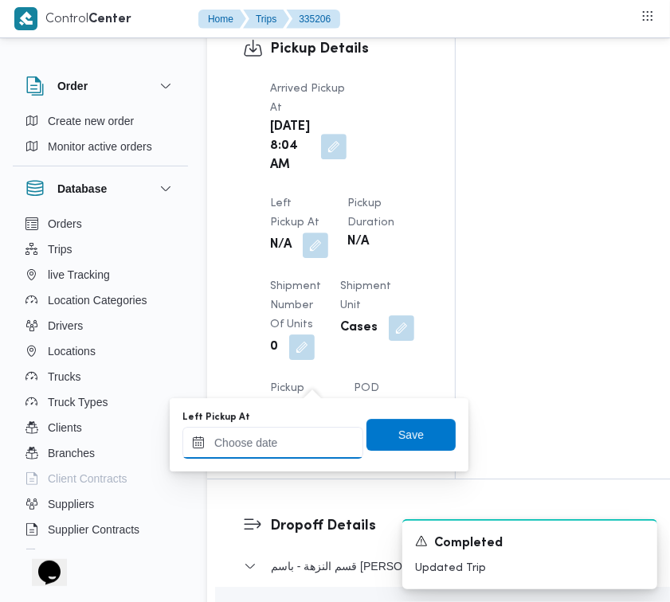
click at [315, 439] on input "Left Pickup At" at bounding box center [272, 443] width 181 height 32
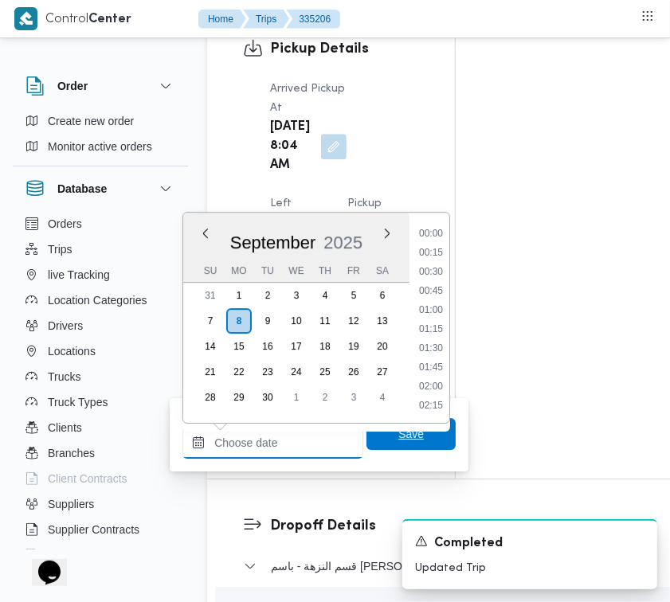
scroll to position [897, 0]
click at [443, 327] on li "13:00" at bounding box center [431, 331] width 37 height 16
type input "08/09/2025 13:00"
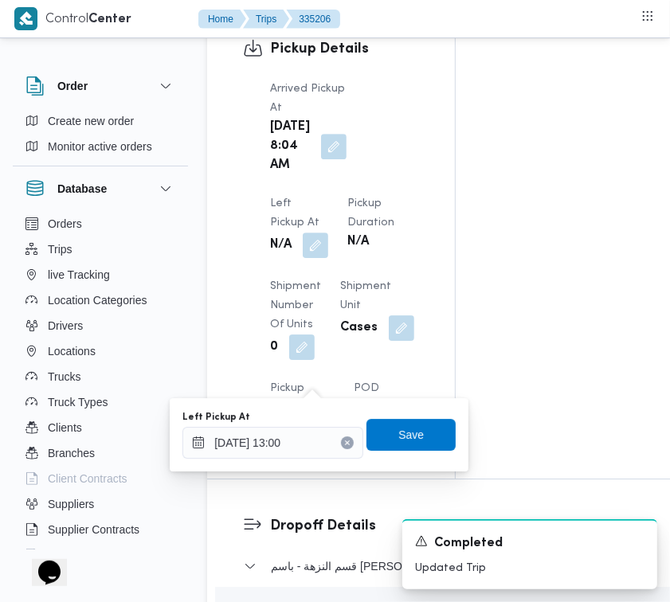
click at [444, 430] on div "Left Pickup At 08/09/2025 13:00 Save" at bounding box center [319, 434] width 276 height 51
click at [422, 435] on span "Save" at bounding box center [410, 434] width 89 height 32
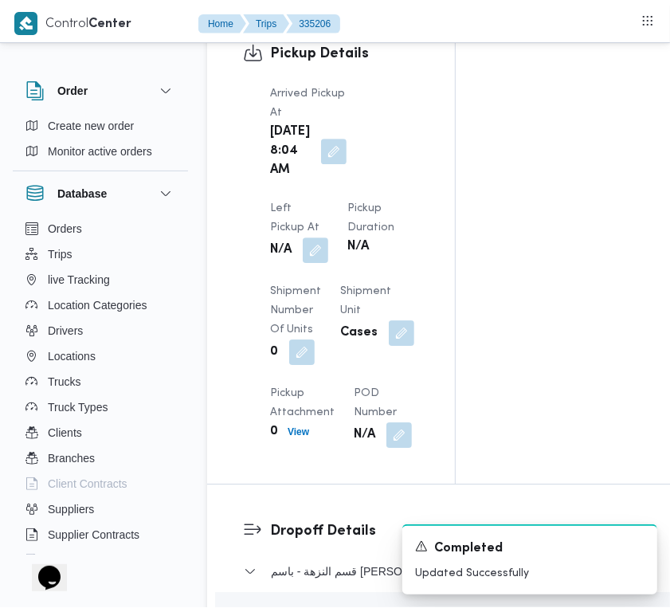
scroll to position [0, 0]
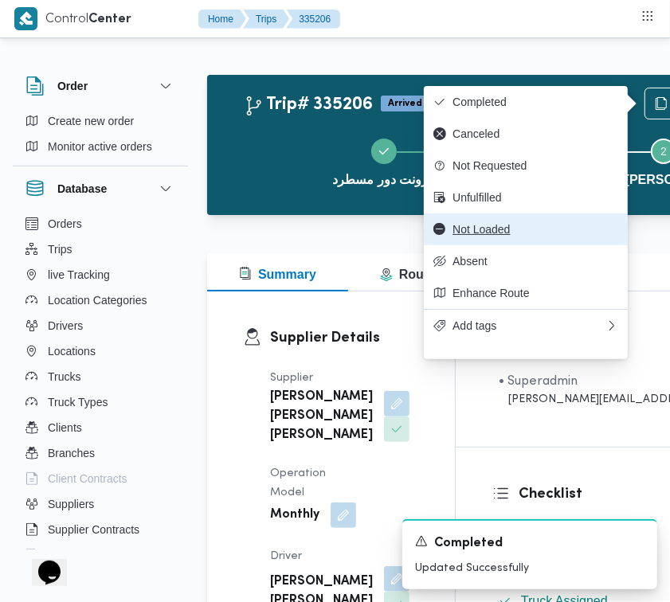
click at [504, 236] on span "Not Loaded" at bounding box center [536, 229] width 166 height 13
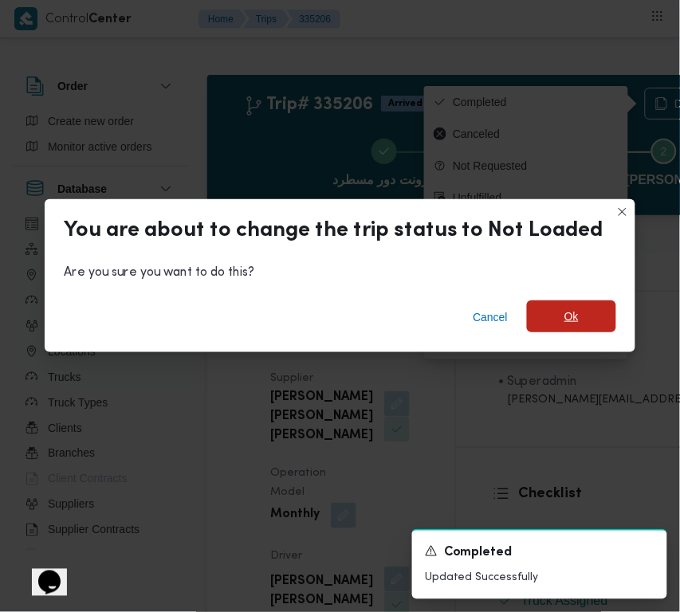
click at [564, 315] on span "Ok" at bounding box center [571, 316] width 14 height 19
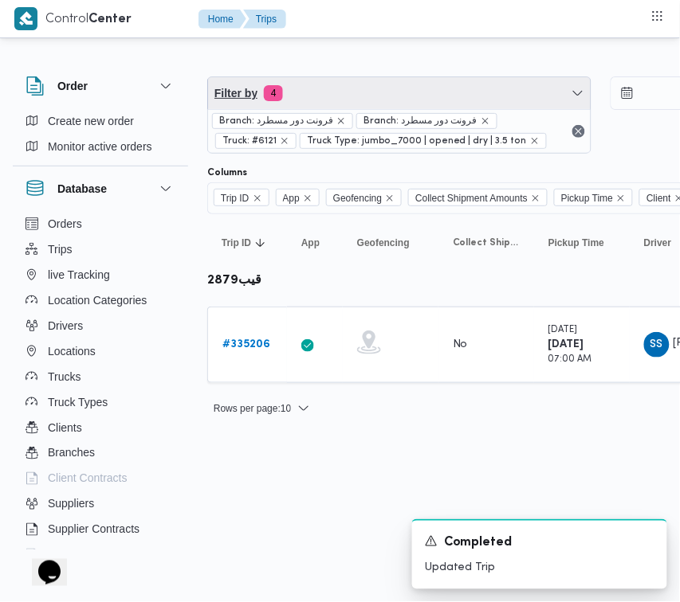
click at [311, 96] on span "Filter by 4" at bounding box center [399, 93] width 382 height 32
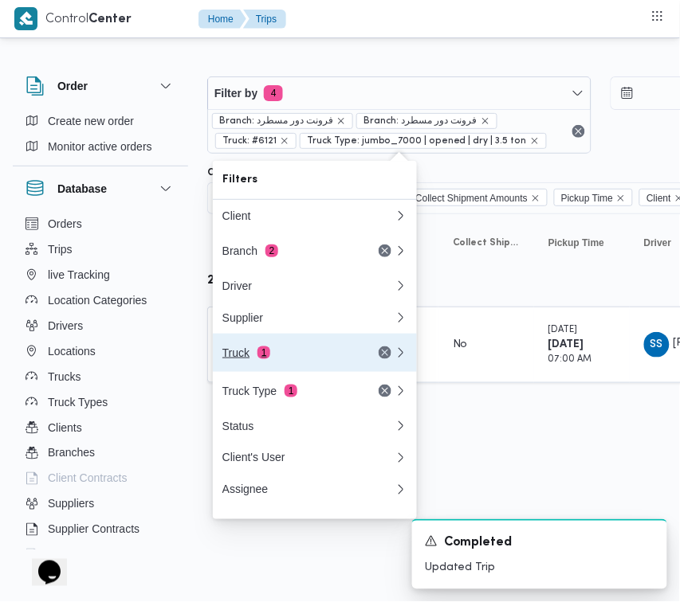
click at [312, 353] on div "Truck 1" at bounding box center [289, 353] width 134 height 13
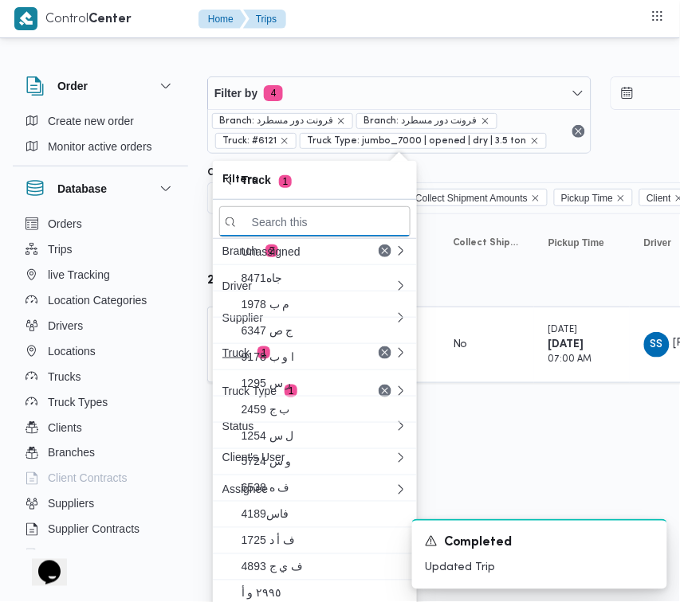
paste input "8418"
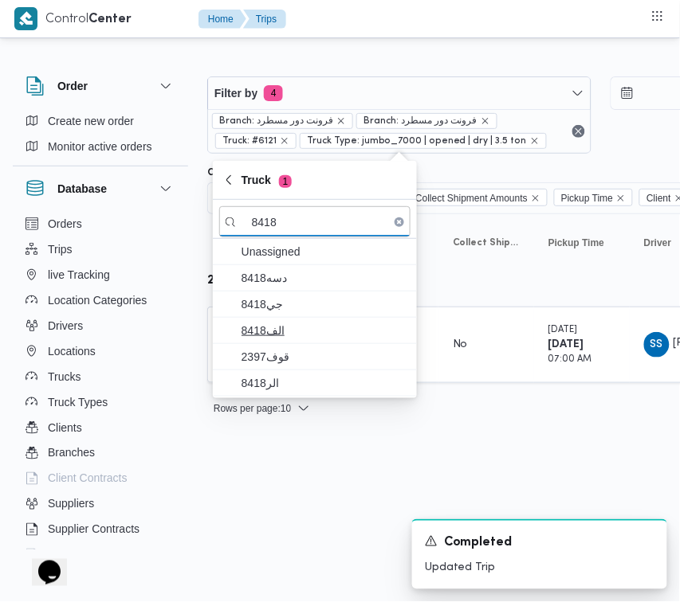
type input "8418"
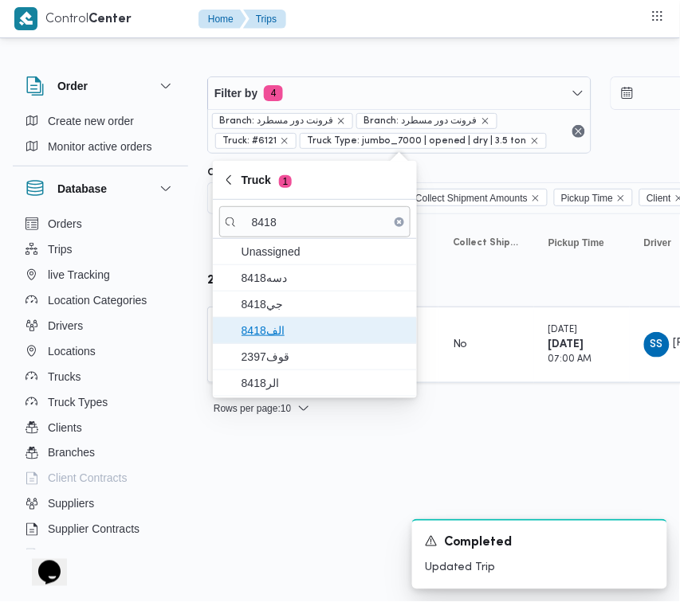
click at [292, 325] on span "الف8418" at bounding box center [324, 330] width 166 height 19
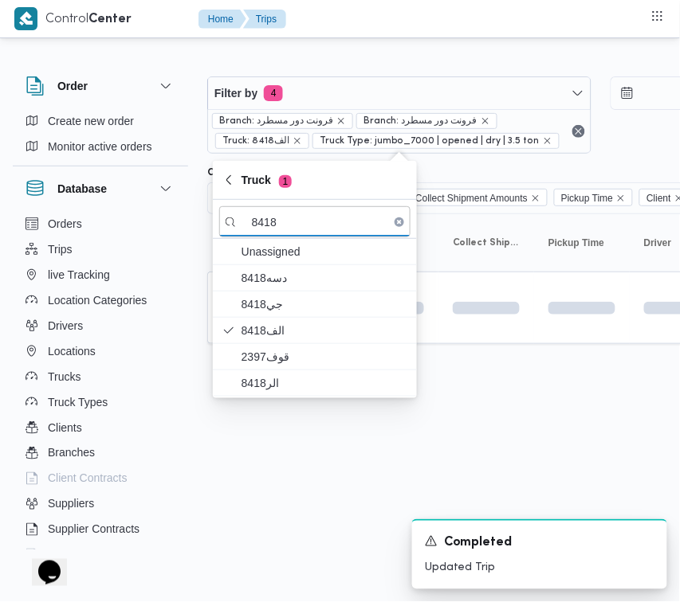
click at [343, 459] on html "Control Center Home Trips Order Create new order Monitor active orders Database…" at bounding box center [340, 301] width 680 height 602
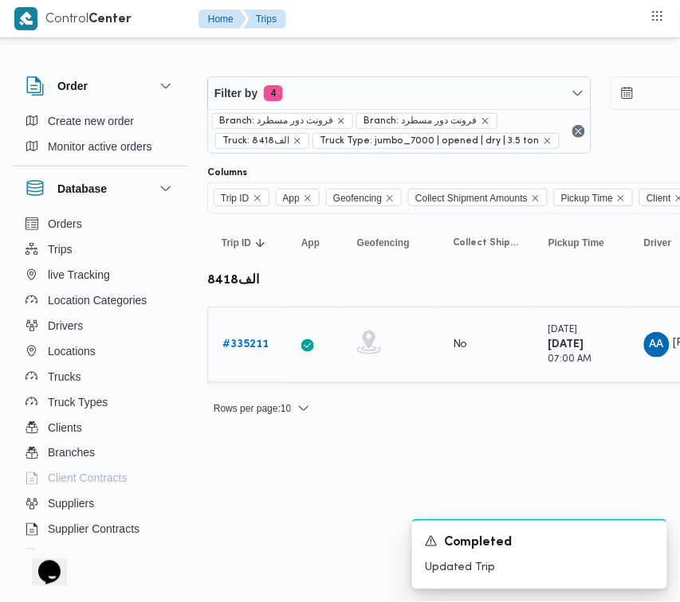
click at [249, 363] on td "Trip ID # 335211" at bounding box center [247, 345] width 80 height 76
click at [247, 347] on b "# 335211" at bounding box center [245, 344] width 46 height 10
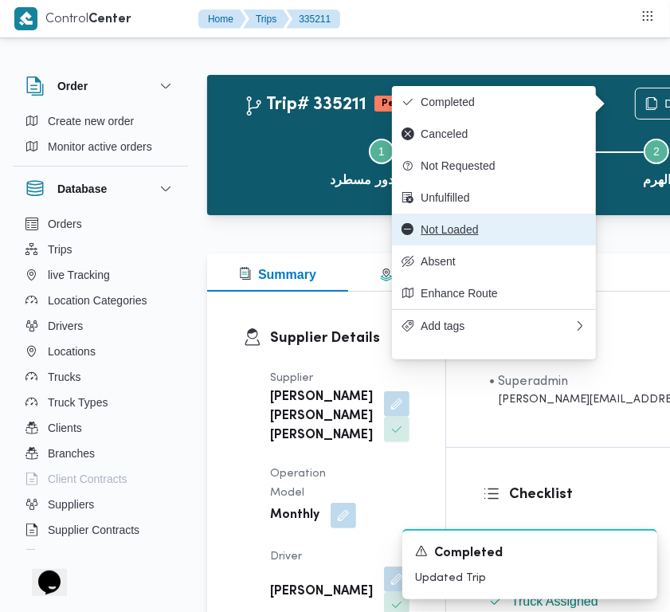
click at [482, 236] on span "Not Loaded" at bounding box center [504, 229] width 166 height 13
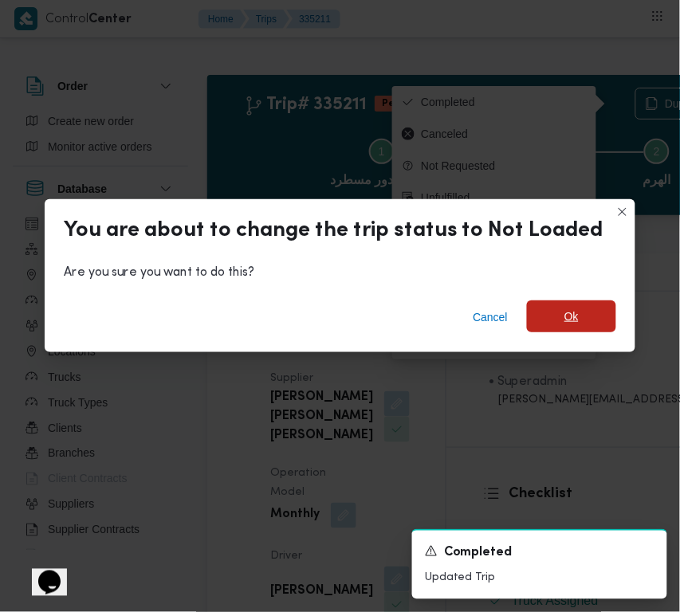
click at [587, 311] on span "Ok" at bounding box center [571, 316] width 89 height 32
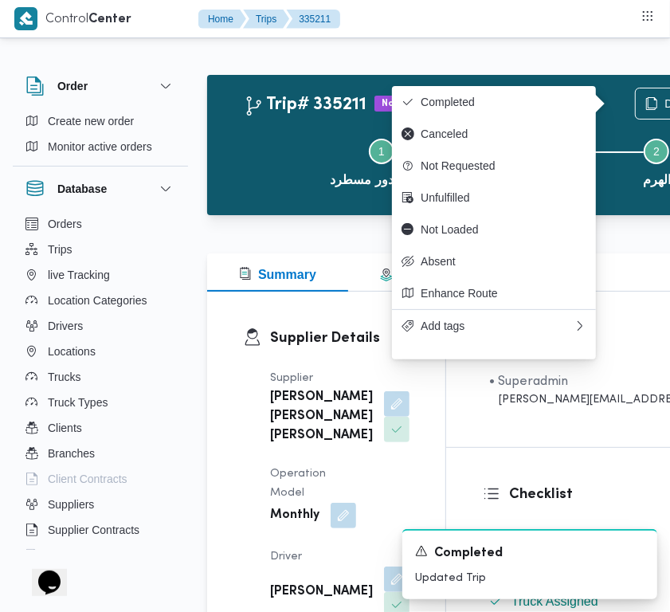
click at [360, 339] on h3 "Supplier Details" at bounding box center [339, 338] width 139 height 22
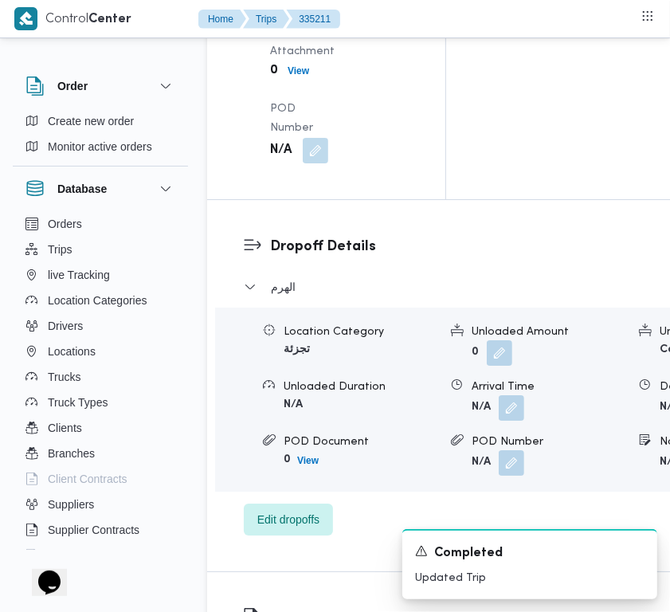
scroll to position [2420, 0]
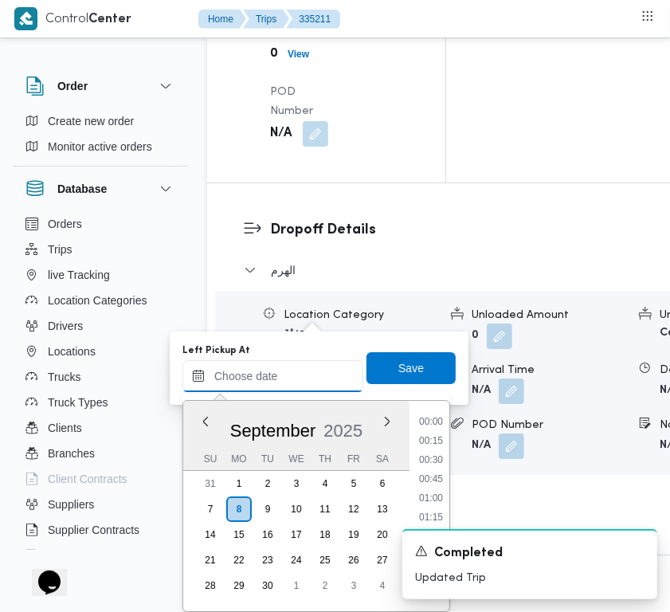
drag, startPoint x: 319, startPoint y: 371, endPoint x: 343, endPoint y: 383, distance: 27.4
click at [319, 371] on input "Left Pickup At" at bounding box center [272, 376] width 181 height 32
click at [443, 511] on li "13:00" at bounding box center [431, 519] width 37 height 16
type input "08/09/2025 13:00"
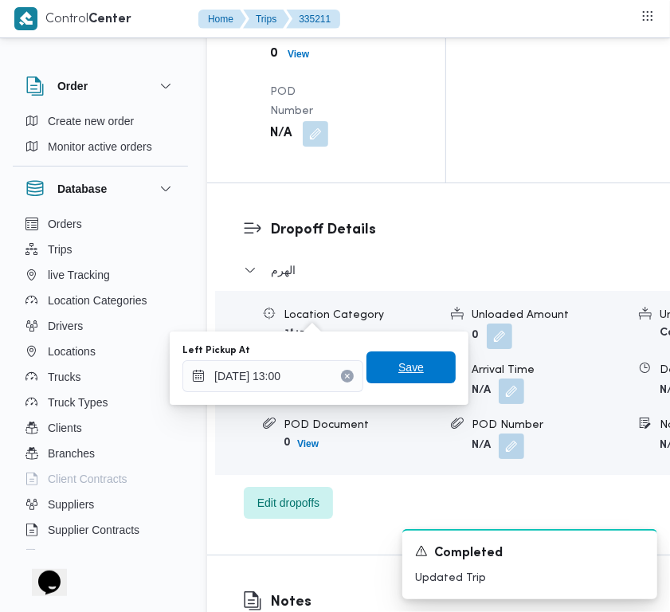
click at [398, 363] on span "Save" at bounding box center [410, 367] width 25 height 19
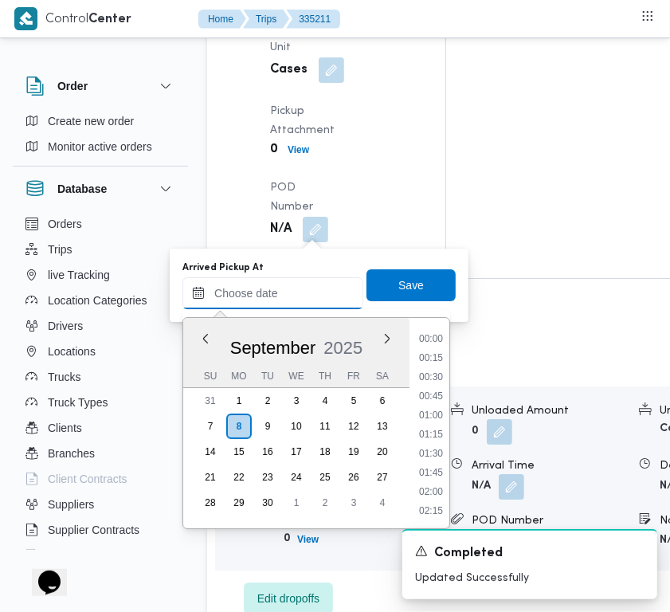
drag, startPoint x: 323, startPoint y: 281, endPoint x: 410, endPoint y: 308, distance: 91.7
click at [323, 281] on input "Arrived Pickup At" at bounding box center [272, 293] width 181 height 32
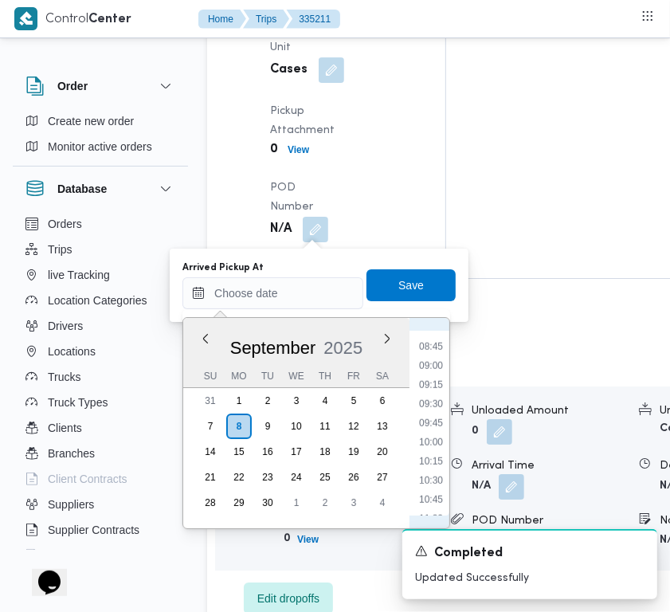
scroll to position [504, 0]
click at [440, 371] on li "07:00" at bounding box center [431, 370] width 37 height 16
type input "08/09/2025 07:00"
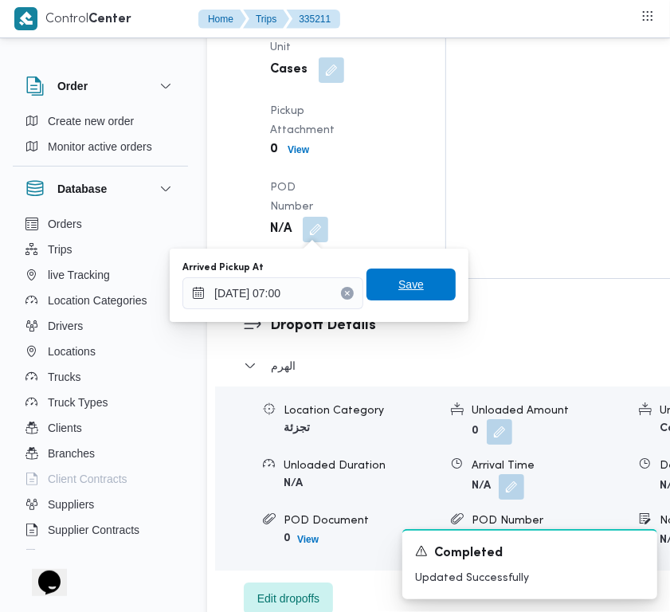
click at [418, 285] on span "Save" at bounding box center [410, 284] width 89 height 32
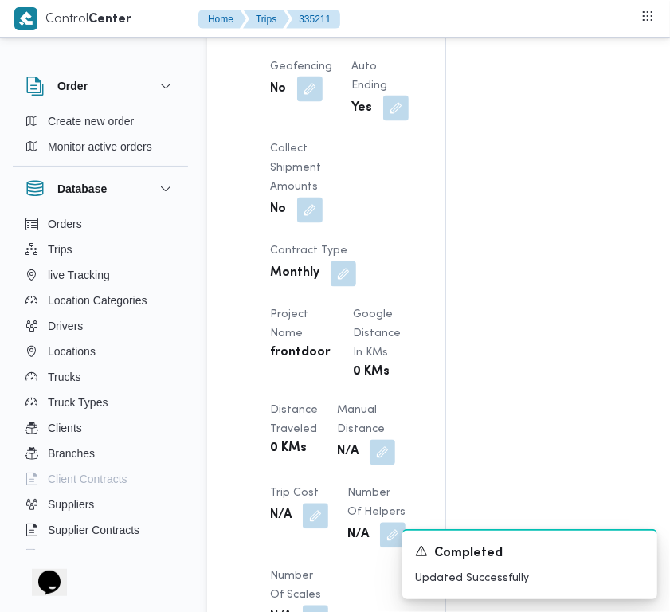
scroll to position [1220, 0]
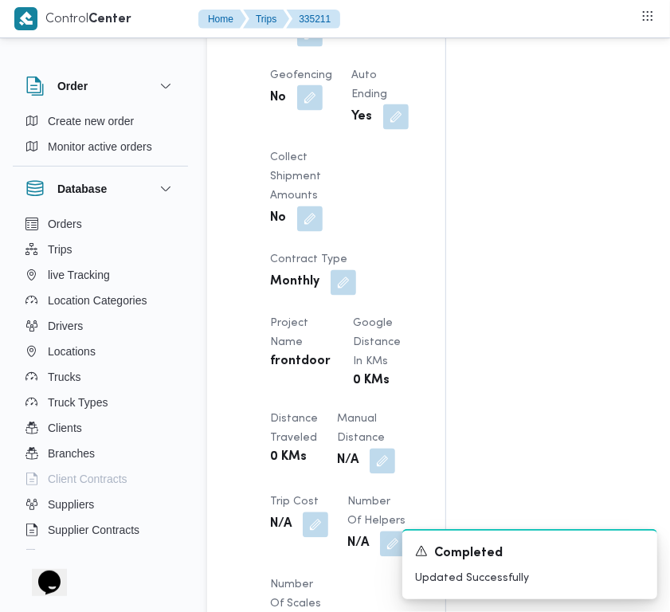
click at [352, 187] on div "Client Frontdoor Branch فرونت دور مسطرد Trip Type تجزئة Pickup date & time Mon,…" at bounding box center [340, 260] width 159 height 1147
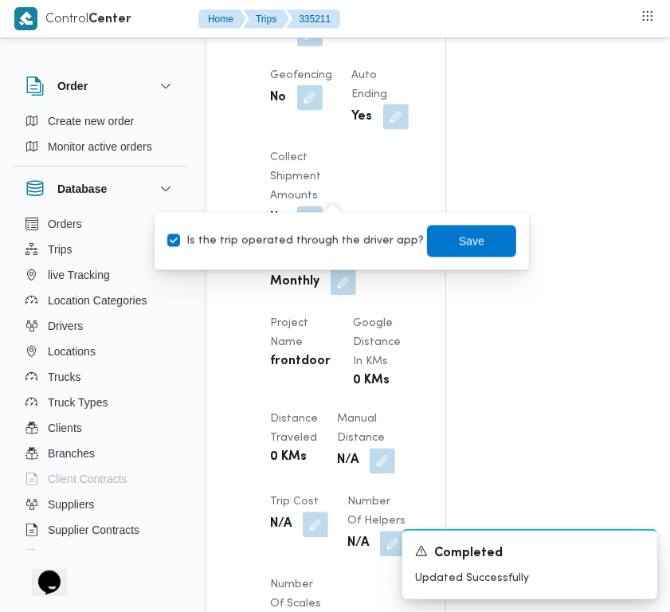
click at [324, 225] on div "Is the trip operated through the driver app? Save" at bounding box center [342, 241] width 352 height 35
click at [327, 240] on label "Is the trip operated through the driver app?" at bounding box center [295, 241] width 257 height 19
checkbox input "false"
click at [437, 244] on span "Save" at bounding box center [471, 241] width 89 height 32
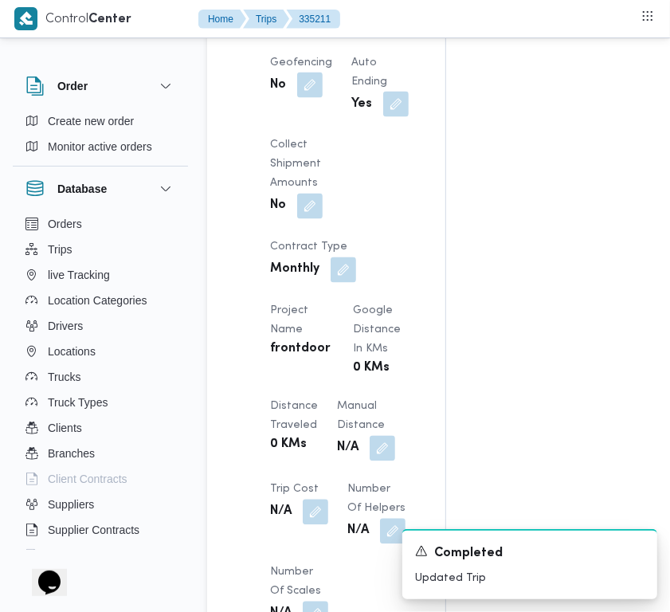
click at [446, 157] on div "Assignees • Superadmin [EMAIL_ADDRESS][DOMAIN_NAME] Checklist Dropoffs details …" at bounding box center [634, 284] width 377 height 2425
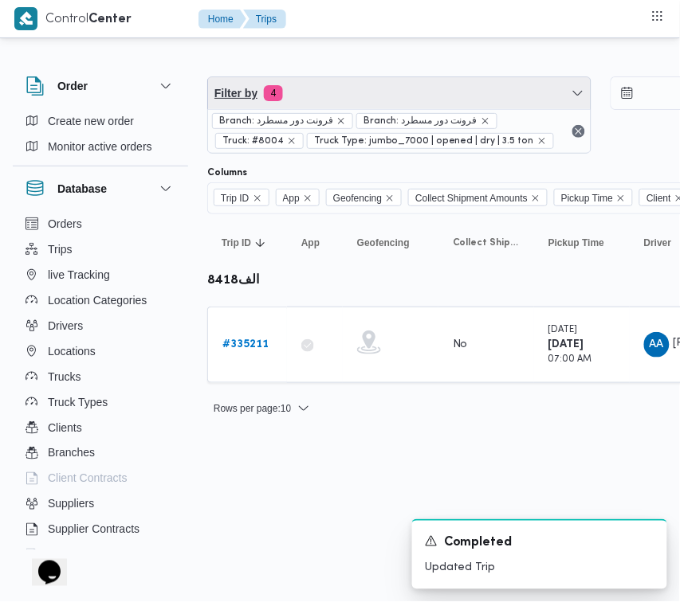
click at [397, 97] on span "Filter by 4" at bounding box center [399, 93] width 382 height 32
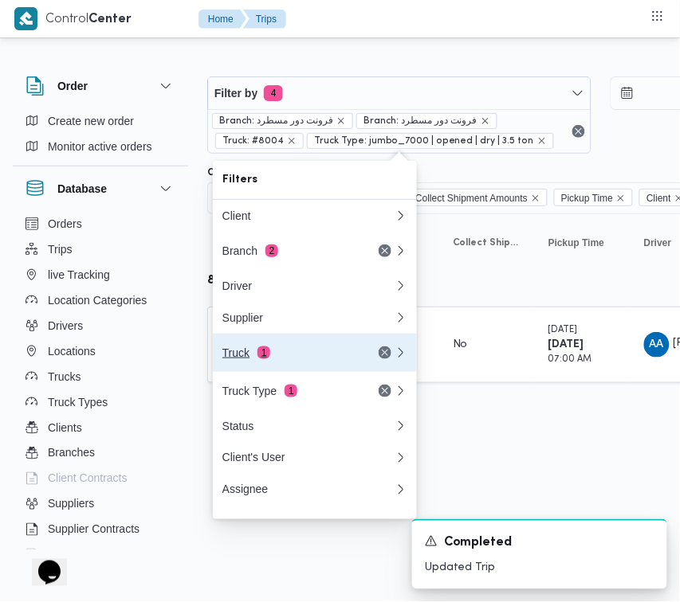
click at [343, 352] on div "Truck 1" at bounding box center [289, 353] width 134 height 13
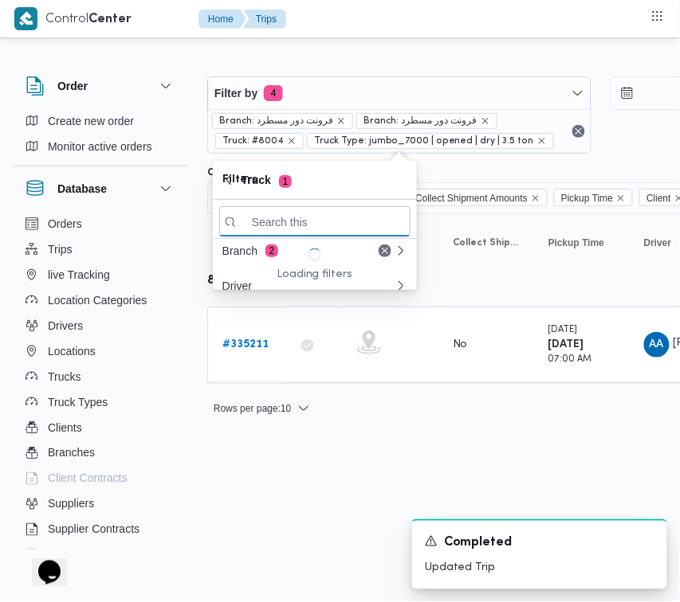
paste input "6348"
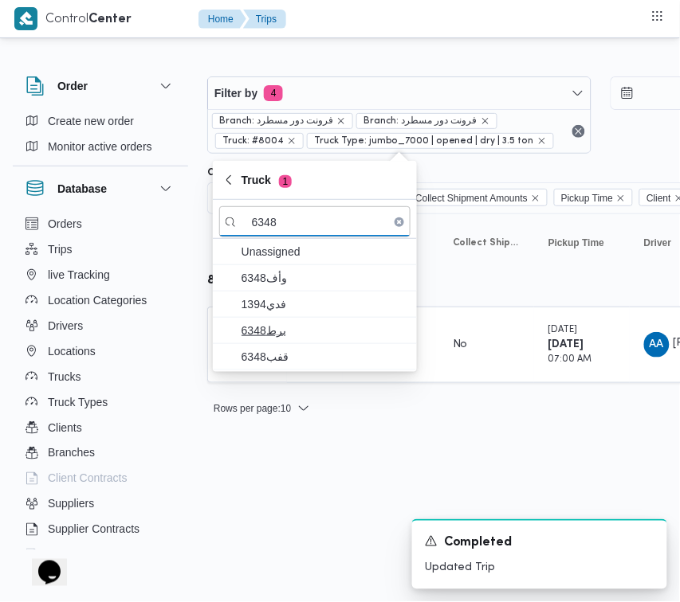
type input "6348"
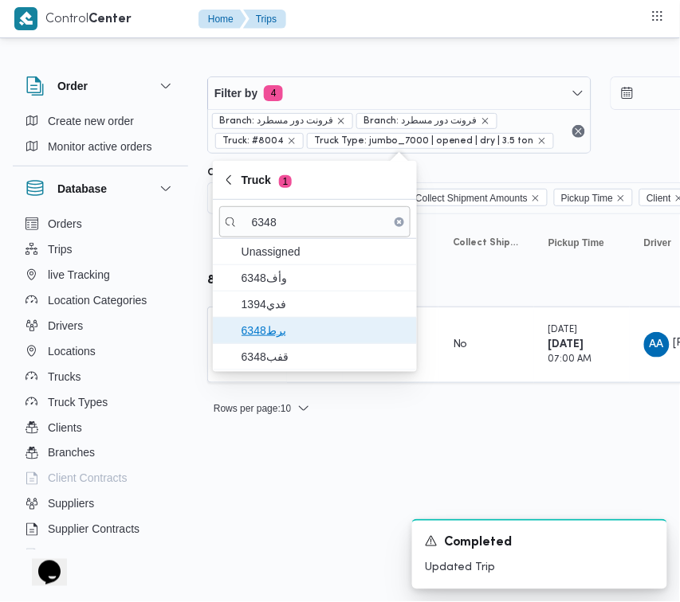
click at [296, 323] on span "برط6348" at bounding box center [324, 330] width 166 height 19
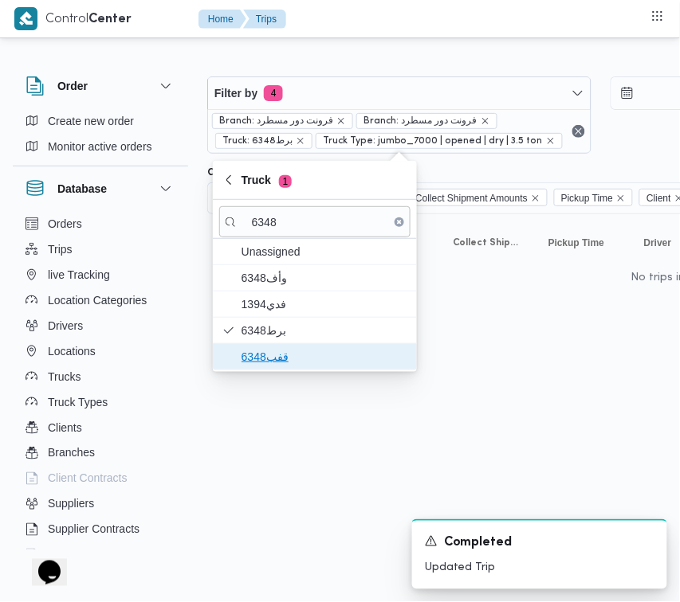
click at [277, 351] on span "قفب6348" at bounding box center [324, 356] width 166 height 19
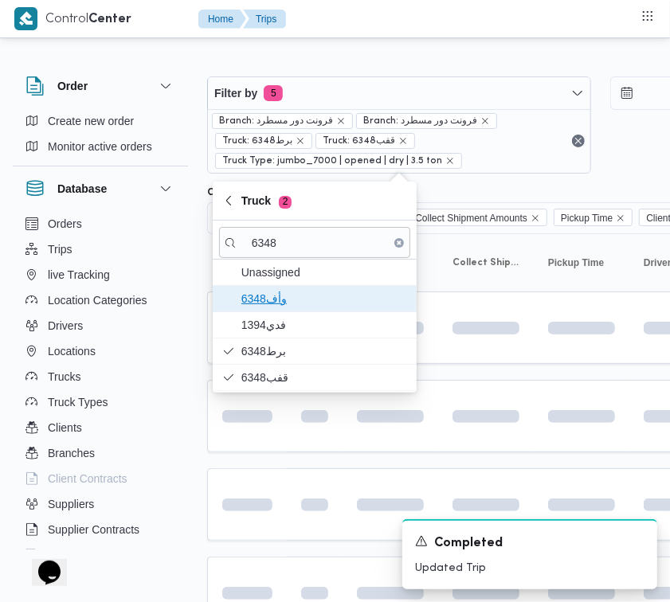
click at [280, 311] on span "وأف6348" at bounding box center [314, 298] width 191 height 25
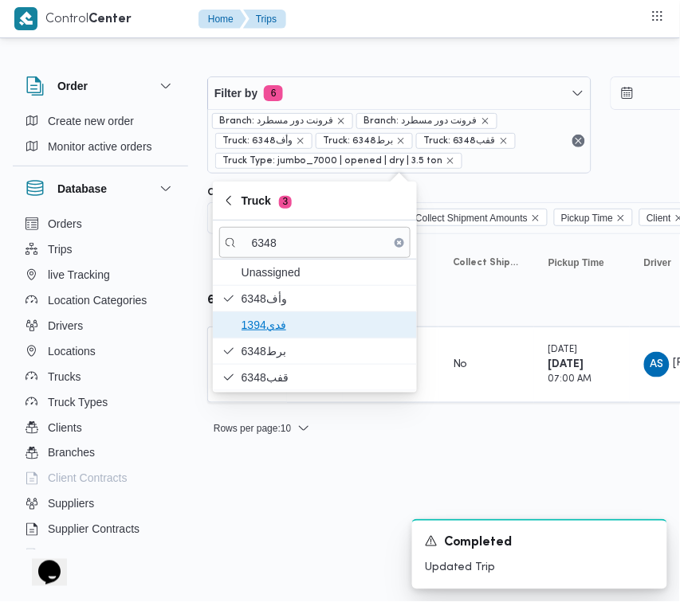
drag, startPoint x: 281, startPoint y: 320, endPoint x: 309, endPoint y: 376, distance: 62.4
click at [284, 323] on span "فدي1394" at bounding box center [324, 324] width 166 height 19
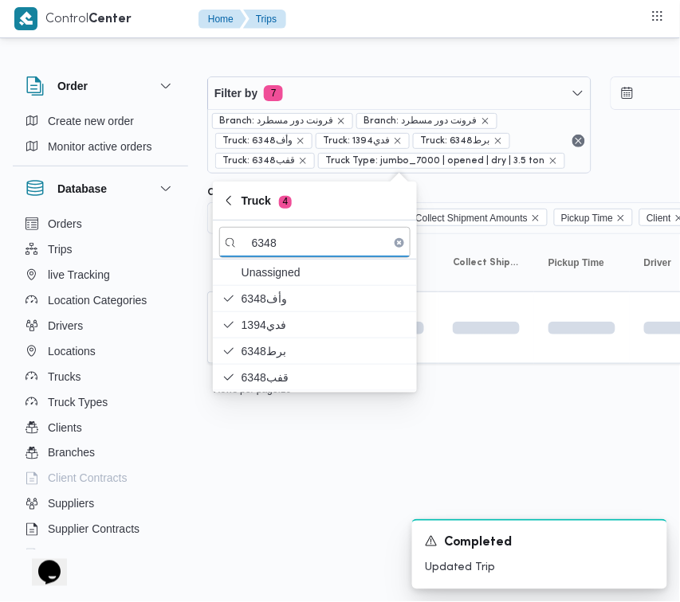
click at [293, 464] on html "Control Center Home Trips Order Create new order Monitor active orders Database…" at bounding box center [340, 301] width 680 height 602
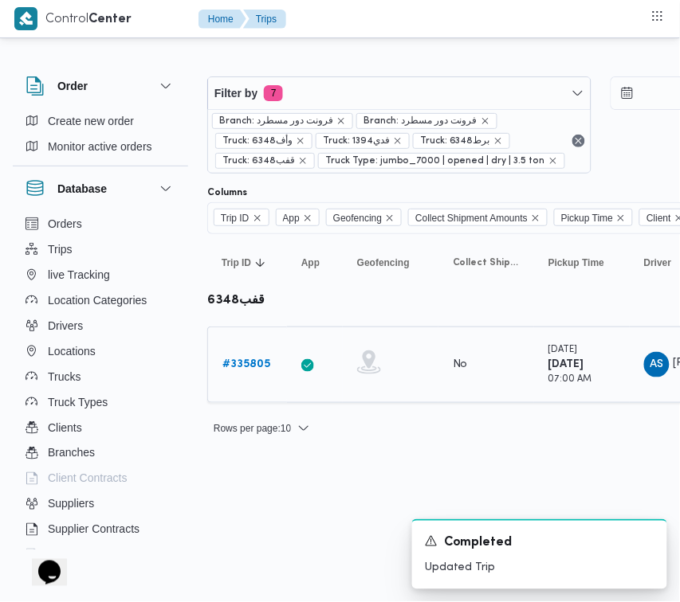
click at [229, 366] on b "# 335805" at bounding box center [246, 364] width 48 height 10
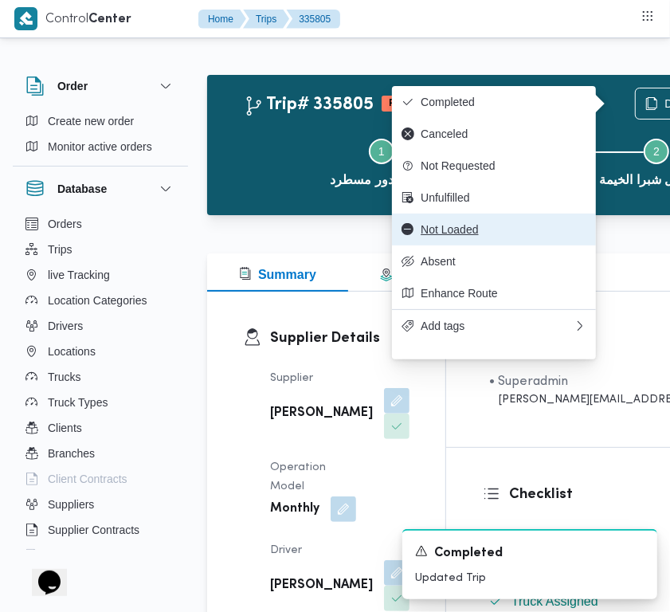
click at [511, 233] on span "Not Loaded" at bounding box center [504, 229] width 166 height 13
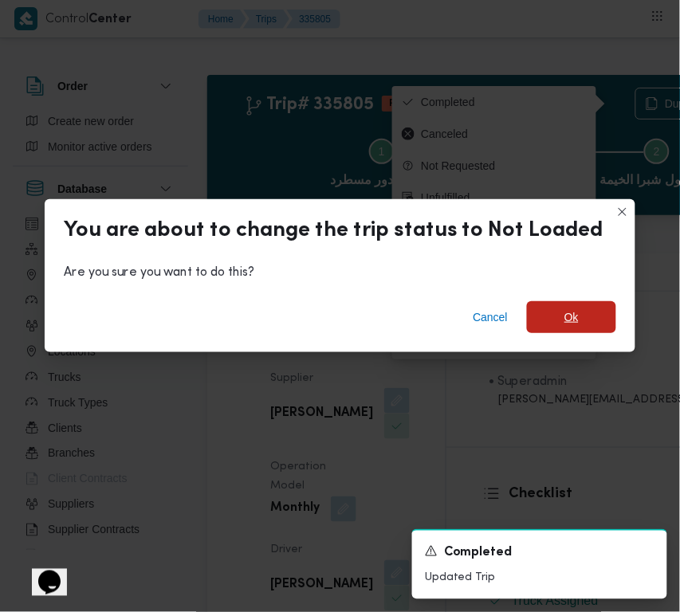
drag, startPoint x: 567, startPoint y: 313, endPoint x: 655, endPoint y: 321, distance: 88.0
click at [574, 315] on span "Ok" at bounding box center [571, 317] width 14 height 19
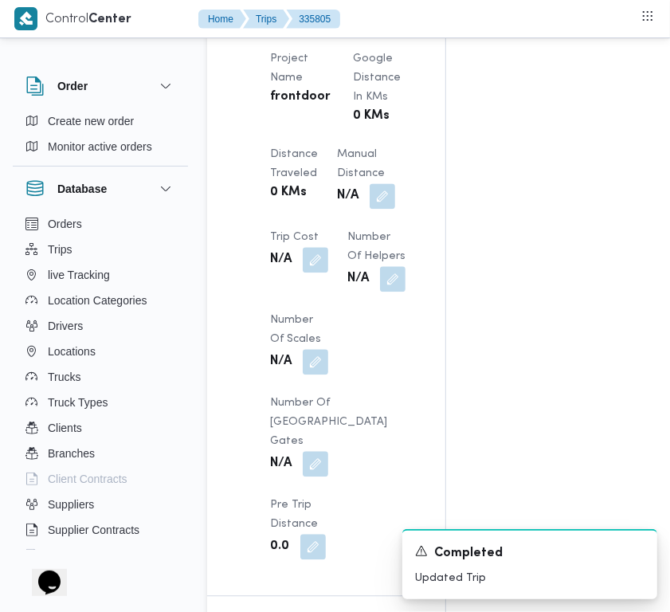
scroll to position [1277, 0]
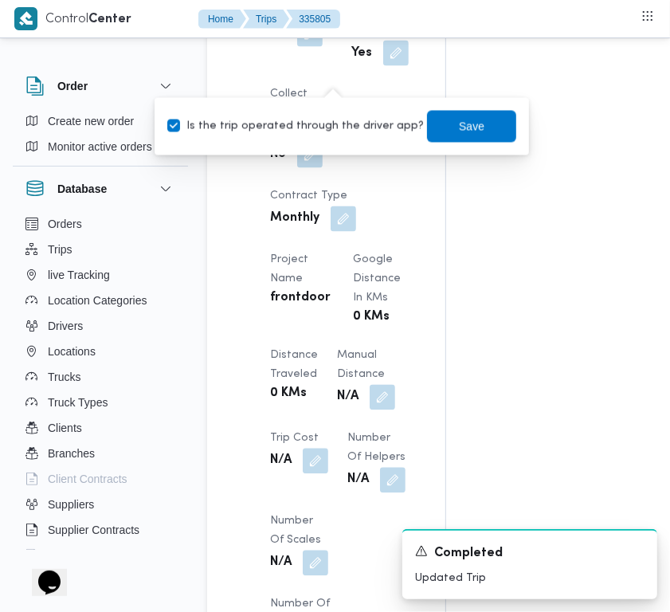
click at [327, 137] on div "Is the trip operated through the driver app? Save" at bounding box center [342, 126] width 352 height 35
click at [319, 132] on label "Is the trip operated through the driver app?" at bounding box center [295, 126] width 257 height 19
checkbox input "false"
drag, startPoint x: 406, startPoint y: 121, endPoint x: 468, endPoint y: 127, distance: 61.7
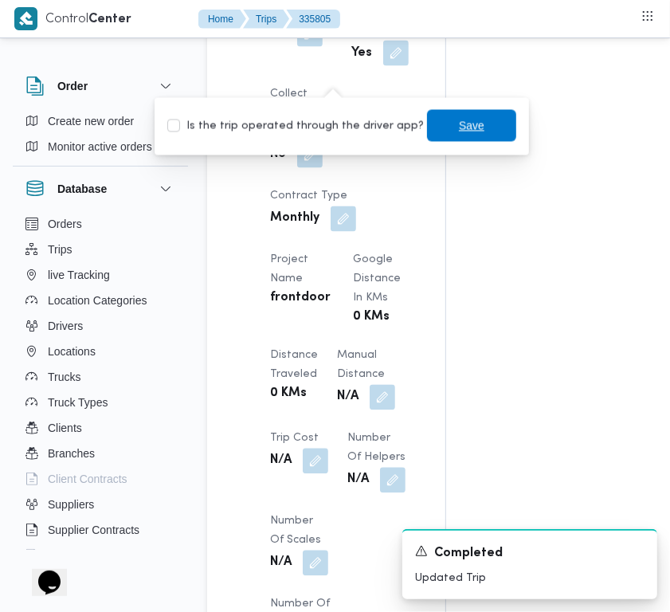
click at [415, 121] on div "Is the trip operated through the driver app? Save" at bounding box center [342, 126] width 352 height 35
click at [475, 127] on span "Save" at bounding box center [471, 126] width 89 height 32
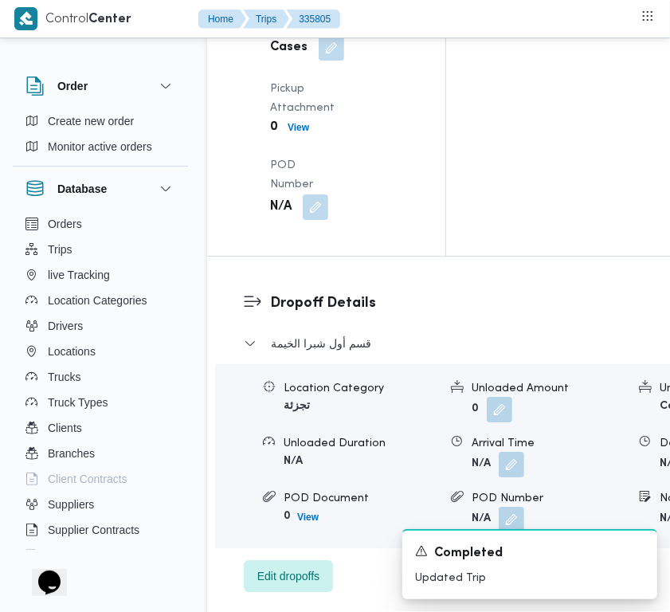
scroll to position [2424, 0]
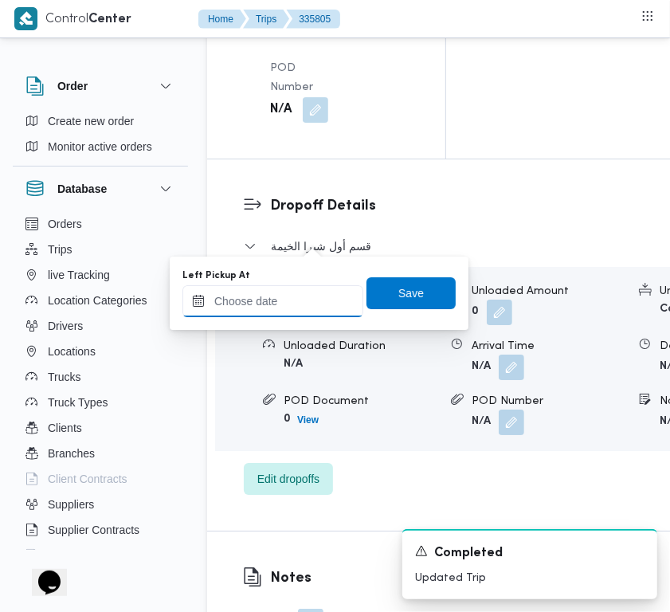
click at [317, 297] on input "Left Pickup At" at bounding box center [272, 301] width 181 height 32
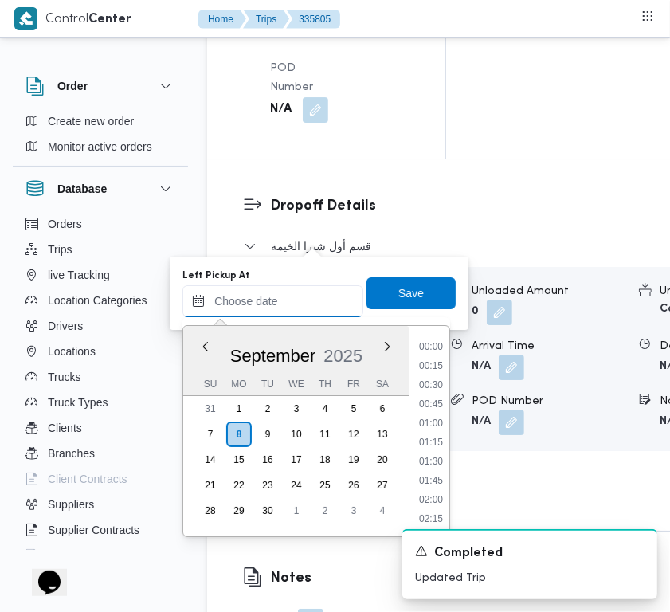
scroll to position [897, 0]
click at [437, 438] on li "13:00" at bounding box center [431, 444] width 37 height 16
type input "08/09/2025 13:00"
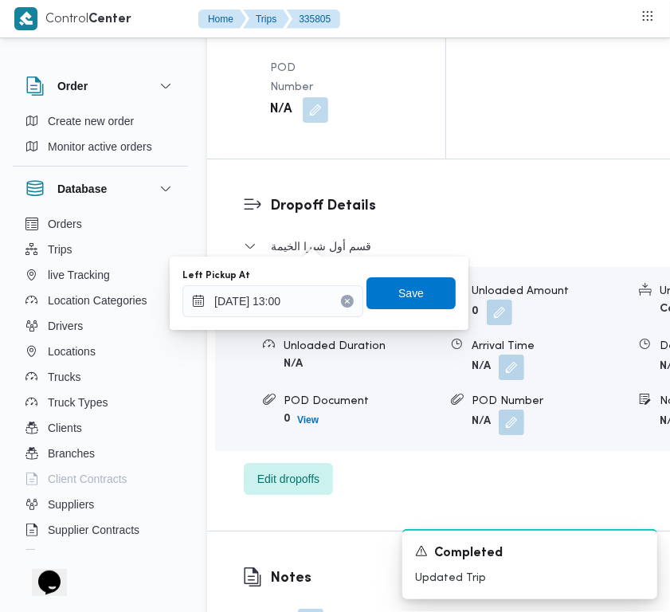
click at [426, 308] on div "Left Pickup At 08/09/2025 13:00 Save" at bounding box center [319, 293] width 276 height 51
click at [420, 300] on span "Save" at bounding box center [410, 292] width 89 height 32
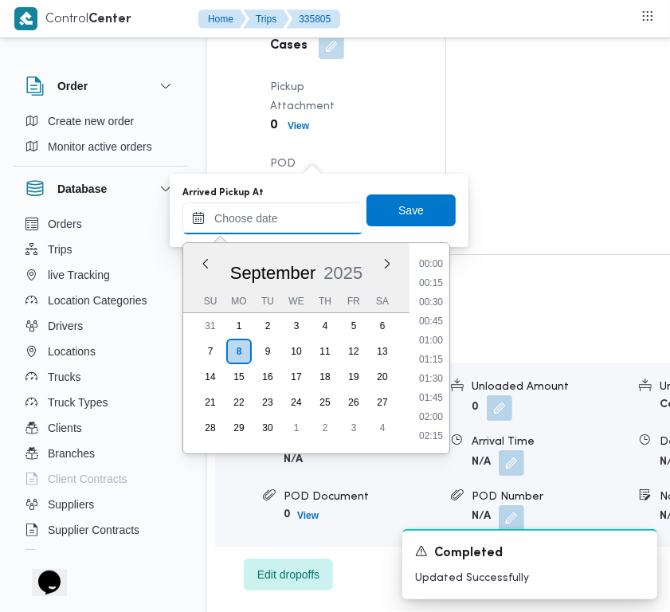
drag, startPoint x: 331, startPoint y: 205, endPoint x: 351, endPoint y: 225, distance: 28.7
click at [331, 205] on input "Arrived Pickup At" at bounding box center [272, 218] width 181 height 32
click at [450, 283] on div "Previous Month Next month September 2025 September 2025 Su Mo Tu We Th Fr Sa 31…" at bounding box center [316, 348] width 268 height 212
click at [447, 277] on li "12:00" at bounding box center [431, 284] width 37 height 16
type input "08/09/2025 12:00"
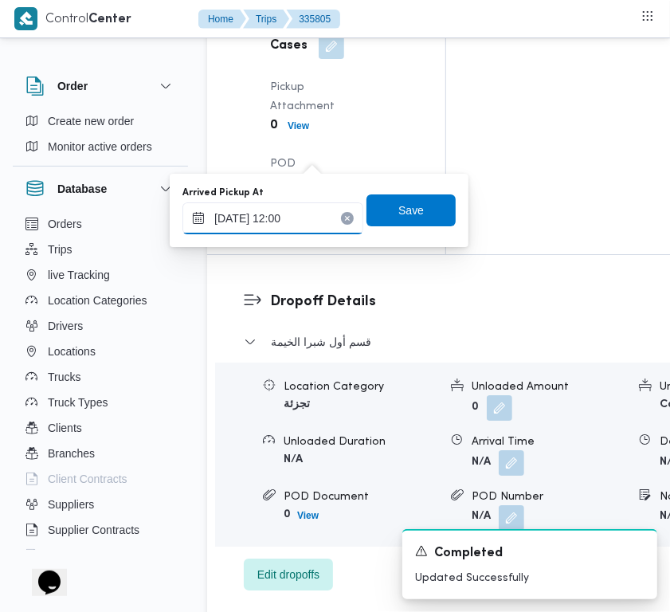
click at [319, 215] on input "08/09/2025 12:00" at bounding box center [272, 218] width 181 height 32
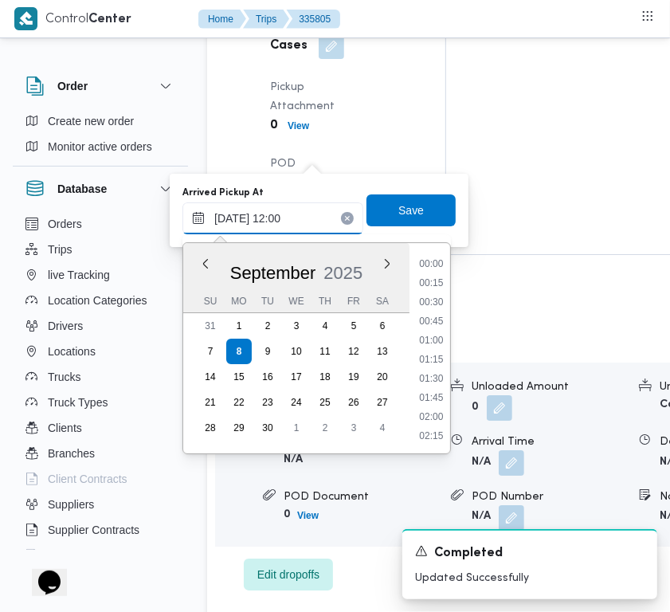
scroll to position [821, 0]
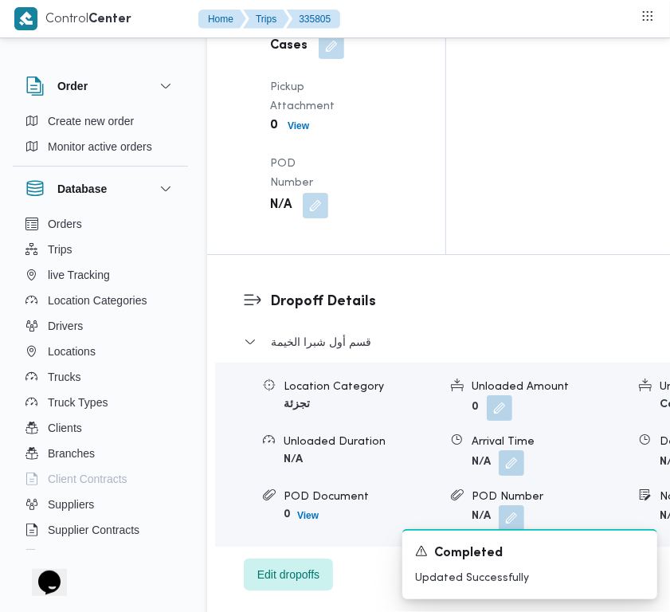
drag, startPoint x: 313, startPoint y: 153, endPoint x: 331, endPoint y: 190, distance: 41.0
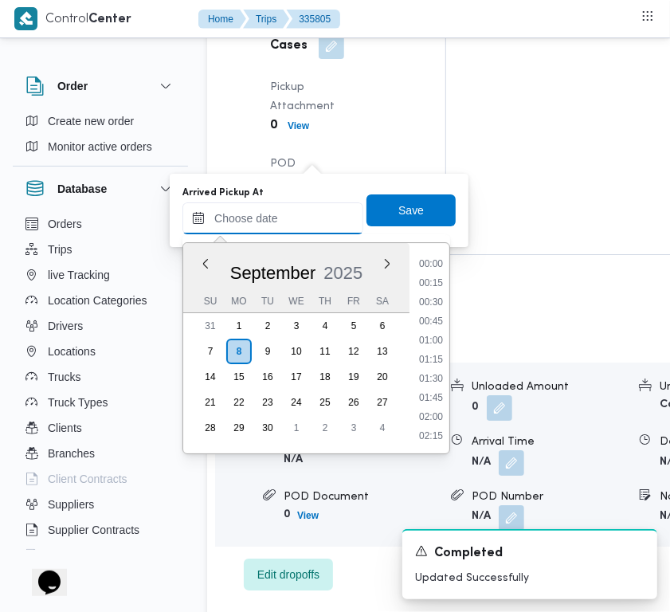
drag, startPoint x: 313, startPoint y: 217, endPoint x: 387, endPoint y: 232, distance: 75.5
click at [313, 217] on input "Arrived Pickup At" at bounding box center [272, 218] width 181 height 32
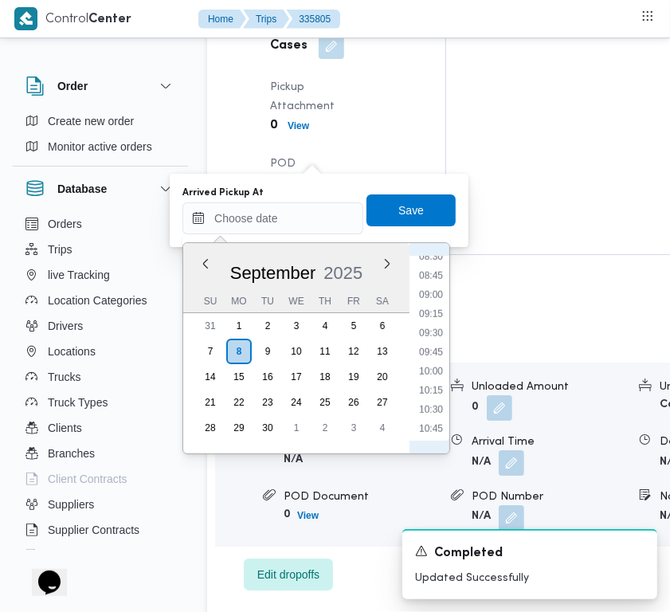
scroll to position [584, 0]
click at [438, 272] on li "07:45" at bounding box center [431, 273] width 37 height 16
type input "08/09/2025 07:45"
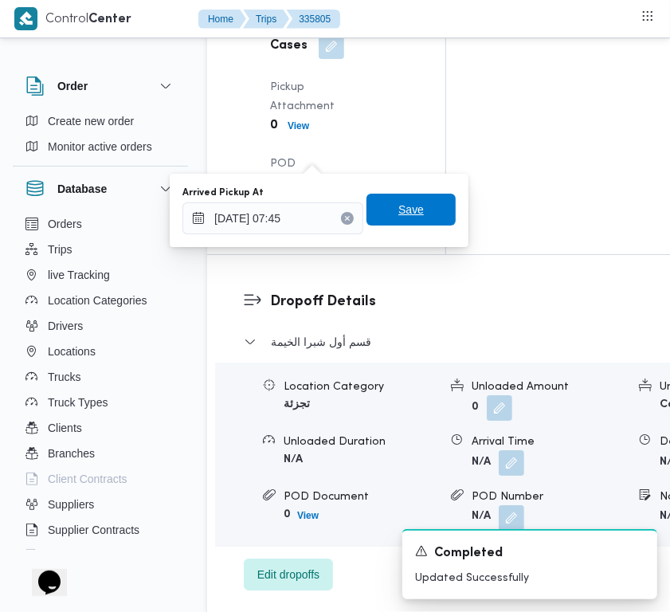
click at [425, 200] on span "Save" at bounding box center [410, 210] width 89 height 32
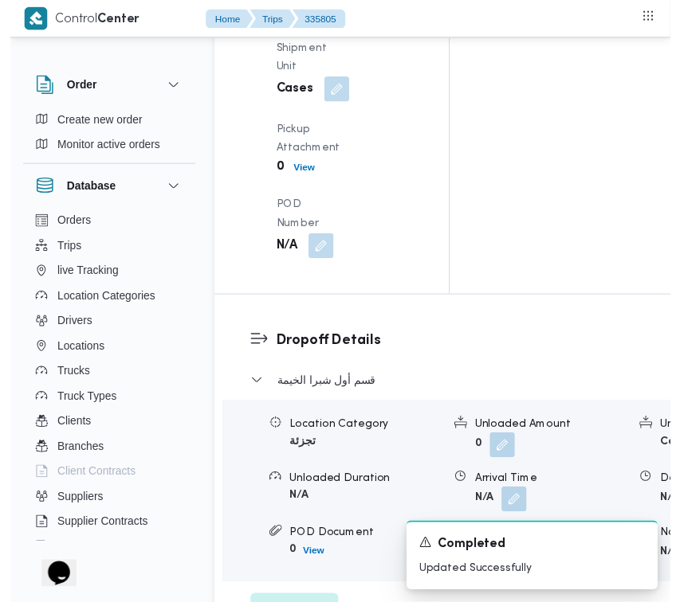
scroll to position [0, 0]
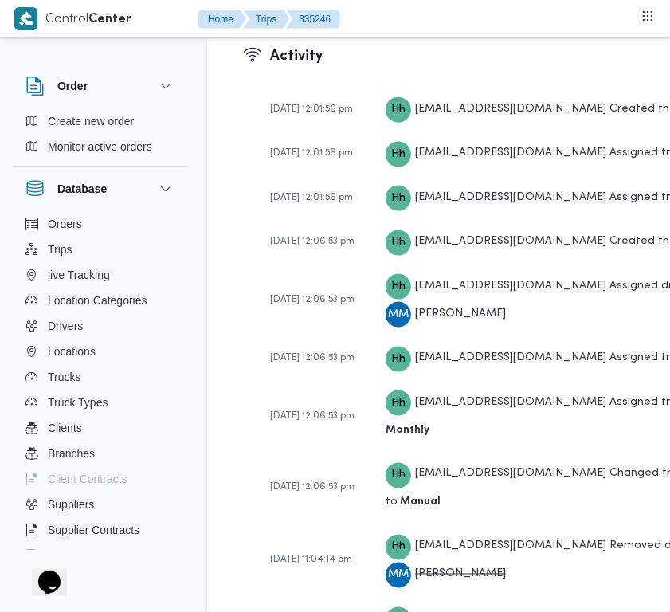
scroll to position [3576, 0]
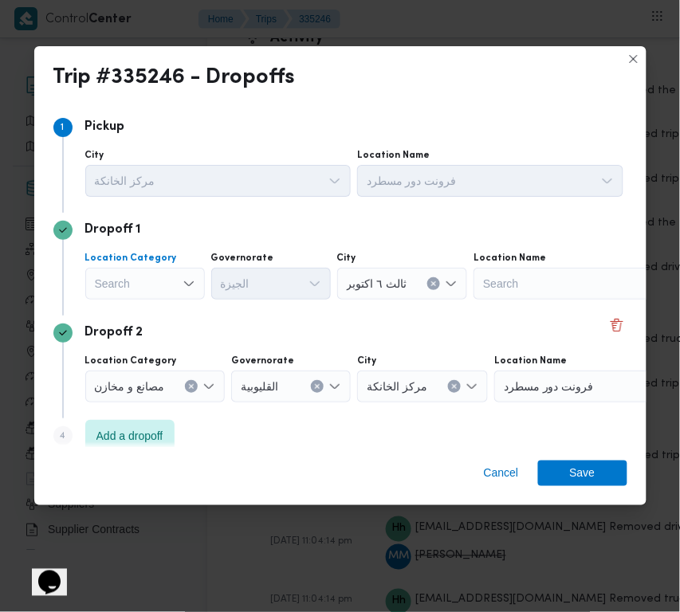
click at [151, 291] on div "Search" at bounding box center [145, 284] width 120 height 32
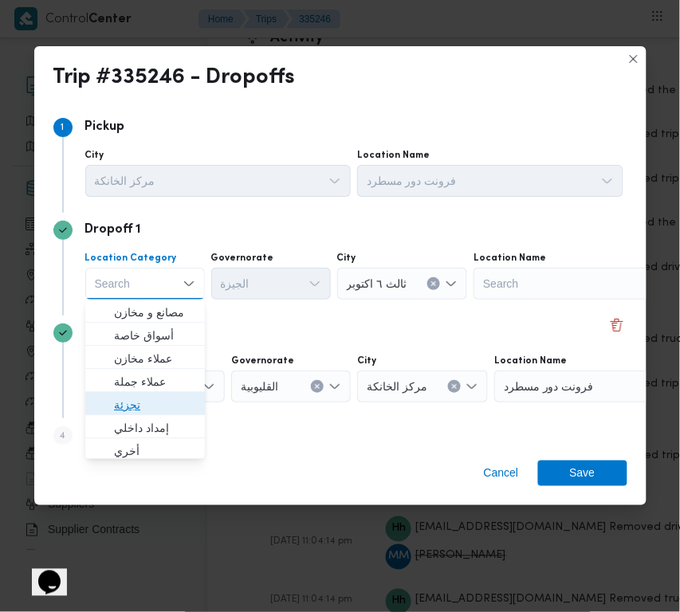
click at [175, 403] on span "تجزئة" at bounding box center [154, 404] width 81 height 19
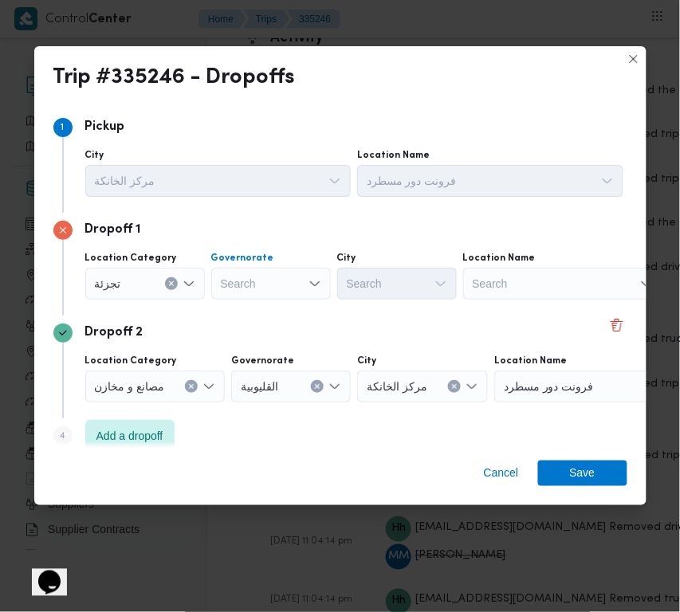
click at [288, 272] on div "Search" at bounding box center [271, 284] width 120 height 32
click at [287, 284] on div "Search" at bounding box center [271, 284] width 120 height 32
paste input "قاهرة"
type input "قاهرة"
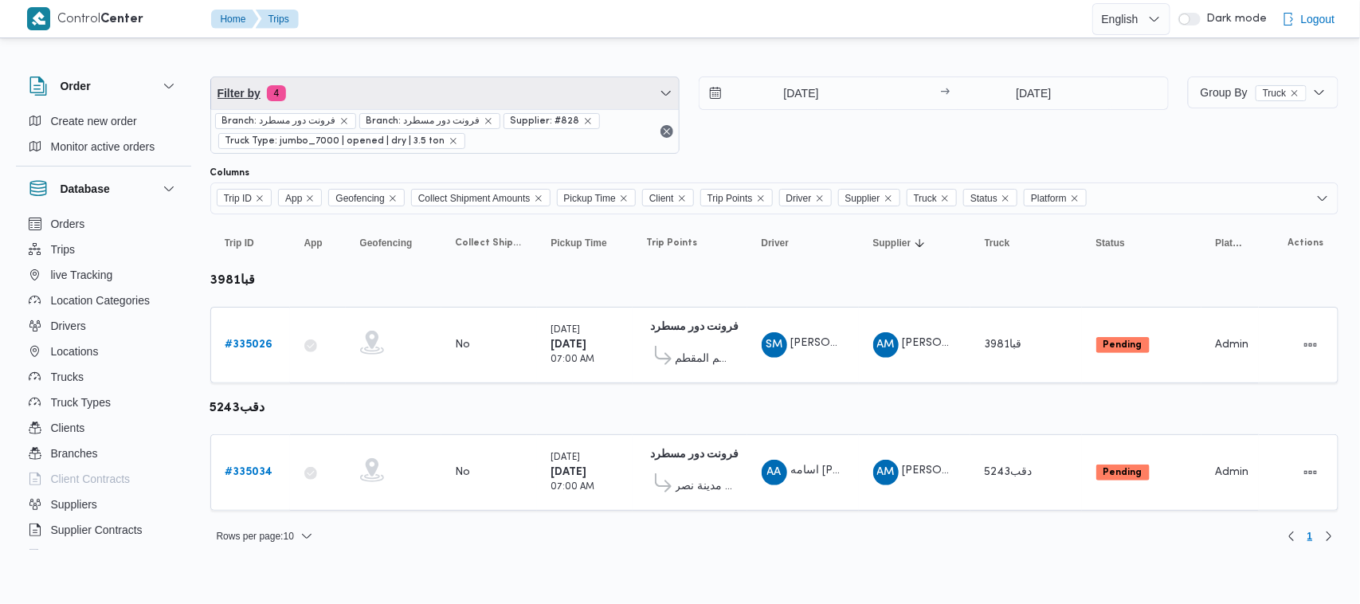
click at [433, 96] on span "Filter by 4" at bounding box center [445, 93] width 468 height 32
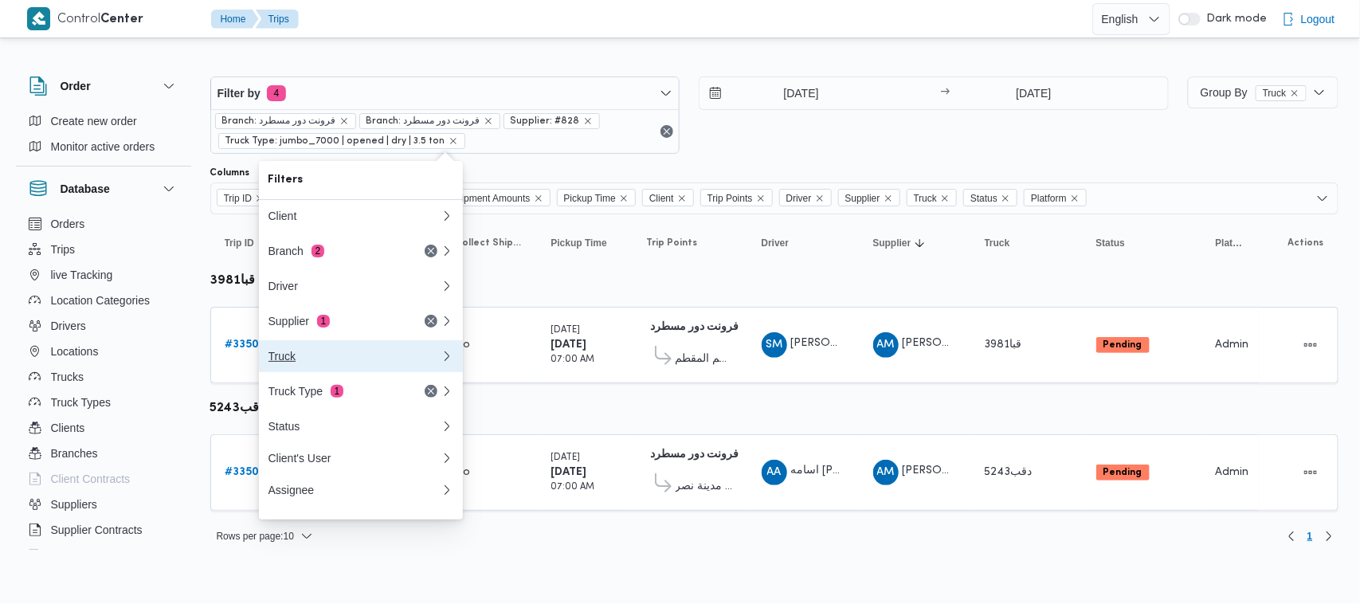
click at [359, 370] on button "Truck" at bounding box center [361, 356] width 204 height 32
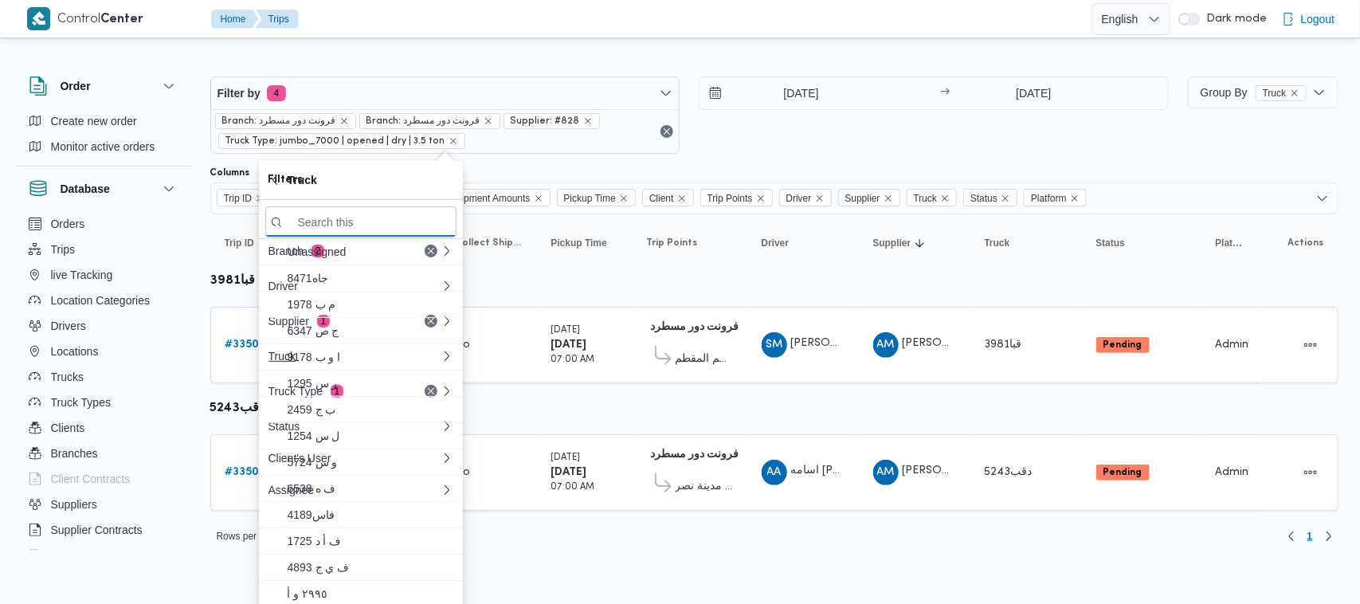
paste input "1697"
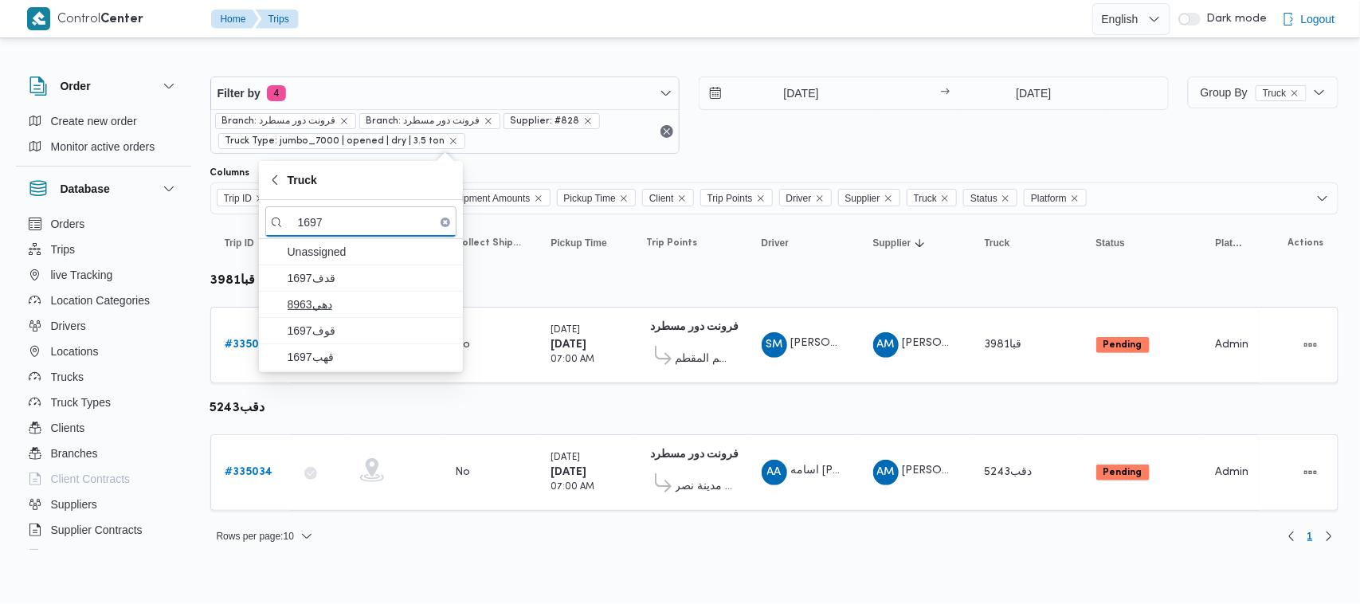
type input "1697"
click at [320, 305] on span "دهي8963" at bounding box center [371, 304] width 166 height 19
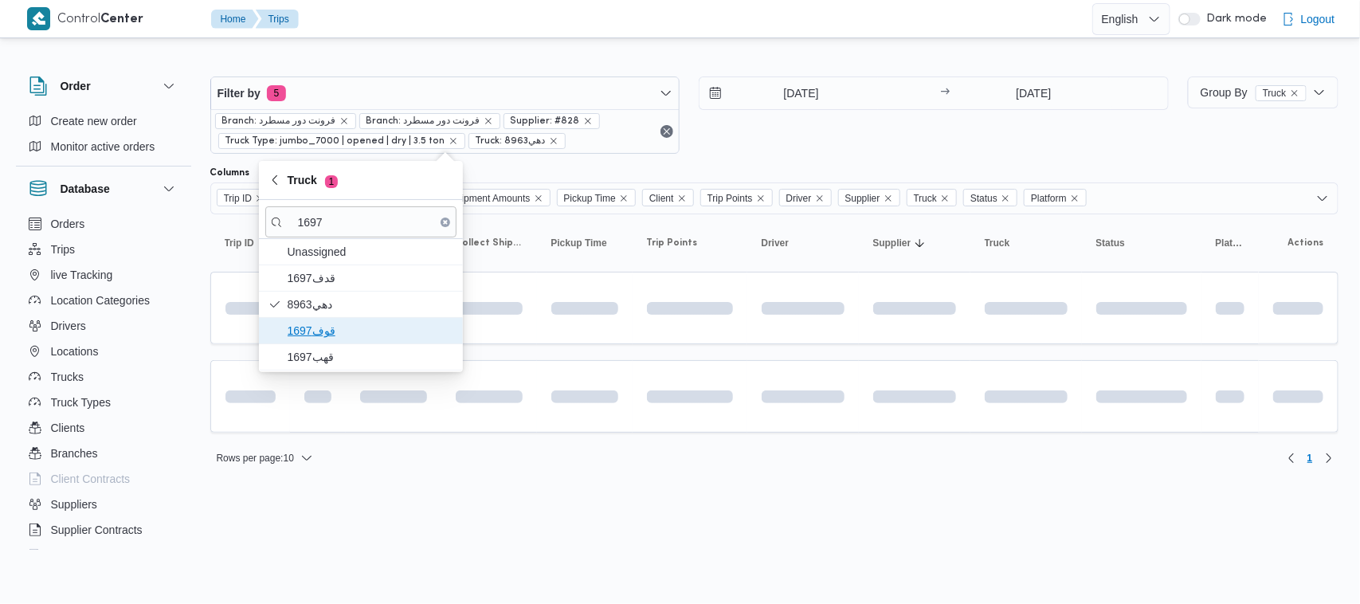
click at [324, 331] on span "قوف1697" at bounding box center [371, 330] width 166 height 19
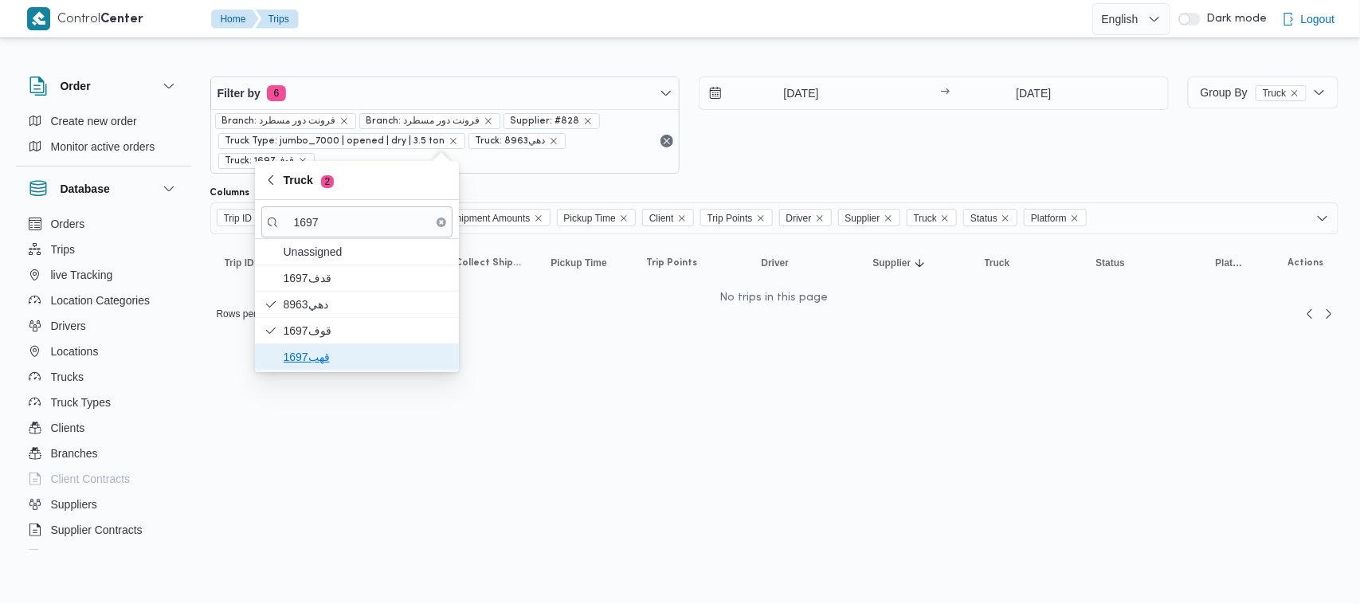
click at [324, 363] on span "قهب1697" at bounding box center [367, 356] width 166 height 19
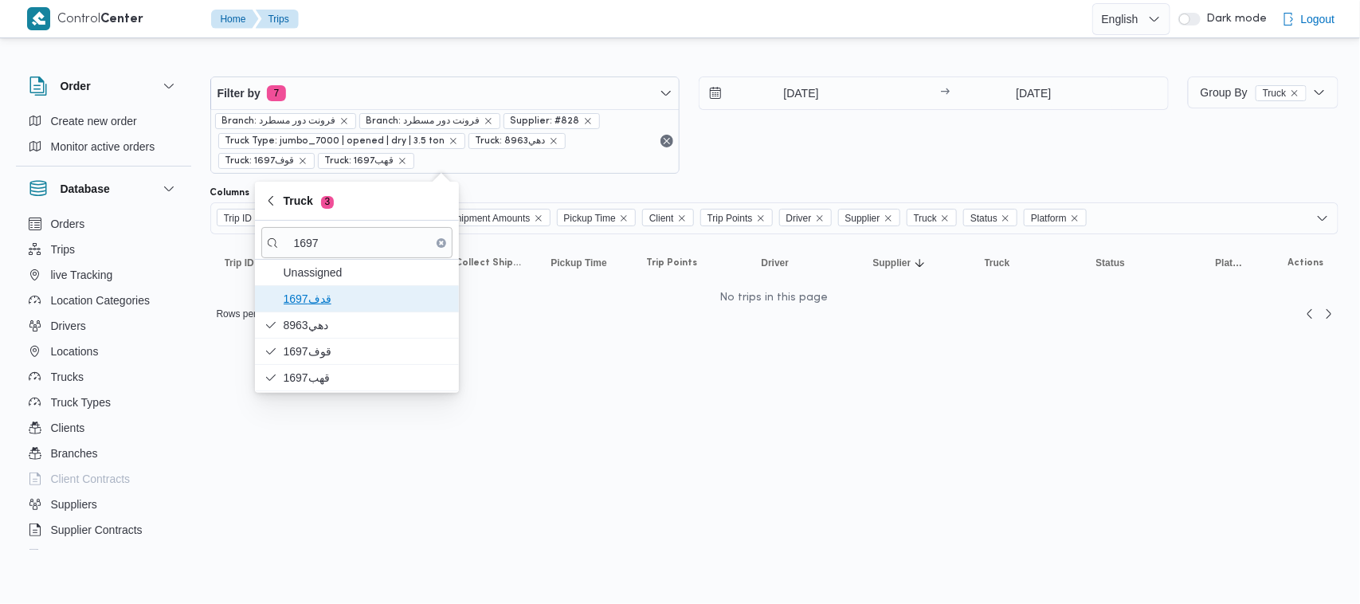
click at [343, 299] on span "قدف1697" at bounding box center [367, 298] width 166 height 19
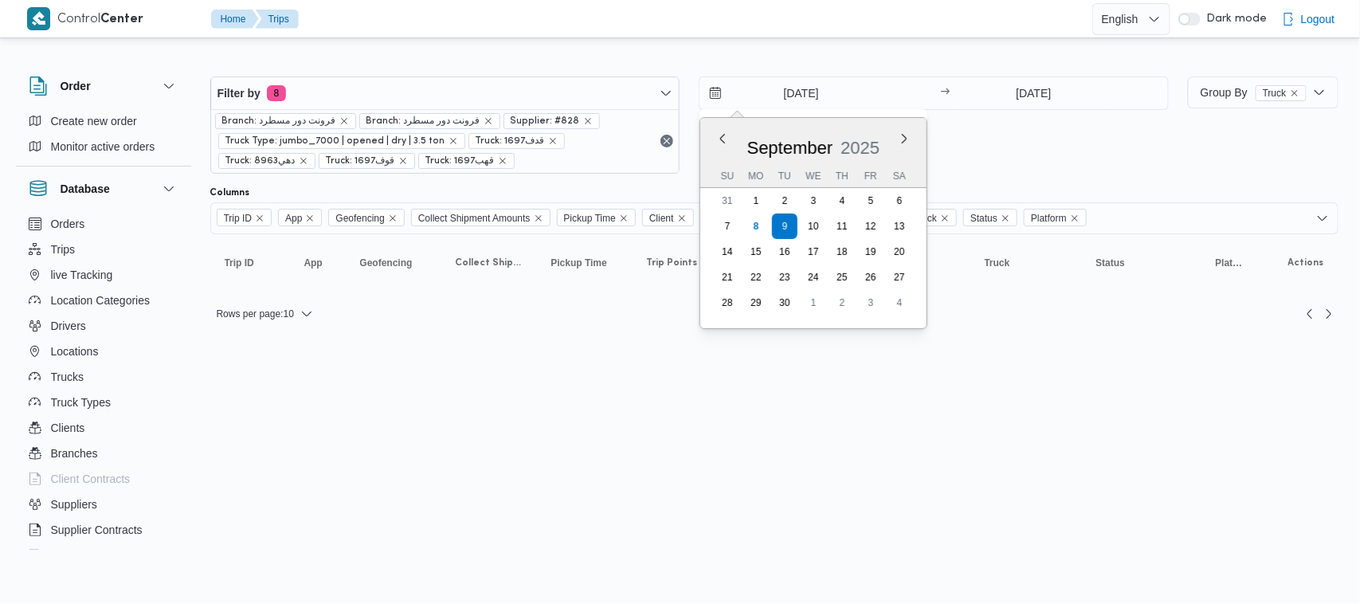
click at [786, 78] on input "9/9/2025" at bounding box center [789, 93] width 181 height 32
click at [715, 135] on div "September 2025" at bounding box center [813, 144] width 226 height 41
click at [731, 139] on div "September 2025" at bounding box center [813, 144] width 226 height 41
click at [723, 134] on button "Previous Month" at bounding box center [722, 138] width 15 height 15
type input "9/8/2025"
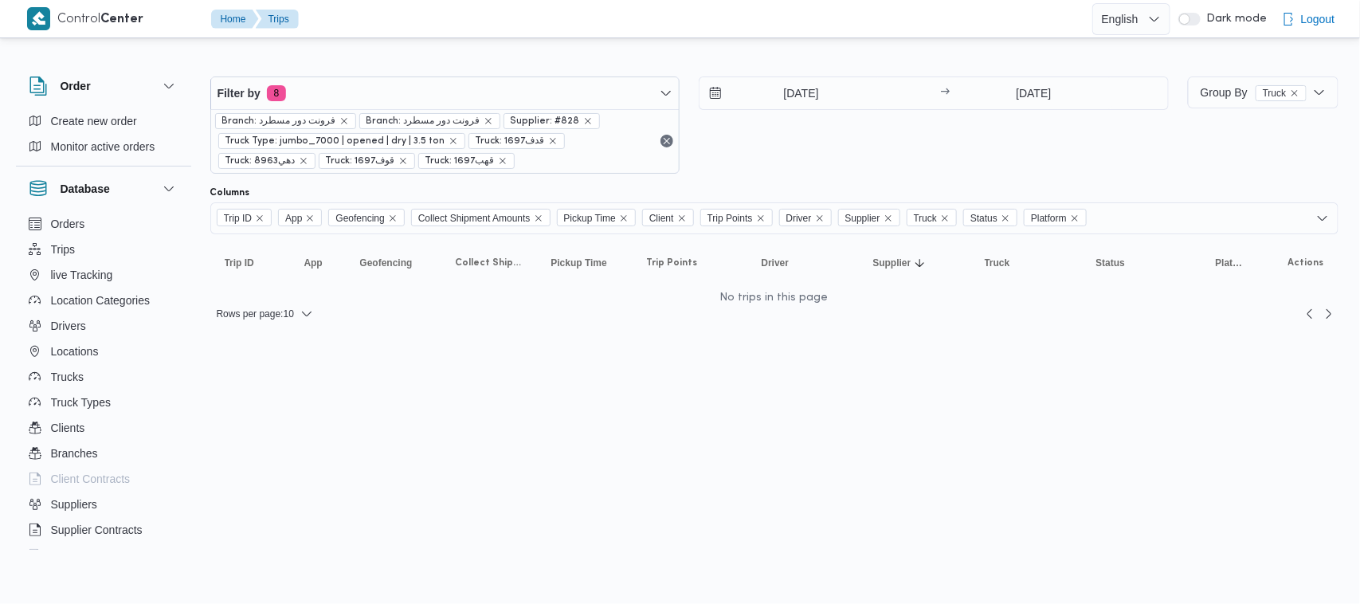
click at [986, 161] on div "9/8/2025 → 9/9/2025" at bounding box center [934, 124] width 470 height 97
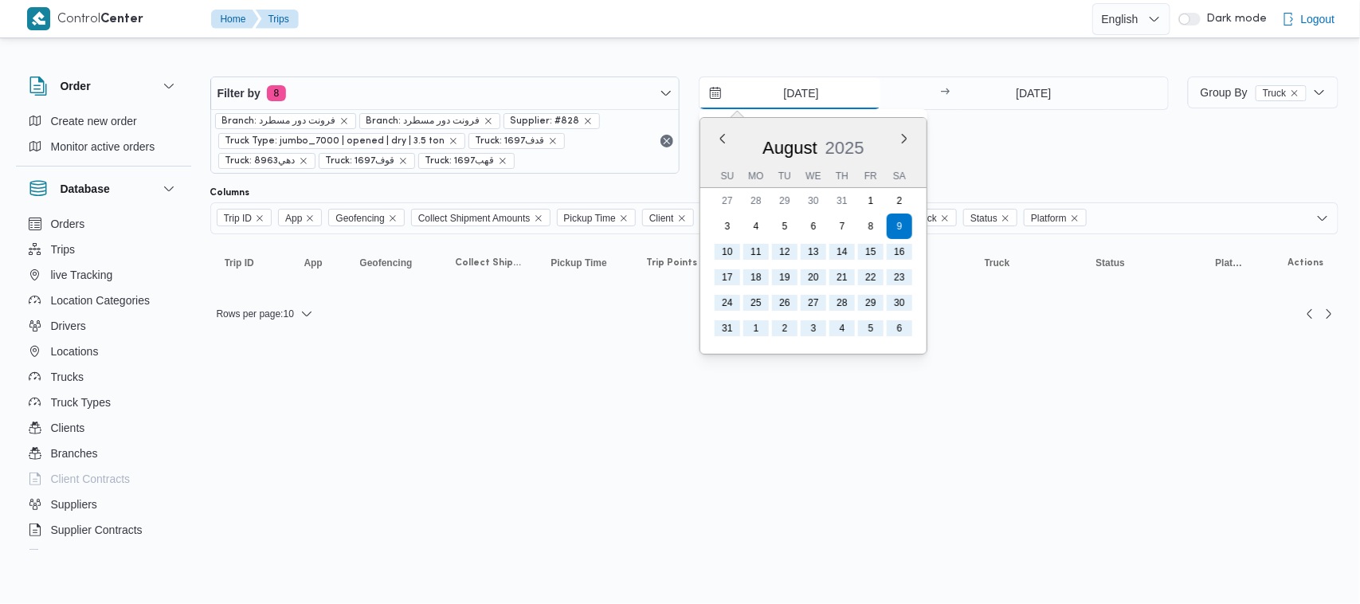
click at [790, 93] on input "9/8/2025" at bounding box center [789, 93] width 181 height 32
click at [571, 114] on span "Supplier: #828" at bounding box center [552, 121] width 82 height 14
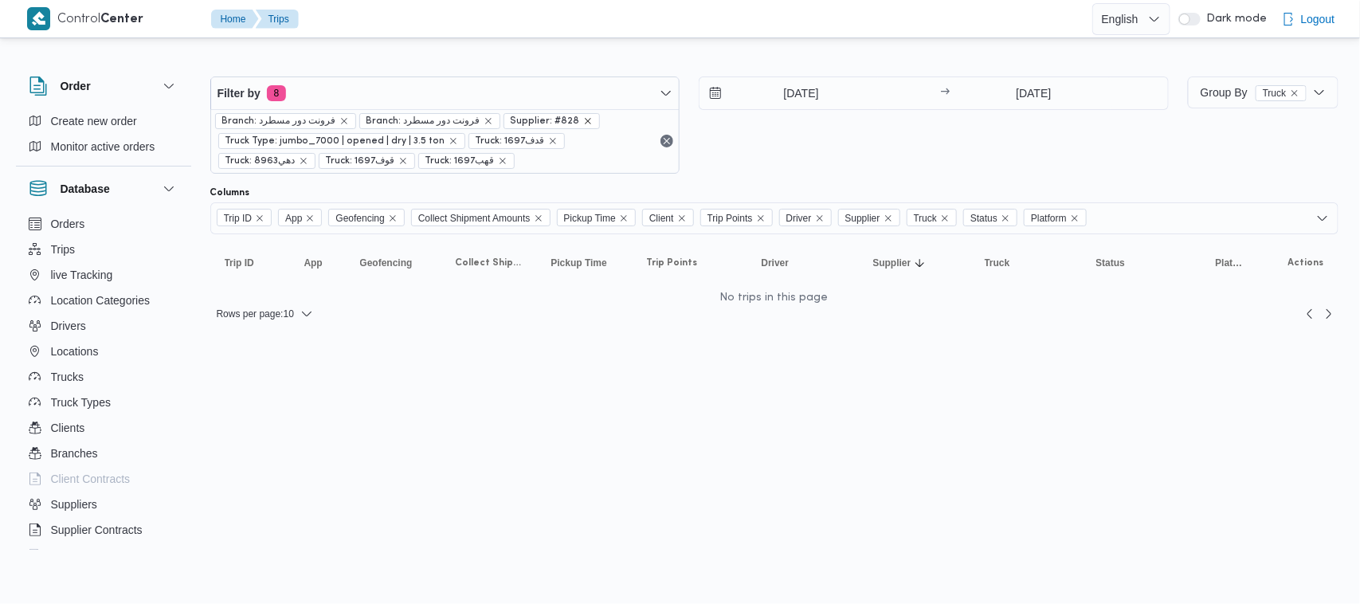
click at [583, 118] on icon "remove selected entity" at bounding box center [588, 121] width 10 height 10
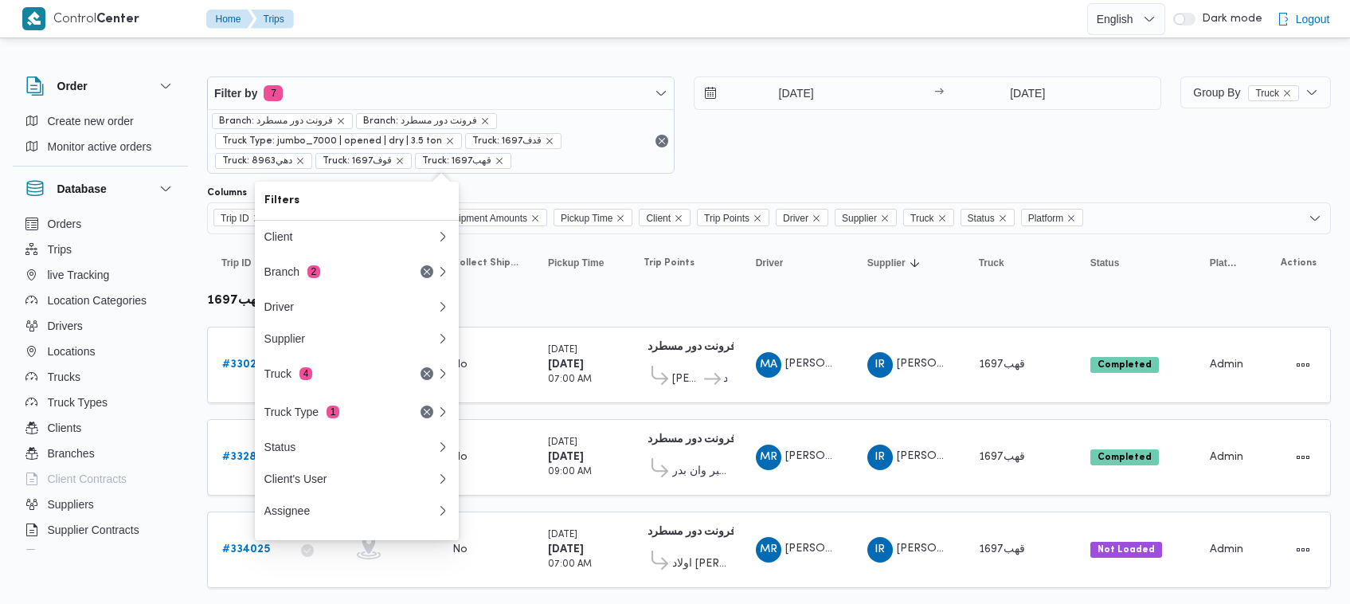
click at [844, 141] on div "9/8/2025 → 9/9/2025" at bounding box center [928, 124] width 468 height 97
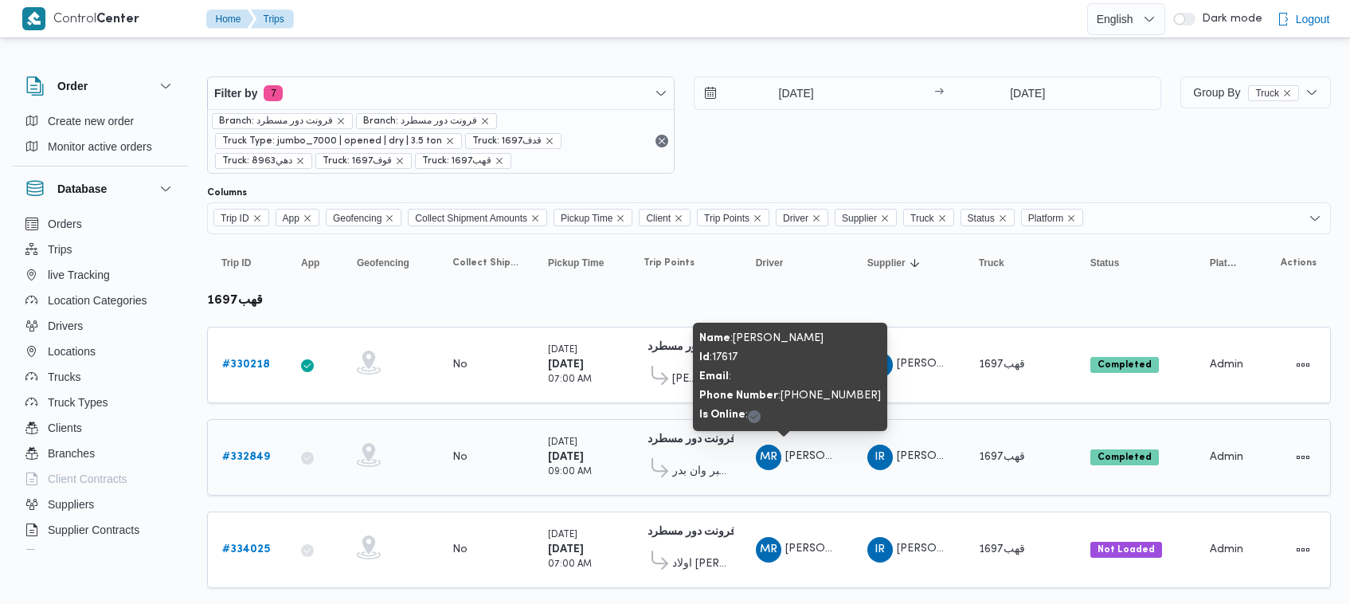
click at [801, 451] on span "محمود رفعت عبدالعظيم امام" at bounding box center [831, 456] width 91 height 10
copy tr "محمود رفعت عبدالعظيم امام Supplier"
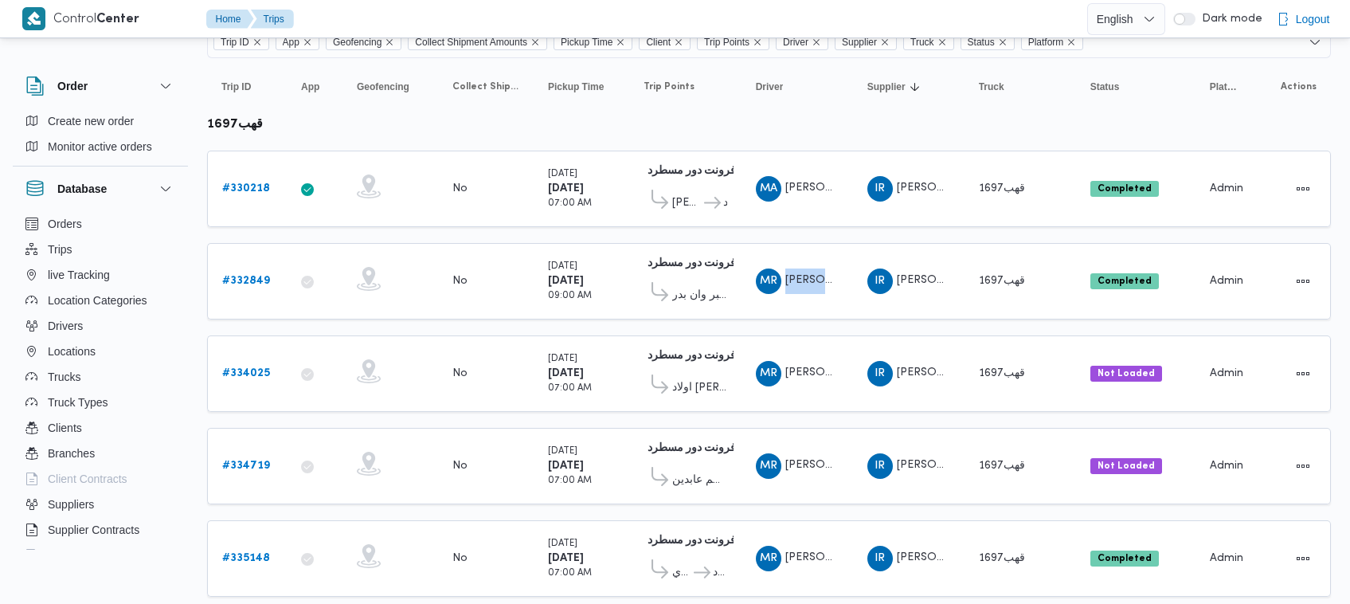
scroll to position [217, 0]
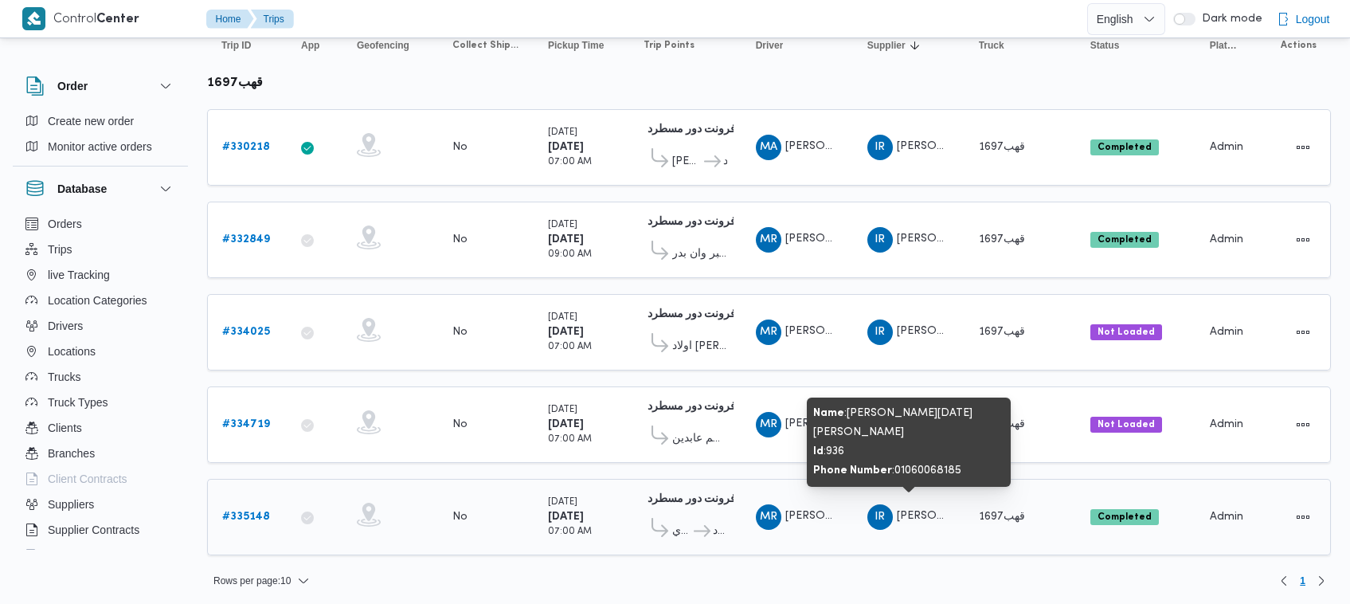
click at [918, 518] on span "IR ابراهيم رمضان ابراهيم عثمان ابوباشا" at bounding box center [909, 516] width 83 height 25
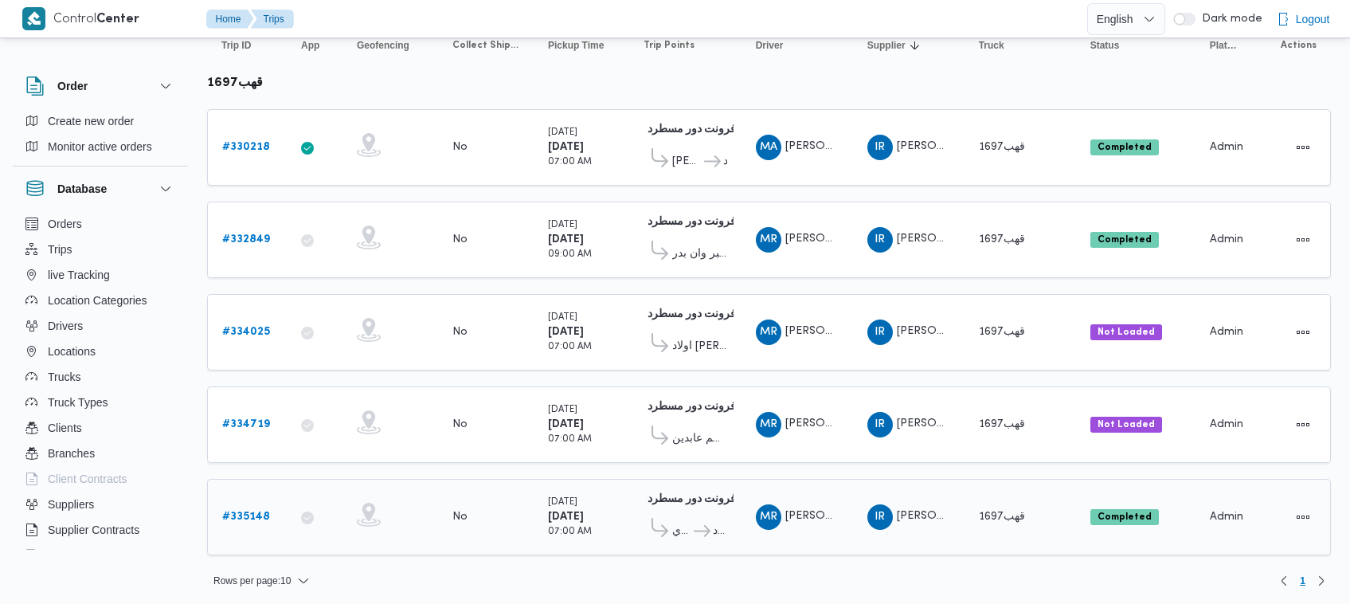
click at [811, 519] on span "MR محمود رفعت عبدالعظيم امام" at bounding box center [797, 516] width 83 height 25
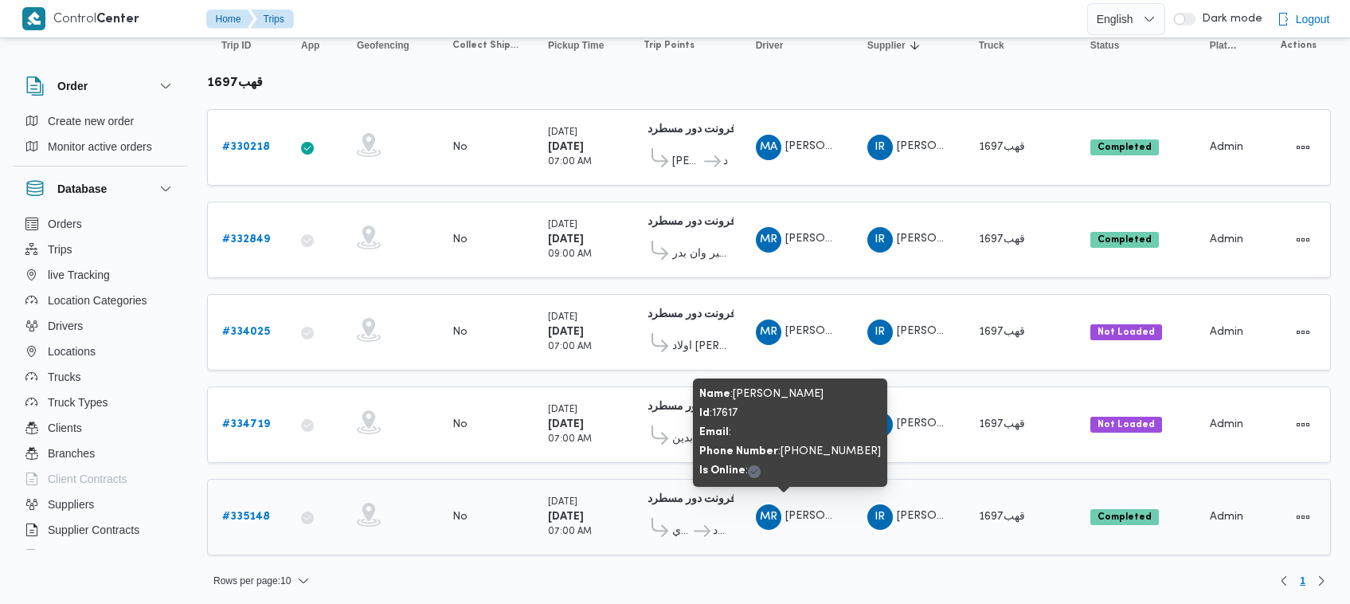
click at [811, 519] on span "MR محمود رفعت عبدالعظيم امام" at bounding box center [797, 516] width 83 height 25
copy tr "محمود رفعت عبدالعظيم امام Supplier"
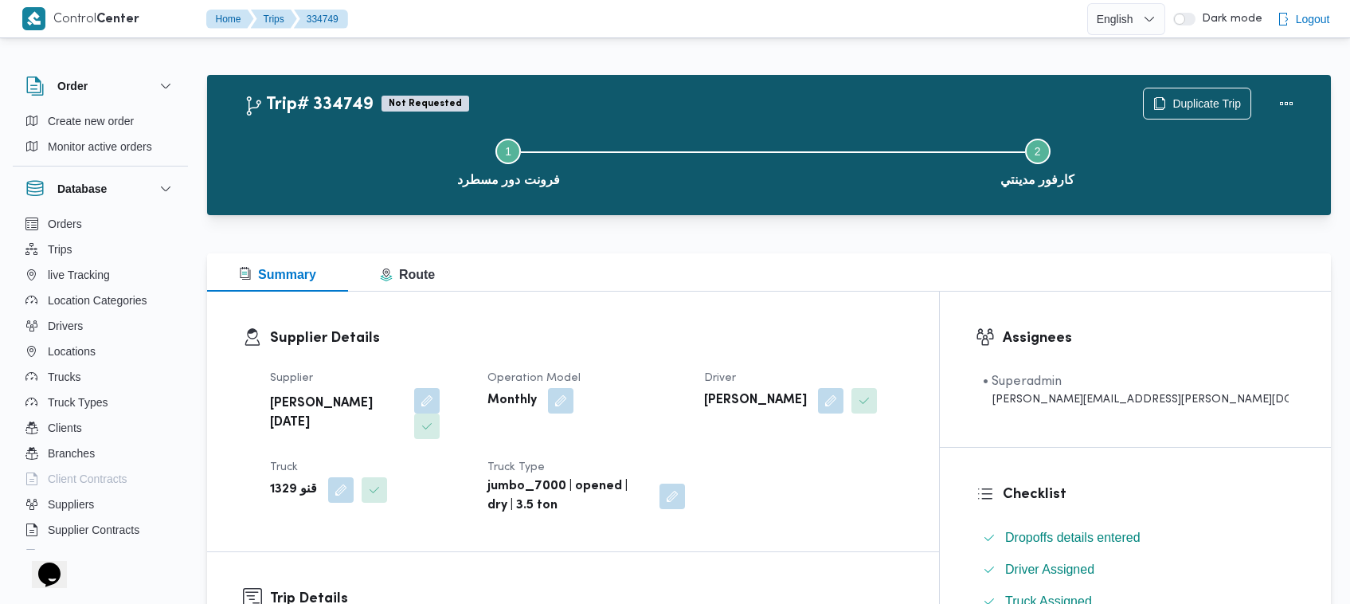
click at [1287, 100] on button "Actions" at bounding box center [1287, 103] width 32 height 32
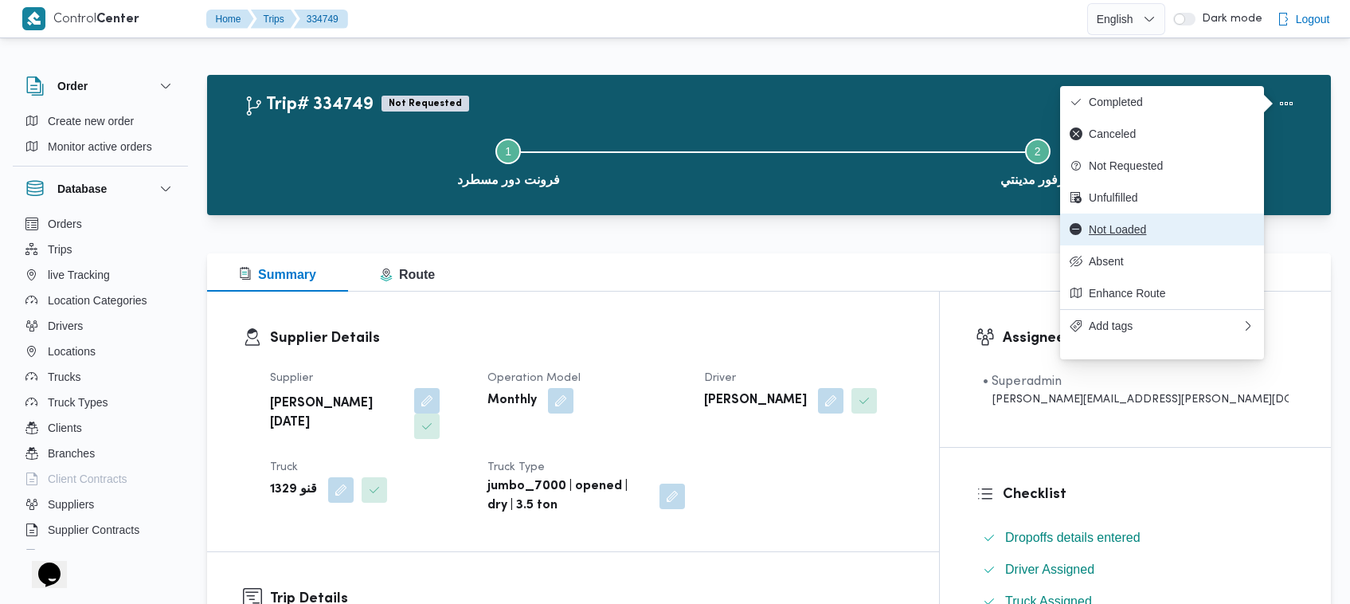
click at [1142, 236] on span "Not Loaded" at bounding box center [1172, 229] width 166 height 13
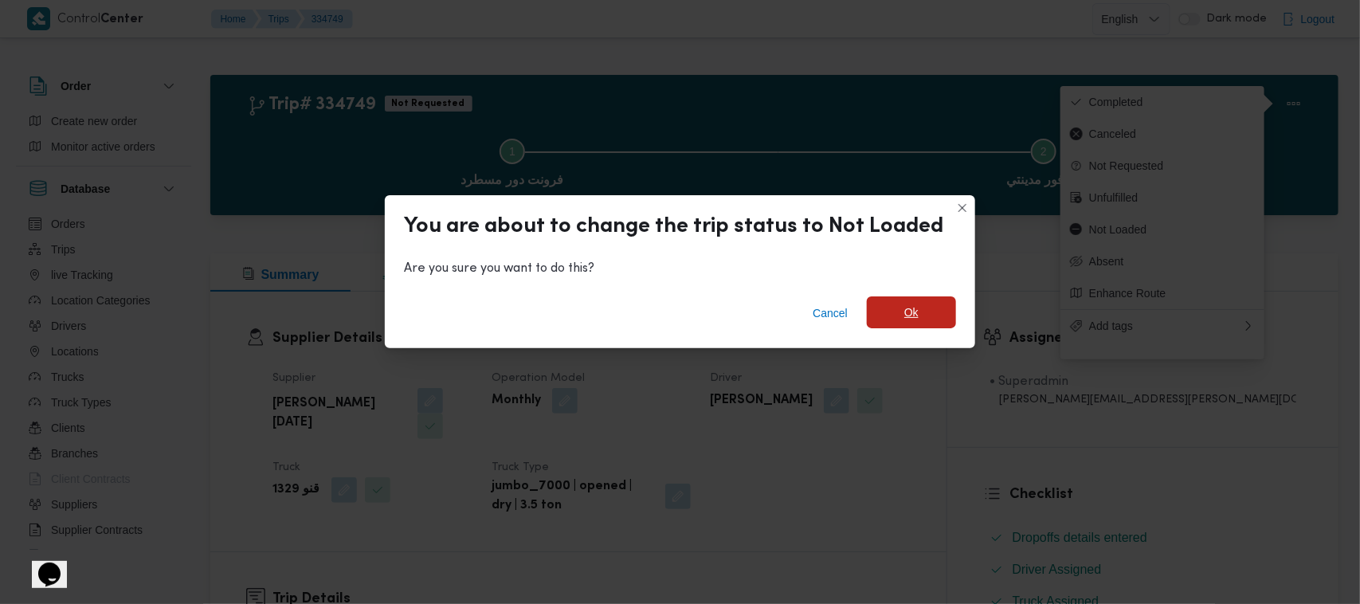
click at [921, 317] on span "Ok" at bounding box center [911, 312] width 89 height 32
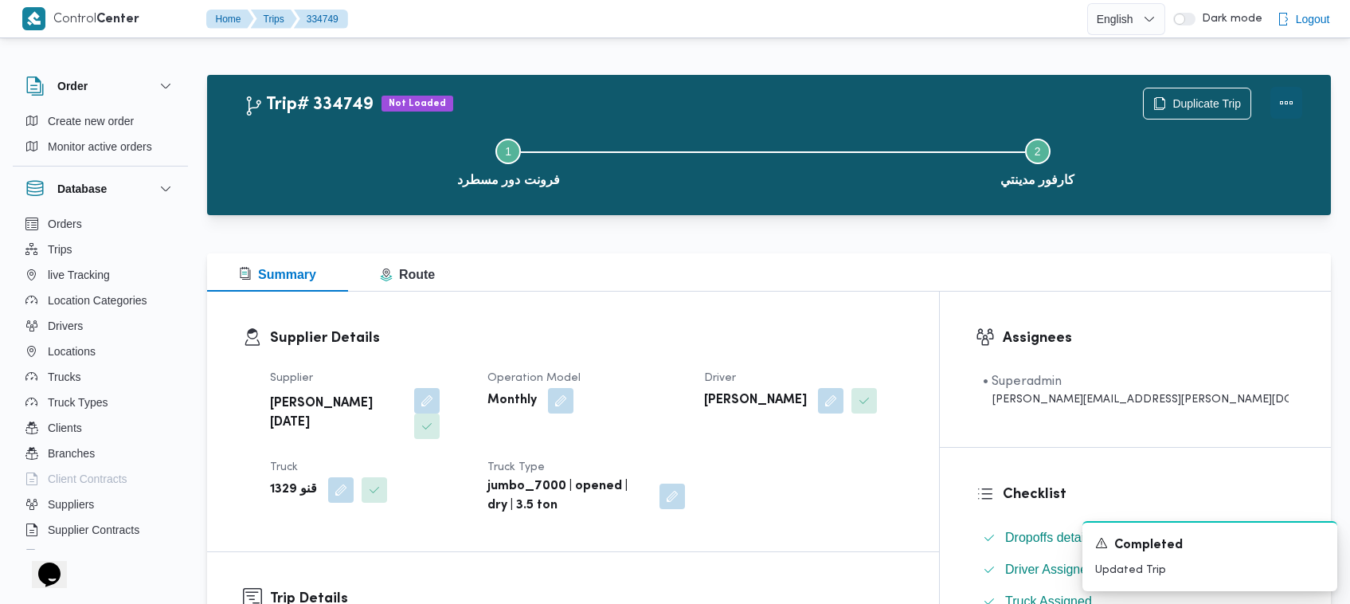
click at [1283, 110] on button "Actions" at bounding box center [1287, 103] width 32 height 32
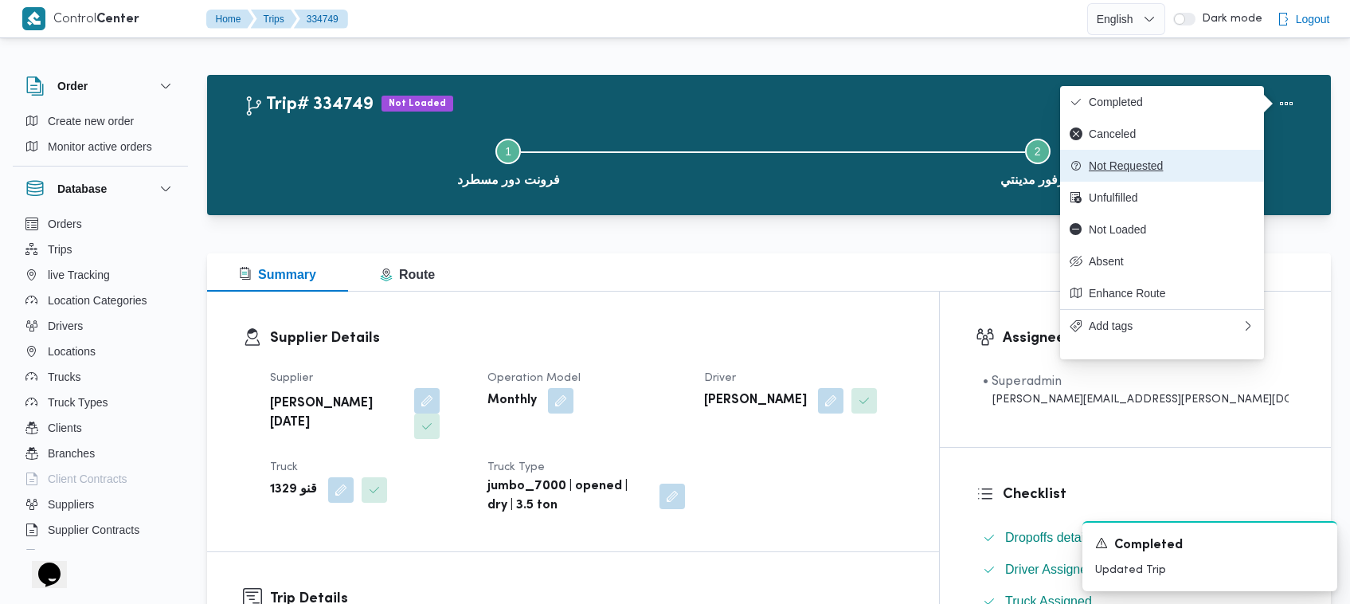
click at [1164, 164] on span "Not Requested" at bounding box center [1172, 165] width 166 height 13
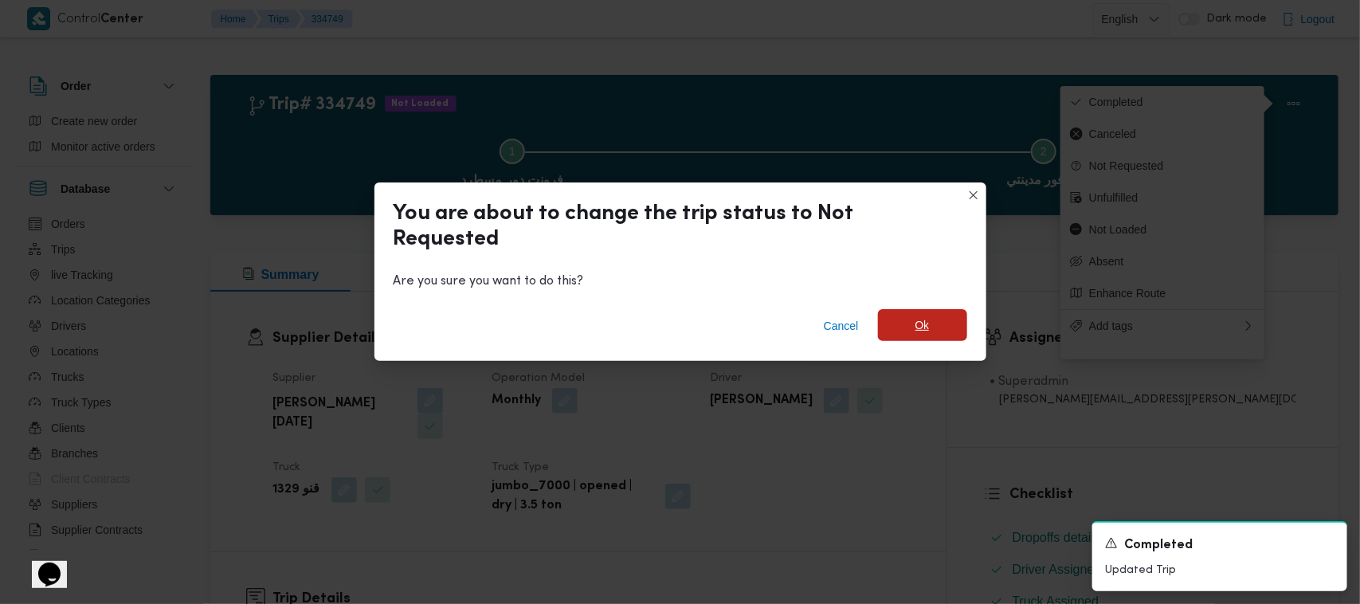
click at [917, 333] on span "Ok" at bounding box center [922, 324] width 14 height 19
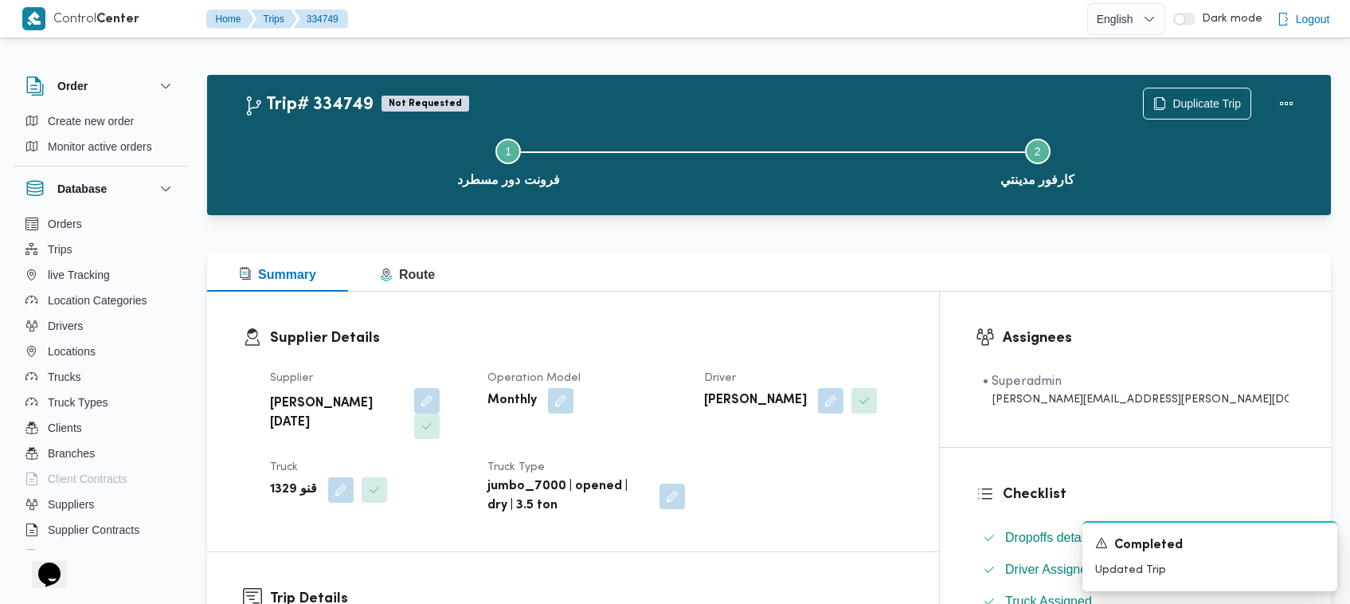
click at [863, 227] on div at bounding box center [769, 224] width 1124 height 19
click at [839, 289] on div "Summary Route" at bounding box center [769, 272] width 1124 height 38
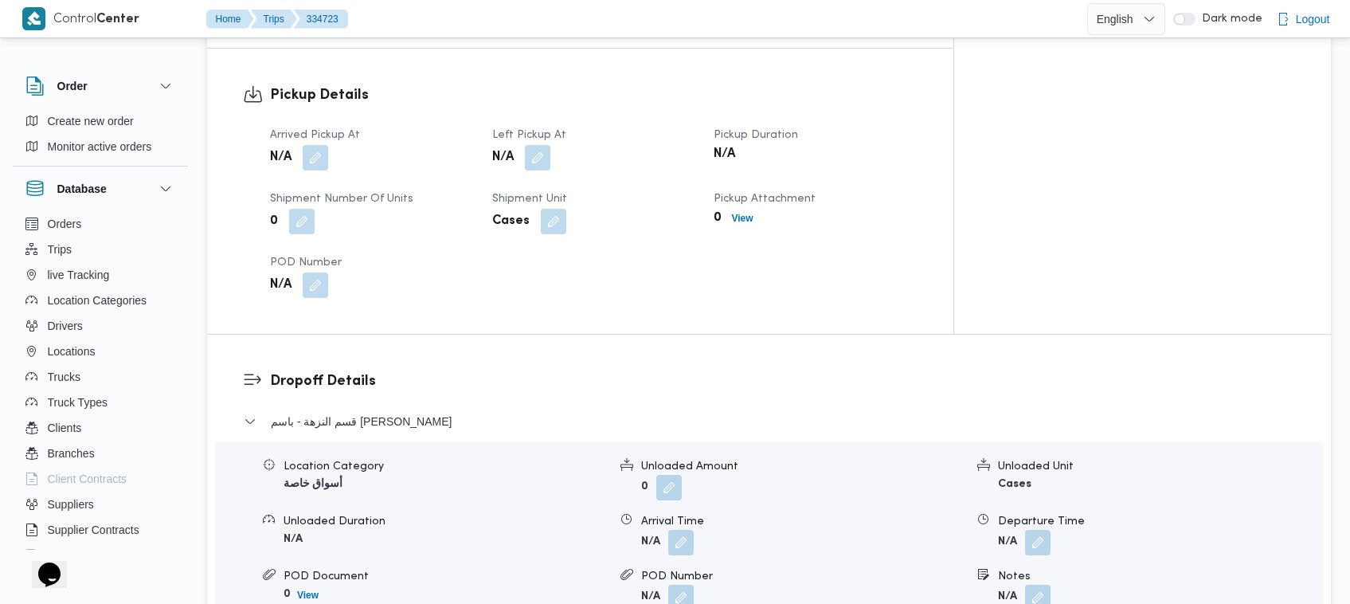
scroll to position [1586, 0]
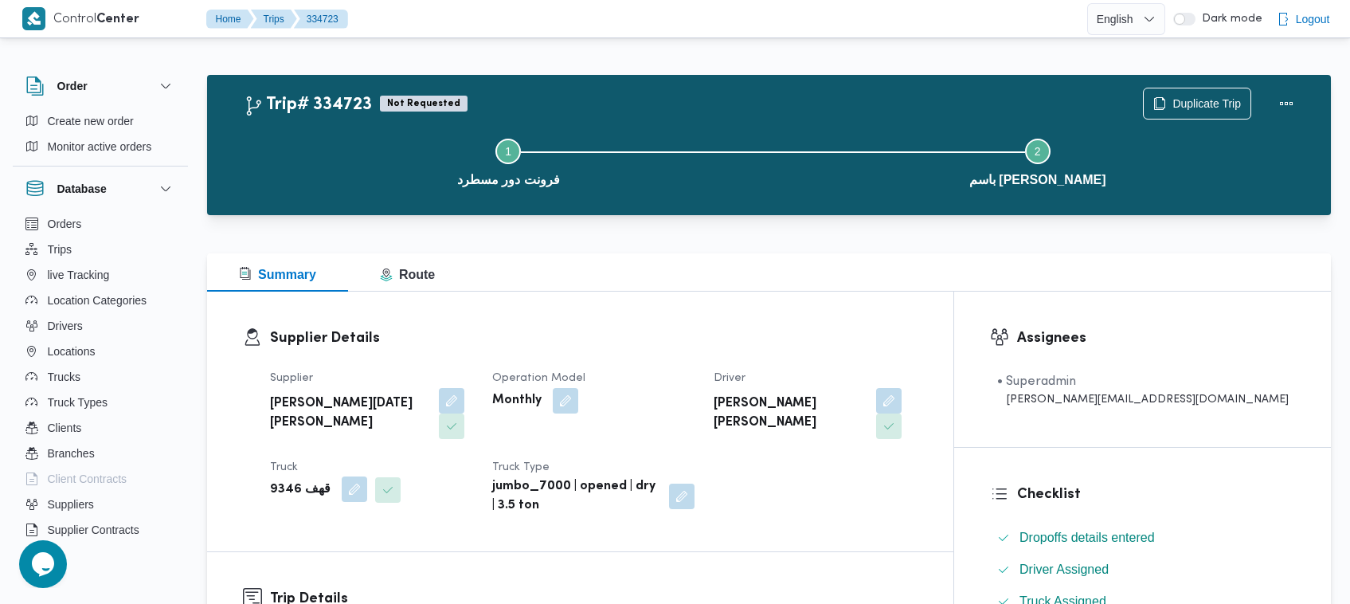
click at [343, 476] on button "button" at bounding box center [354, 488] width 25 height 25
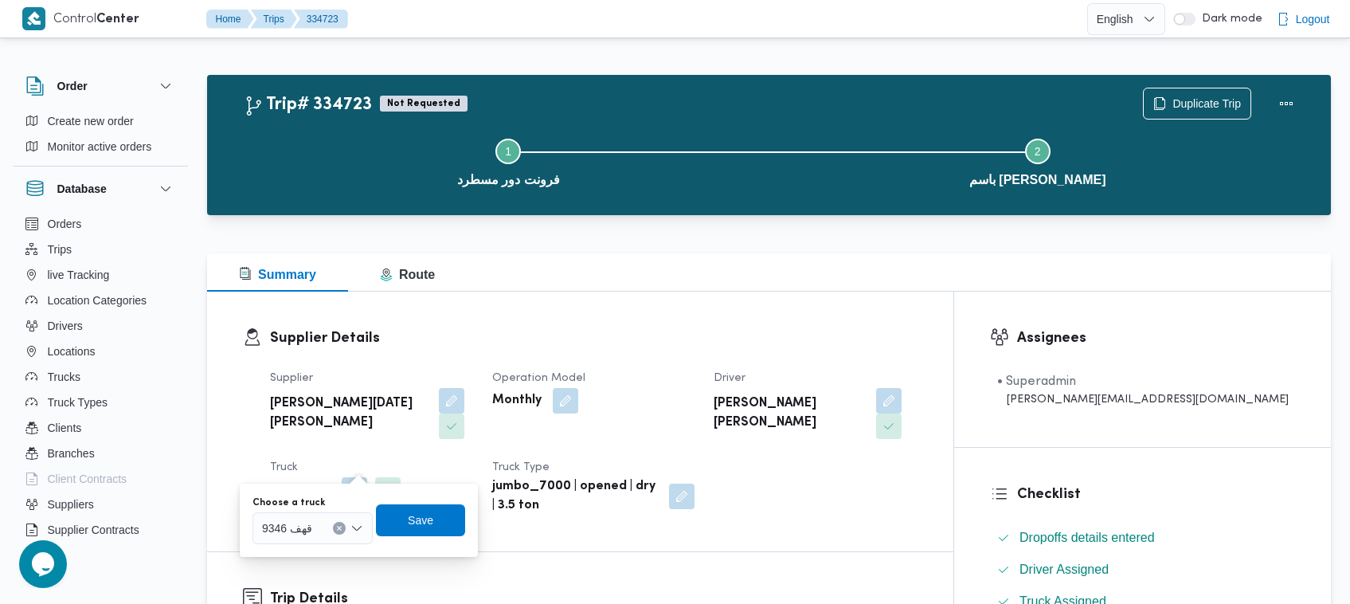
click at [327, 516] on div "قهف 9346" at bounding box center [313, 528] width 120 height 32
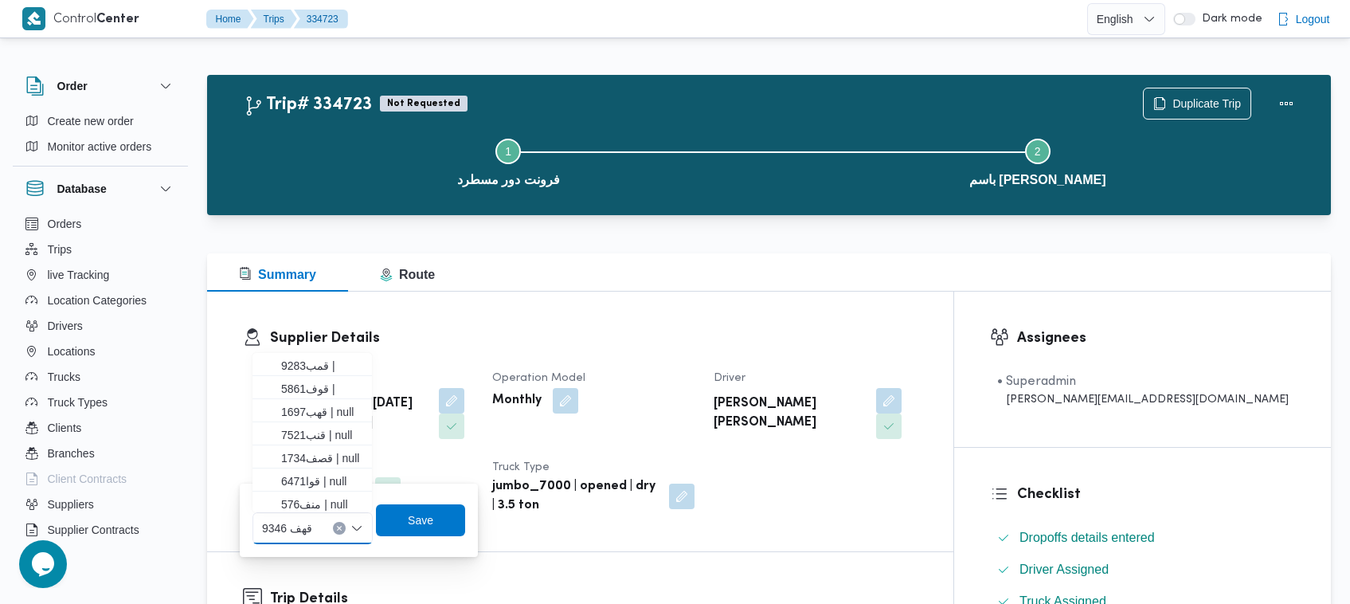
paste input "5319"
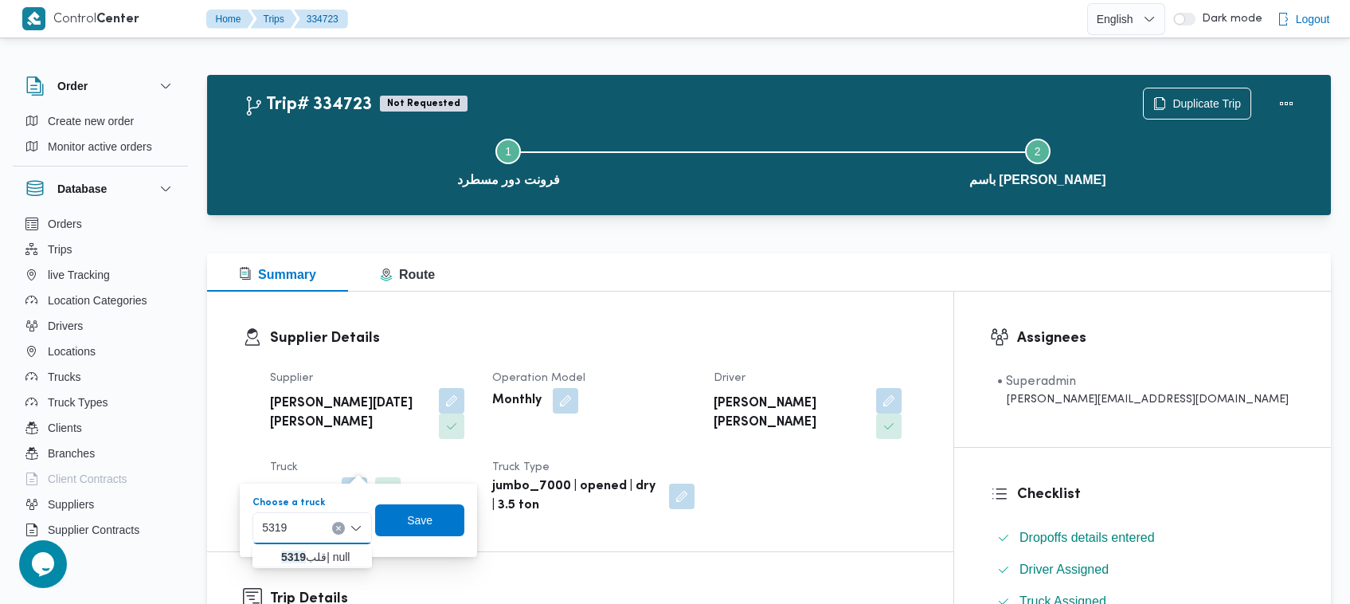
type input "5319"
click at [288, 558] on mark "5319" at bounding box center [293, 557] width 25 height 13
click at [408, 523] on span "Save" at bounding box center [431, 520] width 89 height 32
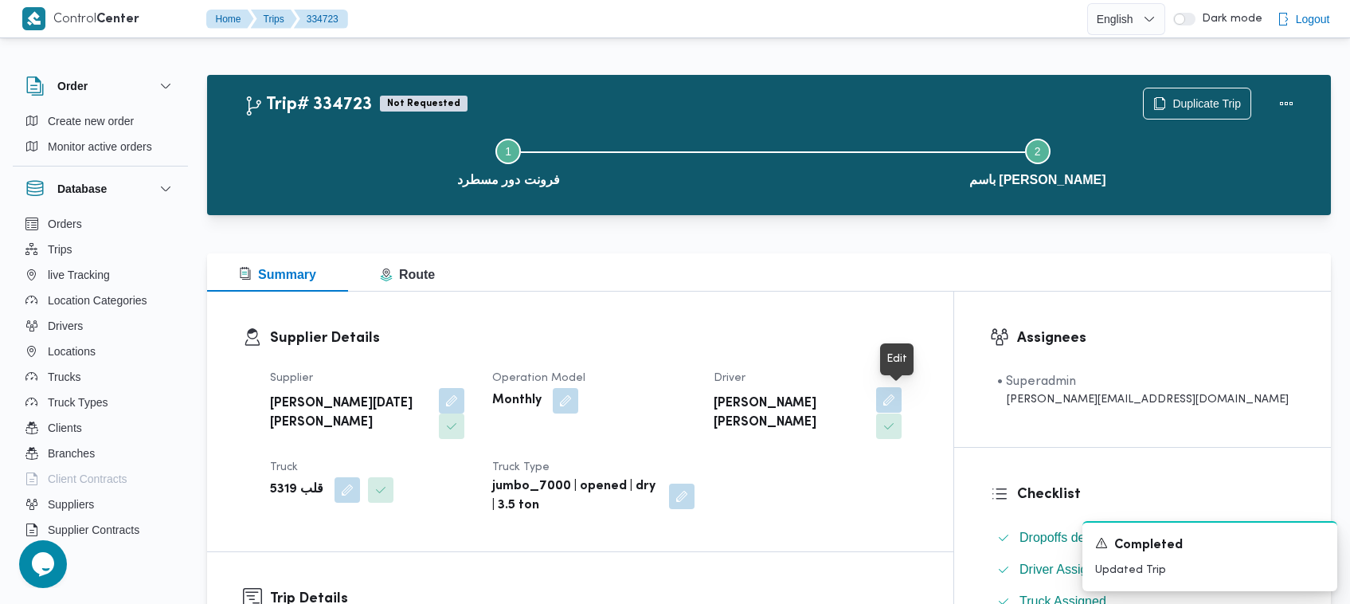
click at [902, 406] on button "button" at bounding box center [888, 399] width 25 height 25
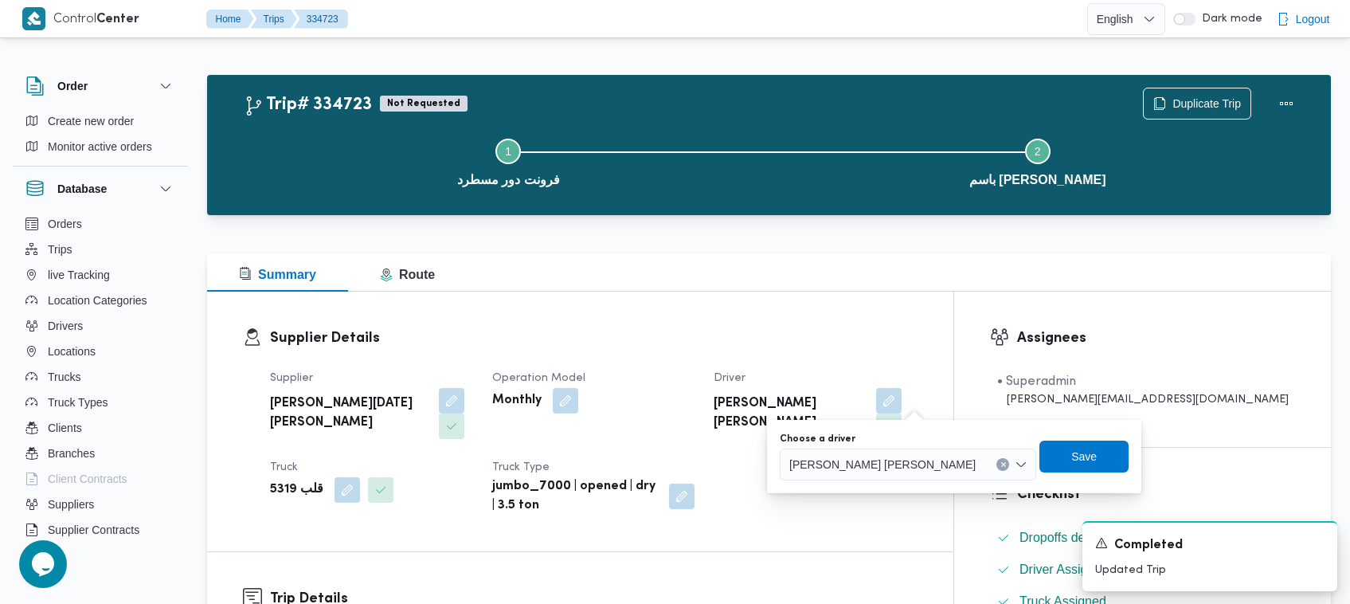
click at [873, 464] on span "[PERSON_NAME] [PERSON_NAME]" at bounding box center [883, 464] width 186 height 18
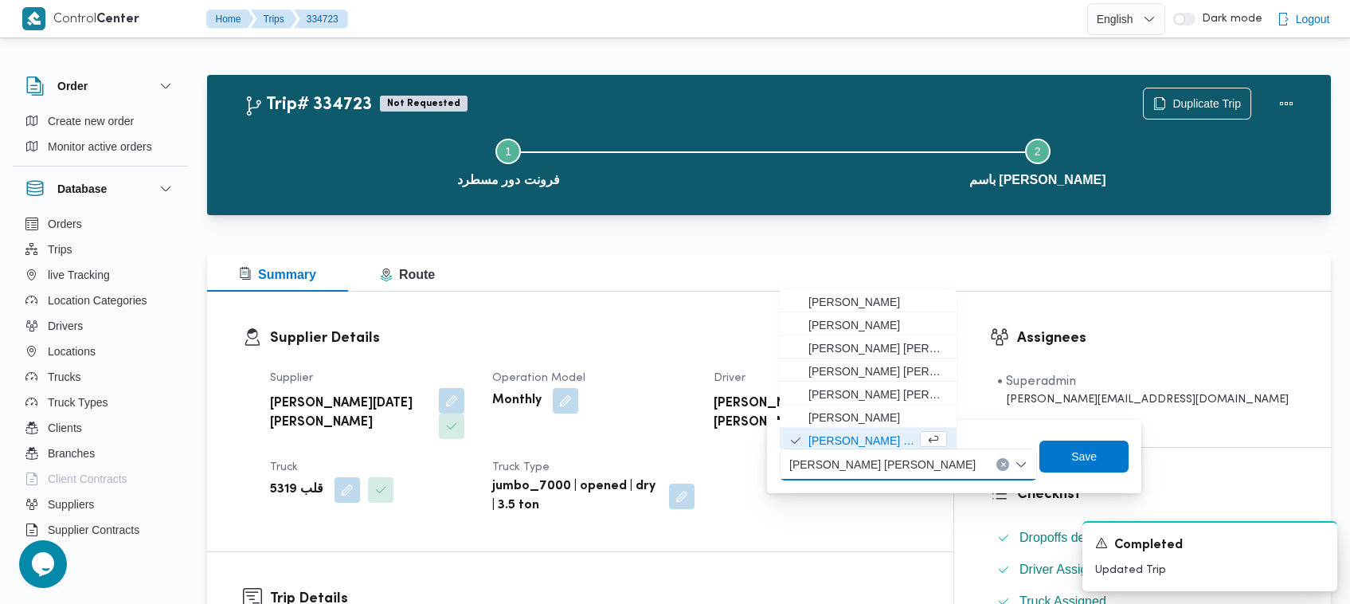
paste input "[PERSON_NAME]"
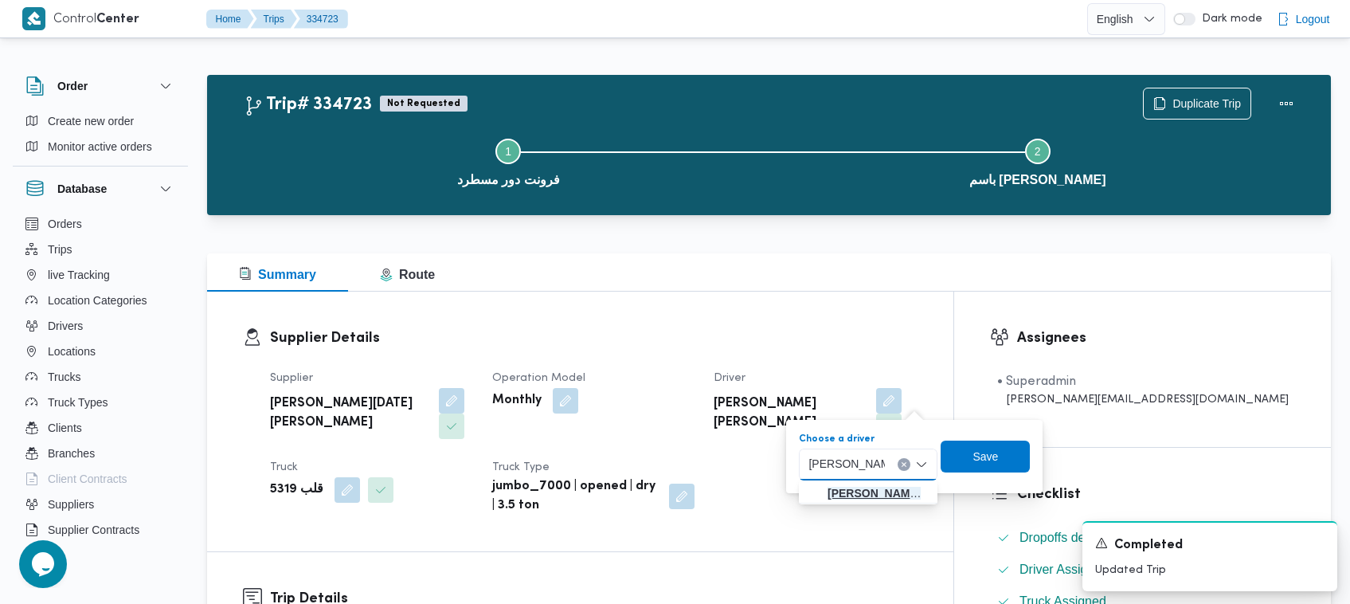
type input "[PERSON_NAME]"
click at [847, 484] on span "[PERSON_NAME]" at bounding box center [878, 493] width 100 height 19
click at [981, 454] on span "Save" at bounding box center [991, 456] width 89 height 32
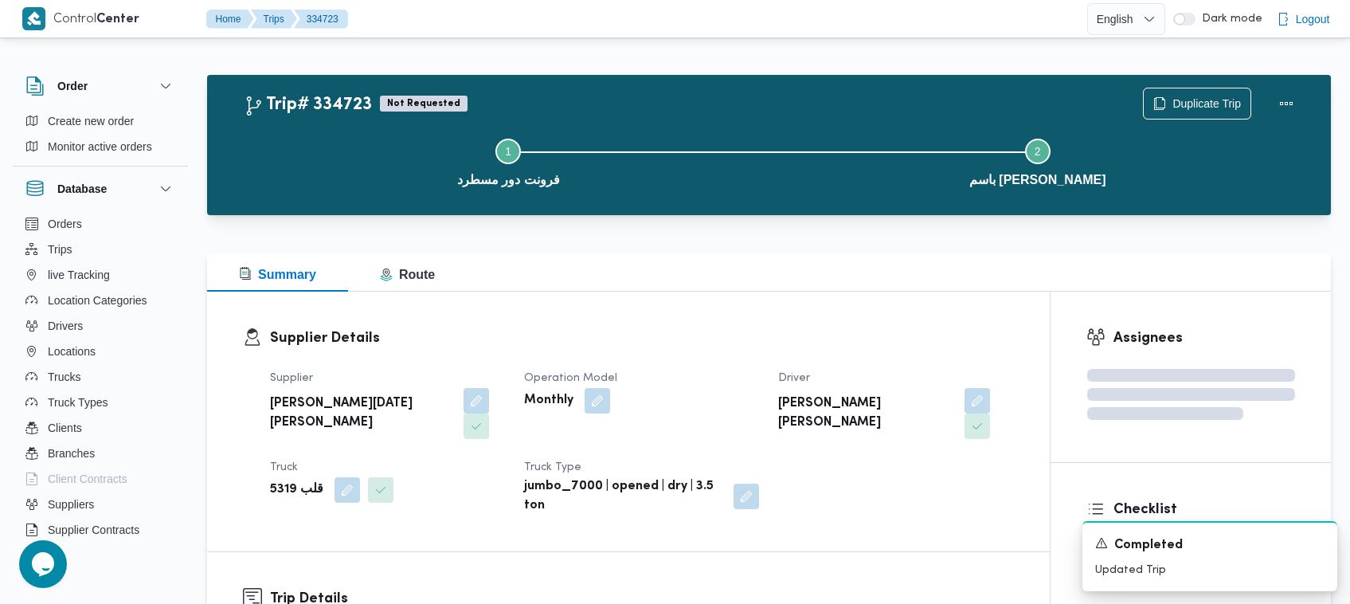
click at [909, 327] on h3 "Supplier Details" at bounding box center [642, 338] width 744 height 22
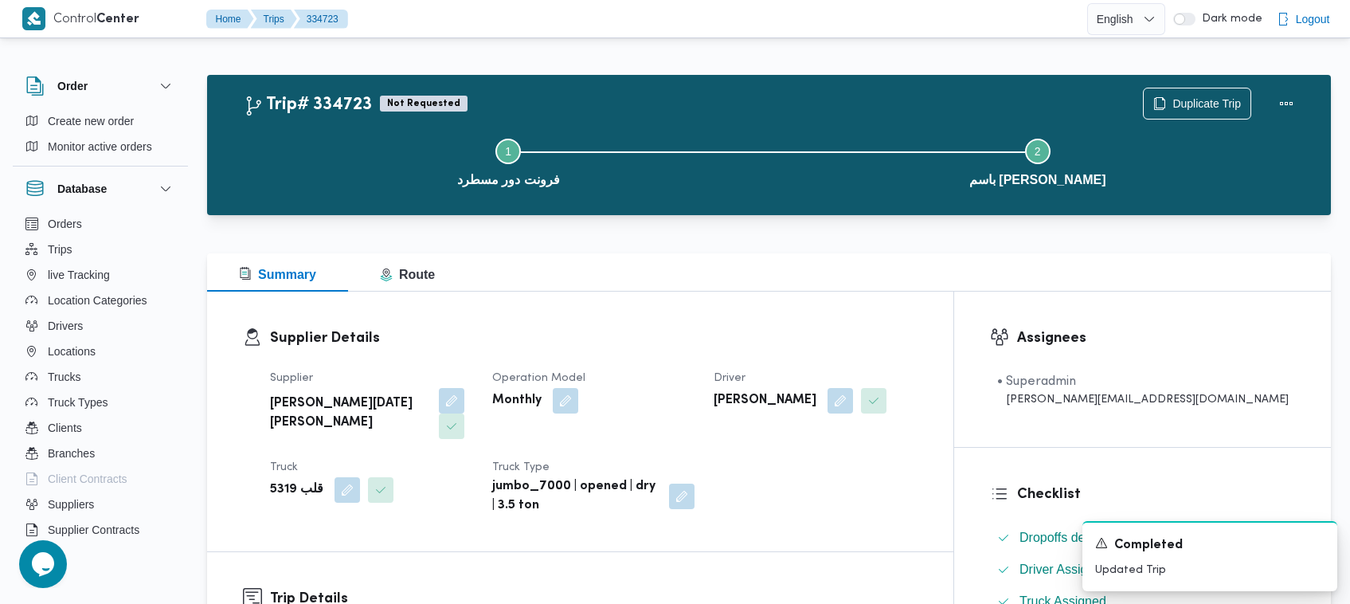
click at [683, 336] on h3 "Supplier Details" at bounding box center [594, 338] width 648 height 22
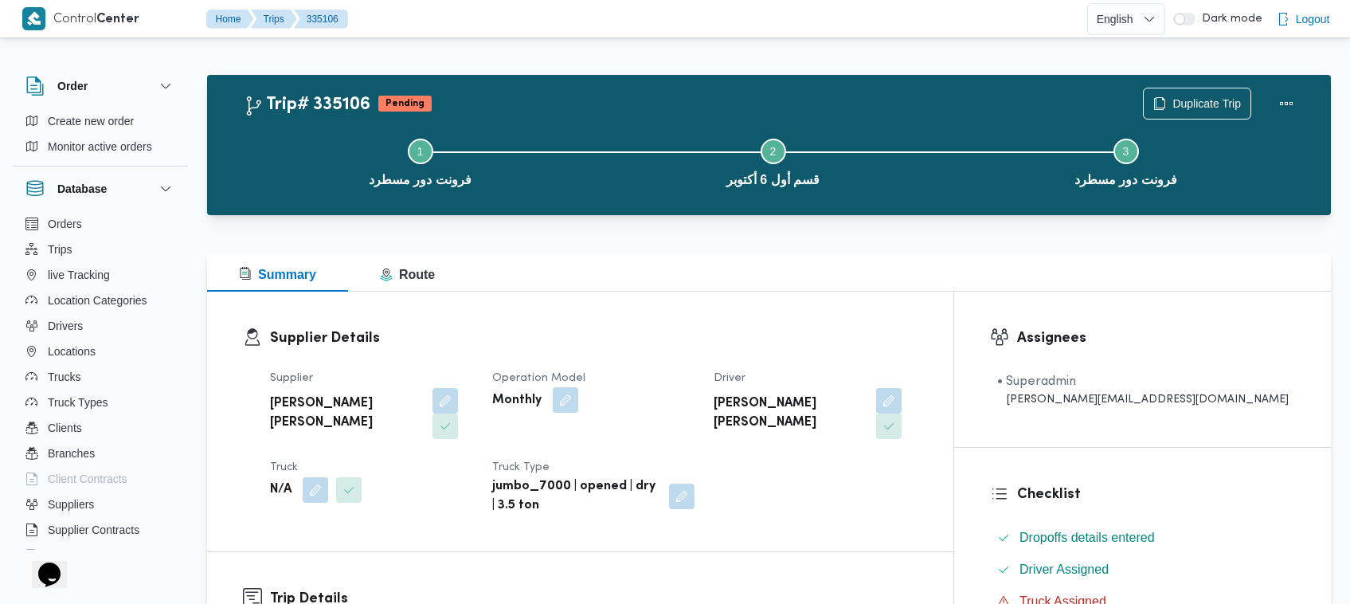
click at [578, 391] on button "button" at bounding box center [565, 399] width 25 height 25
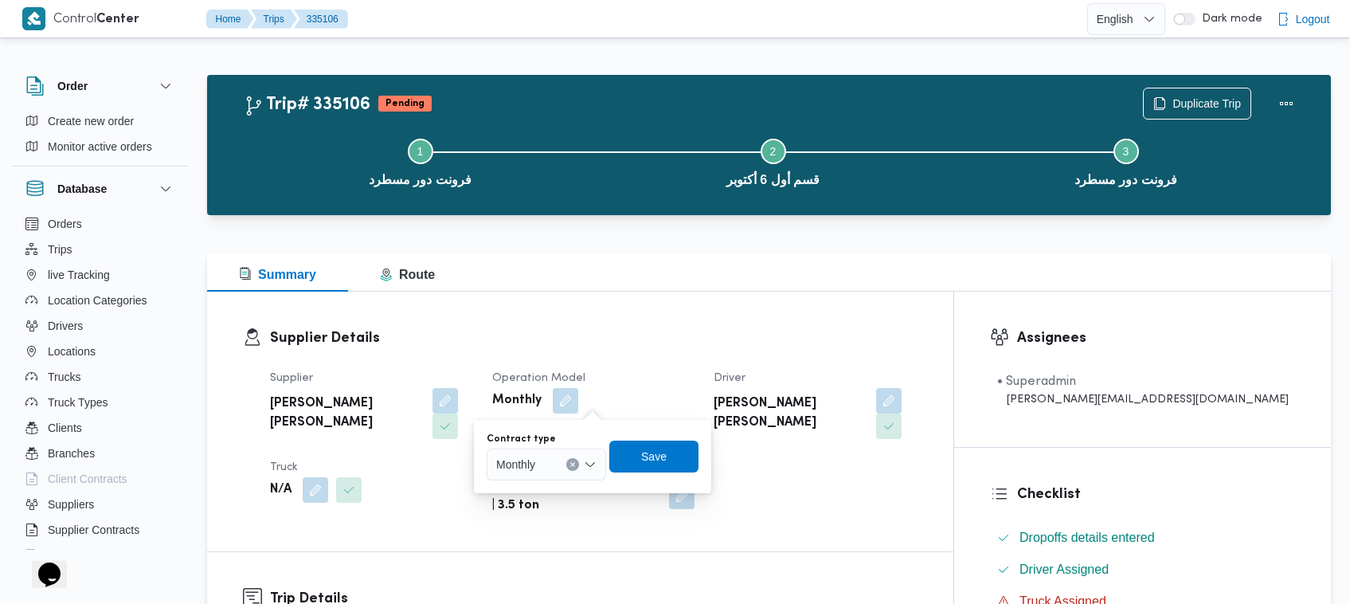
click at [535, 464] on span "Monthly" at bounding box center [515, 464] width 39 height 18
click at [539, 508] on span "On Demand" at bounding box center [555, 516] width 81 height 19
click at [663, 450] on span "Save" at bounding box center [659, 455] width 25 height 19
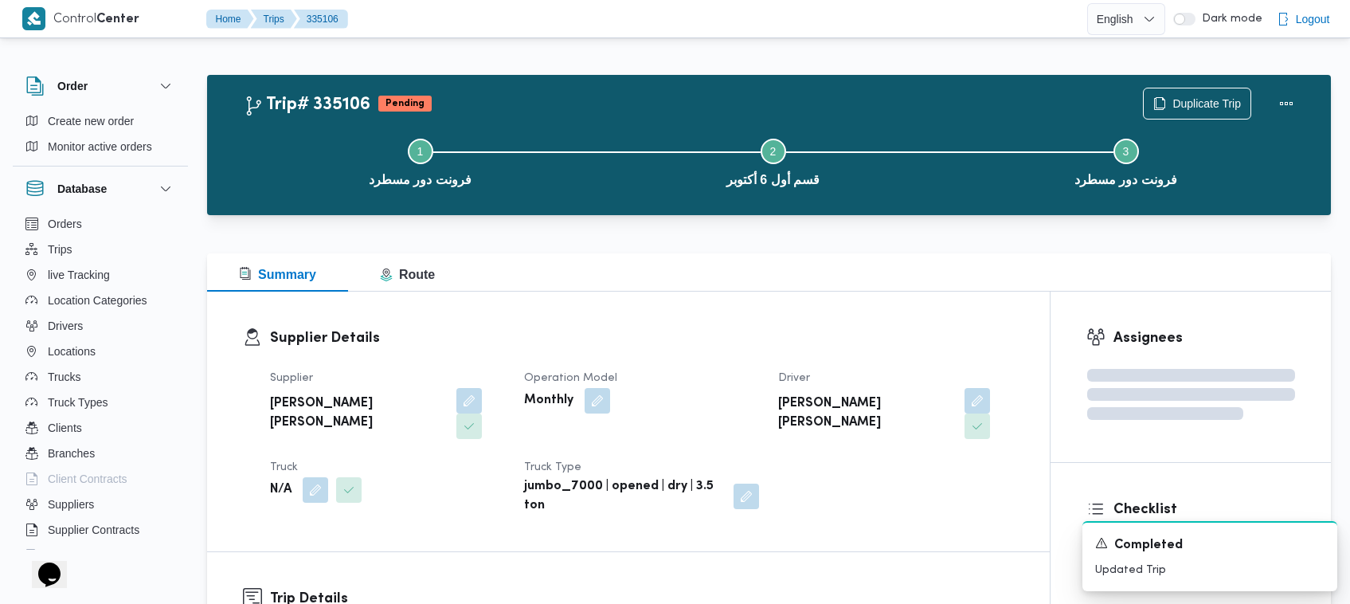
click at [663, 327] on h3 "Supplier Details" at bounding box center [642, 338] width 744 height 22
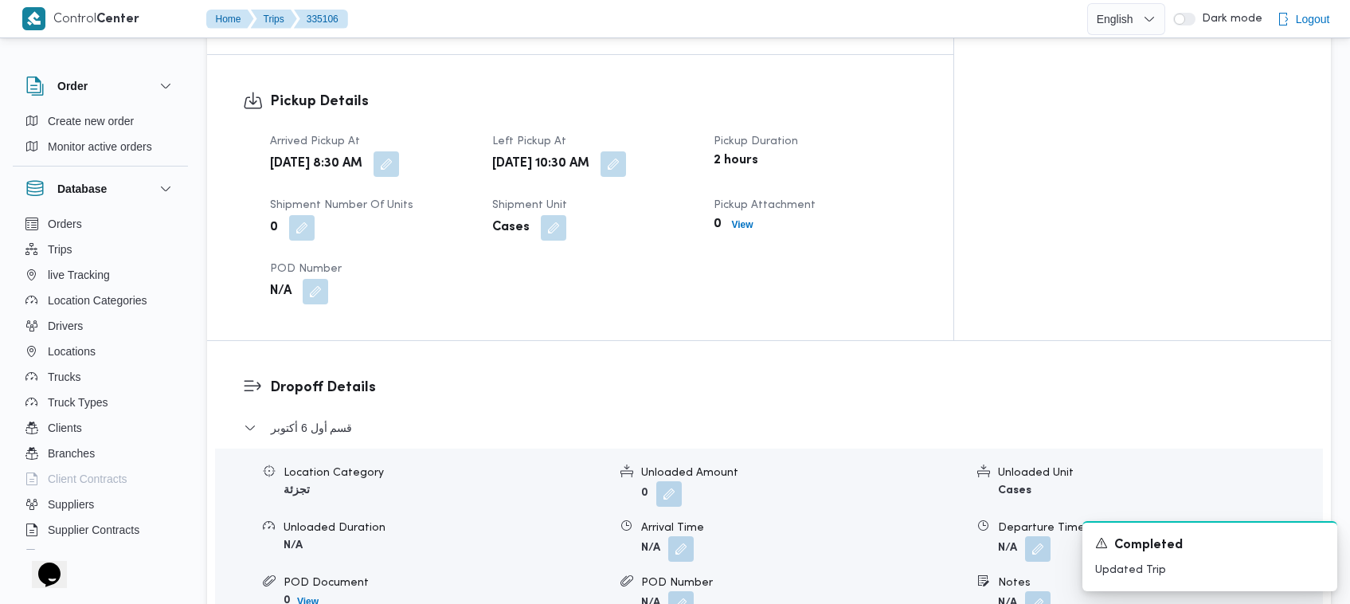
scroll to position [1586, 0]
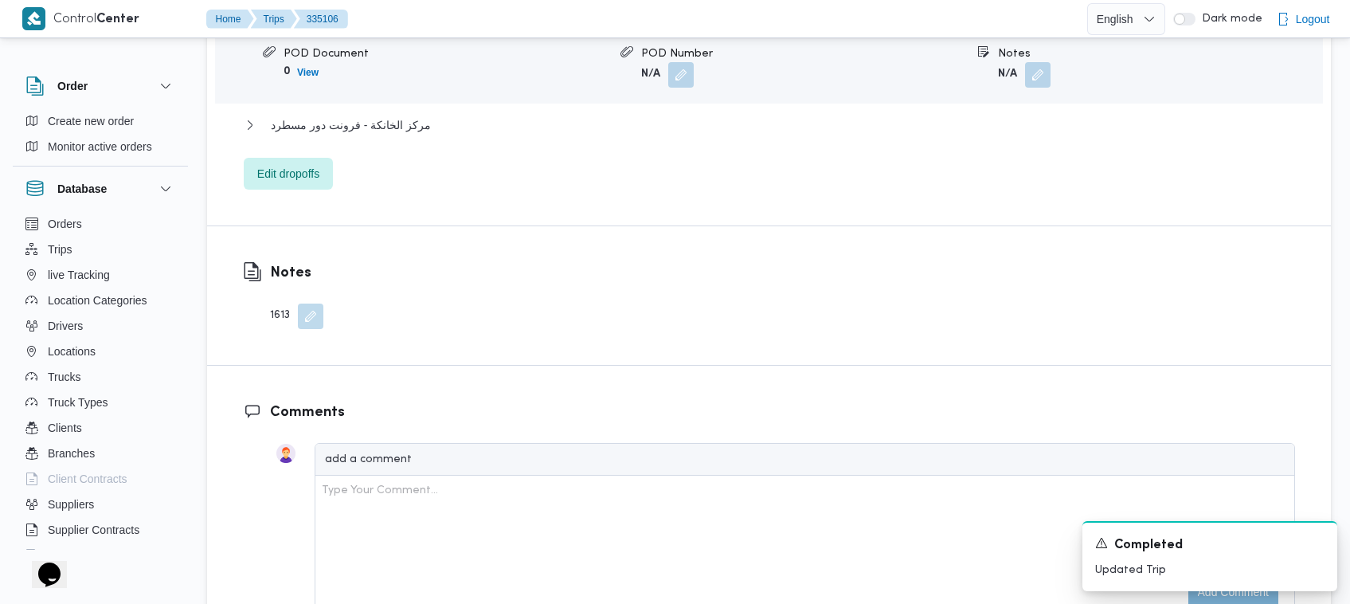
click at [263, 268] on div "Notes 1613" at bounding box center [283, 295] width 80 height 67
click at [267, 268] on div "Notes 1613" at bounding box center [283, 295] width 80 height 67
copy div "1613"
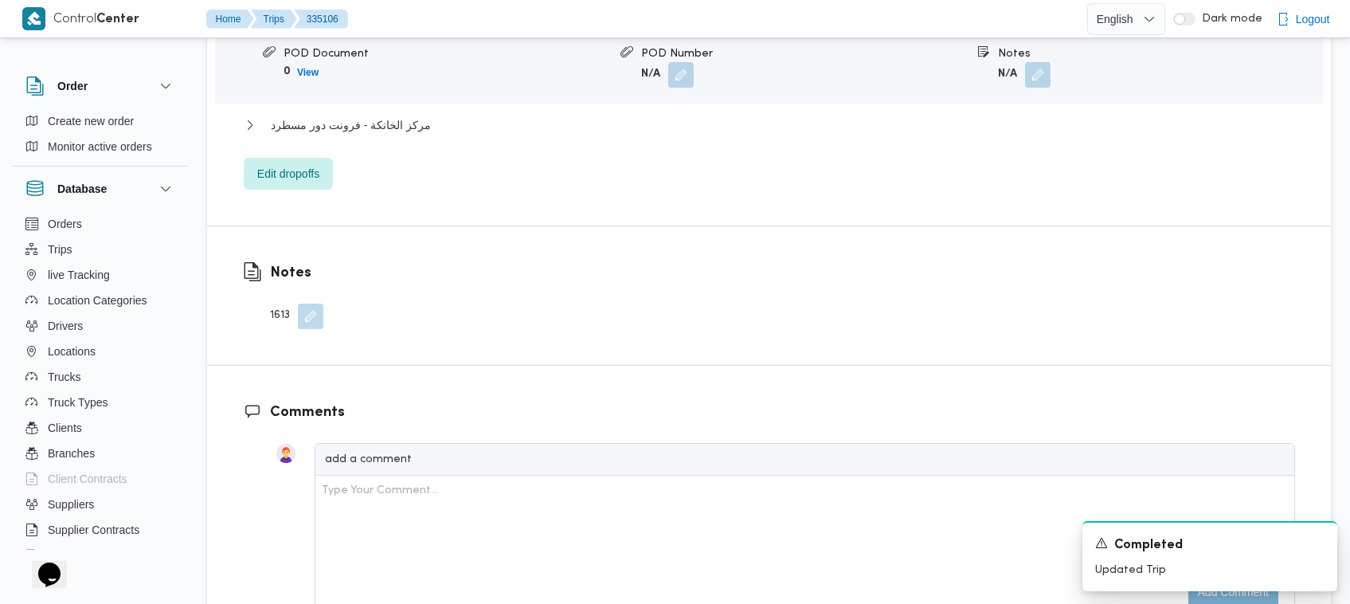
scroll to position [0, 0]
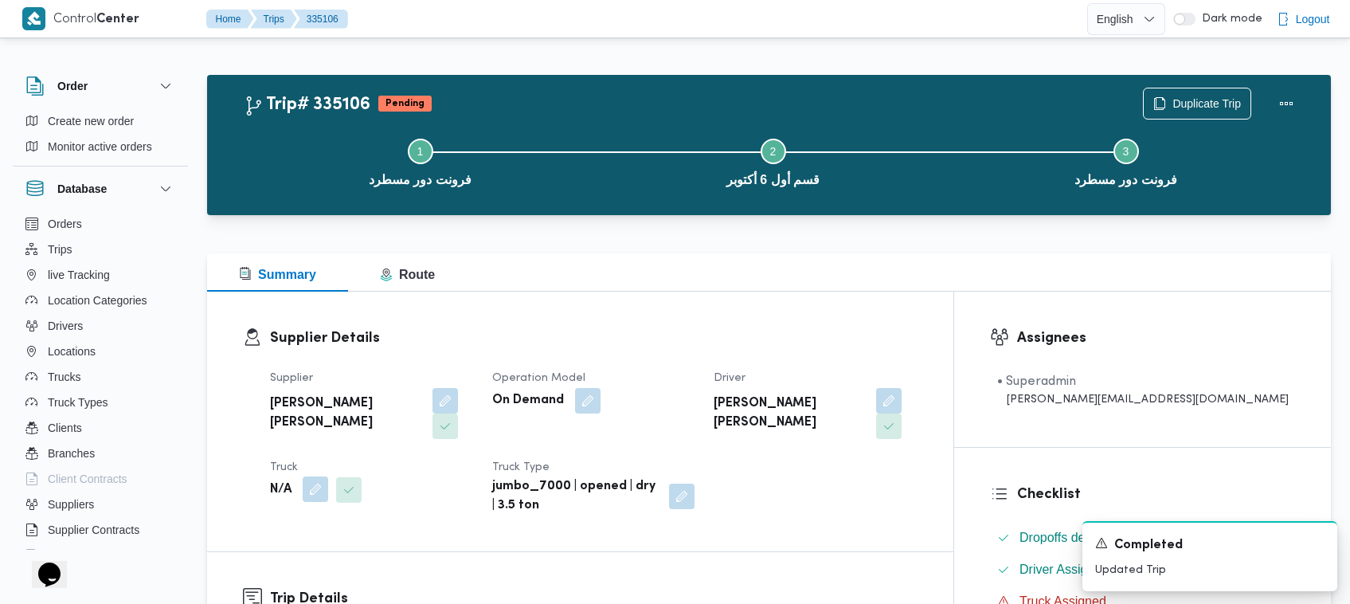
click at [325, 476] on button "button" at bounding box center [315, 488] width 25 height 25
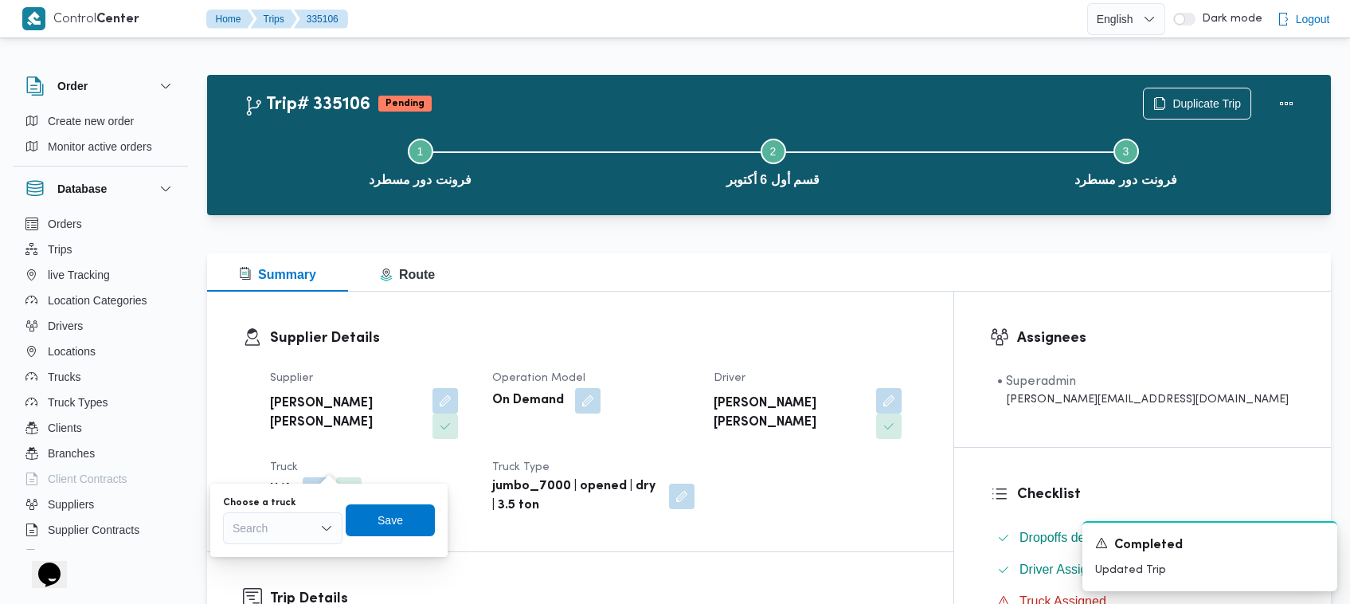
click at [304, 512] on div "Search" at bounding box center [283, 528] width 120 height 32
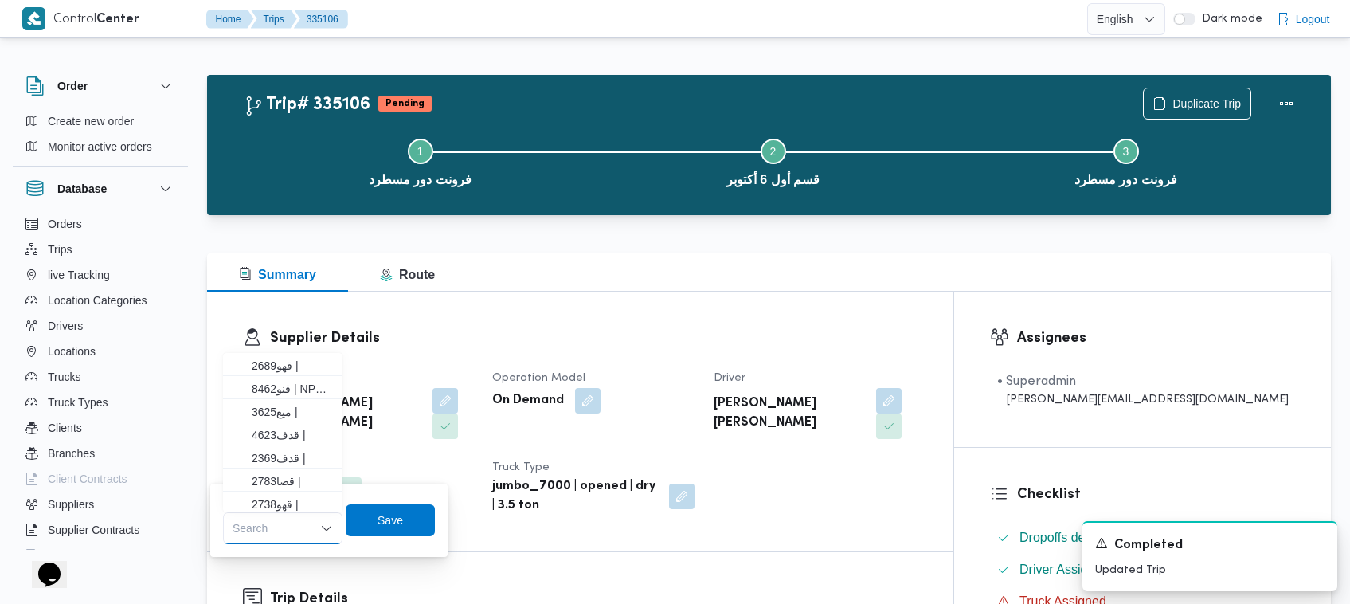
paste input "1613"
type input "1613"
click at [272, 531] on div "1613 1613" at bounding box center [283, 528] width 120 height 32
click at [260, 351] on div at bounding box center [252, 421] width 19 height 188
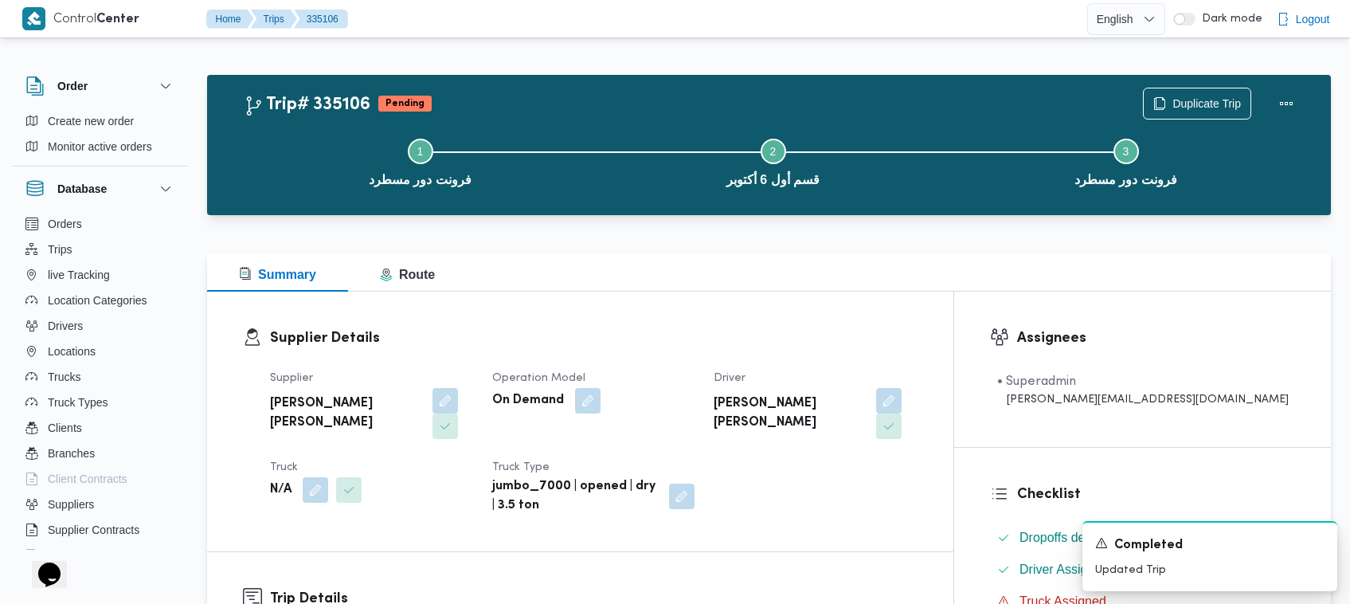
click at [397, 367] on div "Supplier محمد هاني محمد جوده محمود Operation Model On Demand Driver محمود محمد …" at bounding box center [594, 442] width 667 height 166
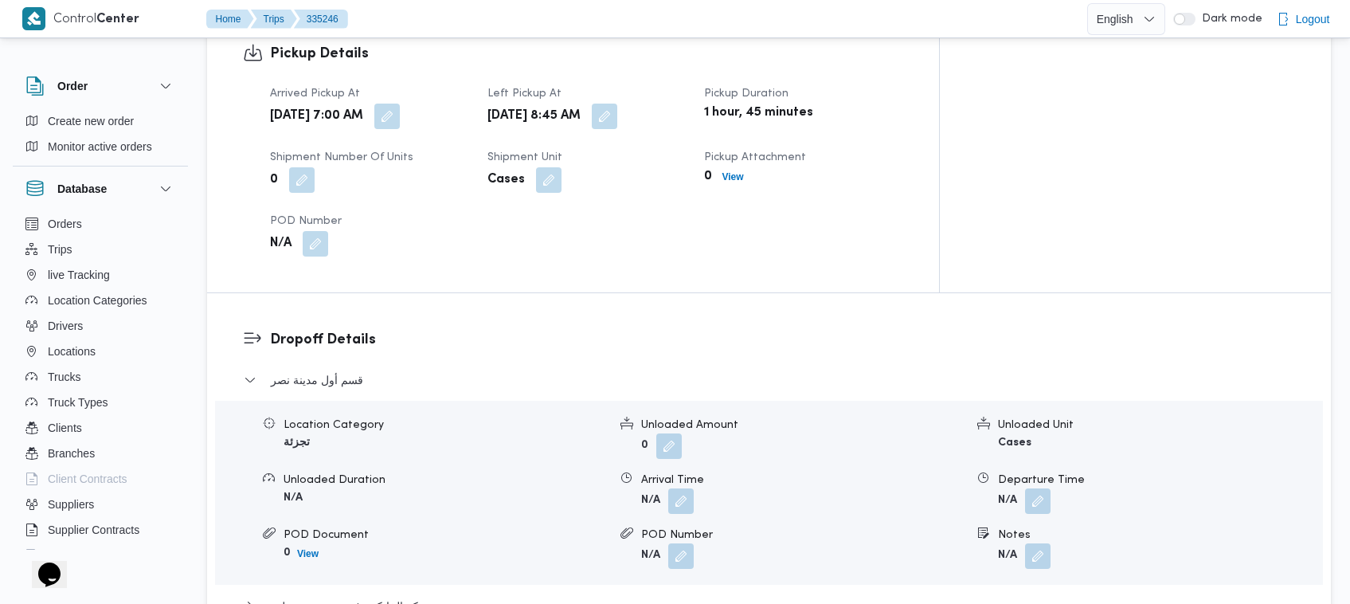
scroll to position [1608, 0]
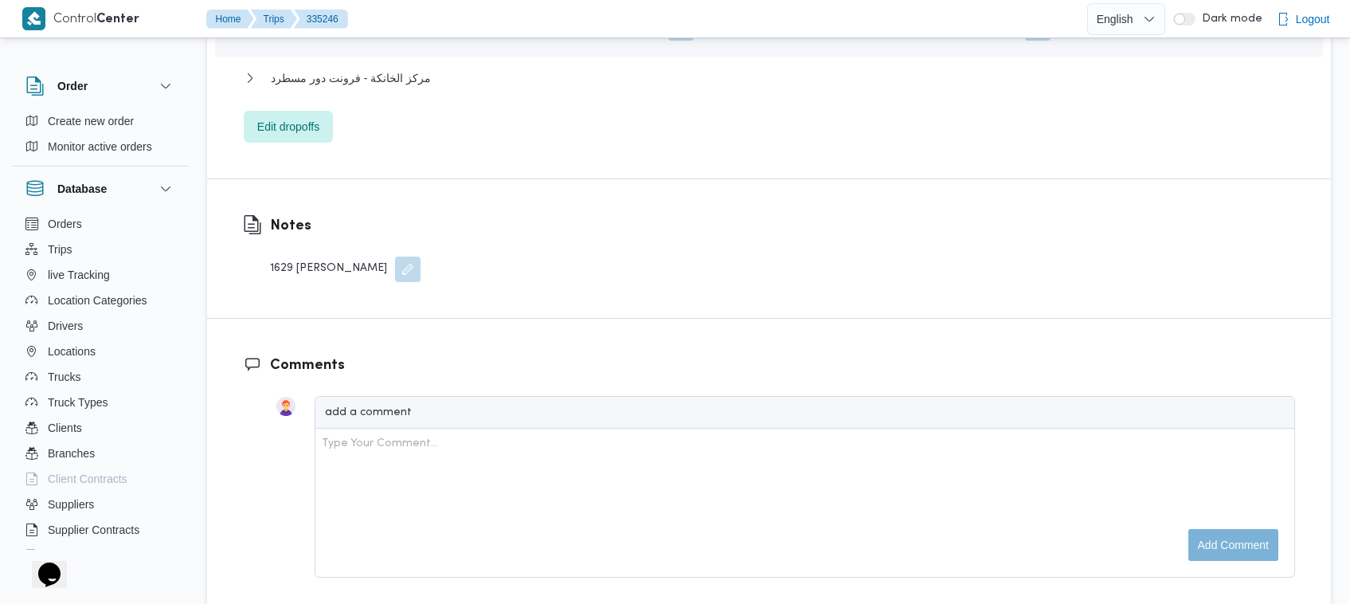
click at [287, 257] on div "1629 غريب جابر" at bounding box center [345, 269] width 151 height 25
copy div "1629"
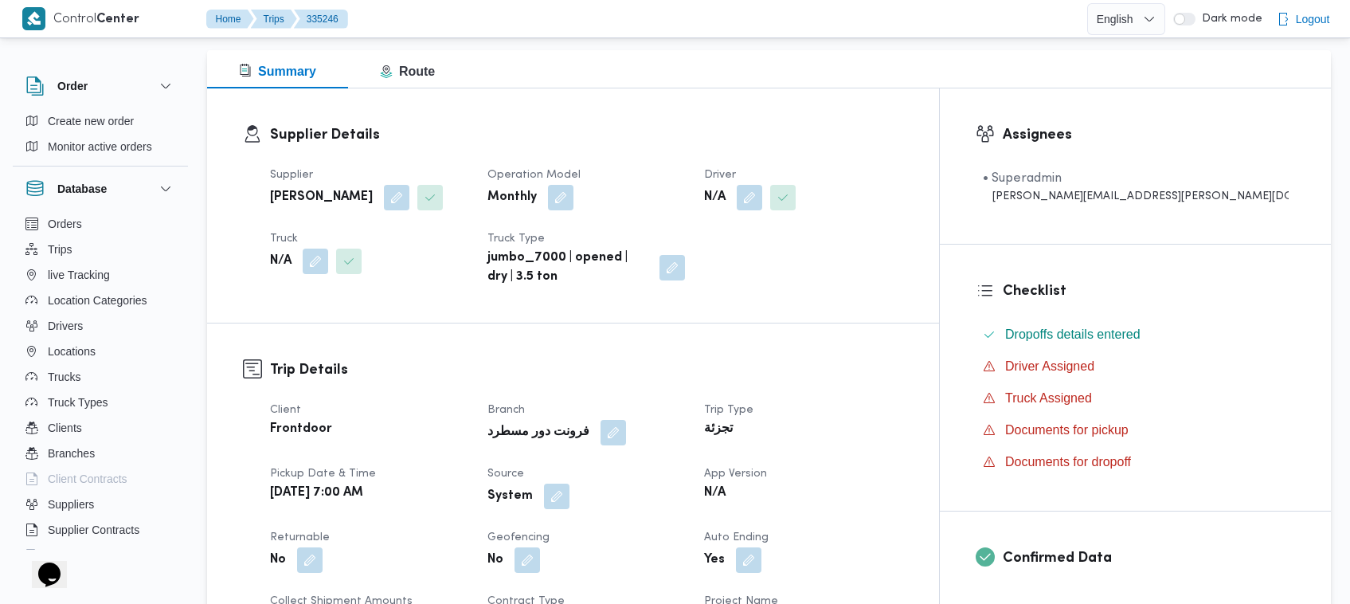
scroll to position [0, 0]
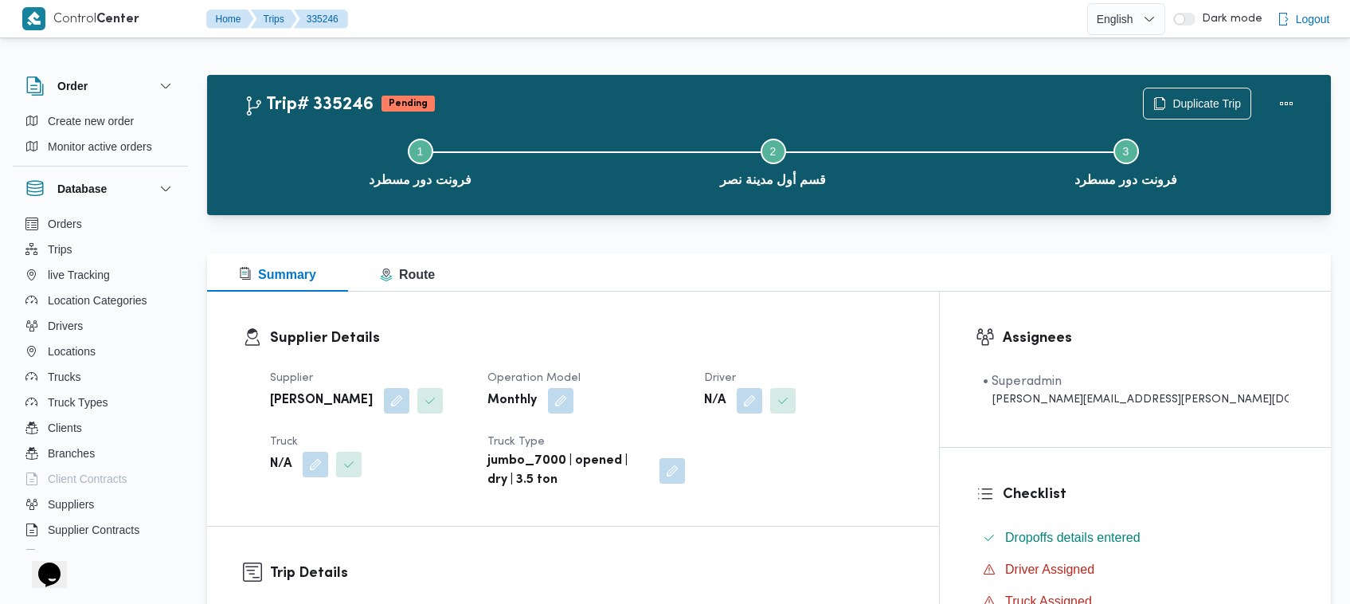
click at [305, 486] on div "Truck N/A" at bounding box center [369, 461] width 198 height 57
click at [320, 460] on button "button" at bounding box center [315, 463] width 25 height 25
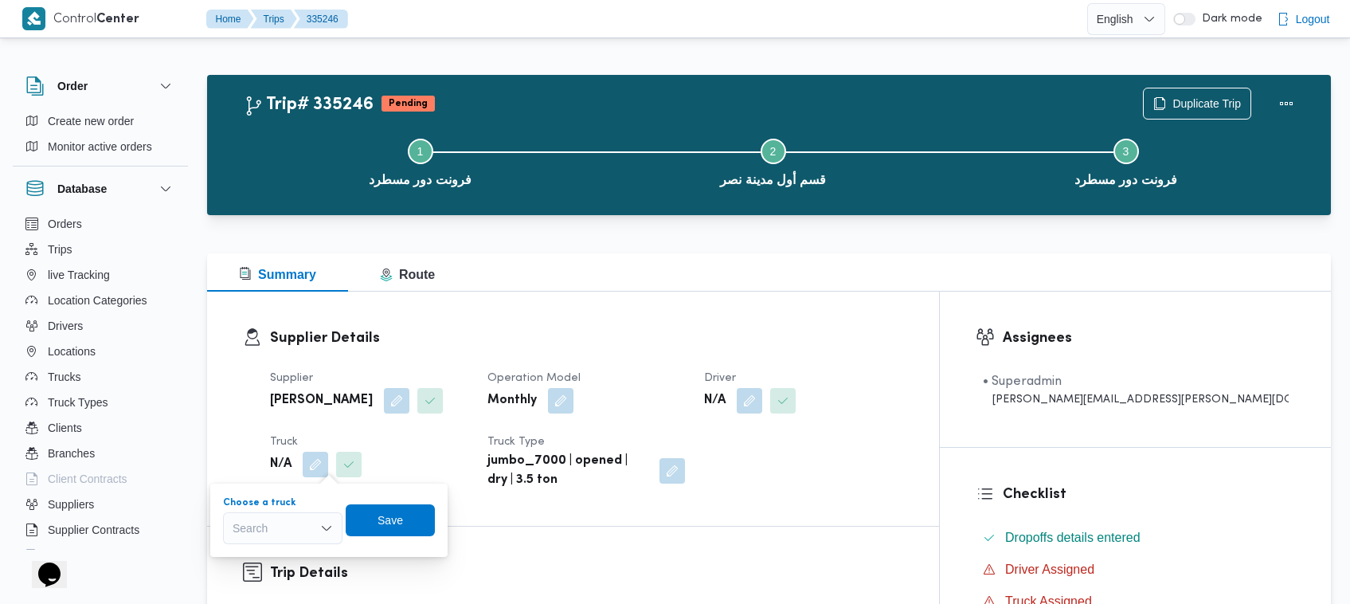
click at [296, 535] on div "Search" at bounding box center [283, 528] width 120 height 32
paste input "1629"
type input "1629"
click at [261, 559] on mark "1629" at bounding box center [264, 557] width 25 height 13
click at [398, 519] on span "Save" at bounding box center [403, 519] width 25 height 19
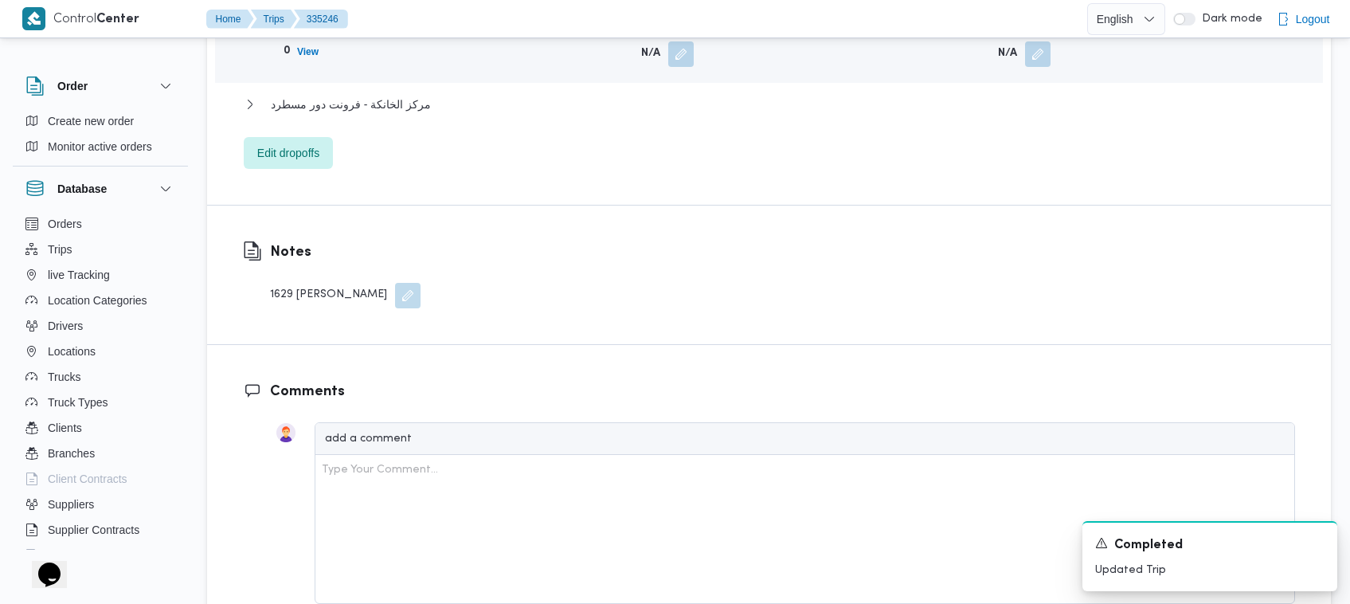
scroll to position [1593, 0]
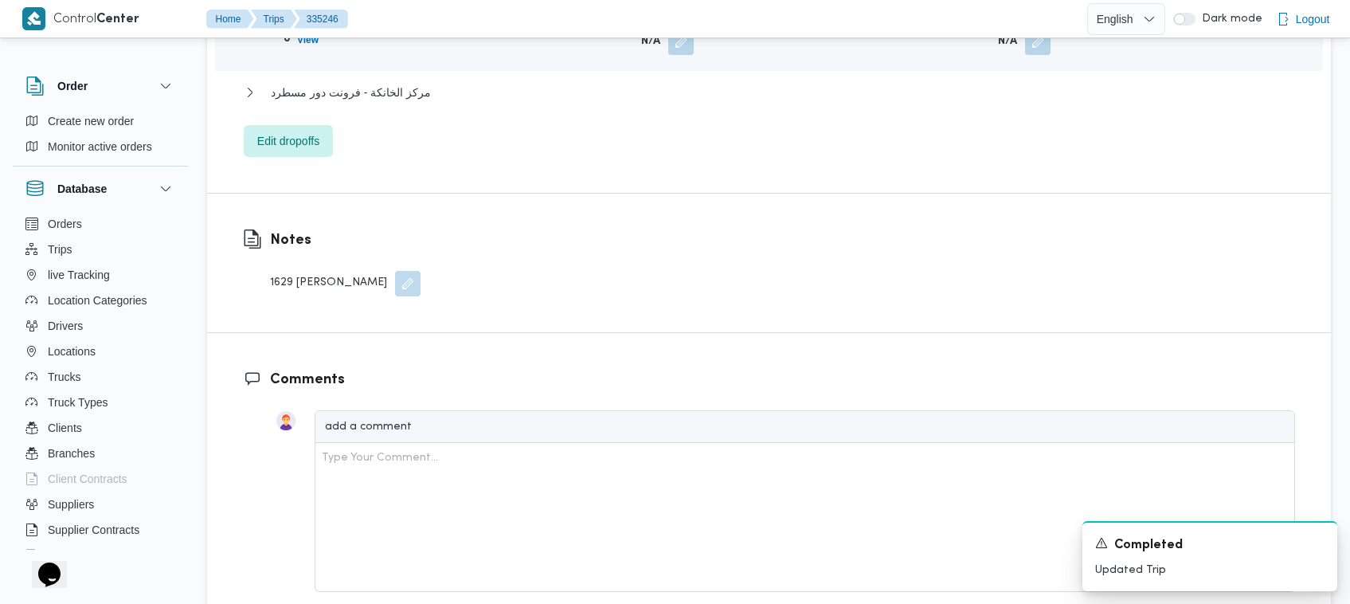
click at [377, 257] on div "Notes 1629 غريب جابر" at bounding box center [331, 263] width 249 height 139
click at [395, 270] on button "button" at bounding box center [407, 282] width 25 height 25
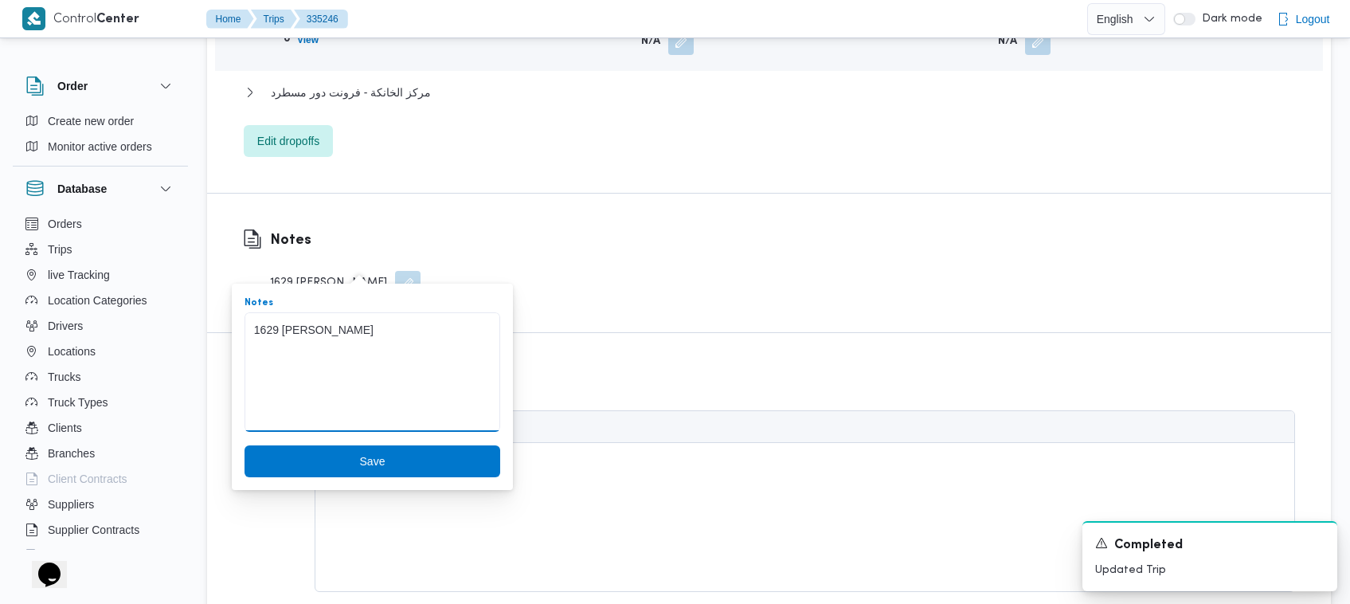
click at [320, 329] on textarea "1629 غريب جابر" at bounding box center [373, 372] width 256 height 120
click at [285, 329] on textarea "1629 غريب جابر" at bounding box center [373, 372] width 256 height 120
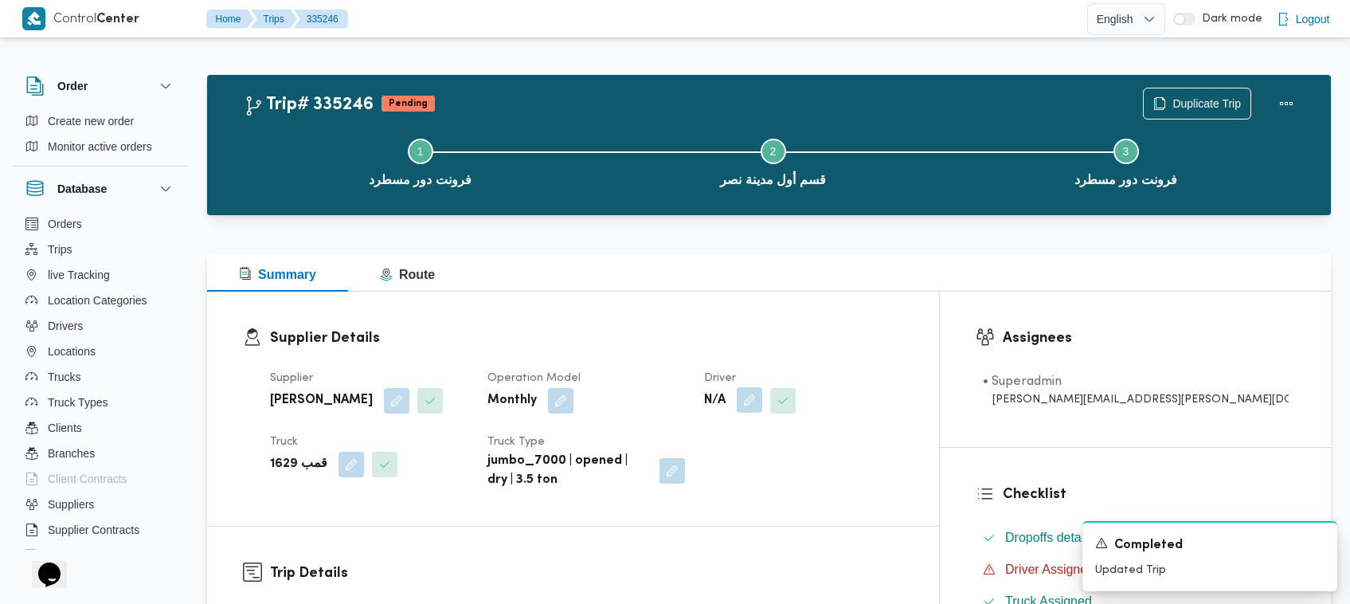
click at [762, 399] on button "button" at bounding box center [749, 399] width 25 height 25
click at [782, 475] on div "Search" at bounding box center [791, 465] width 120 height 32
paste input "غريب جابر"
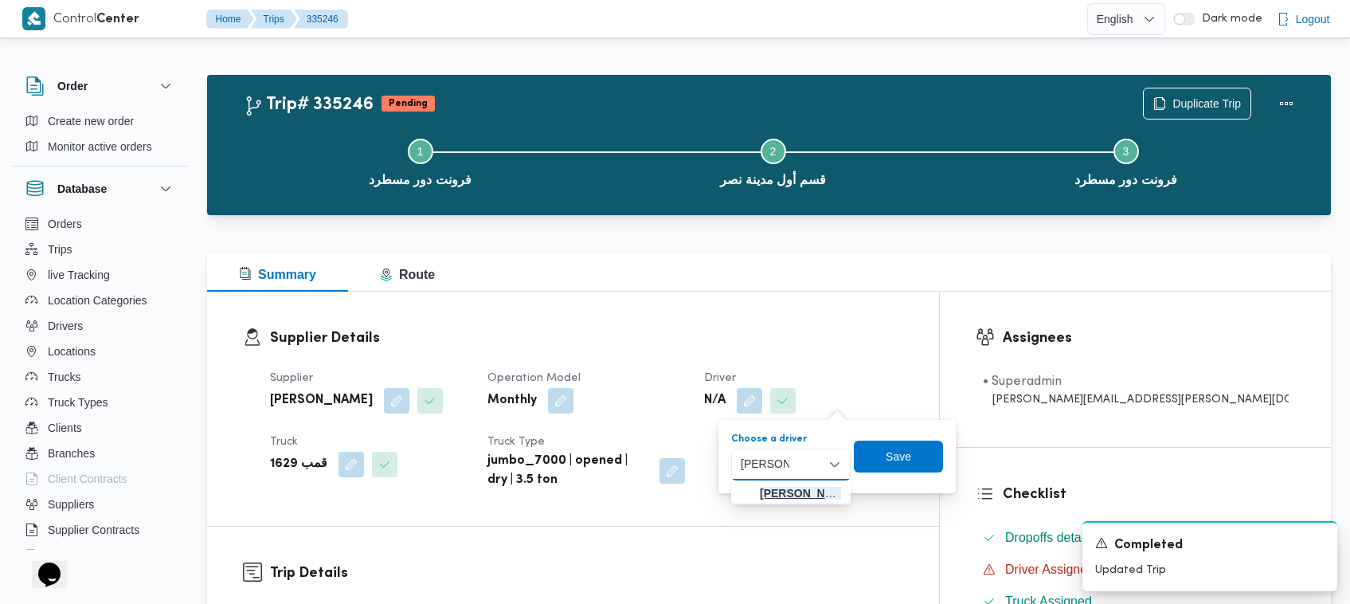
type input "غريب جابر"
click at [754, 496] on span "غريب جابر عبدالله محمد" at bounding box center [791, 492] width 107 height 25
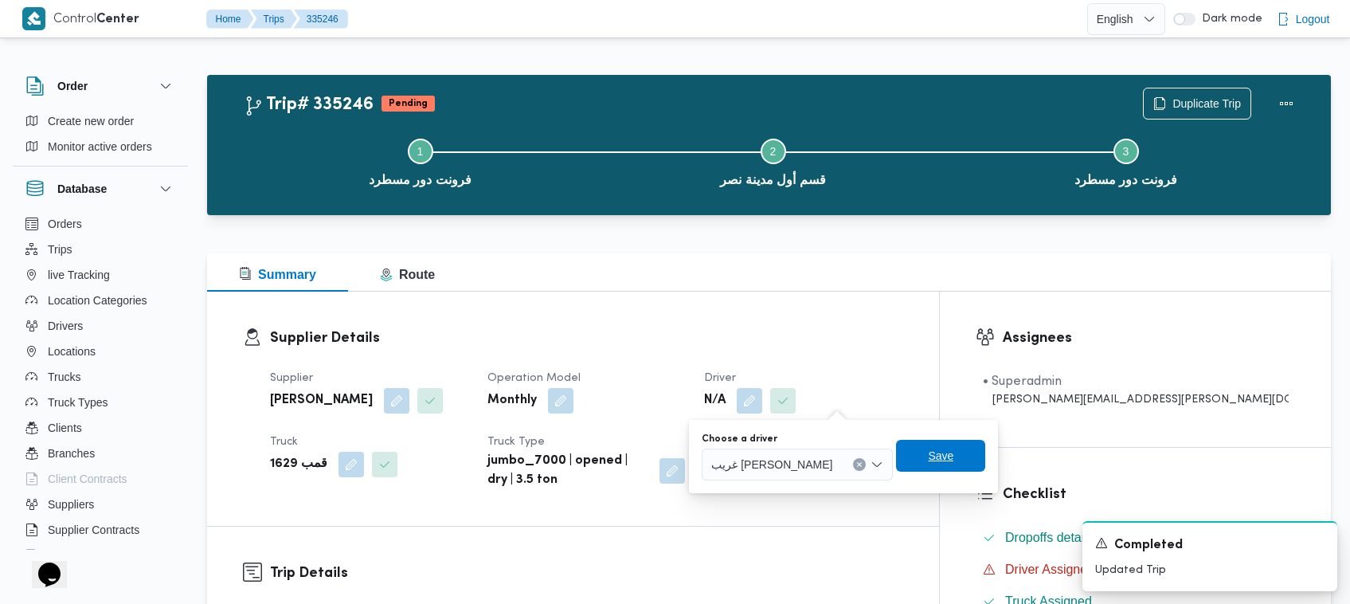
click at [904, 458] on span "Save" at bounding box center [940, 456] width 89 height 32
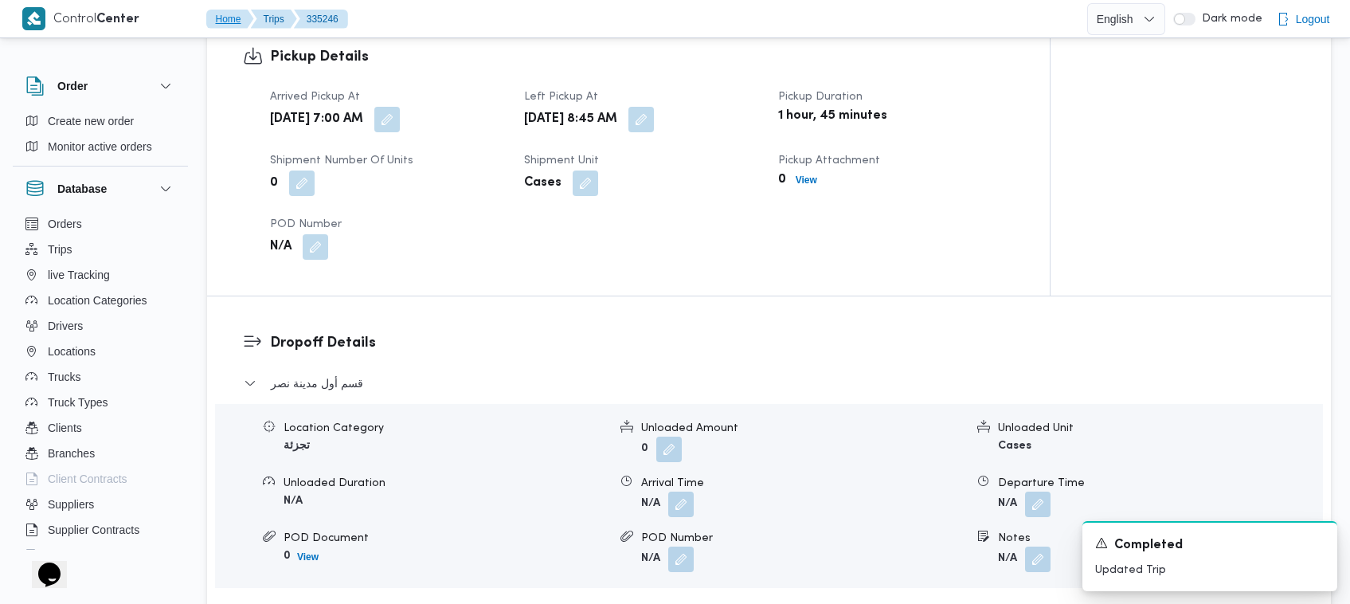
scroll to position [1586, 0]
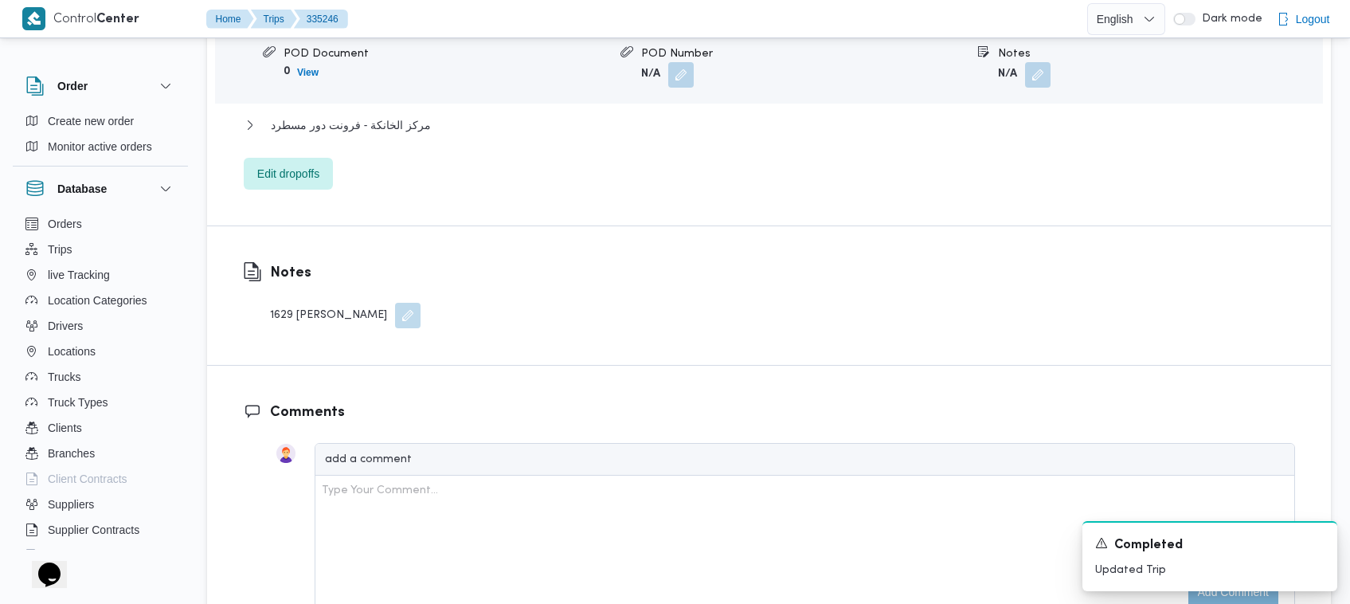
click at [395, 303] on button "button" at bounding box center [407, 315] width 25 height 25
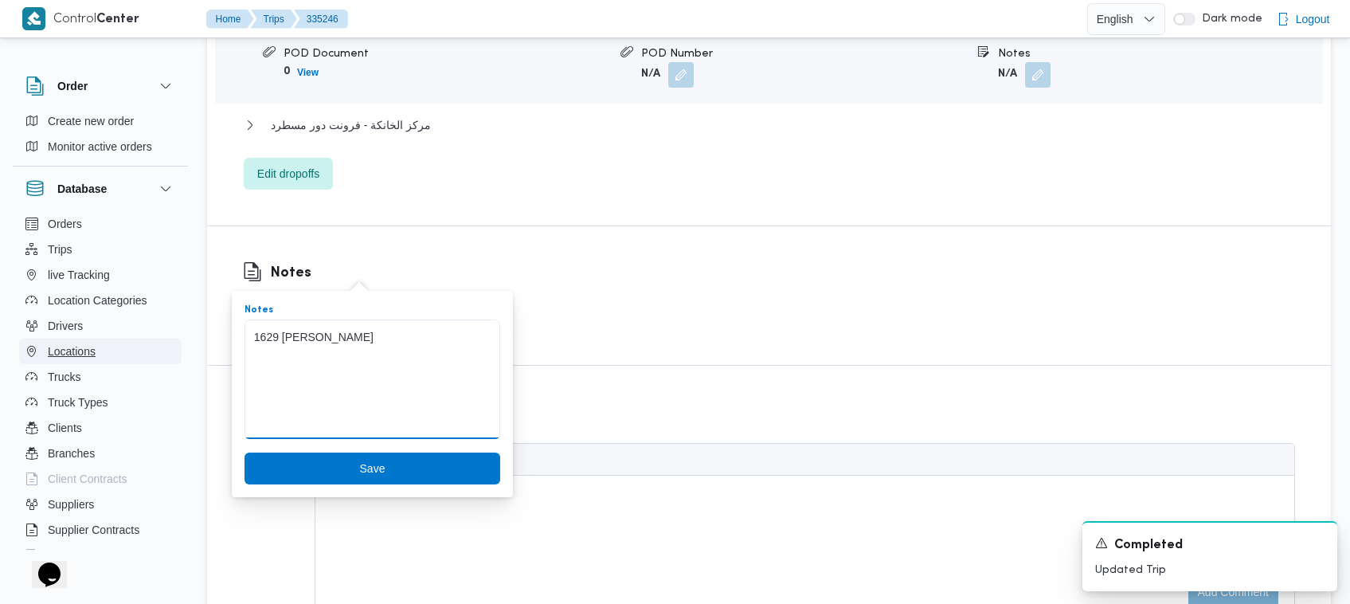
drag, startPoint x: 296, startPoint y: 341, endPoint x: 143, endPoint y: 341, distance: 153.0
click at [368, 466] on span "Save" at bounding box center [371, 467] width 25 height 19
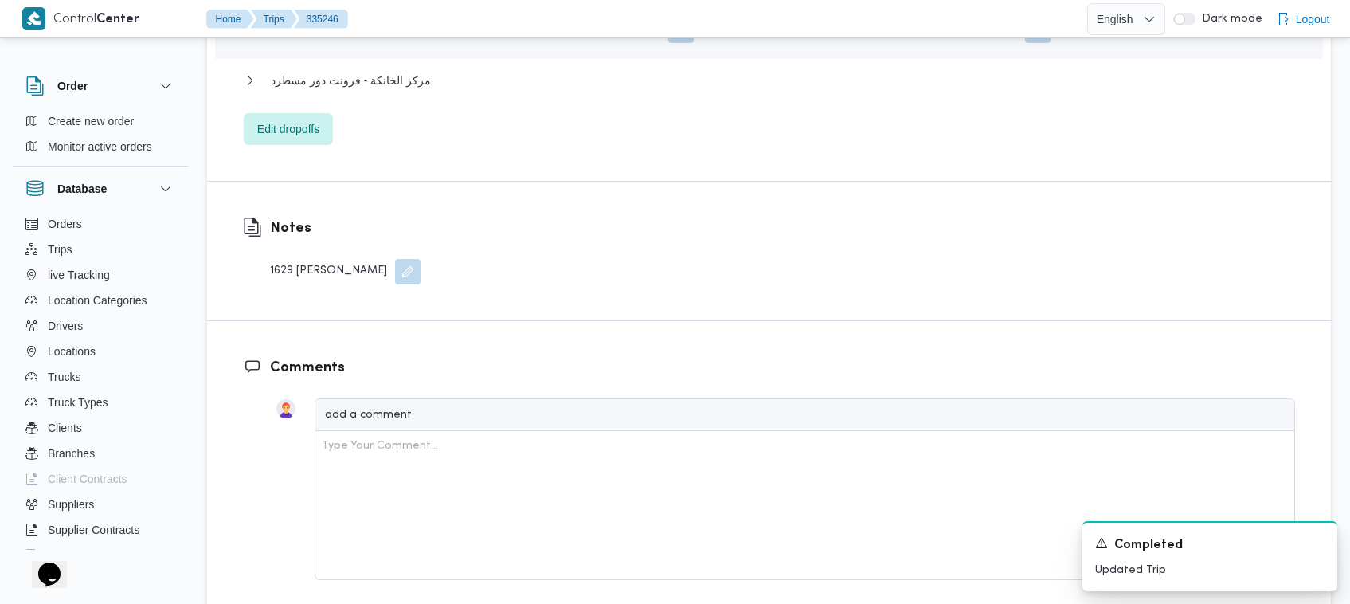
scroll to position [1590, 0]
click at [448, 203] on div "Notes 1629 غريب جابر" at bounding box center [769, 247] width 1124 height 139
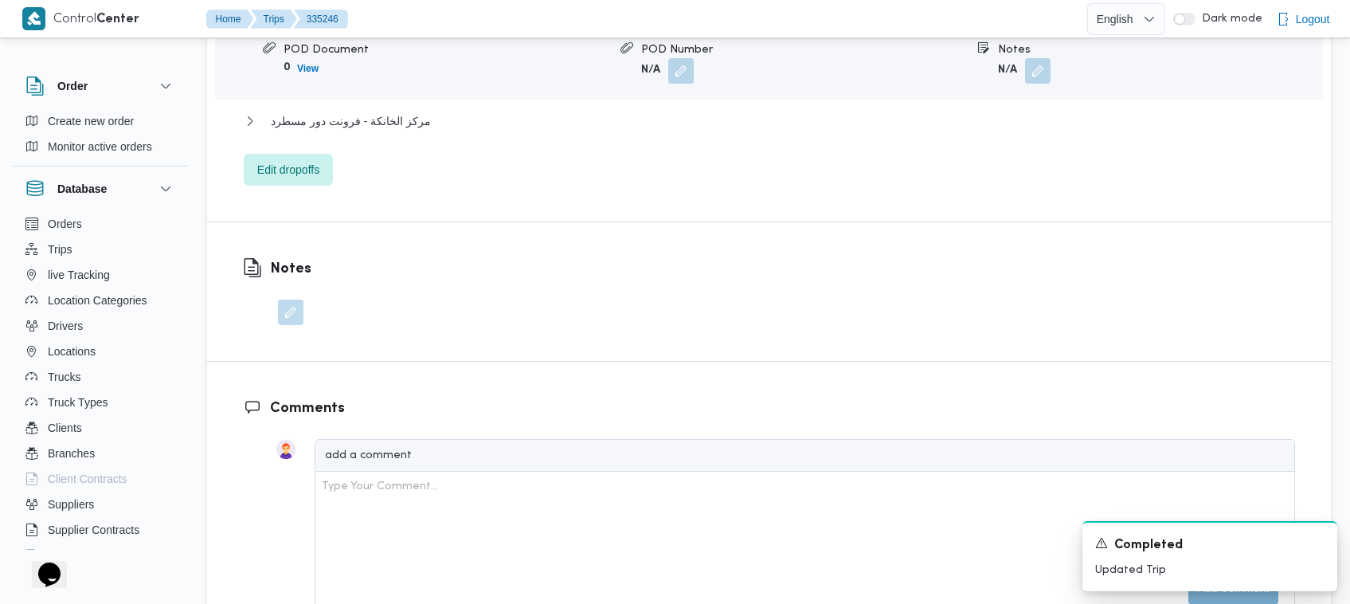
scroll to position [0, 0]
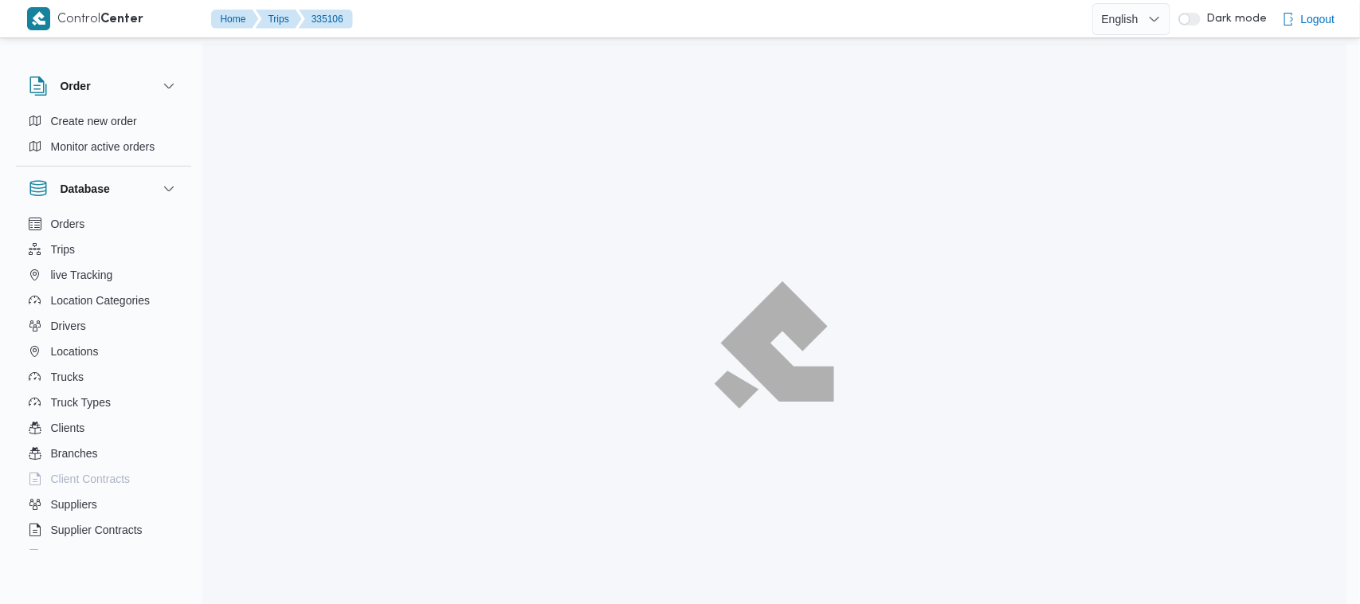
click at [1354, 466] on html "Control Center Home Trips 335106 English عربي Dark mode Logout Order Create new…" at bounding box center [680, 302] width 1360 height 604
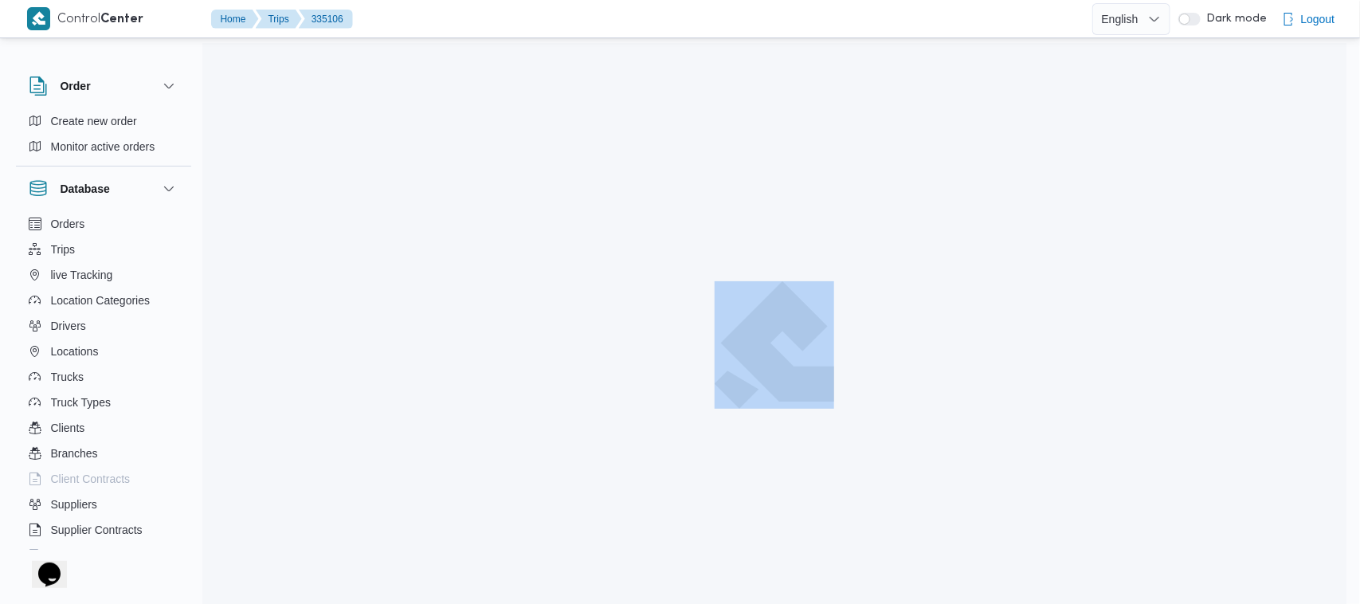
click at [1354, 466] on html "Control Center Home Trips 335106 English عربي Dark mode Logout Order Create new…" at bounding box center [680, 302] width 1360 height 604
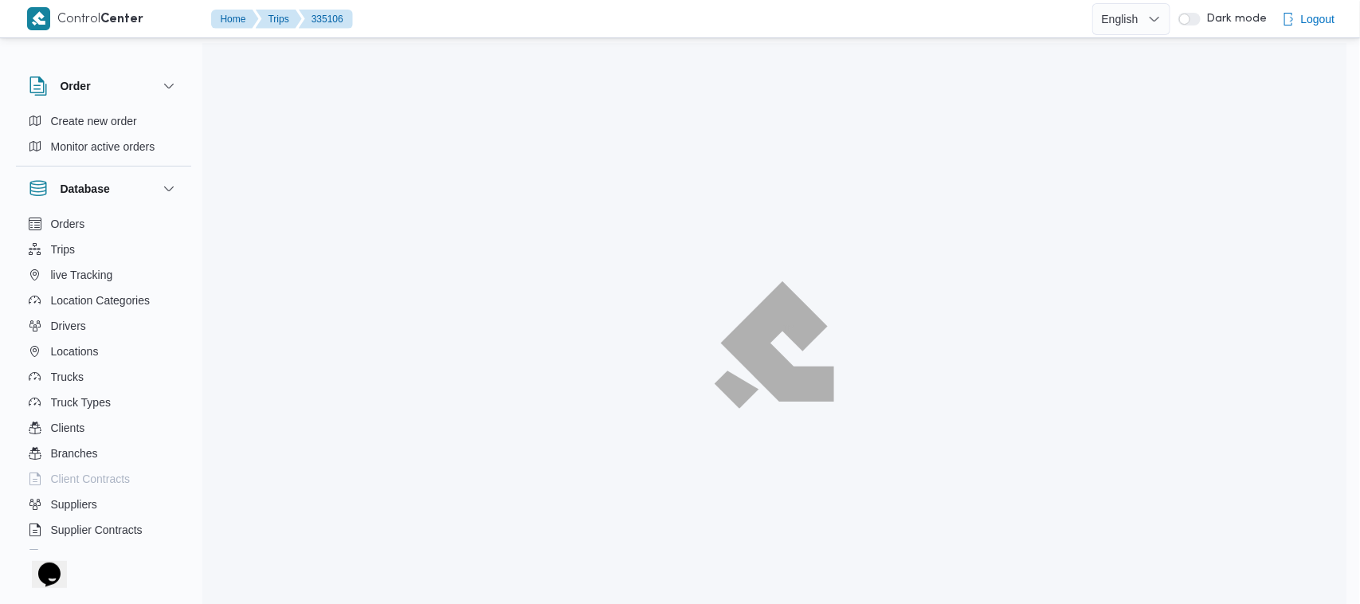
click at [696, 412] on div at bounding box center [774, 345] width 1144 height 604
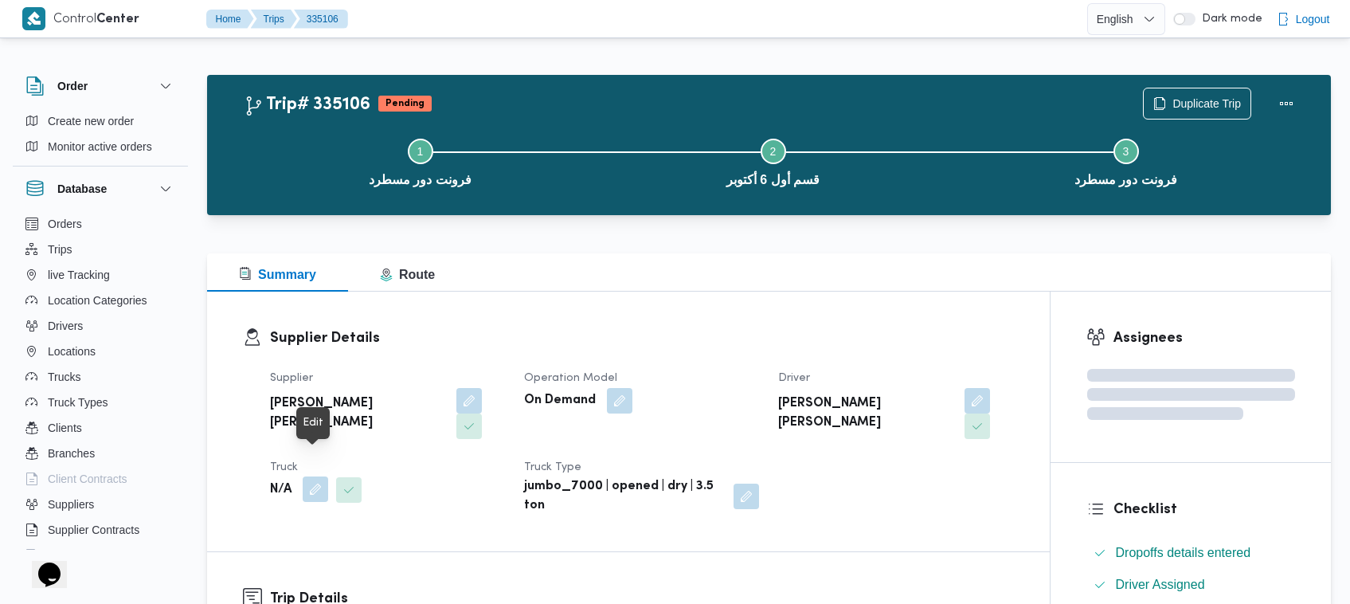
click at [317, 476] on button "button" at bounding box center [315, 488] width 25 height 25
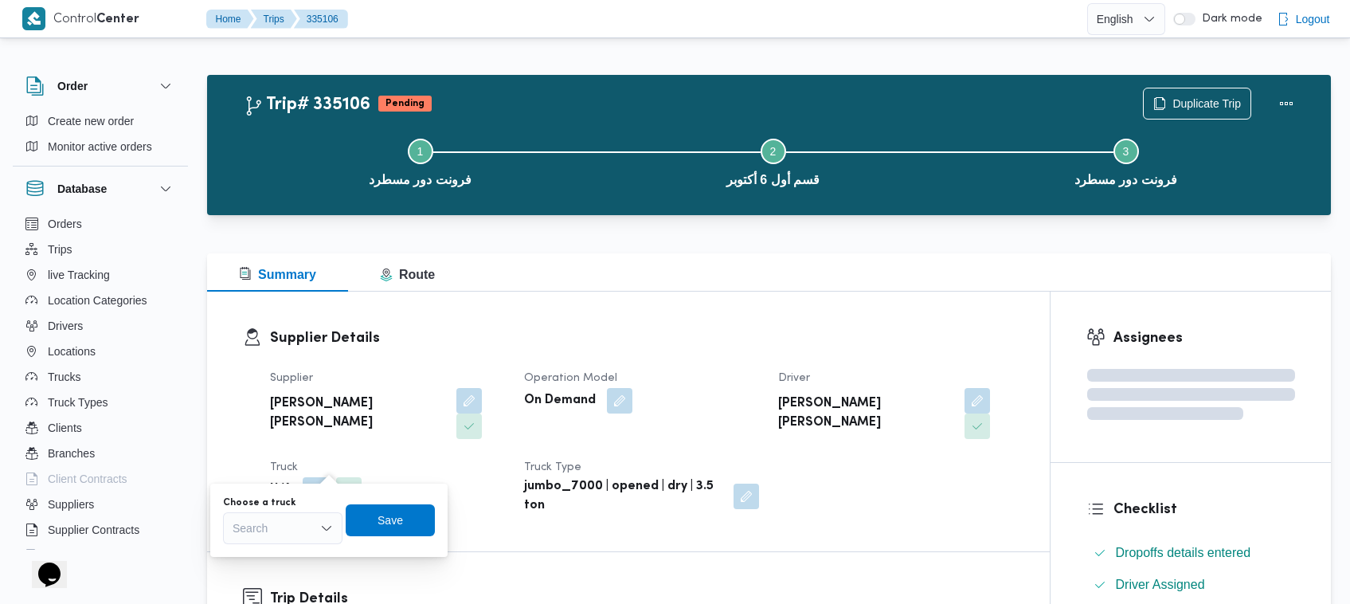
click at [296, 546] on div "You are in a dialog. To close this dialog, hit escape. Choose a truck Search Sa…" at bounding box center [328, 520] width 237 height 73
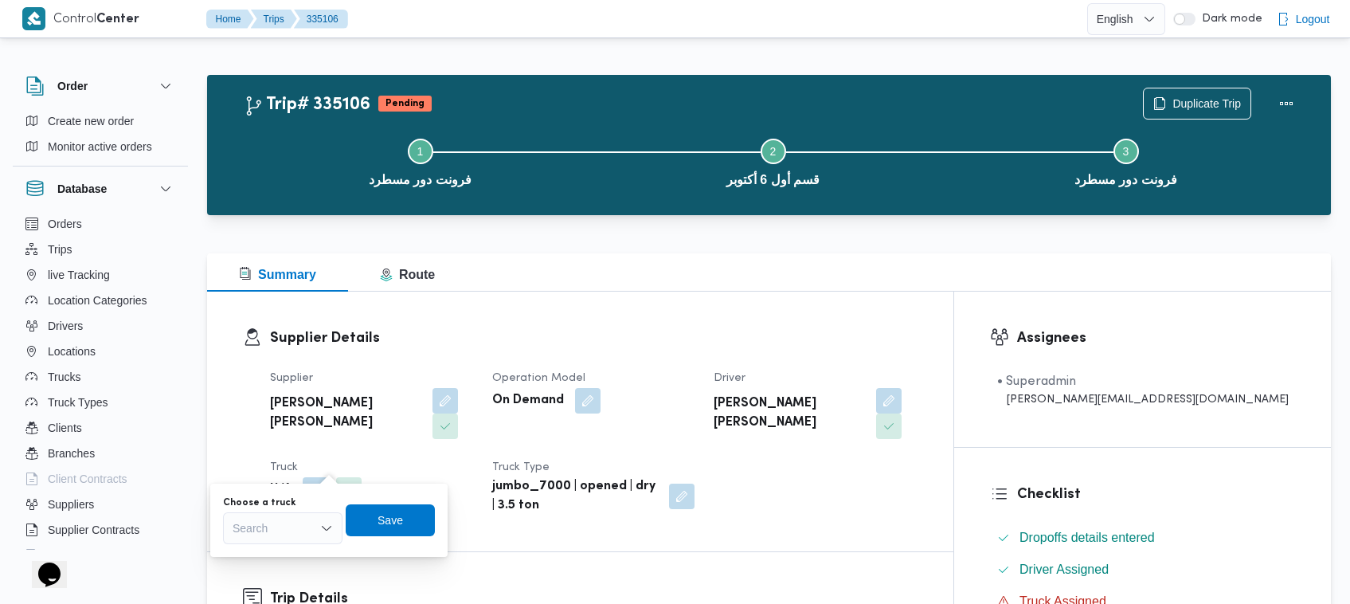
click at [296, 538] on div "Search" at bounding box center [283, 528] width 120 height 32
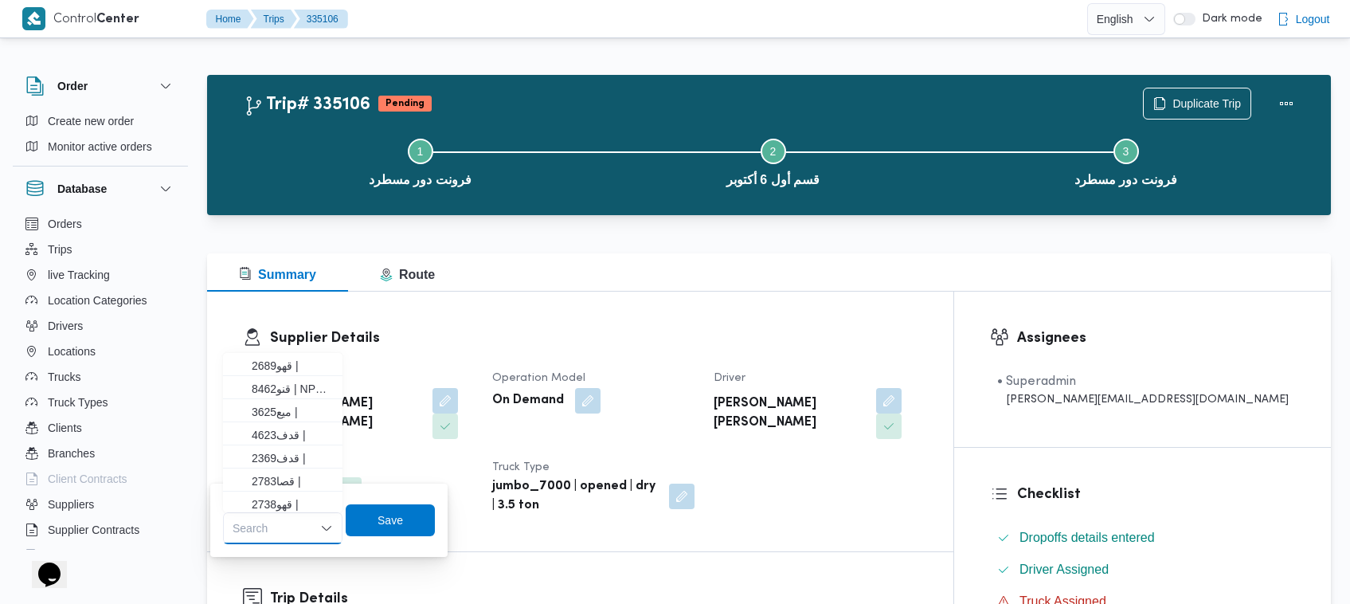
paste input "1613"
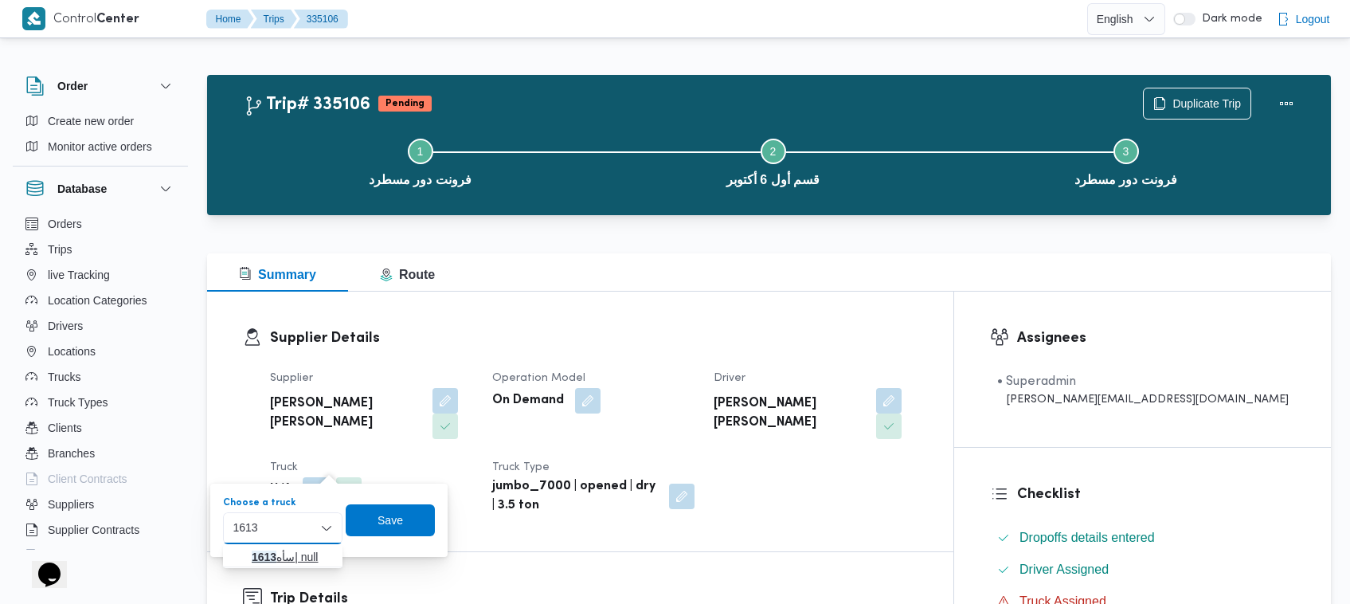
type input "1613"
drag, startPoint x: 253, startPoint y: 556, endPoint x: 263, endPoint y: 558, distance: 10.6
click at [253, 556] on mark "1613" at bounding box center [264, 557] width 25 height 13
click at [422, 528] on span "Save" at bounding box center [401, 520] width 89 height 32
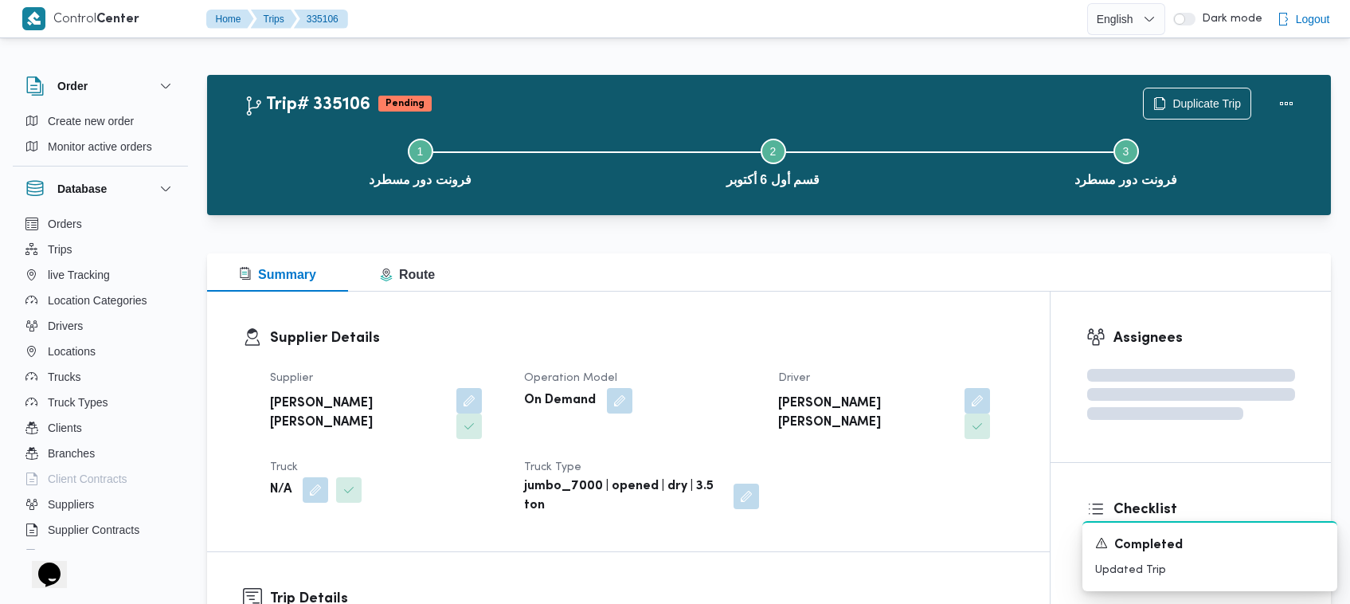
click at [448, 458] on dt "Truck" at bounding box center [387, 467] width 235 height 19
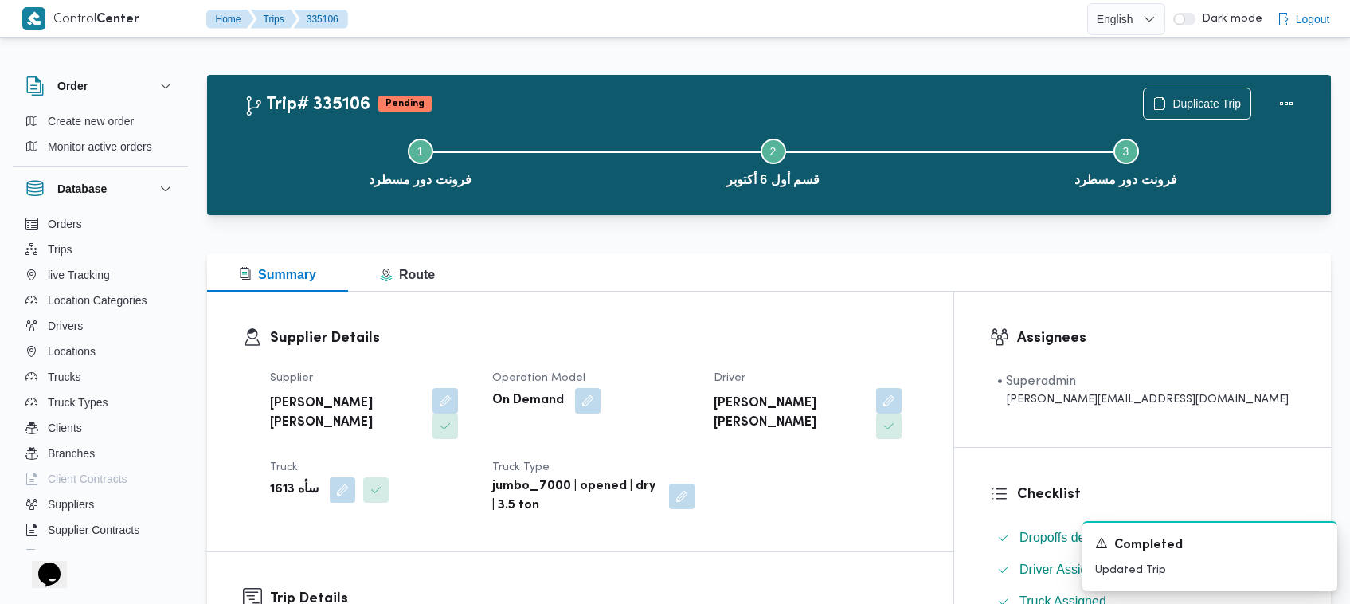
scroll to position [528, 0]
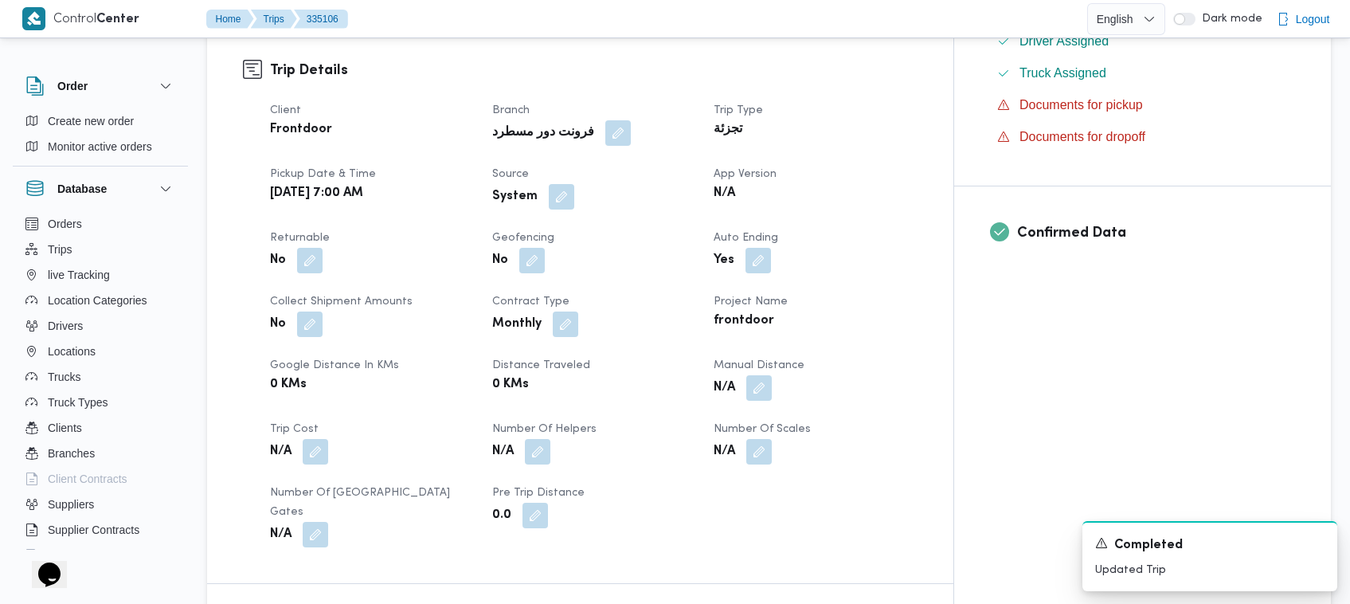
drag, startPoint x: 1241, startPoint y: 417, endPoint x: 1359, endPoint y: 435, distance: 119.3
click at [1252, 419] on div "Assignees • Superadmin [EMAIL_ADDRESS][DOMAIN_NAME] Checklist Dropoffs details …" at bounding box center [1142, 316] width 377 height 1106
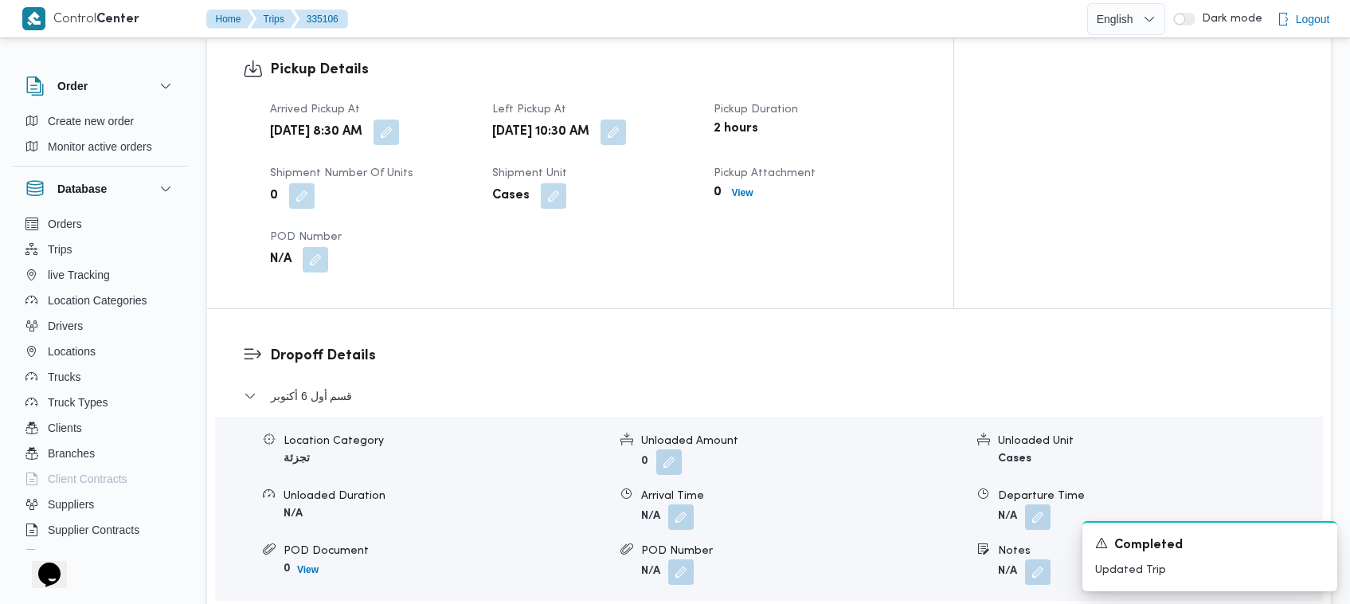
scroll to position [1586, 0]
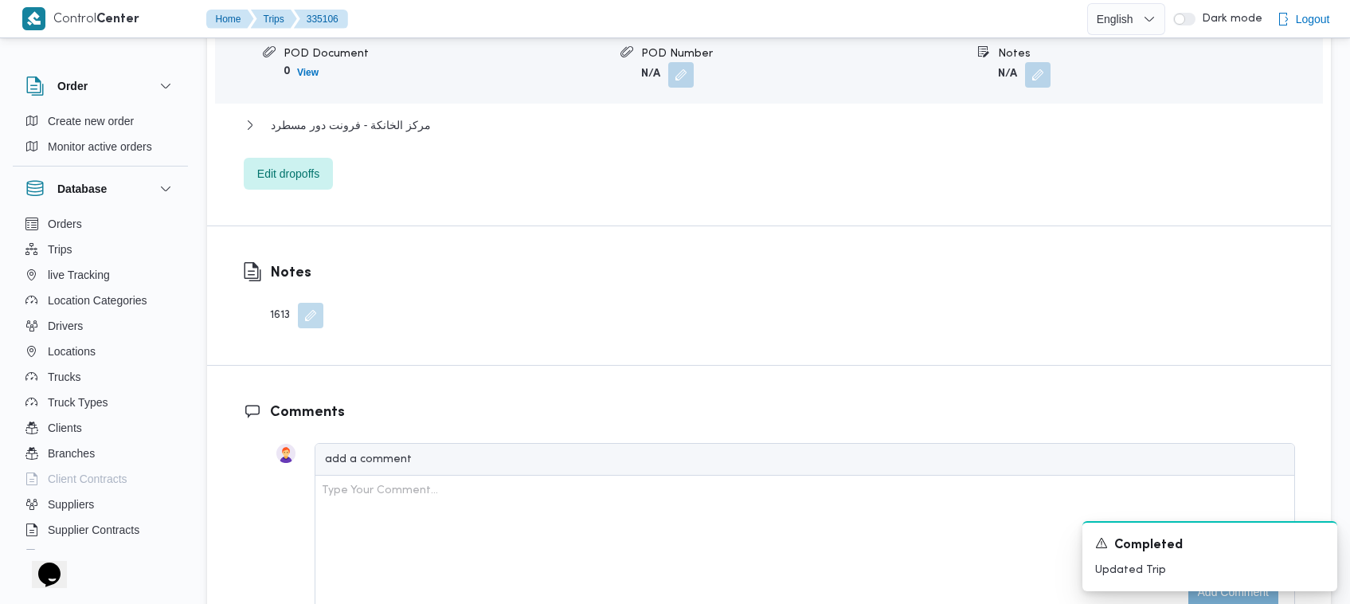
click at [323, 303] on button "button" at bounding box center [310, 315] width 25 height 25
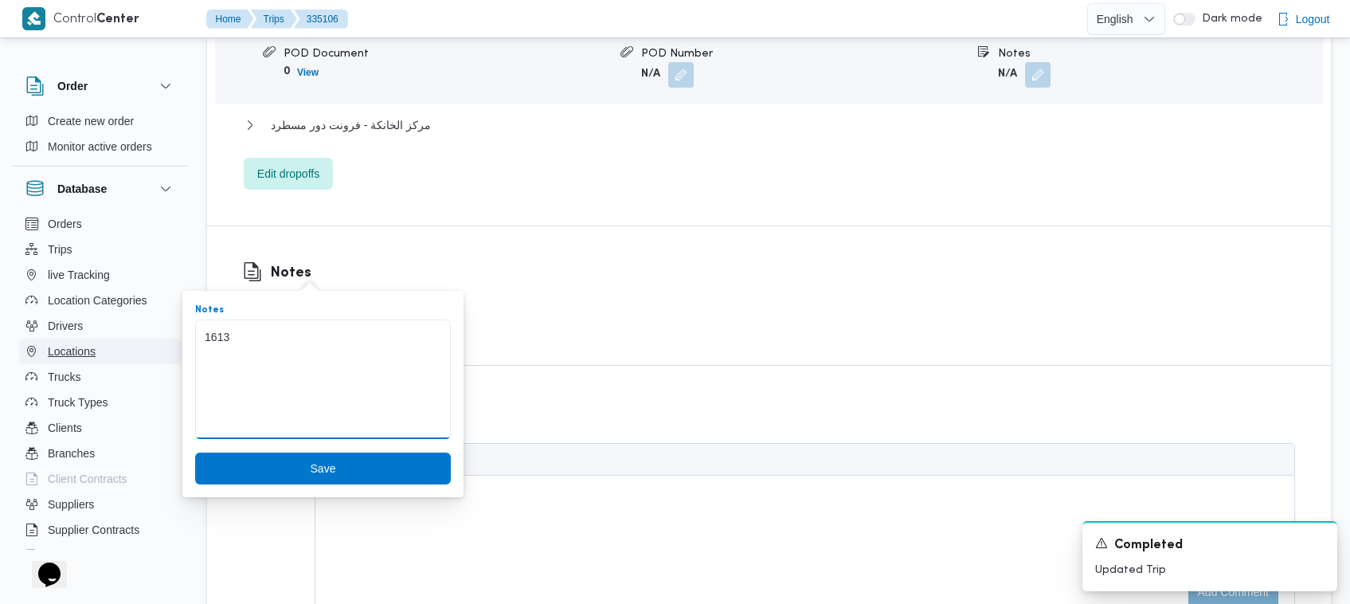
drag, startPoint x: 297, startPoint y: 337, endPoint x: 118, endPoint y: 341, distance: 179.3
click at [311, 459] on span "Save" at bounding box center [323, 468] width 25 height 19
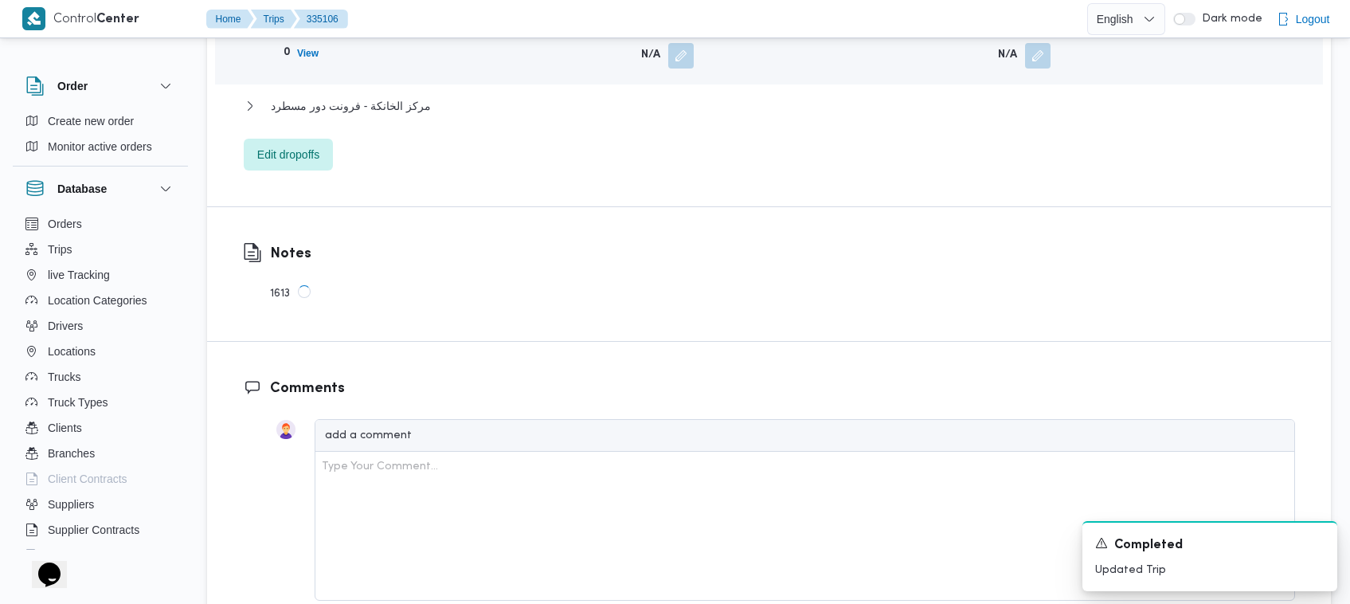
click at [671, 176] on div "Dropoff Details قسم أول [DATE] Location Category تجزئة Unloaded Amount 0 Unload…" at bounding box center [769, -1] width 1124 height 413
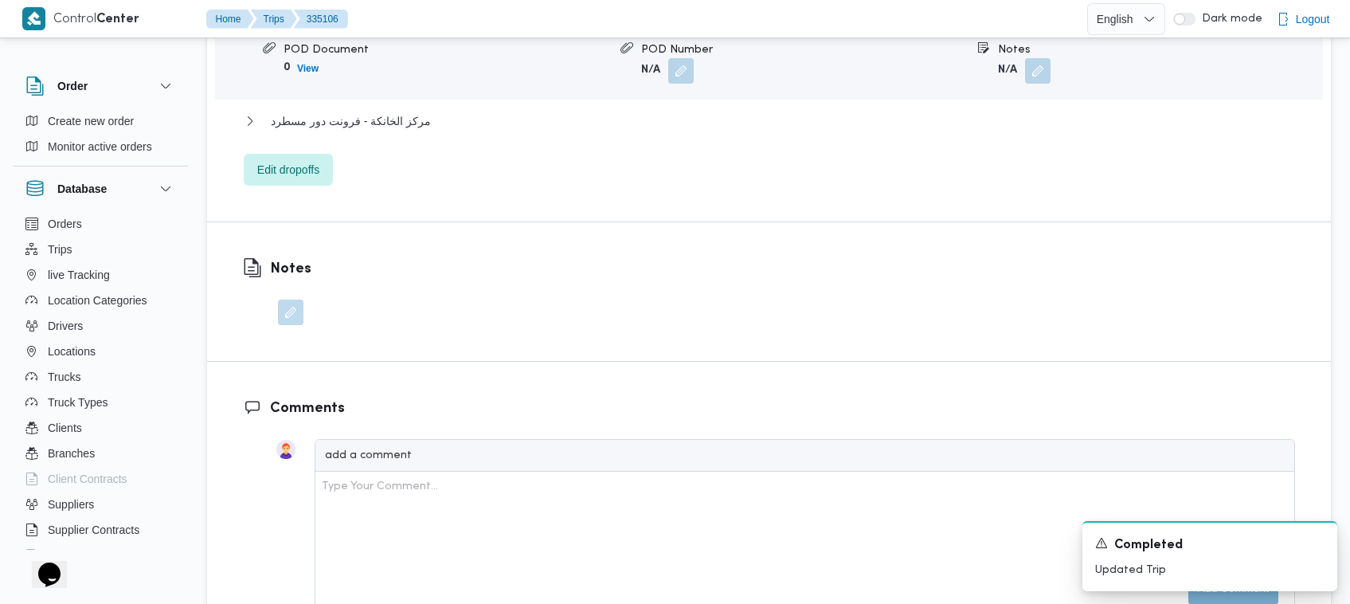
click at [550, 104] on div "قسم أول [DATE] Location Category تجزئة Unloaded Amount 0 Unloaded Unit Cases Un…" at bounding box center [770, 35] width 1052 height 300
